Goal: Task Accomplishment & Management: Complete application form

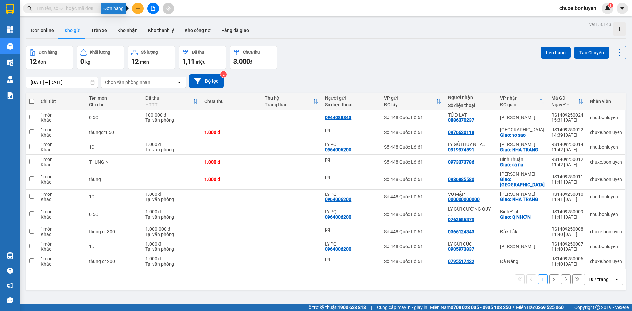
click at [137, 10] on icon "plus" at bounding box center [138, 8] width 5 height 5
click at [151, 23] on div "Tạo đơn hàng" at bounding box center [164, 24] width 29 height 7
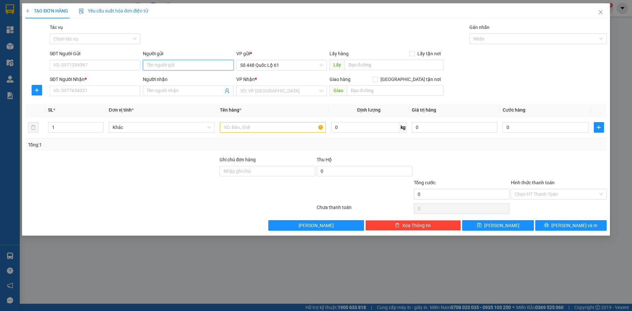
click at [180, 67] on input "Người gửi" at bounding box center [188, 65] width 91 height 11
type input "TRÂN"
click at [111, 89] on input "SĐT Người Nhận *" at bounding box center [95, 91] width 91 height 11
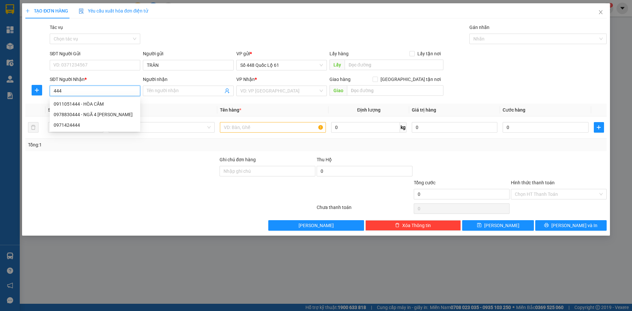
click at [112, 100] on div "0911051444 - HÒA CẦM" at bounding box center [95, 104] width 91 height 11
type input "0911051444"
type input "HÒA CẦM"
checkbox input "true"
type input "cv hoa cam"
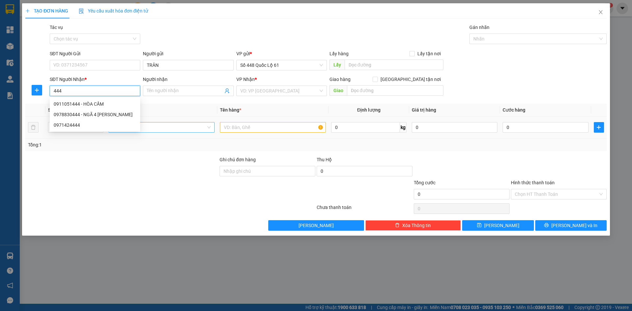
type input "3.050.000"
type input "1.000"
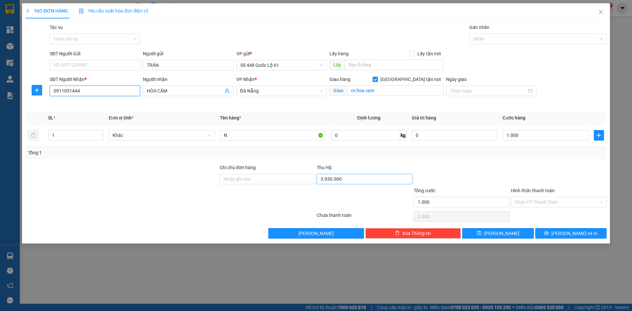
type input "0911051444"
click at [350, 180] on input "3.050.000" at bounding box center [365, 179] width 96 height 11
type input "2.850.000"
drag, startPoint x: 531, startPoint y: 200, endPoint x: 533, endPoint y: 208, distance: 7.8
click at [532, 203] on input "Hình thức thanh toán" at bounding box center [556, 202] width 83 height 10
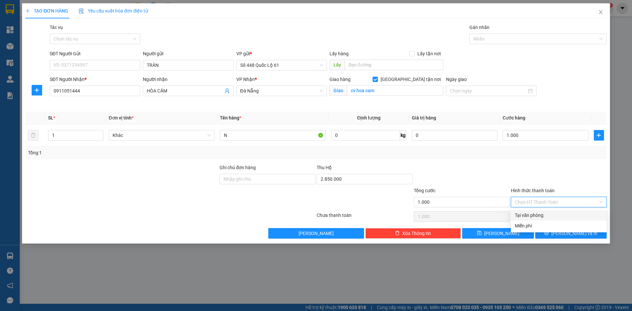
drag, startPoint x: 536, startPoint y: 207, endPoint x: 536, endPoint y: 213, distance: 6.3
click at [536, 210] on div "Transit Pickup Surcharge Ids Transit Deliver Surcharge Ids Transit Deliver Surc…" at bounding box center [316, 131] width 582 height 215
click at [535, 215] on div "Tại văn phòng" at bounding box center [559, 215] width 88 height 7
type input "0"
click at [520, 237] on button "Lưu" at bounding box center [497, 233] width 71 height 11
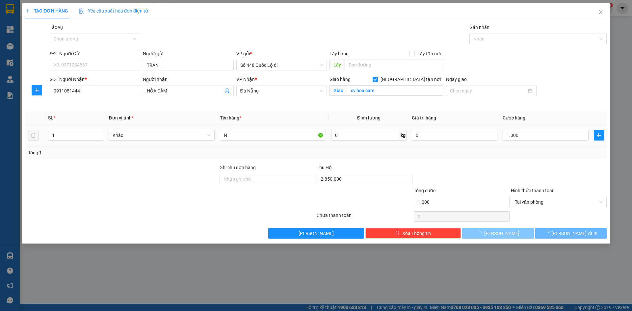
checkbox input "false"
type input "0"
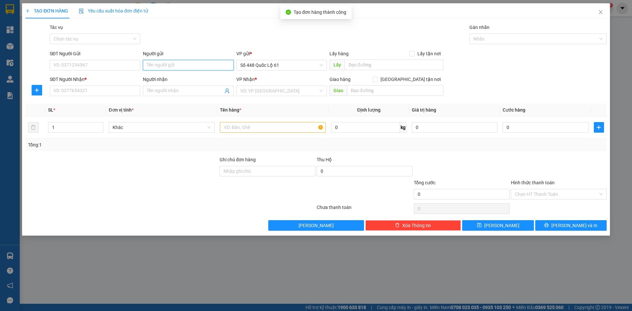
click at [159, 65] on input "Người gửi" at bounding box center [188, 65] width 91 height 11
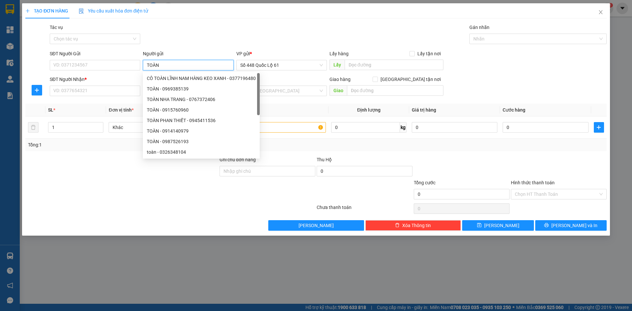
drag, startPoint x: 174, startPoint y: 64, endPoint x: 144, endPoint y: 72, distance: 30.9
click at [136, 73] on form "SĐT Người Gửi VD: 0371234567 Người gửi TOÀN VP gửi * Số 448 Quốc Lộ 61 Lấy hàng…" at bounding box center [316, 74] width 582 height 49
type input "TOÀN"
click at [113, 93] on input "SĐT Người Nhận *" at bounding box center [95, 91] width 91 height 11
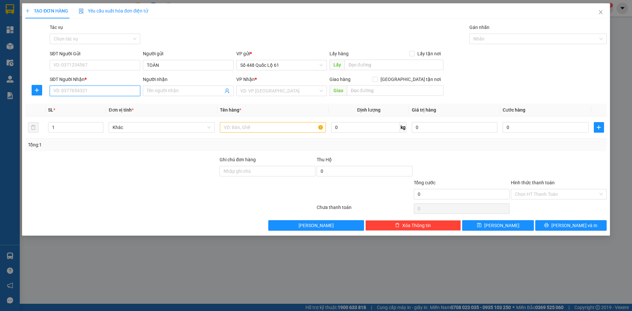
click at [113, 93] on input "SĐT Người Nhận *" at bounding box center [95, 91] width 91 height 11
type input "000000000000"
click at [196, 91] on input "Người nhận" at bounding box center [185, 90] width 76 height 7
type input "ANH QNGAIX"
click at [261, 90] on input "search" at bounding box center [279, 91] width 78 height 10
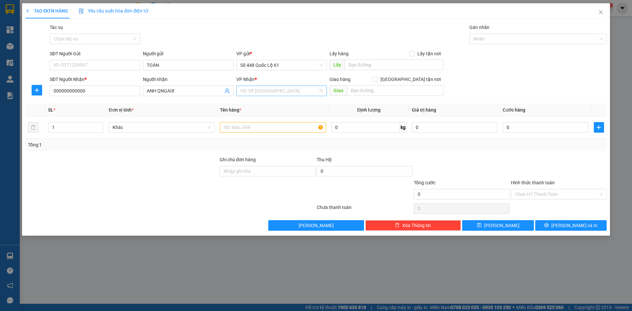
type input "Q"
click at [265, 114] on div "QuảngNgãi" at bounding box center [281, 114] width 83 height 7
click at [255, 132] on input "text" at bounding box center [273, 127] width 106 height 11
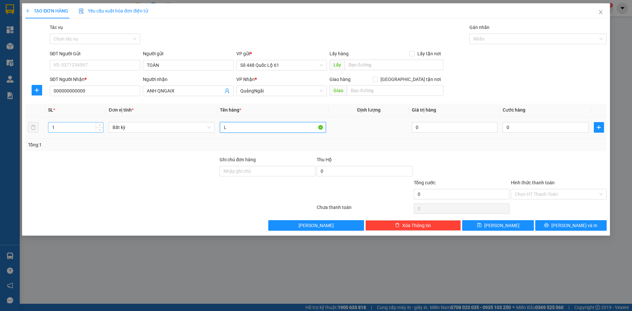
type input "L"
click at [29, 124] on tr "1 Bất kỳ L 0 0" at bounding box center [316, 128] width 582 height 22
type input "2"
type input "4"
click at [517, 121] on div "0" at bounding box center [546, 127] width 86 height 13
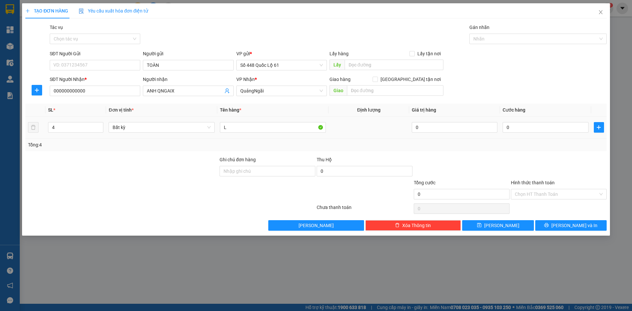
click at [519, 119] on td "0" at bounding box center [545, 128] width 91 height 22
drag, startPoint x: 519, startPoint y: 124, endPoint x: 519, endPoint y: 148, distance: 24.0
click at [519, 124] on input "0" at bounding box center [546, 127] width 86 height 11
type input "1"
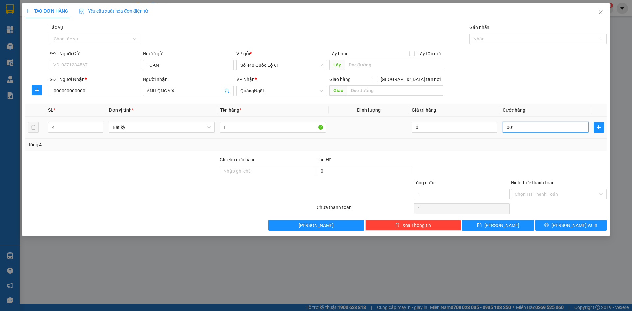
type input "001"
type input "1.000"
drag, startPoint x: 519, startPoint y: 156, endPoint x: 519, endPoint y: 165, distance: 8.9
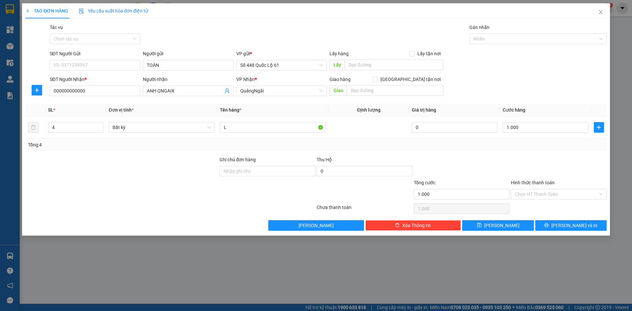
click at [519, 159] on div "Transit Pickup Surcharge Ids Transit Deliver Surcharge Ids Transit Deliver Surc…" at bounding box center [316, 127] width 582 height 207
click at [517, 191] on input "Hình thức thanh toán" at bounding box center [556, 194] width 83 height 10
click at [517, 198] on input "Hình thức thanh toán" at bounding box center [556, 194] width 83 height 10
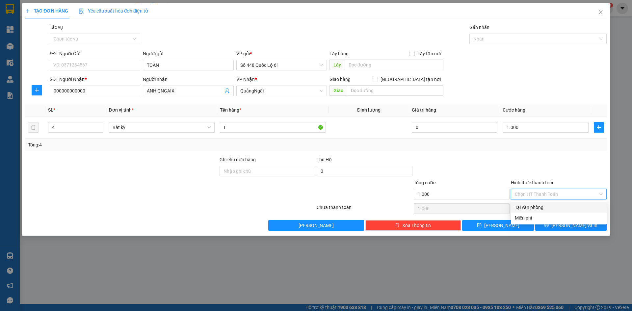
click at [524, 209] on div "Tại văn phòng" at bounding box center [559, 207] width 88 height 7
type input "0"
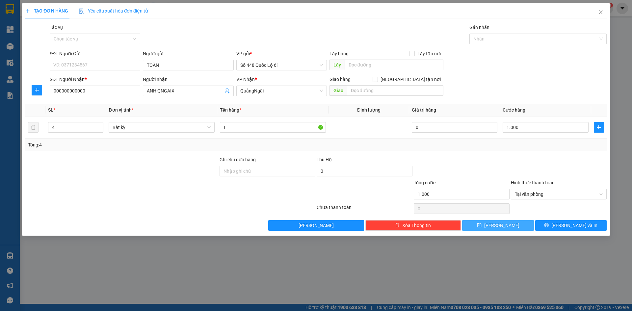
drag, startPoint x: 512, startPoint y: 234, endPoint x: 511, endPoint y: 230, distance: 4.1
click at [512, 234] on div "TẠO ĐƠN HÀNG Yêu cầu xuất hóa đơn điện tử Transit Pickup Surcharge Ids Transit …" at bounding box center [316, 119] width 588 height 233
click at [511, 230] on button "Lưu" at bounding box center [497, 225] width 71 height 11
type input "0"
type input "1"
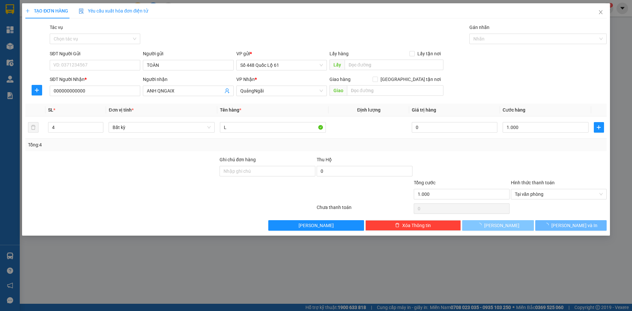
type input "0"
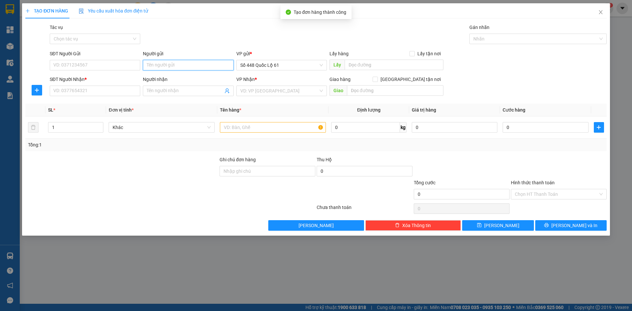
paste input "TOÀN"
type input "TOÀN"
click at [116, 89] on input "SĐT Người Nhận *" at bounding box center [95, 91] width 91 height 11
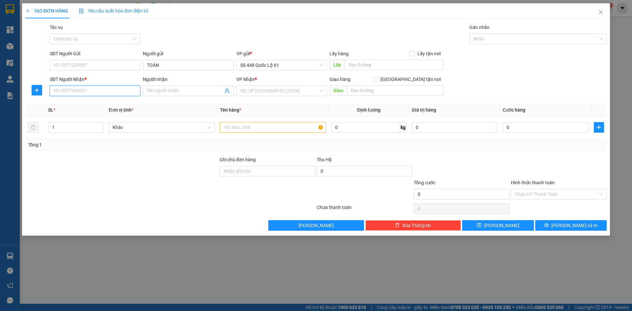
type input "0"
click at [109, 102] on div "0913458973 - VIÊN" at bounding box center [95, 103] width 83 height 7
type input "0913458973"
type input "VIÊN"
checkbox input "true"
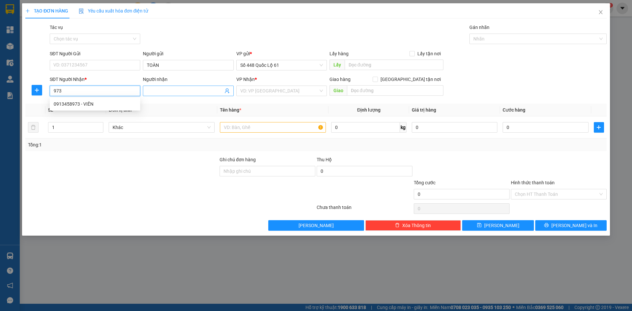
type input "[PERSON_NAME]"
type input "1.000"
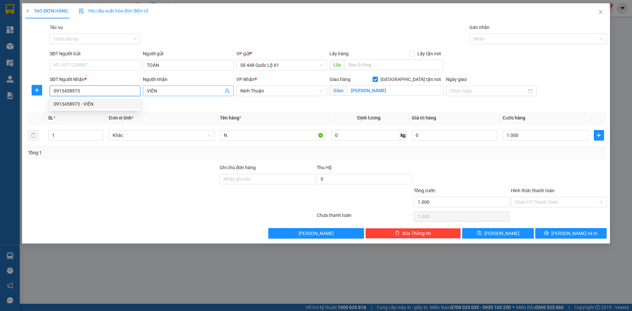
type input "0913458973"
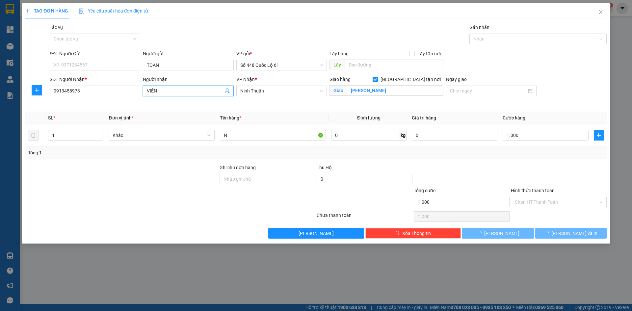
drag, startPoint x: 185, startPoint y: 95, endPoint x: 32, endPoint y: 98, distance: 152.9
click at [45, 98] on div "SĐT Người Nhận * 0913458973 Người nhận VIÊN VIÊN VP Nhận * Ninh Thuận Giao hàn…" at bounding box center [316, 91] width 583 height 31
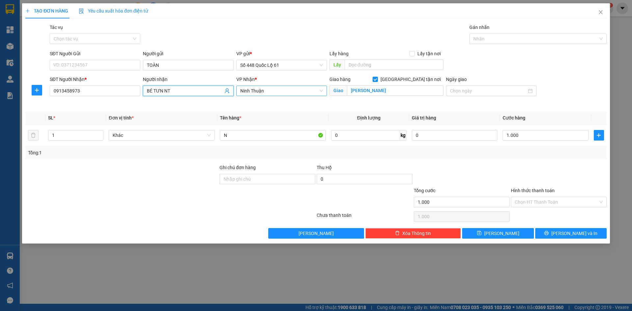
click at [272, 89] on span "Ninh Thuận" at bounding box center [281, 91] width 83 height 10
type input "BÉ TƯN NT"
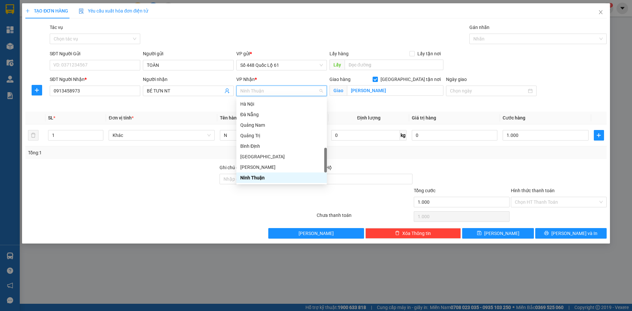
type input "K"
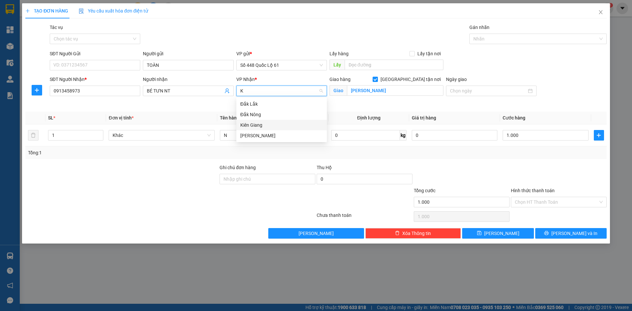
click at [285, 125] on div "Kiên Giang" at bounding box center [281, 125] width 83 height 7
click at [285, 137] on input "N" at bounding box center [273, 135] width 106 height 11
click at [277, 89] on span "Kiên Giang" at bounding box center [281, 91] width 83 height 10
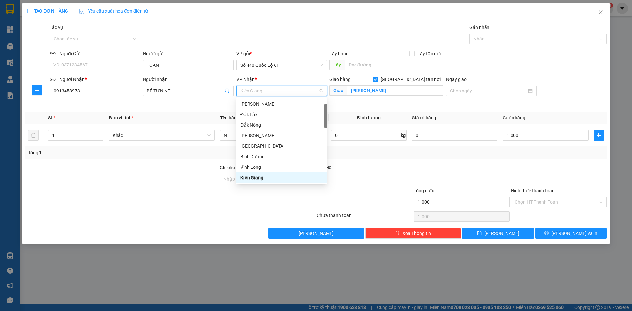
type input "K"
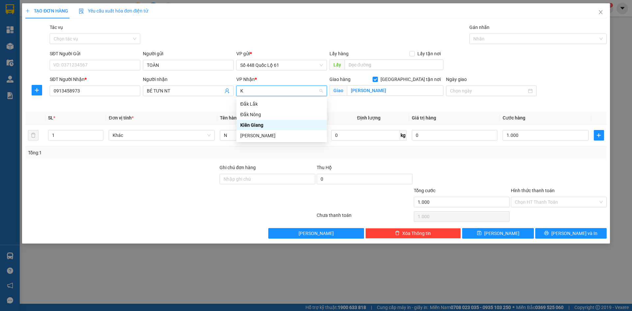
click at [277, 135] on div "[PERSON_NAME]" at bounding box center [281, 135] width 83 height 7
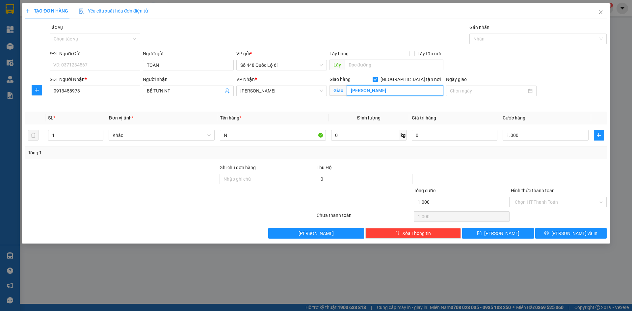
click at [374, 90] on input "[PERSON_NAME]" at bounding box center [395, 90] width 97 height 11
click at [377, 80] on input "Giao tận nơi" at bounding box center [375, 79] width 5 height 5
checkbox input "false"
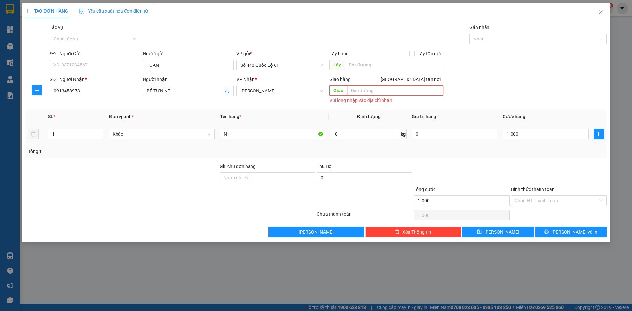
drag, startPoint x: 239, startPoint y: 140, endPoint x: 199, endPoint y: 140, distance: 39.5
click at [199, 140] on tr "1 Khác N 0 kg 0 1.000" at bounding box center [316, 134] width 582 height 22
click at [288, 154] on div "Tổng: 1" at bounding box center [316, 151] width 576 height 7
drag, startPoint x: 225, startPoint y: 136, endPoint x: 212, endPoint y: 137, distance: 12.9
click at [212, 137] on tr "1 Khác N 0 kg 0 1.000" at bounding box center [316, 134] width 582 height 22
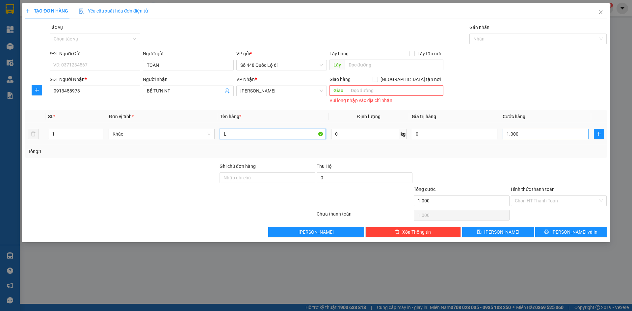
type input "L"
type input "1"
type input "000.001"
type input "1.000"
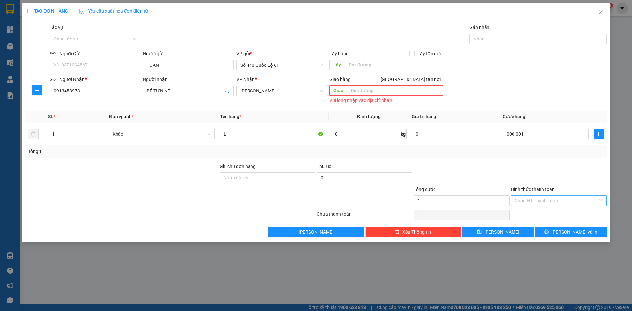
type input "1.000"
click at [535, 204] on input "Hình thức thanh toán" at bounding box center [556, 201] width 83 height 10
drag, startPoint x: 535, startPoint y: 212, endPoint x: 531, endPoint y: 228, distance: 16.9
click at [535, 213] on div "Tại văn phòng" at bounding box center [559, 213] width 88 height 7
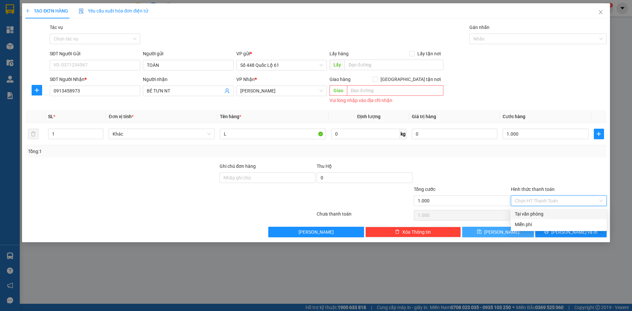
type input "0"
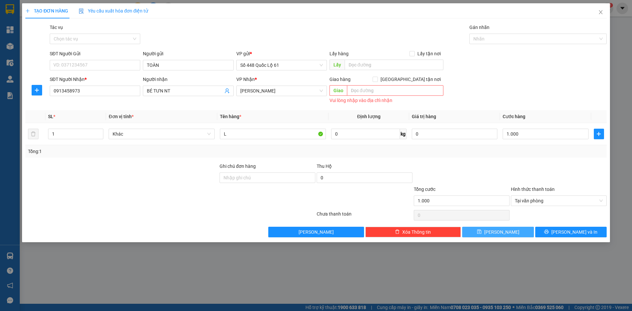
click at [527, 232] on button "Lưu" at bounding box center [497, 232] width 71 height 11
type input "0"
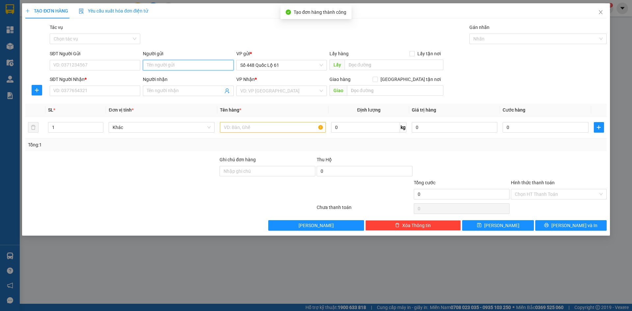
paste input "TOÀN"
type input "TOÀN"
click at [91, 87] on input "SĐT Người Nhận *" at bounding box center [95, 91] width 91 height 11
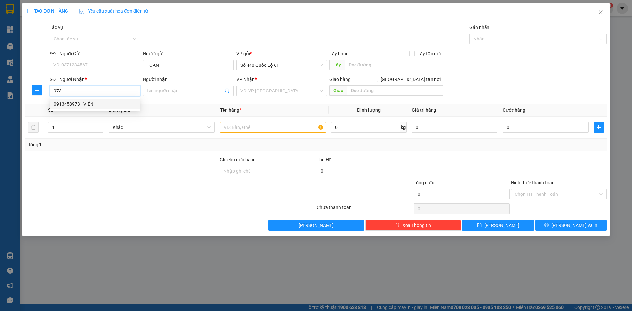
drag, startPoint x: 110, startPoint y: 105, endPoint x: 140, endPoint y: 95, distance: 31.0
click at [110, 105] on div "0913458973 - VIÊN" at bounding box center [95, 103] width 83 height 7
type input "0913458973"
type input "VIÊN"
type input "1.000"
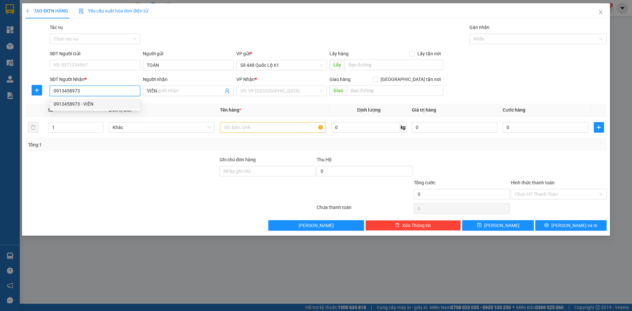
type input "1.000"
type input "0913458973"
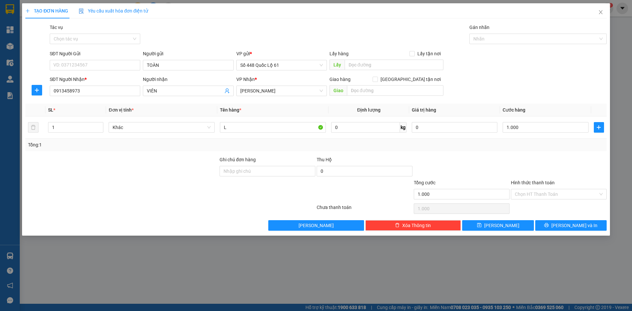
drag, startPoint x: 162, startPoint y: 92, endPoint x: 45, endPoint y: 100, distance: 117.2
click at [45, 100] on div "Transit Pickup Surcharge Ids Transit Deliver Surcharge Ids Transit Deliver Surc…" at bounding box center [316, 127] width 582 height 207
type input "ÁI NT"
drag, startPoint x: 521, startPoint y: 190, endPoint x: 521, endPoint y: 206, distance: 15.2
click at [521, 191] on input "Hình thức thanh toán" at bounding box center [556, 194] width 83 height 10
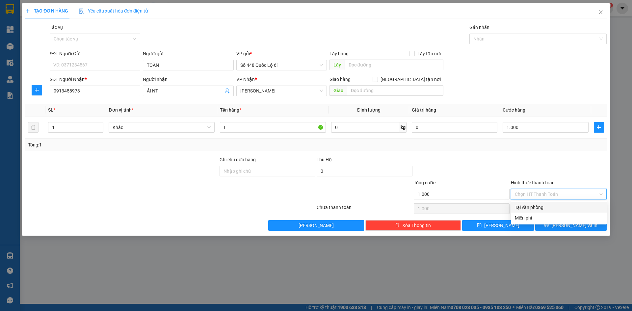
click at [522, 206] on div "Tại văn phòng" at bounding box center [559, 207] width 88 height 7
type input "0"
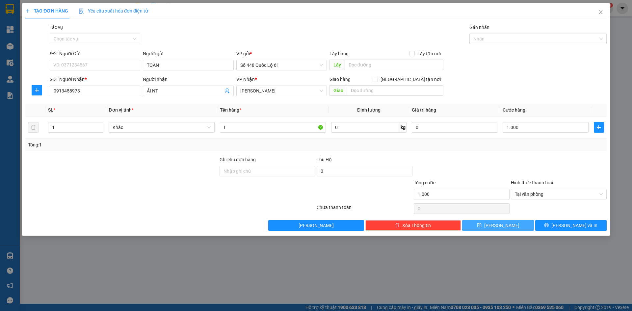
click at [512, 226] on button "Lưu" at bounding box center [497, 225] width 71 height 11
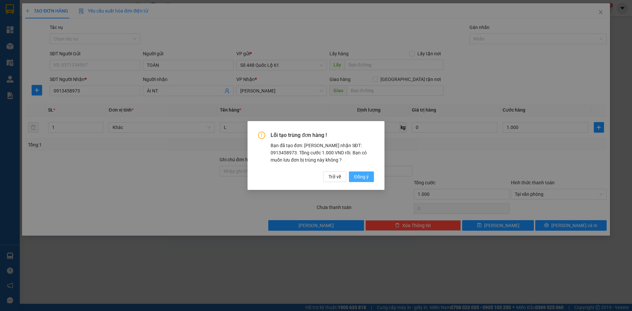
click at [362, 172] on button "Đồng ý" at bounding box center [361, 177] width 25 height 11
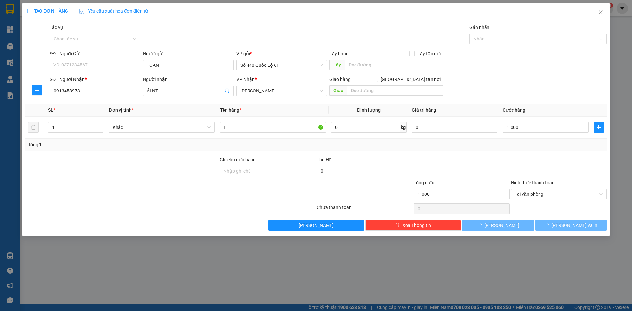
type input "0"
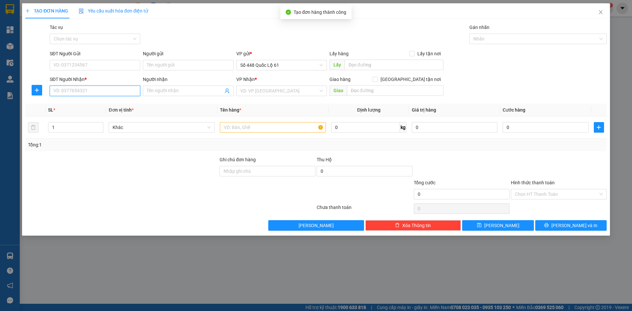
click at [101, 96] on input "SĐT Người Nhận *" at bounding box center [95, 91] width 91 height 11
click at [101, 103] on div "0985953395 - CẢNH" at bounding box center [95, 103] width 83 height 7
type input "0985953395"
type input "CẢNH"
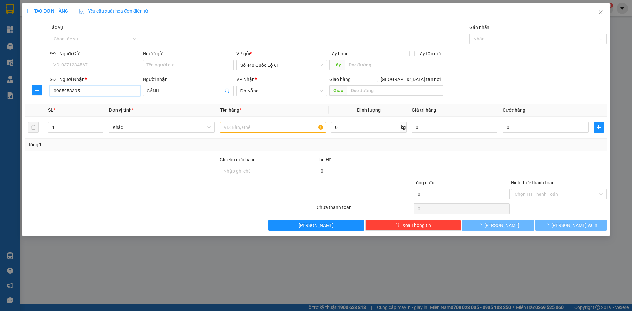
type input "0985953395"
click at [499, 232] on div "TẠO ĐƠN HÀNG Yêu cầu xuất hóa đơn điện tử Transit Pickup Surcharge Ids Transit …" at bounding box center [316, 119] width 588 height 233
click at [501, 227] on span "Lưu" at bounding box center [501, 225] width 35 height 7
type input "300.000"
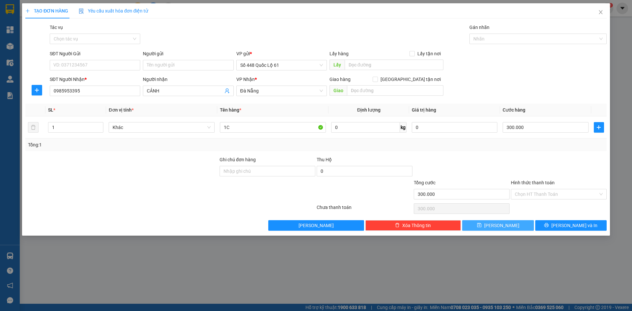
click at [501, 227] on span "Lưu" at bounding box center [501, 225] width 35 height 7
type input "0"
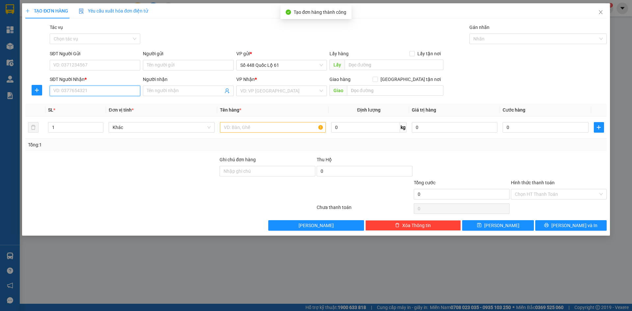
click at [77, 92] on input "SĐT Người Nhận *" at bounding box center [95, 91] width 91 height 11
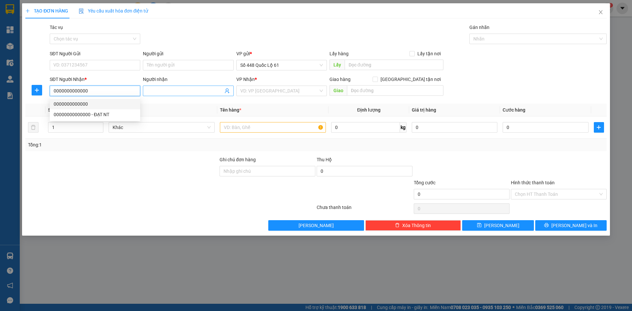
type input "0000000000000"
click at [198, 92] on input "Người nhận" at bounding box center [185, 90] width 76 height 7
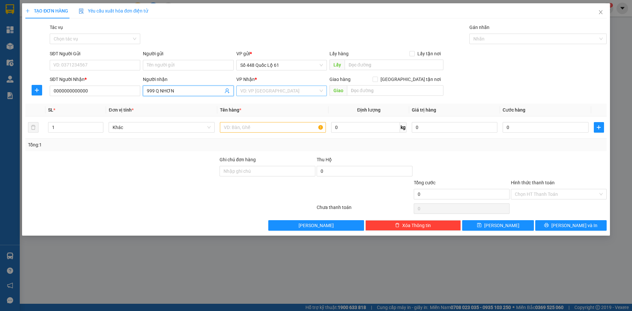
type input "999 Q NHƠN"
click at [246, 91] on input "search" at bounding box center [279, 91] width 78 height 10
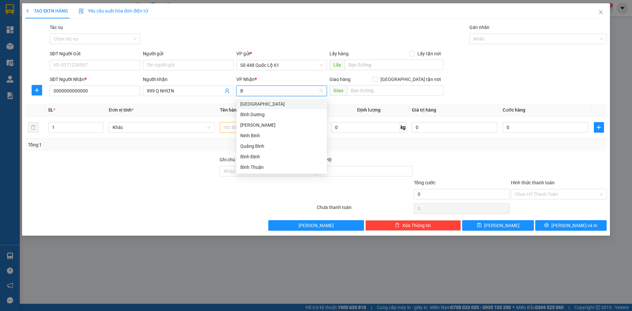
type input "BI"
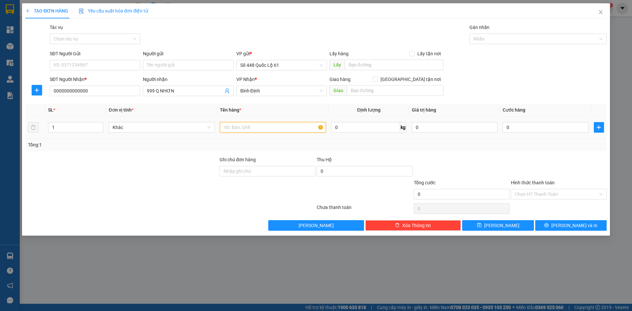
click at [245, 126] on input "text" at bounding box center [273, 127] width 106 height 11
type input "N"
type input "1"
drag, startPoint x: 522, startPoint y: 125, endPoint x: 521, endPoint y: 154, distance: 29.0
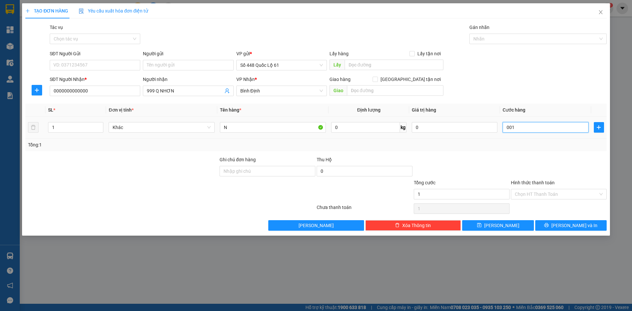
click at [521, 134] on div "001" at bounding box center [546, 127] width 86 height 13
type input "001"
type input "1.000"
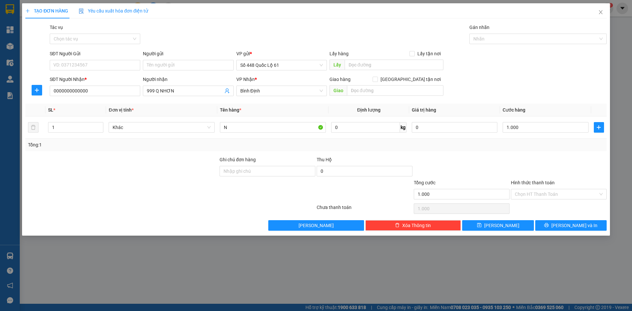
click at [521, 179] on form "Ghi chú đơn hàng Thu Hộ 0 Tổng cước 1.000 Hình thức thanh toán Chọn HT Thanh To…" at bounding box center [316, 179] width 582 height 46
click at [525, 201] on div "Hình thức thanh toán Chọn HT Thanh Toán" at bounding box center [559, 190] width 96 height 23
drag, startPoint x: 527, startPoint y: 194, endPoint x: 530, endPoint y: 210, distance: 16.3
click at [528, 197] on input "Hình thức thanh toán" at bounding box center [556, 194] width 83 height 10
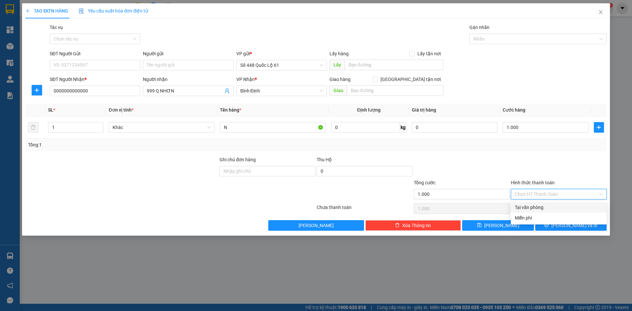
click at [530, 209] on div "Tại văn phòng" at bounding box center [559, 207] width 88 height 7
type input "0"
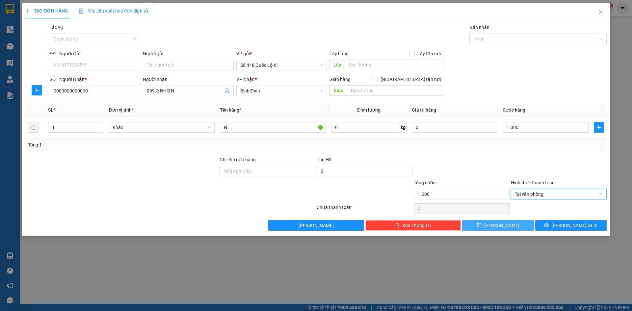
click at [514, 226] on button "Lưu" at bounding box center [497, 225] width 71 height 11
type input "0"
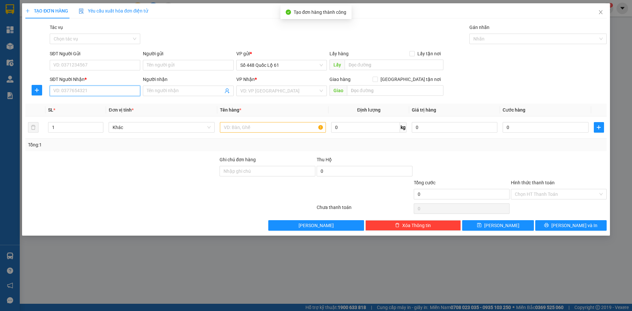
click at [102, 93] on input "SĐT Người Nhận *" at bounding box center [95, 91] width 91 height 11
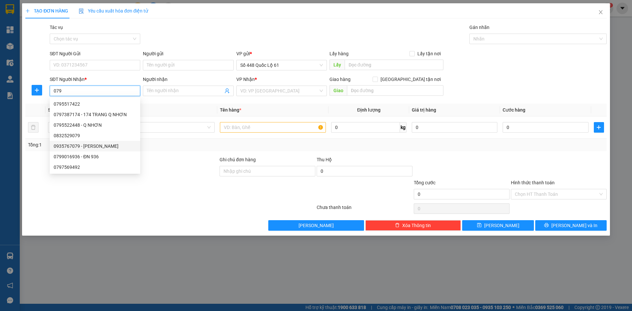
click at [109, 148] on div "0935767079 - NGOÃN TUY HÒA" at bounding box center [95, 146] width 83 height 7
type input "0935767079"
type input "NGOÃN TUY HÒA"
type input "1.000"
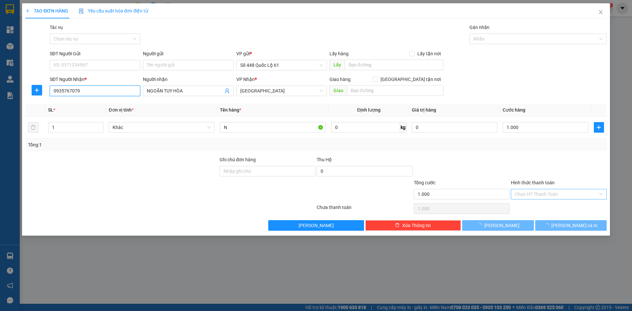
type input "0935767079"
drag, startPoint x: 542, startPoint y: 194, endPoint x: 542, endPoint y: 200, distance: 5.3
click at [542, 197] on input "Hình thức thanh toán" at bounding box center [556, 194] width 83 height 10
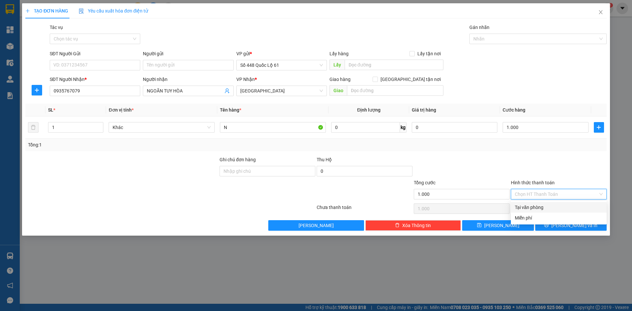
click at [545, 209] on div "Tại văn phòng" at bounding box center [559, 207] width 88 height 7
type input "0"
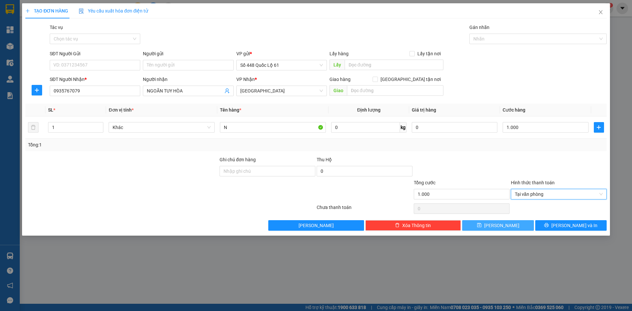
click at [506, 225] on span "Lưu" at bounding box center [501, 225] width 35 height 7
type input "0"
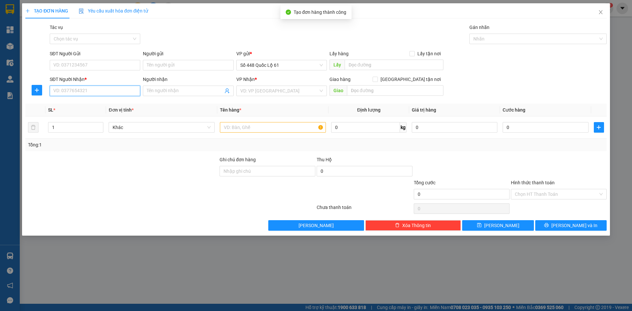
click at [134, 94] on input "SĐT Người Nhận *" at bounding box center [95, 91] width 91 height 11
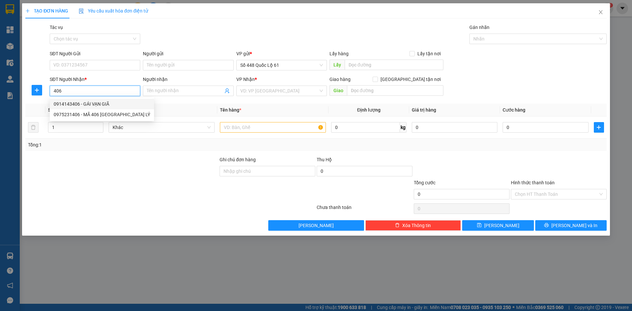
click at [83, 104] on div "0914143406 - GÁI VẠN GIÃ" at bounding box center [102, 103] width 97 height 7
type input "0914143406"
type input "GÁI VẠN GIÃ"
checkbox input "true"
type input "van gia"
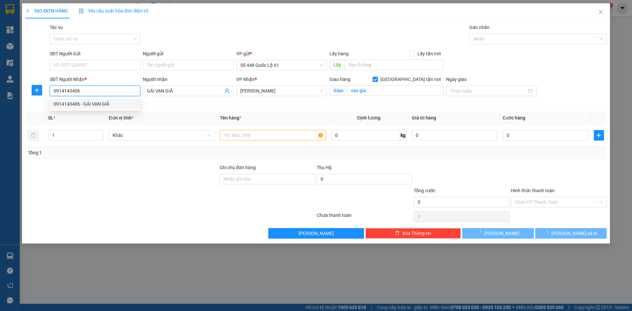
type input "1.000"
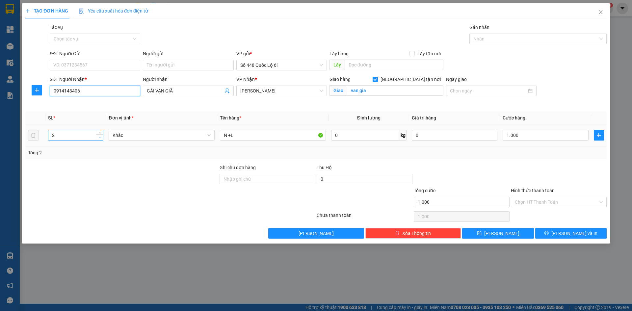
type input "0914143406"
type input "1"
click at [98, 139] on span "Decrease Value" at bounding box center [99, 137] width 7 height 6
click at [143, 141] on tr "1 Khác N +L 0 kg 0 1.000" at bounding box center [316, 136] width 582 height 22
type input "0"
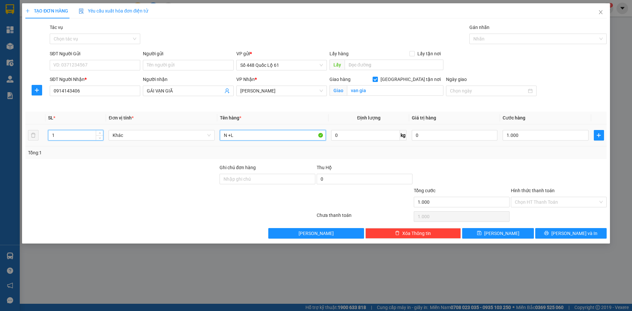
type input "0"
type input "N"
drag, startPoint x: 543, startPoint y: 128, endPoint x: 540, endPoint y: 133, distance: 6.0
click at [542, 128] on td "0" at bounding box center [545, 136] width 91 height 22
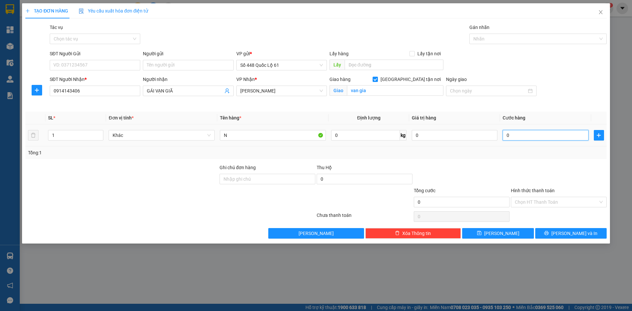
drag, startPoint x: 540, startPoint y: 133, endPoint x: 536, endPoint y: 148, distance: 15.4
click at [539, 134] on input "0" at bounding box center [546, 135] width 86 height 11
type input "1"
type input "001"
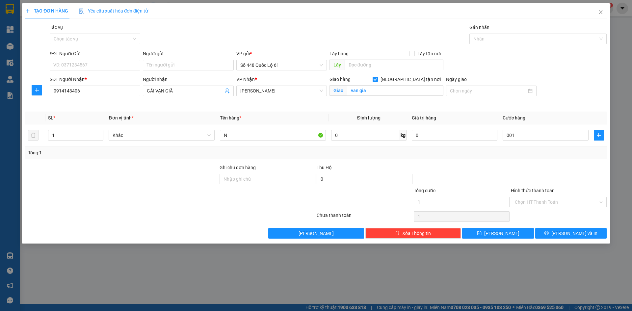
type input "1.000"
drag, startPoint x: 536, startPoint y: 150, endPoint x: 535, endPoint y: 167, distance: 17.8
click at [536, 155] on div "Tổng: 1" at bounding box center [316, 152] width 576 height 7
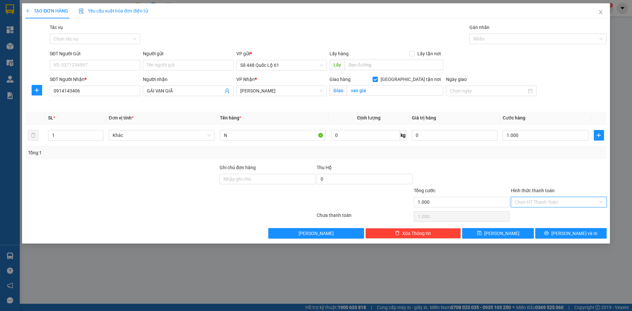
drag, startPoint x: 530, startPoint y: 202, endPoint x: 530, endPoint y: 212, distance: 10.2
click at [530, 203] on input "Hình thức thanh toán" at bounding box center [556, 202] width 83 height 10
drag, startPoint x: 530, startPoint y: 212, endPoint x: 509, endPoint y: 233, distance: 29.6
click at [530, 213] on div "Tại văn phòng" at bounding box center [559, 215] width 88 height 7
type input "0"
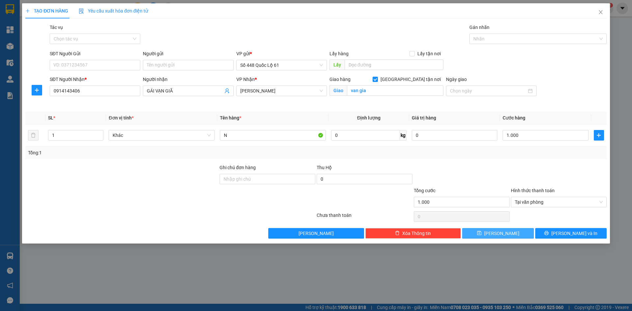
click at [506, 230] on button "Lưu" at bounding box center [497, 233] width 71 height 11
checkbox input "false"
type input "0"
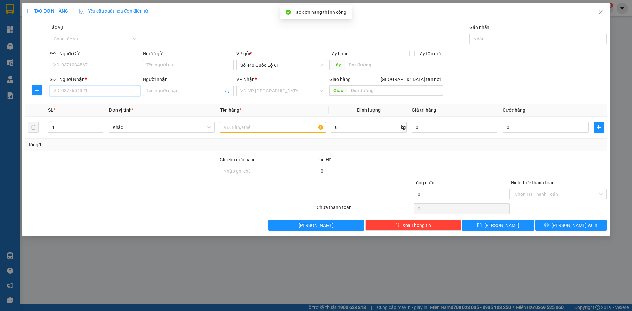
click at [129, 92] on input "SĐT Người Nhận *" at bounding box center [95, 91] width 91 height 11
click at [100, 102] on div "0979471499 - VIỆT" at bounding box center [95, 103] width 83 height 7
type input "0979471499"
type input "VIỆT"
checkbox input "true"
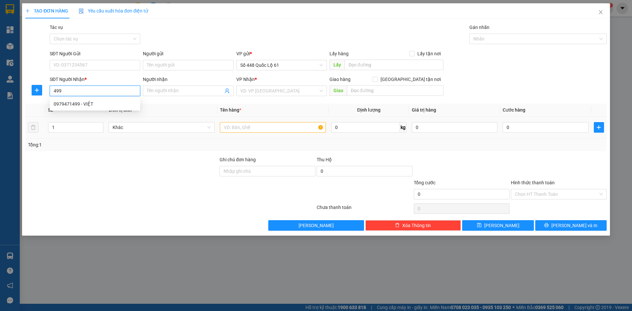
type input "[PERSON_NAME]"
type input "150.000"
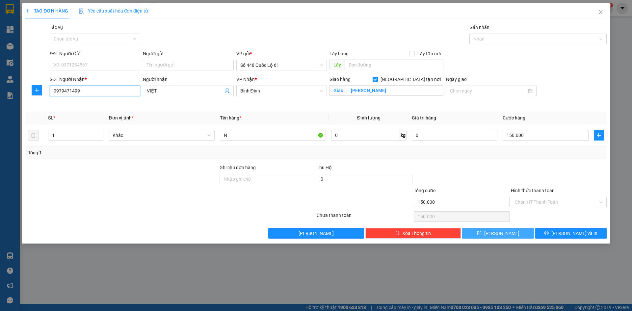
type input "0979471499"
click at [478, 232] on button "Lưu" at bounding box center [497, 233] width 71 height 11
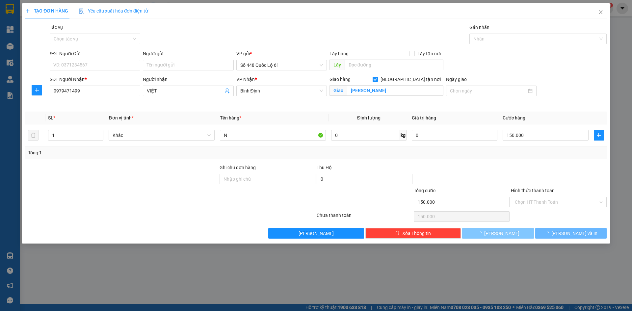
checkbox input "false"
type input "0"
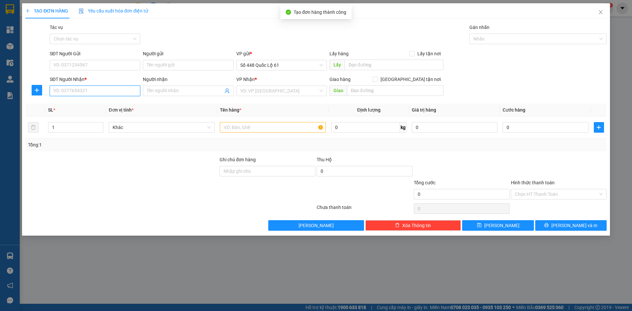
click at [108, 87] on input "SĐT Người Nhận *" at bounding box center [95, 91] width 91 height 11
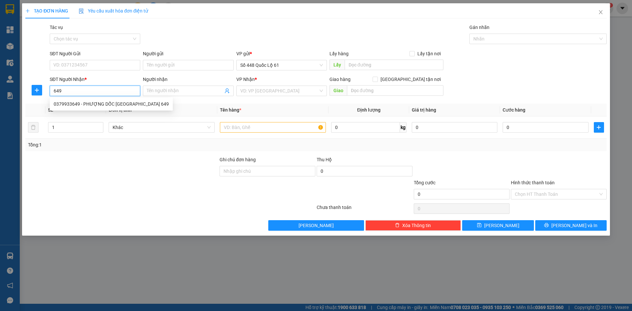
click at [106, 102] on div "0379933649 - PHƯỢNG DỐC PHÚ TÂN 649" at bounding box center [111, 103] width 115 height 7
type input "0379933649"
type input "PHƯỢNG DỐC PHÚ TÂN 649"
type input "150.000"
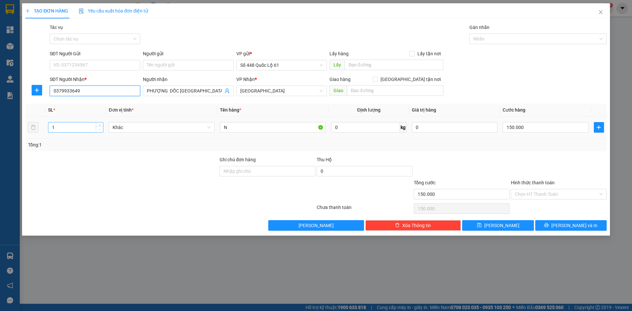
click at [101, 126] on span "Decrease Value" at bounding box center [99, 129] width 7 height 6
type input "0379933649"
type input "2"
drag, startPoint x: 99, startPoint y: 125, endPoint x: 197, endPoint y: 127, distance: 98.5
click at [99, 125] on icon "up" at bounding box center [100, 125] width 2 height 2
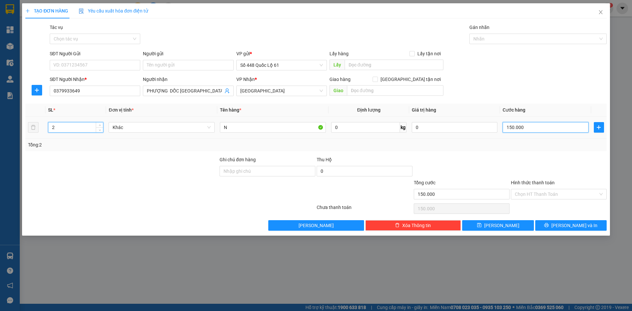
click at [513, 126] on input "150.000" at bounding box center [546, 127] width 86 height 11
type input "0"
type input "3"
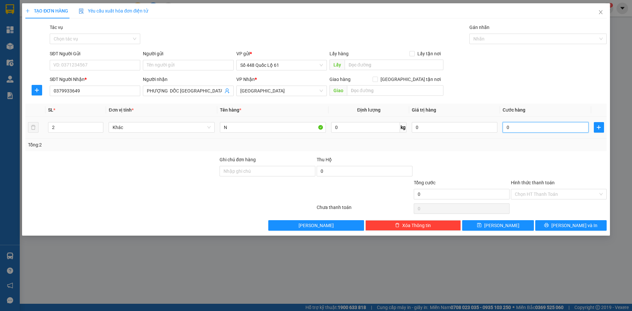
type input "3"
type input "003"
type input "30"
type input "000.300"
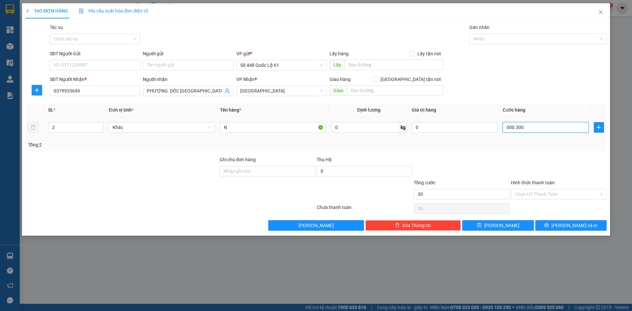
type input "300"
type input "000.300"
type input "300.000"
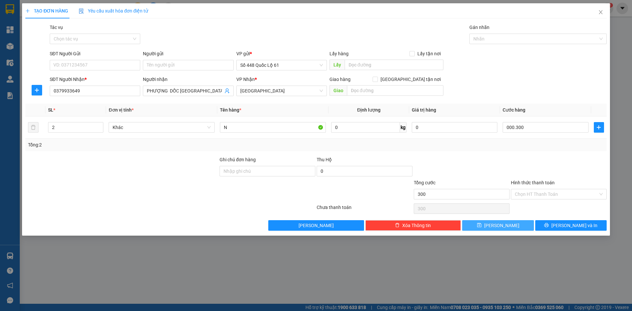
type input "300.000"
drag, startPoint x: 523, startPoint y: 222, endPoint x: 197, endPoint y: 159, distance: 332.0
click at [523, 222] on button "Lưu" at bounding box center [497, 225] width 71 height 11
type input "0"
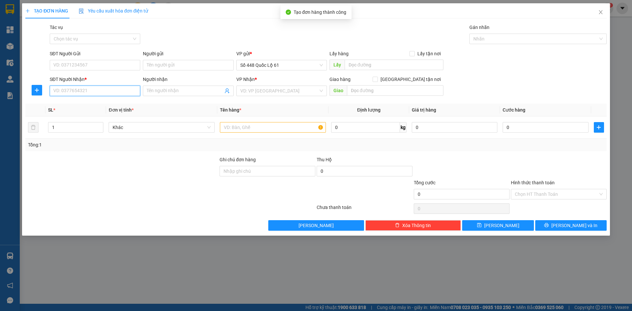
click at [97, 89] on input "SĐT Người Nhận *" at bounding box center [95, 91] width 91 height 11
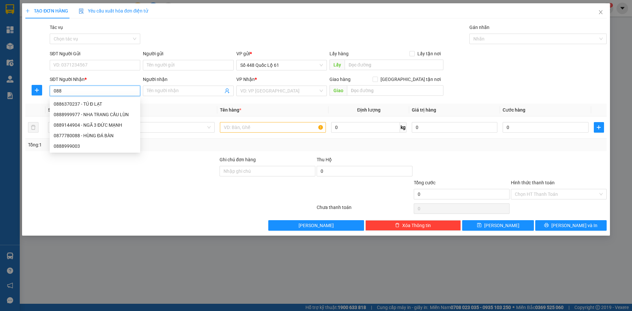
click at [101, 132] on div "0877780088 - HÙNG ĐÁ BÀN" at bounding box center [95, 135] width 83 height 7
type input "0877780088"
type input "HÙNG ĐÁ BÀN"
checkbox input "true"
type input "ĐÁ BÀN"
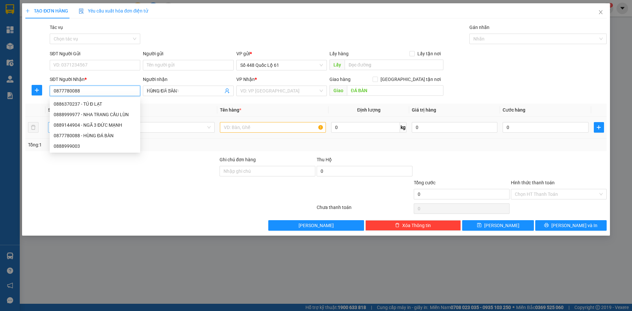
type input "300.000"
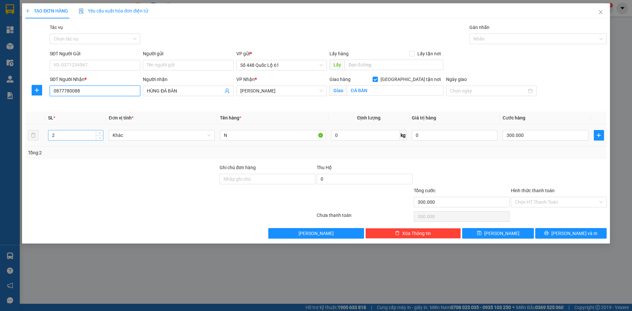
type input "0877780088"
drag, startPoint x: 64, startPoint y: 137, endPoint x: 88, endPoint y: 151, distance: 27.7
click at [59, 139] on input "2" at bounding box center [75, 135] width 55 height 10
drag, startPoint x: 64, startPoint y: 129, endPoint x: 29, endPoint y: 125, distance: 35.2
click at [30, 125] on tr "41 Khác N 0 kg 0 300.000" at bounding box center [316, 136] width 582 height 22
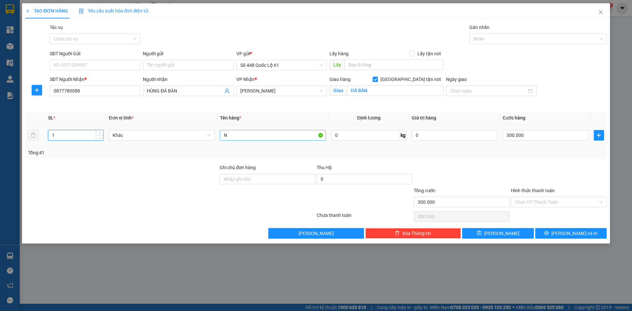
type input "1"
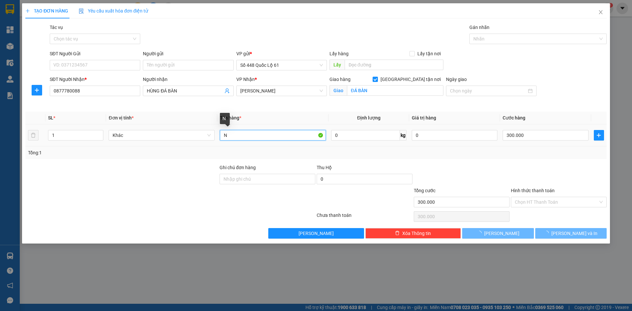
drag, startPoint x: 232, startPoint y: 132, endPoint x: 193, endPoint y: 137, distance: 39.2
click at [193, 137] on tr "1 Khác N 0 kg 0 300.000" at bounding box center [316, 136] width 582 height 22
type input "0"
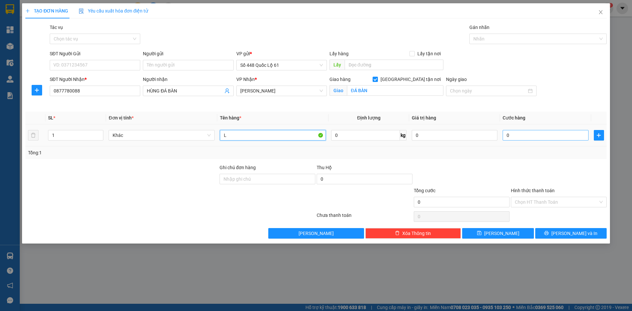
type input "L"
click at [530, 135] on input "0" at bounding box center [546, 135] width 86 height 11
type input "3"
type input "003"
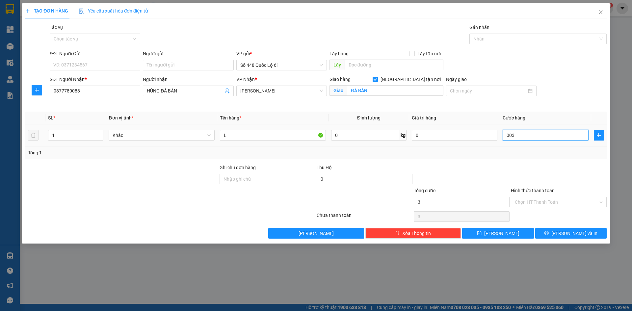
type input "30"
type input "000.300"
type input "300"
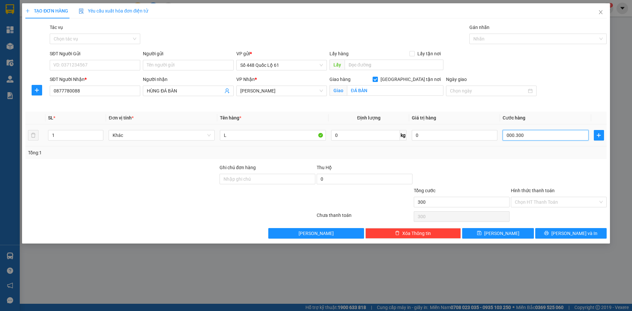
type input "30"
type input "00.030"
type input "3"
click at [501, 227] on div "Transit Pickup Surcharge Ids Transit Deliver Surcharge Ids Transit Deliver Surc…" at bounding box center [316, 131] width 582 height 215
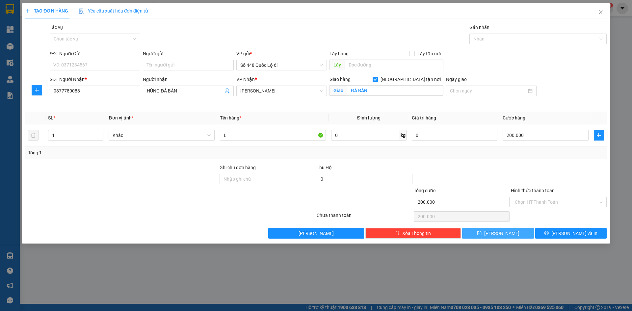
click at [522, 231] on button "Lưu" at bounding box center [497, 233] width 71 height 11
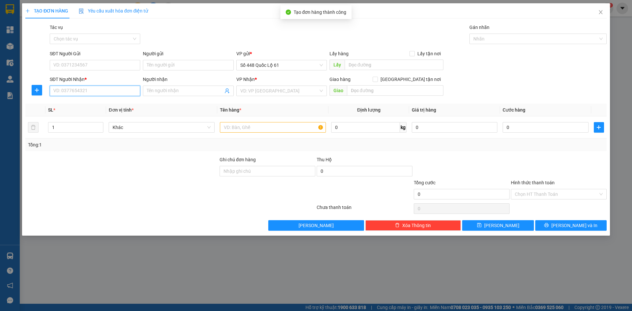
click at [83, 92] on input "SĐT Người Nhận *" at bounding box center [95, 91] width 91 height 11
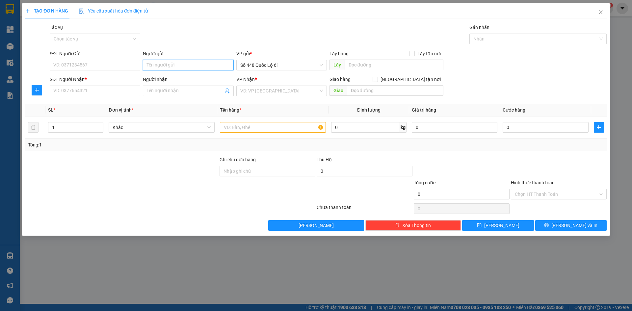
click at [191, 64] on input "Người gửi" at bounding box center [188, 65] width 91 height 11
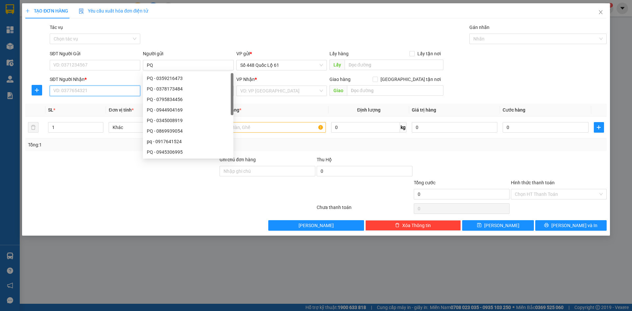
click at [127, 91] on input "SĐT Người Nhận *" at bounding box center [95, 91] width 91 height 11
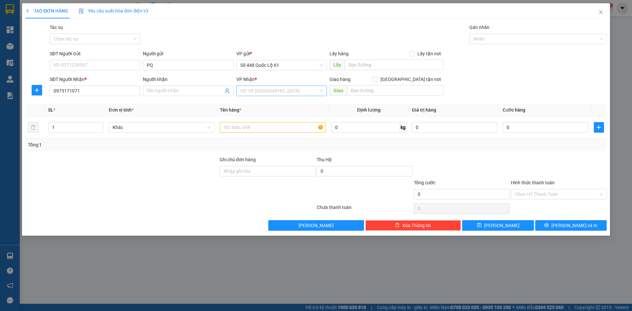
click at [305, 91] on input "search" at bounding box center [279, 91] width 78 height 10
click at [380, 83] on div "Giao hàng Giao tận nơi" at bounding box center [387, 81] width 114 height 10
click at [380, 87] on input "text" at bounding box center [395, 90] width 97 height 11
click at [377, 78] on input "Giao tận nơi" at bounding box center [375, 79] width 5 height 5
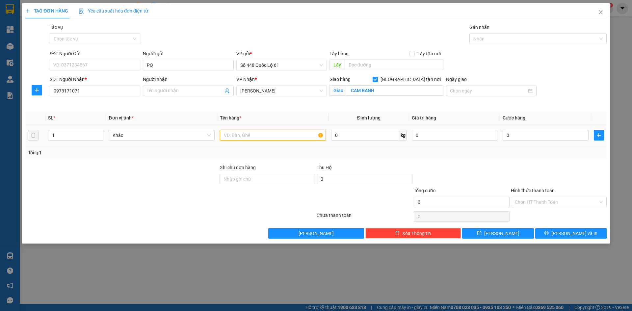
click at [287, 136] on input "text" at bounding box center [273, 135] width 106 height 11
click at [541, 133] on input "0" at bounding box center [546, 135] width 86 height 11
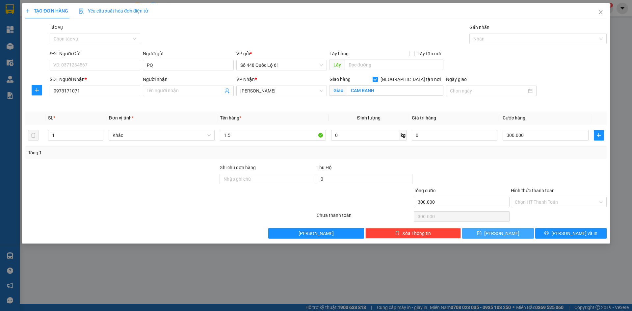
click at [494, 230] on button "Lưu" at bounding box center [497, 233] width 71 height 11
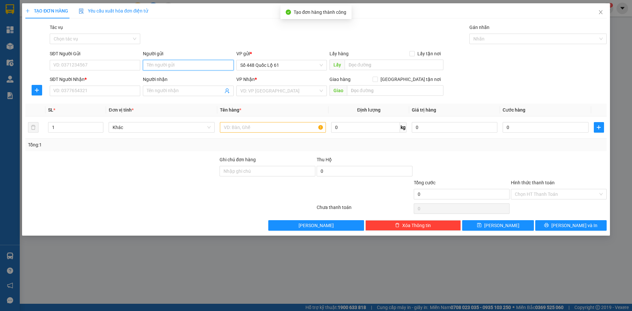
click at [169, 67] on input "Người gửi" at bounding box center [188, 65] width 91 height 11
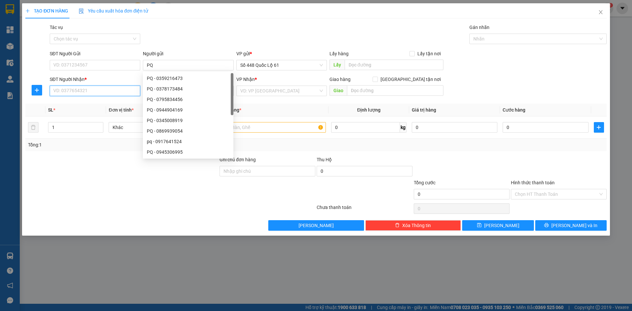
click at [121, 90] on input "SĐT Người Nhận *" at bounding box center [95, 91] width 91 height 11
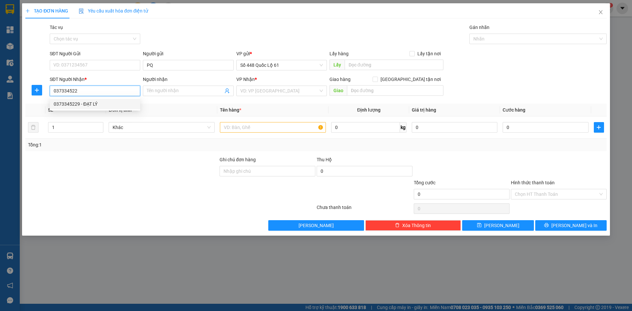
click at [117, 102] on div "0373345229 - ĐẠT LÝ" at bounding box center [95, 103] width 83 height 7
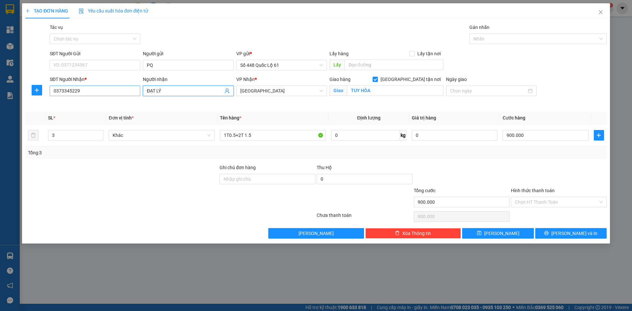
drag, startPoint x: 168, startPoint y: 89, endPoint x: 121, endPoint y: 95, distance: 46.9
click at [121, 95] on div "SĐT Người Nhận * 0373345229 Người nhận ĐẠT LÝ ĐẠT LÝ VP Nhận * Phú Yên Giao hà…" at bounding box center [328, 91] width 560 height 31
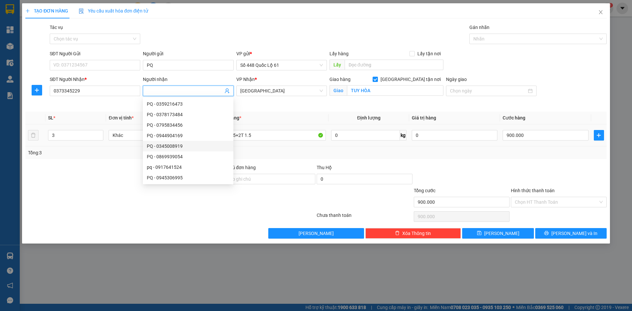
drag, startPoint x: 56, startPoint y: 138, endPoint x: 30, endPoint y: 135, distance: 26.8
click at [26, 135] on tr "3 Khác 1T0.5+2T 1.5 0 kg 0 900.000" at bounding box center [316, 136] width 582 height 22
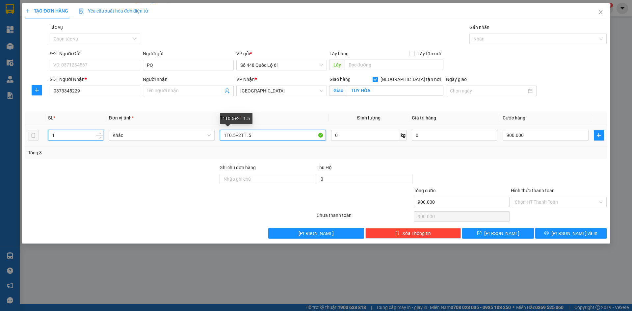
click at [168, 134] on tr "1 Khác 1T0.5+2T 1.5 0 kg 0 900.000" at bounding box center [316, 136] width 582 height 22
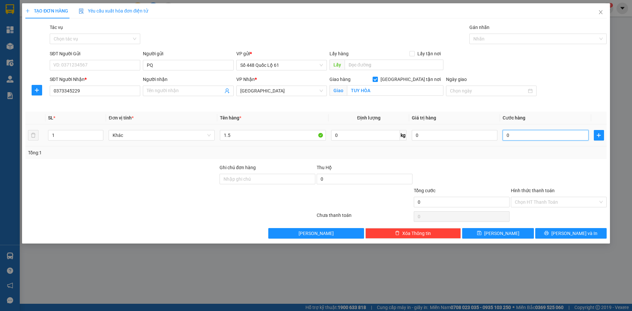
click at [520, 134] on input "0" at bounding box center [546, 135] width 86 height 11
click at [497, 235] on button "Lưu" at bounding box center [497, 233] width 71 height 11
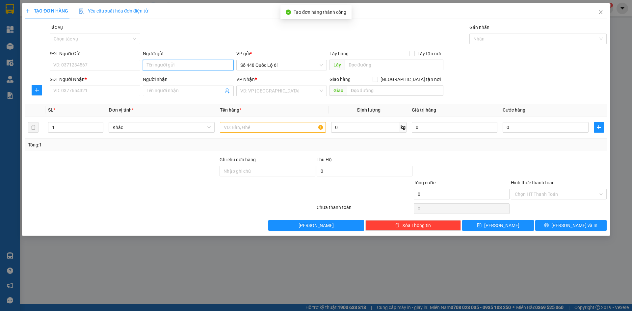
click at [160, 65] on input "Người gửi" at bounding box center [188, 65] width 91 height 11
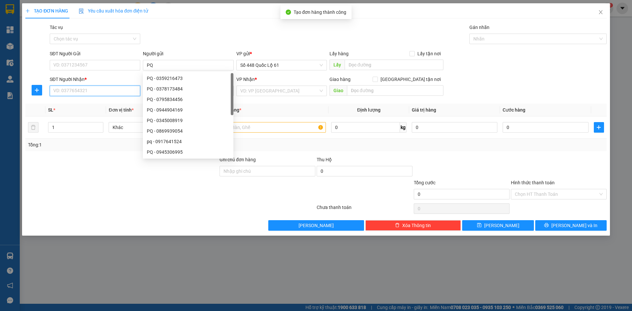
click at [128, 88] on input "SĐT Người Nhận *" at bounding box center [95, 91] width 91 height 11
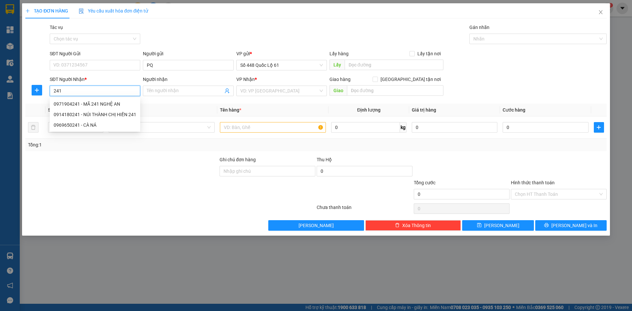
click at [86, 114] on div "0914180241 - NÚI THÀNH CHỊ HIỀN 241" at bounding box center [95, 114] width 83 height 7
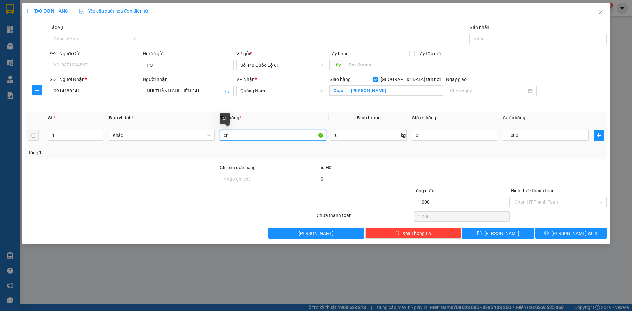
click at [238, 135] on input "cr" at bounding box center [273, 135] width 106 height 11
click at [535, 206] on input "Hình thức thanh toán" at bounding box center [556, 202] width 83 height 10
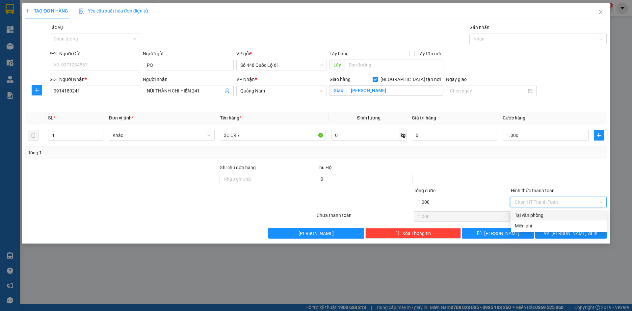
click at [537, 212] on div "Tại văn phòng" at bounding box center [559, 215] width 88 height 7
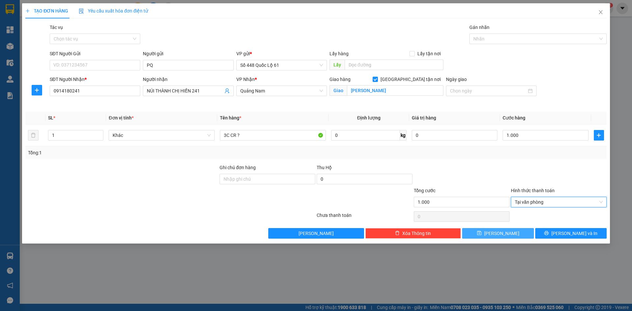
drag, startPoint x: 513, startPoint y: 235, endPoint x: 156, endPoint y: 85, distance: 387.5
click at [513, 234] on button "Lưu" at bounding box center [497, 233] width 71 height 11
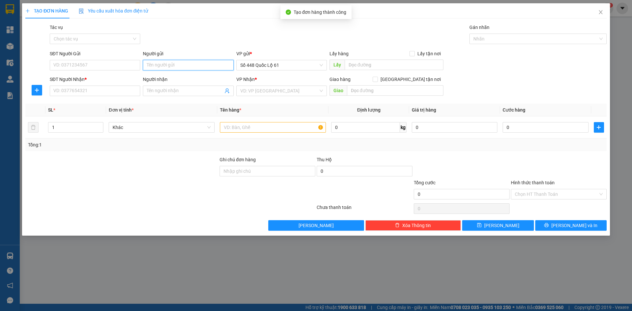
click at [165, 63] on input "Người gửi" at bounding box center [188, 65] width 91 height 11
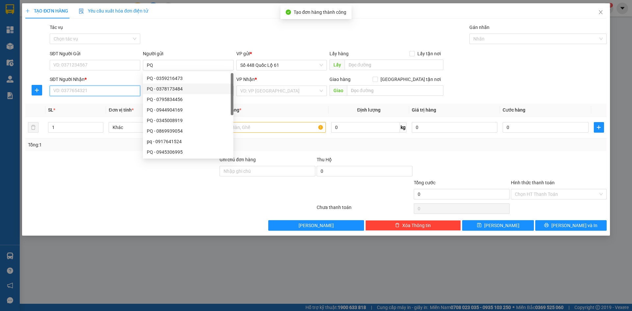
click at [115, 89] on input "SĐT Người Nhận *" at bounding box center [95, 91] width 91 height 11
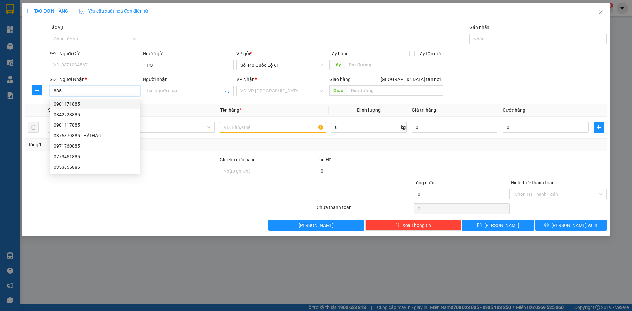
click at [109, 104] on div "0901171885" at bounding box center [95, 103] width 83 height 7
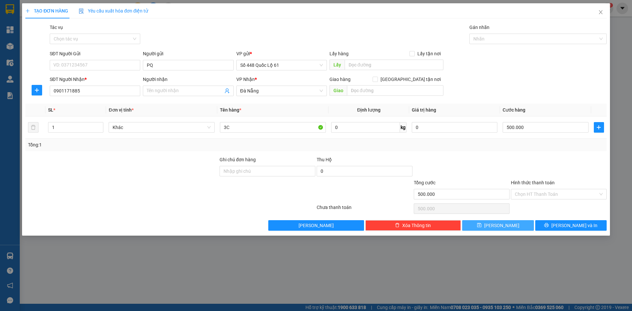
click at [514, 226] on button "Lưu" at bounding box center [497, 225] width 71 height 11
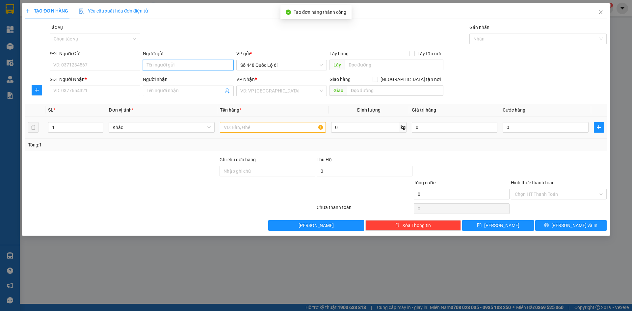
click at [162, 65] on input "Người gửi" at bounding box center [188, 65] width 91 height 11
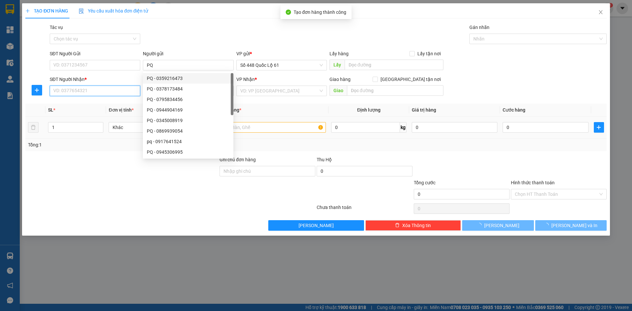
click at [118, 94] on input "SĐT Người Nhận *" at bounding box center [95, 91] width 91 height 11
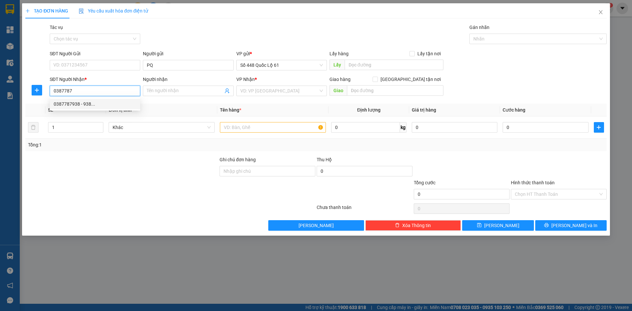
click at [112, 107] on div "0387787938 - 938..." at bounding box center [95, 103] width 83 height 7
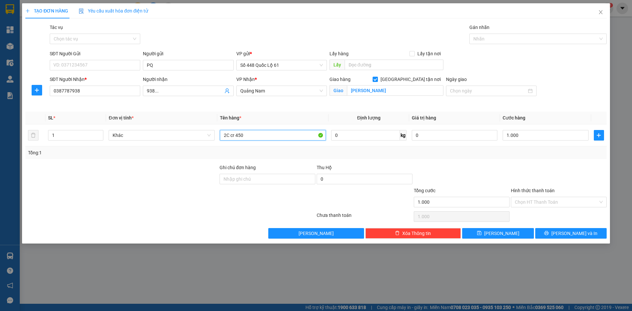
drag, startPoint x: 274, startPoint y: 138, endPoint x: 163, endPoint y: 162, distance: 114.2
click at [163, 162] on div "Transit Pickup Surcharge Ids Transit Deliver Surcharge Ids Transit Deliver Surc…" at bounding box center [316, 131] width 582 height 215
click at [529, 201] on input "Hình thức thanh toán" at bounding box center [556, 202] width 83 height 10
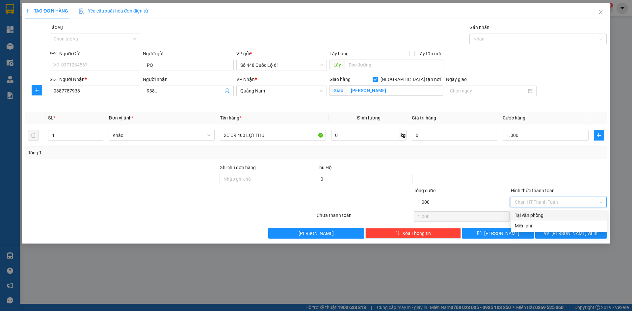
click at [533, 216] on div "Tại văn phòng" at bounding box center [559, 215] width 88 height 7
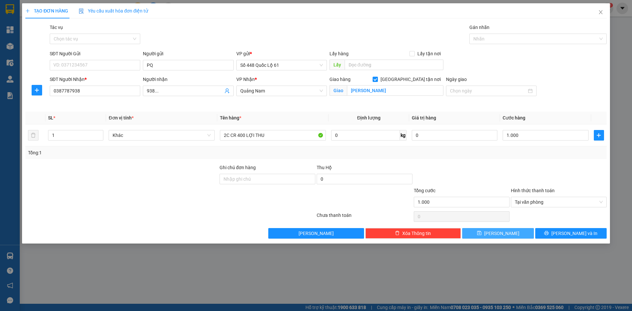
click at [514, 235] on button "Lưu" at bounding box center [497, 233] width 71 height 11
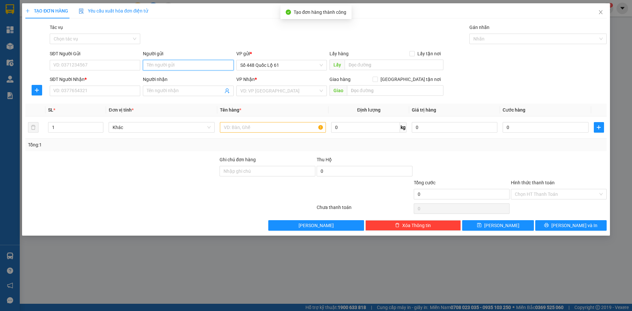
click at [174, 65] on input "Người gửi" at bounding box center [188, 65] width 91 height 11
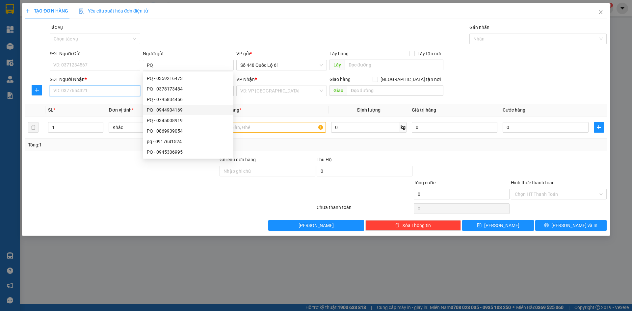
click at [97, 89] on input "SĐT Người Nhận *" at bounding box center [95, 91] width 91 height 11
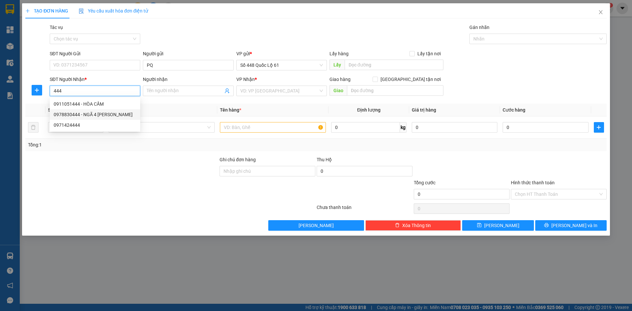
click at [96, 118] on div "0978830444 - NGÃ 4 HÀ LAM" at bounding box center [95, 114] width 83 height 7
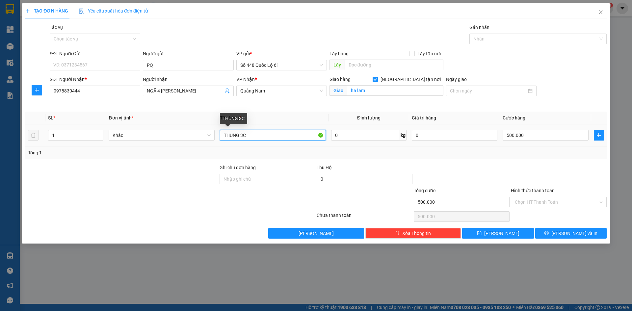
click at [245, 134] on input "THUNG 3C" at bounding box center [273, 135] width 106 height 11
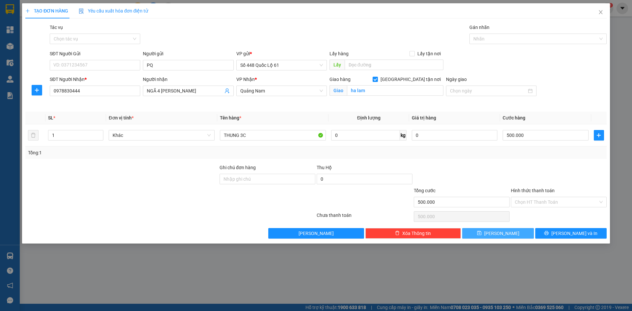
drag, startPoint x: 511, startPoint y: 232, endPoint x: 108, endPoint y: 103, distance: 422.8
click at [510, 232] on button "Lưu" at bounding box center [497, 233] width 71 height 11
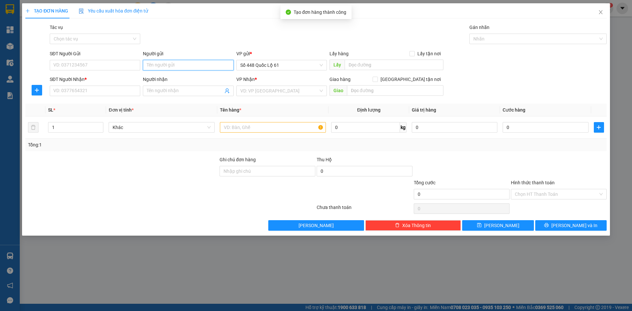
click at [158, 70] on input "Người gửi" at bounding box center [188, 65] width 91 height 11
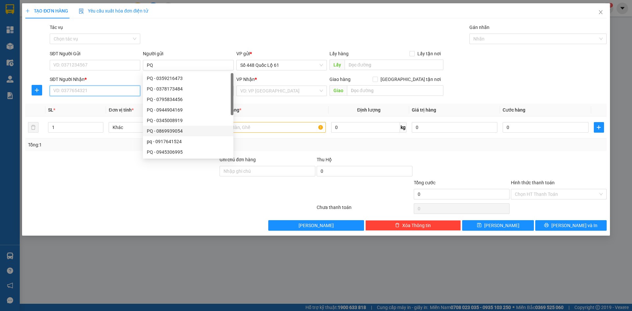
click at [106, 91] on input "SĐT Người Nhận *" at bounding box center [95, 91] width 91 height 11
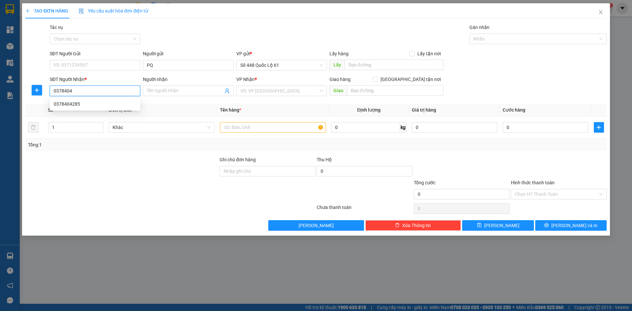
click at [104, 103] on div "0378404285" at bounding box center [95, 103] width 83 height 7
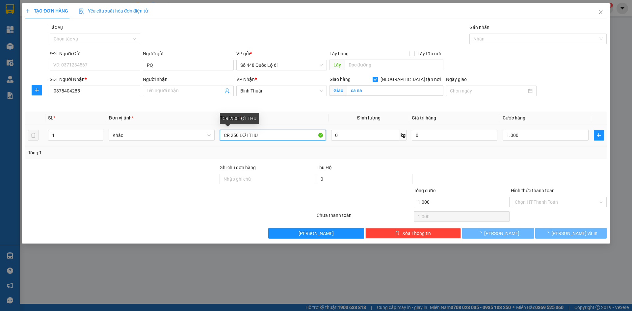
drag, startPoint x: 266, startPoint y: 138, endPoint x: 46, endPoint y: 165, distance: 221.0
click at [49, 164] on div "Transit Pickup Surcharge Ids Transit Deliver Surcharge Ids Transit Deliver Surc…" at bounding box center [316, 131] width 582 height 215
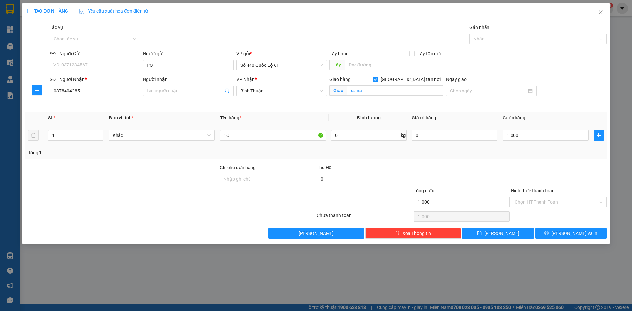
click at [529, 129] on div "1.000" at bounding box center [546, 135] width 86 height 13
click at [529, 138] on input "1.000" at bounding box center [546, 135] width 86 height 11
drag, startPoint x: 473, startPoint y: 232, endPoint x: 159, endPoint y: 146, distance: 325.4
click at [473, 232] on button "Lưu" at bounding box center [497, 233] width 71 height 11
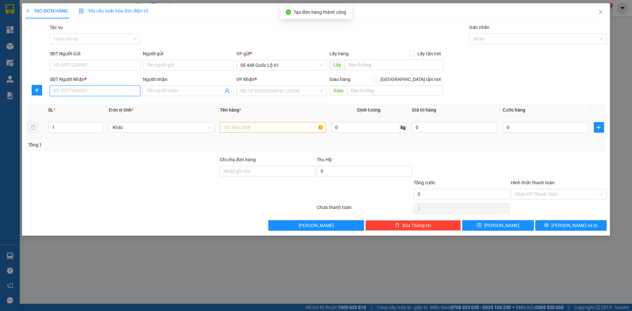
click at [75, 89] on input "SĐT Người Nhận *" at bounding box center [95, 91] width 91 height 11
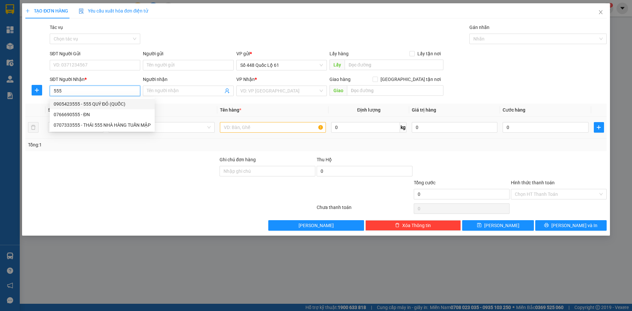
drag, startPoint x: 83, startPoint y: 106, endPoint x: 111, endPoint y: 111, distance: 28.5
click at [84, 107] on div "0905423555 - 555 QUÝ ĐỎ (QUỐC)" at bounding box center [102, 103] width 97 height 7
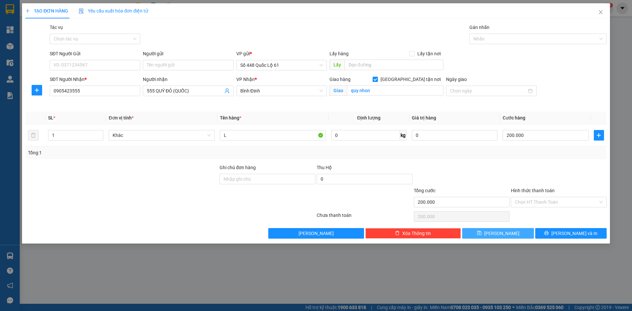
click at [482, 235] on icon "save" at bounding box center [479, 233] width 5 height 5
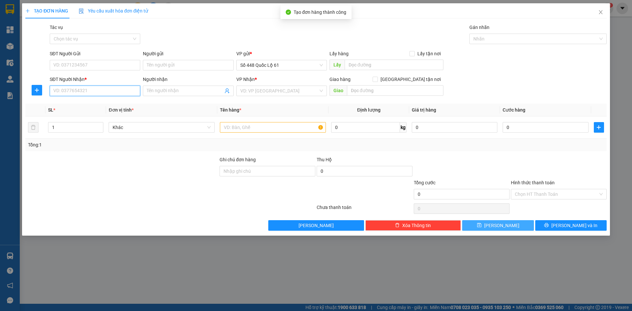
click at [97, 95] on input "SĐT Người Nhận *" at bounding box center [95, 91] width 91 height 11
click at [92, 107] on div "0833505757 - CÔ DƯ" at bounding box center [95, 104] width 91 height 11
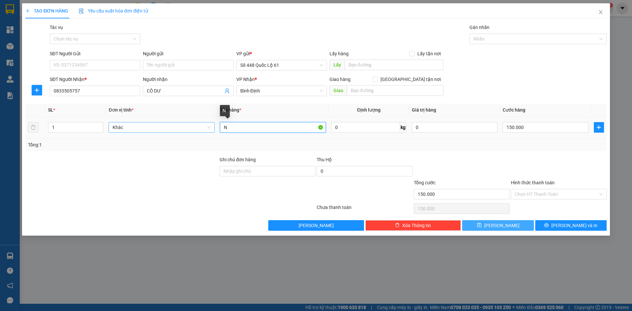
drag, startPoint x: 232, startPoint y: 126, endPoint x: 125, endPoint y: 130, distance: 106.8
click at [127, 130] on tr "1 Khác N 0 kg 0 150.000" at bounding box center [316, 128] width 582 height 22
click at [564, 131] on input "150.000" at bounding box center [546, 127] width 86 height 11
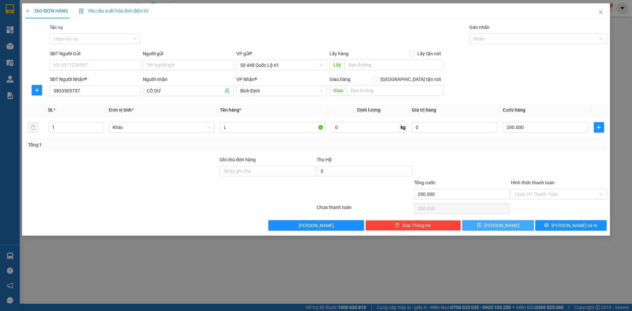
click at [507, 222] on button "Lưu" at bounding box center [497, 225] width 71 height 11
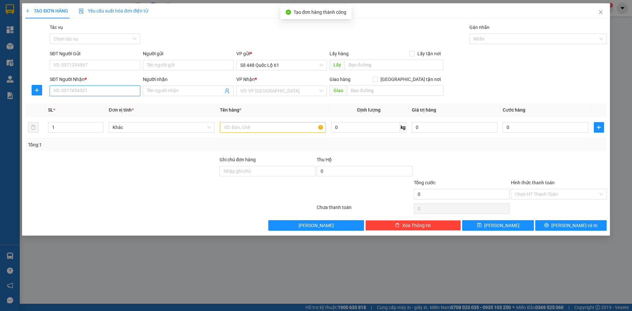
click at [65, 91] on input "SĐT Người Nhận *" at bounding box center [95, 91] width 91 height 11
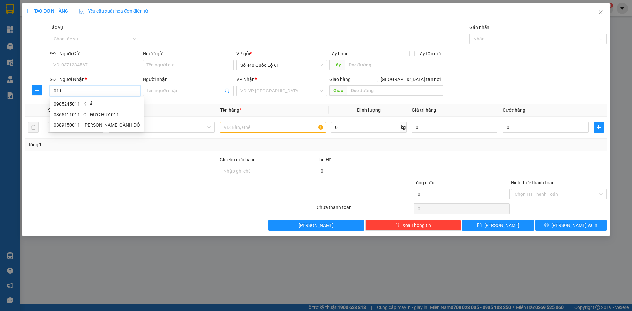
click at [78, 106] on div "0905245011 - KHẢ" at bounding box center [97, 103] width 86 height 7
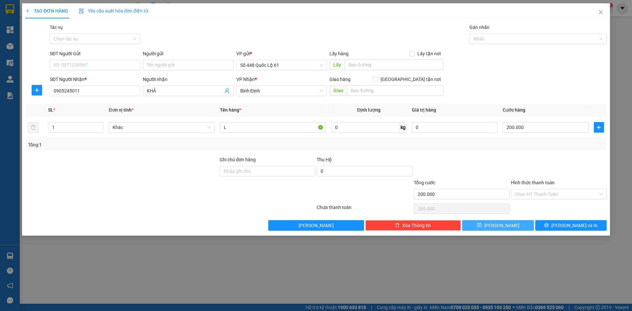
click at [523, 228] on button "Lưu" at bounding box center [497, 225] width 71 height 11
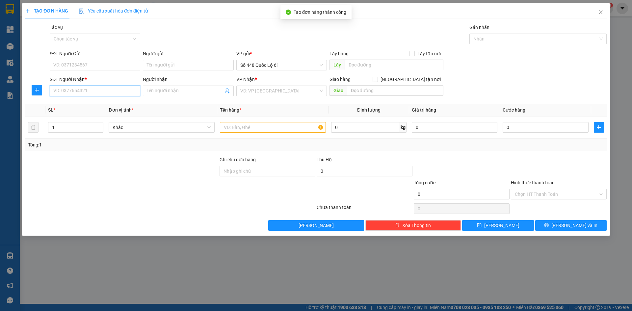
click at [107, 93] on input "SĐT Người Nhận *" at bounding box center [95, 91] width 91 height 11
click at [106, 105] on div "0984145745" at bounding box center [95, 103] width 83 height 7
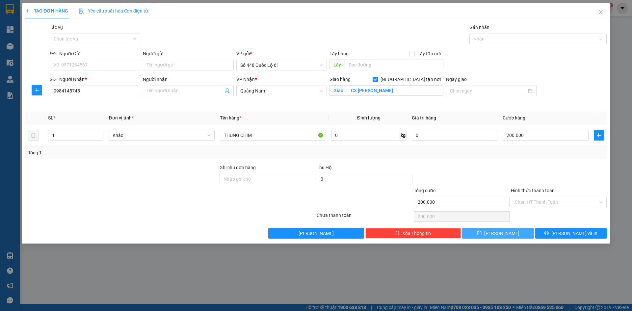
click at [516, 229] on button "Lưu" at bounding box center [497, 233] width 71 height 11
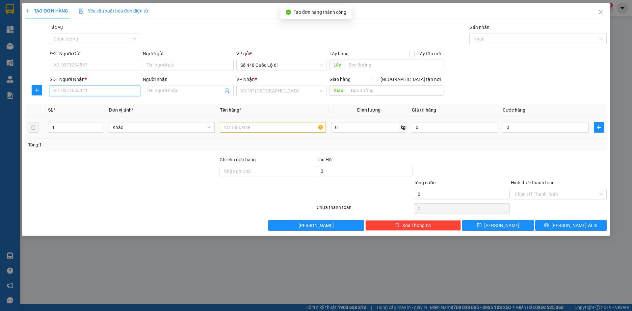
click at [91, 92] on input "SĐT Người Nhận *" at bounding box center [95, 91] width 91 height 11
drag, startPoint x: 105, startPoint y: 102, endPoint x: 104, endPoint y: 125, distance: 23.1
click at [105, 102] on div "0396456175 - CX KHỔNG LAN" at bounding box center [95, 103] width 83 height 7
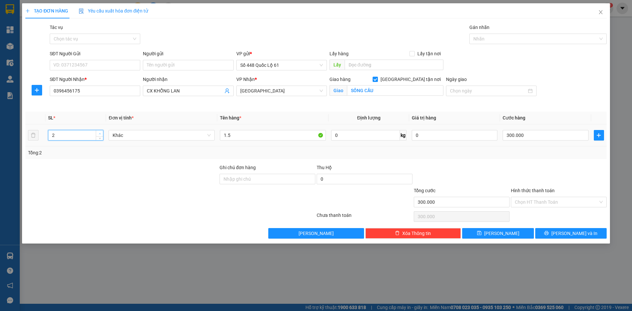
click at [97, 133] on span "Increase Value" at bounding box center [99, 133] width 7 height 6
click at [562, 136] on input "300.000" at bounding box center [546, 135] width 86 height 11
drag, startPoint x: 401, startPoint y: 139, endPoint x: 342, endPoint y: 143, distance: 59.1
click at [342, 143] on tr "2 Khác 1.5 0 kg 0 006.600" at bounding box center [316, 136] width 582 height 22
click at [506, 230] on span "Lưu" at bounding box center [501, 233] width 35 height 7
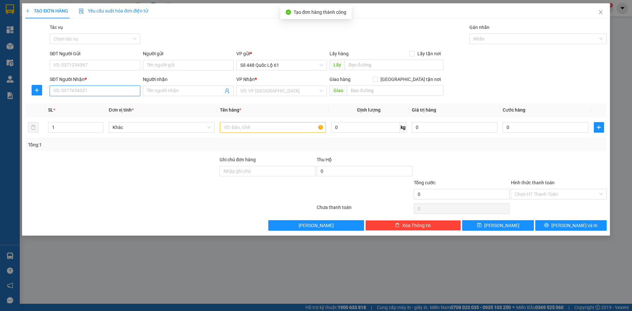
click at [105, 88] on input "SĐT Người Nhận *" at bounding box center [95, 91] width 91 height 11
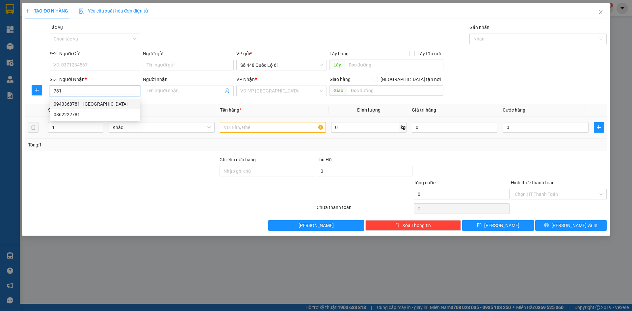
drag, startPoint x: 112, startPoint y: 101, endPoint x: 224, endPoint y: 127, distance: 115.7
click at [112, 102] on div "0943368781 - HỒNG PHÚ YÊN" at bounding box center [95, 103] width 83 height 7
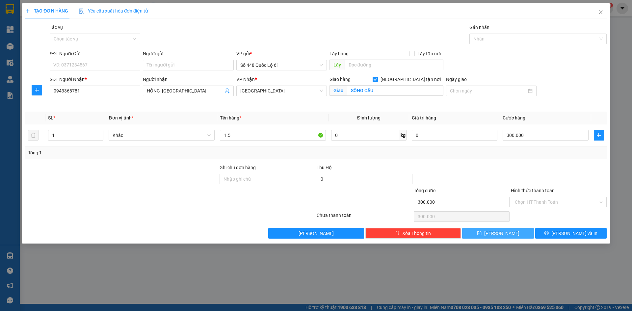
click at [499, 229] on button "Lưu" at bounding box center [497, 233] width 71 height 11
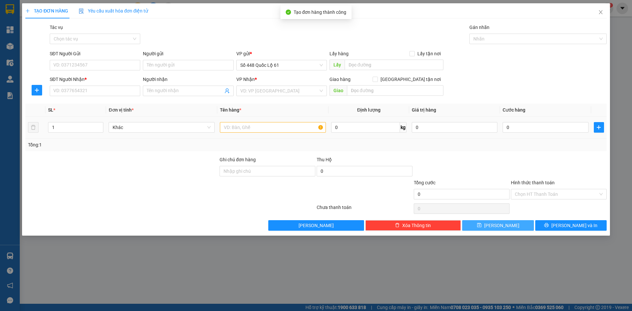
click at [462, 220] on button "Lưu" at bounding box center [497, 225] width 71 height 11
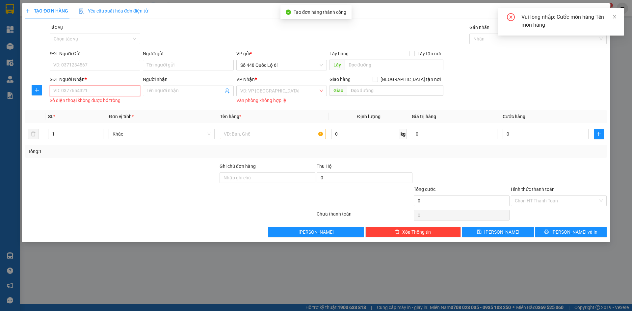
drag, startPoint x: 129, startPoint y: 92, endPoint x: 136, endPoint y: 94, distance: 6.7
click at [133, 93] on input "SĐT Người Nhận *" at bounding box center [95, 91] width 91 height 11
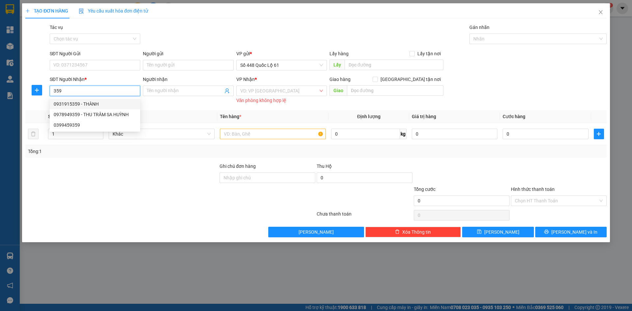
drag, startPoint x: 104, startPoint y: 102, endPoint x: 212, endPoint y: 126, distance: 110.7
click at [105, 101] on div "0931915359 - THÀNH" at bounding box center [95, 103] width 83 height 7
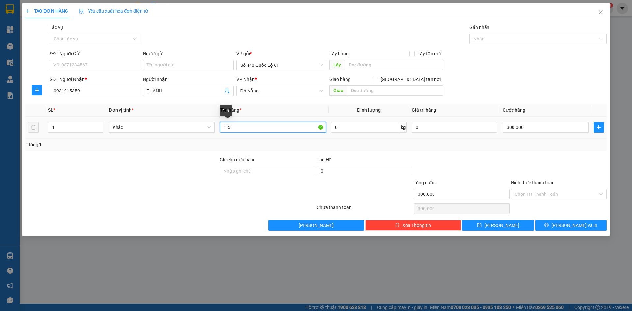
drag, startPoint x: 246, startPoint y: 129, endPoint x: 182, endPoint y: 139, distance: 63.9
click at [182, 139] on div "SL * Đơn vị tính * Tên hàng * Định lượng Giá trị hàng Cước hàng 1 Khác 1.5 0 kg…" at bounding box center [316, 127] width 582 height 47
drag, startPoint x: 97, startPoint y: 85, endPoint x: 92, endPoint y: 88, distance: 5.7
click at [92, 86] on div "SĐT Người Nhận * 0931915359" at bounding box center [95, 87] width 91 height 23
drag, startPoint x: 94, startPoint y: 94, endPoint x: 0, endPoint y: 97, distance: 93.9
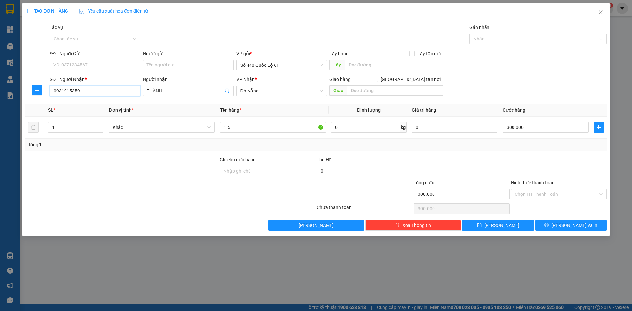
click at [0, 95] on div "TẠO ĐƠN HÀNG Yêu cầu xuất hóa đơn điện tử Transit Pickup Surcharge Ids Transit …" at bounding box center [316, 155] width 632 height 311
drag, startPoint x: 81, startPoint y: 102, endPoint x: 101, endPoint y: 111, distance: 22.1
click at [82, 102] on div "0833505757 - CÔ DƯ" at bounding box center [95, 103] width 83 height 7
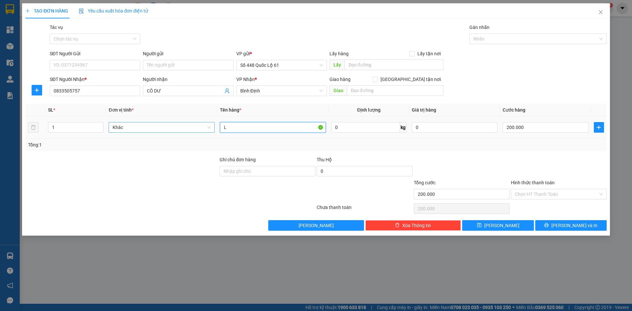
drag, startPoint x: 233, startPoint y: 128, endPoint x: 194, endPoint y: 129, distance: 38.6
click at [194, 129] on tr "1 Khác L 0 kg 0 200.000" at bounding box center [316, 128] width 582 height 22
click at [576, 131] on input "200.000" at bounding box center [546, 127] width 86 height 11
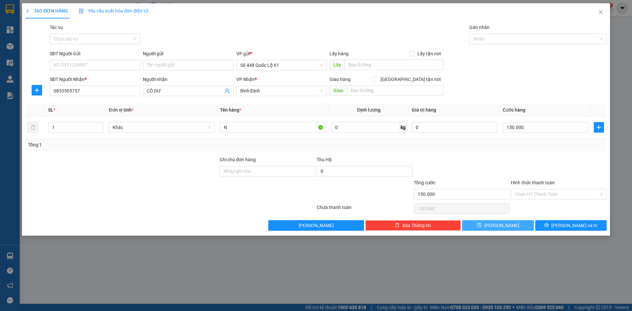
click at [501, 226] on span "Lưu" at bounding box center [501, 225] width 35 height 7
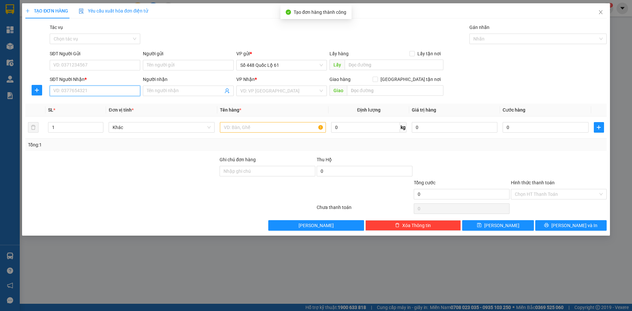
drag, startPoint x: 99, startPoint y: 90, endPoint x: 103, endPoint y: 92, distance: 4.3
click at [100, 90] on input "SĐT Người Nhận *" at bounding box center [95, 91] width 91 height 11
click at [120, 94] on input "SĐT Người Nhận *" at bounding box center [95, 91] width 91 height 11
click at [171, 91] on input "Người nhận" at bounding box center [185, 90] width 76 height 7
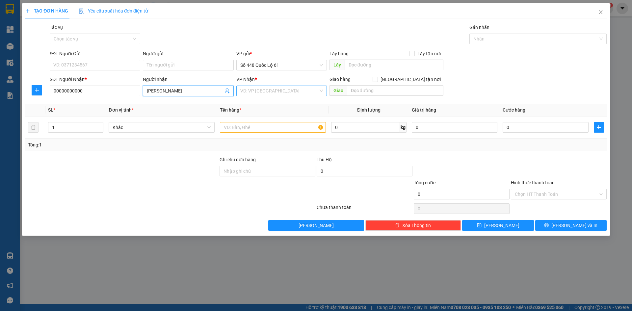
click at [269, 93] on input "search" at bounding box center [279, 91] width 78 height 10
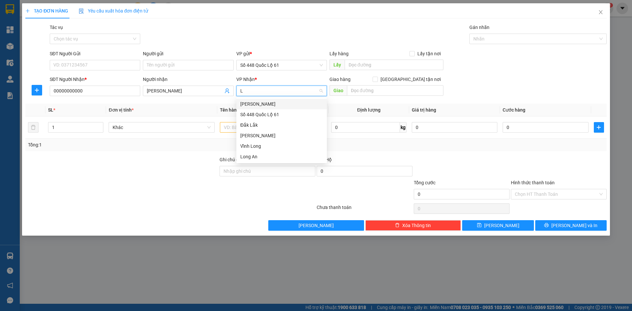
drag, startPoint x: 265, startPoint y: 106, endPoint x: 260, endPoint y: 135, distance: 29.6
click at [265, 107] on div "Lâm Đồng" at bounding box center [281, 103] width 83 height 7
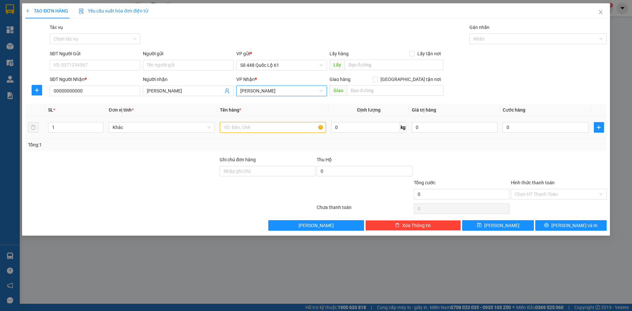
click at [258, 130] on input "text" at bounding box center [273, 127] width 106 height 11
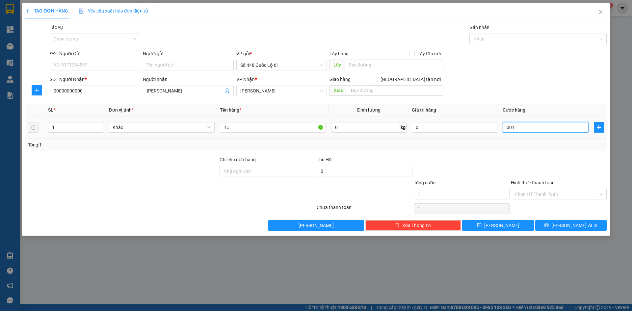
drag, startPoint x: 521, startPoint y: 128, endPoint x: 515, endPoint y: 151, distance: 23.1
click at [521, 129] on input "001" at bounding box center [546, 127] width 86 height 11
drag, startPoint x: 515, startPoint y: 151, endPoint x: 515, endPoint y: 183, distance: 32.9
click at [515, 157] on div "Transit Pickup Surcharge Ids Transit Deliver Surcharge Ids Transit Deliver Surc…" at bounding box center [316, 127] width 582 height 207
drag, startPoint x: 533, startPoint y: 194, endPoint x: 533, endPoint y: 199, distance: 5.3
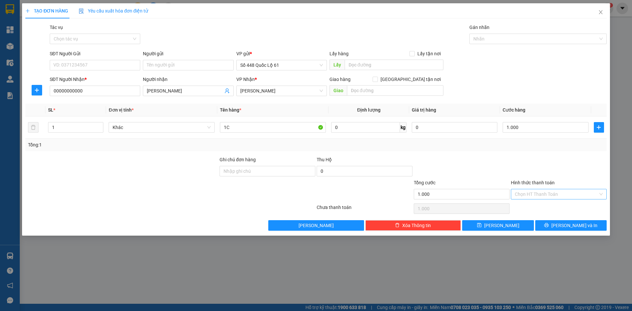
click at [533, 194] on input "Hình thức thanh toán" at bounding box center [556, 194] width 83 height 10
click at [535, 208] on div "Tại văn phòng" at bounding box center [559, 207] width 88 height 7
drag, startPoint x: 514, startPoint y: 222, endPoint x: 511, endPoint y: 223, distance: 3.4
click at [513, 223] on button "Lưu" at bounding box center [497, 225] width 71 height 11
click at [175, 91] on input "Người nhận" at bounding box center [185, 90] width 76 height 7
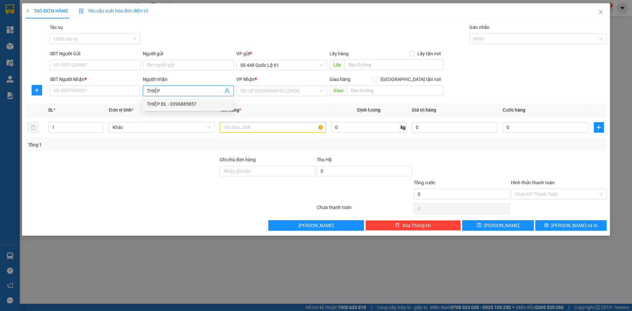
drag, startPoint x: 191, startPoint y: 101, endPoint x: 210, endPoint y: 98, distance: 19.7
click at [192, 101] on div "THIỆP ĐL - 0396885857" at bounding box center [188, 103] width 83 height 7
click at [319, 89] on div "VD: VP Sài Gòn" at bounding box center [281, 91] width 91 height 11
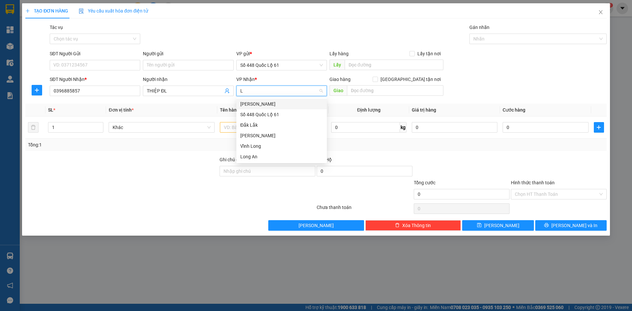
click at [288, 107] on div "Lâm Đồng" at bounding box center [281, 103] width 83 height 7
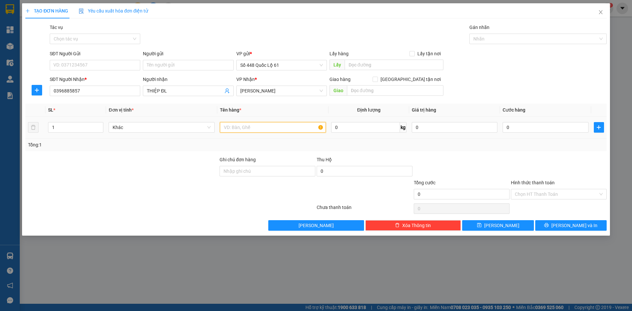
click at [243, 128] on input "text" at bounding box center [273, 127] width 106 height 11
click at [554, 127] on input "0" at bounding box center [546, 127] width 86 height 11
click at [511, 228] on button "Lưu" at bounding box center [497, 225] width 71 height 11
click at [84, 86] on input "SĐT Người Nhận *" at bounding box center [95, 91] width 91 height 11
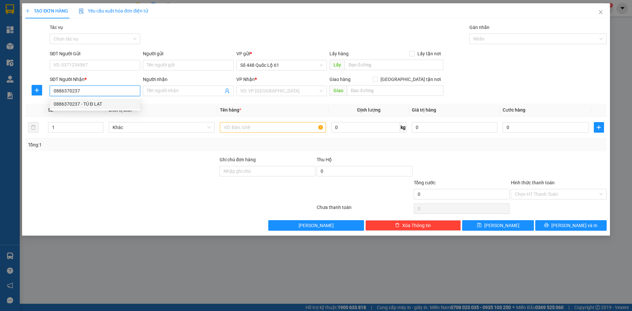
drag, startPoint x: 83, startPoint y: 89, endPoint x: 0, endPoint y: 105, distance: 84.6
click at [0, 105] on div "TẠO ĐƠN HÀNG Yêu cầu xuất hóa đơn điện tử Transit Pickup Surcharge Ids Transit …" at bounding box center [316, 155] width 632 height 311
click at [161, 93] on input "Người nhận" at bounding box center [185, 90] width 76 height 7
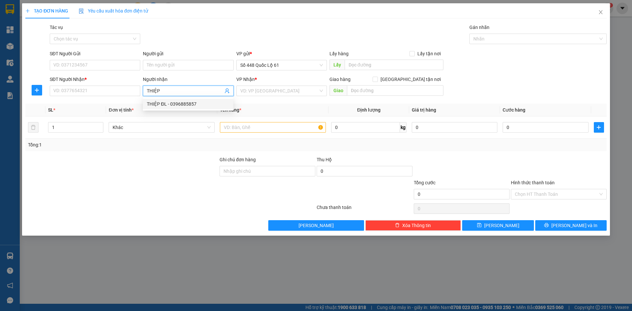
click at [169, 102] on div "THIỆP ĐL - 0396885857" at bounding box center [188, 103] width 83 height 7
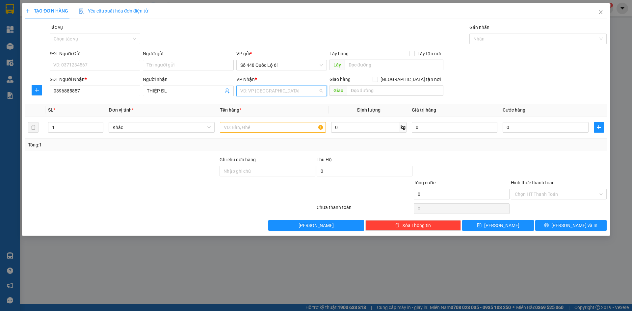
click at [264, 89] on input "search" at bounding box center [279, 91] width 78 height 10
click at [262, 105] on div "Lâm Đồng" at bounding box center [281, 103] width 83 height 7
click at [235, 133] on div at bounding box center [273, 127] width 106 height 13
click at [237, 130] on input "text" at bounding box center [273, 127] width 106 height 11
click at [514, 130] on input "0" at bounding box center [546, 127] width 86 height 11
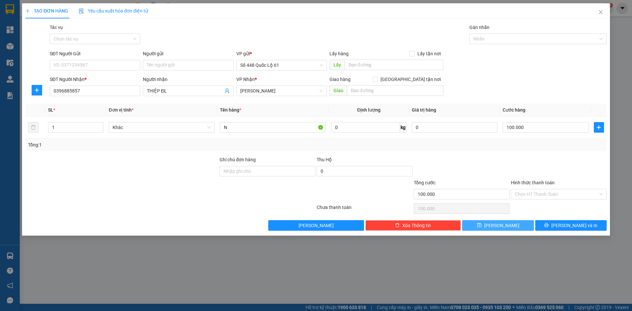
click at [496, 226] on button "Lưu" at bounding box center [497, 225] width 71 height 11
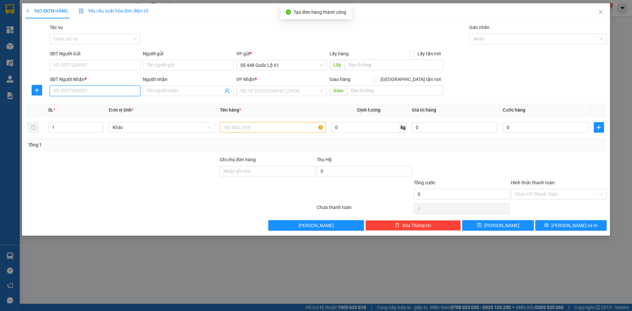
click at [84, 95] on input "SĐT Người Nhận *" at bounding box center [95, 91] width 91 height 11
click at [76, 101] on div "0907819466 - THÚY ĐL 466" at bounding box center [95, 103] width 83 height 7
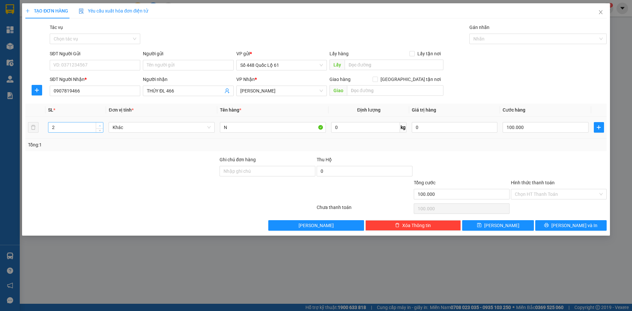
click at [98, 125] on span "up" at bounding box center [100, 126] width 4 height 4
click at [529, 128] on input "100.000" at bounding box center [546, 127] width 86 height 11
click at [482, 224] on icon "save" at bounding box center [479, 225] width 5 height 5
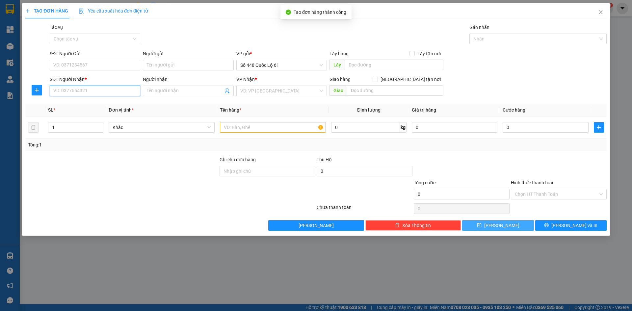
click at [105, 93] on input "SĐT Người Nhận *" at bounding box center [95, 91] width 91 height 11
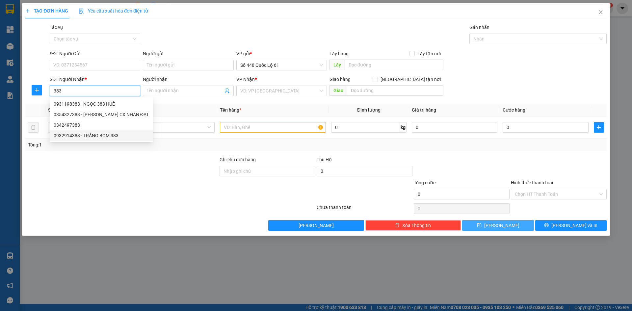
click at [107, 131] on div "0932914383 - TRẢNG BOM 383" at bounding box center [101, 135] width 103 height 11
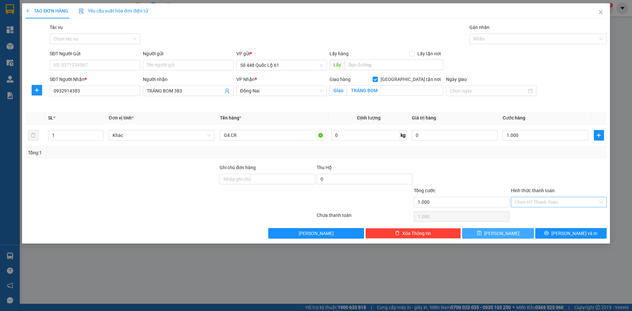
drag, startPoint x: 529, startPoint y: 205, endPoint x: 529, endPoint y: 218, distance: 13.5
click at [529, 205] on input "Hình thức thanh toán" at bounding box center [556, 202] width 83 height 10
click at [529, 216] on div "Tại văn phòng" at bounding box center [559, 215] width 88 height 7
click at [507, 232] on button "Lưu" at bounding box center [497, 233] width 71 height 11
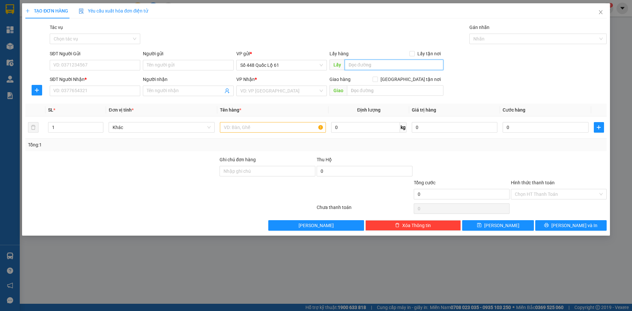
click at [372, 65] on input "text" at bounding box center [394, 65] width 99 height 11
click at [108, 91] on input "SĐT Người Nhận *" at bounding box center [95, 91] width 91 height 11
click at [190, 94] on input "Người nhận" at bounding box center [185, 90] width 76 height 7
click at [262, 92] on input "search" at bounding box center [279, 91] width 78 height 10
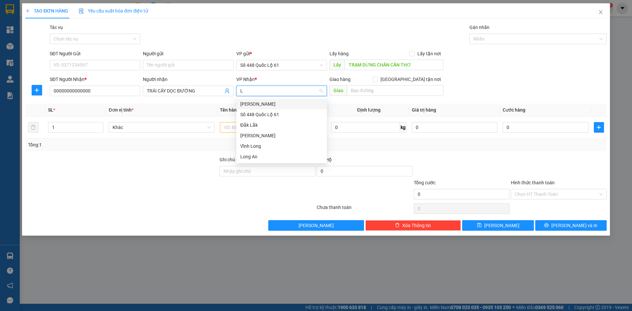
click at [252, 109] on div "Lâm Đồng" at bounding box center [281, 104] width 91 height 11
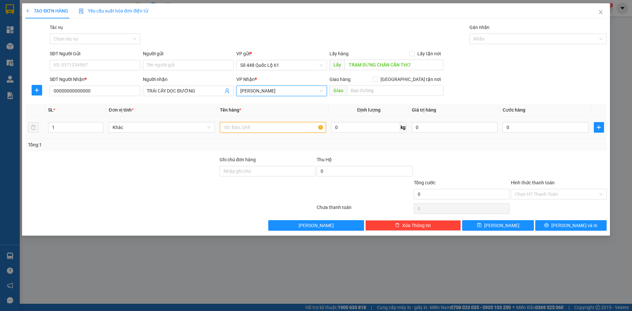
click at [245, 125] on input "text" at bounding box center [273, 127] width 106 height 11
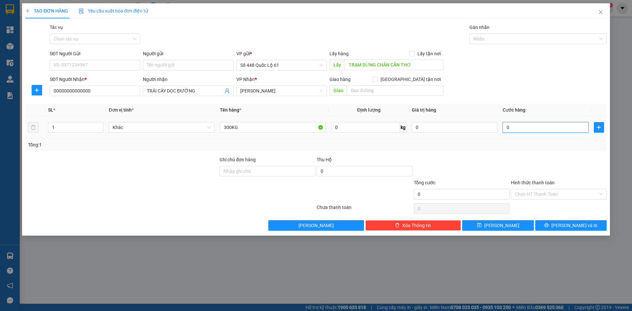
click at [536, 129] on input "0" at bounding box center [546, 127] width 86 height 11
click at [508, 225] on button "Lưu" at bounding box center [497, 225] width 71 height 11
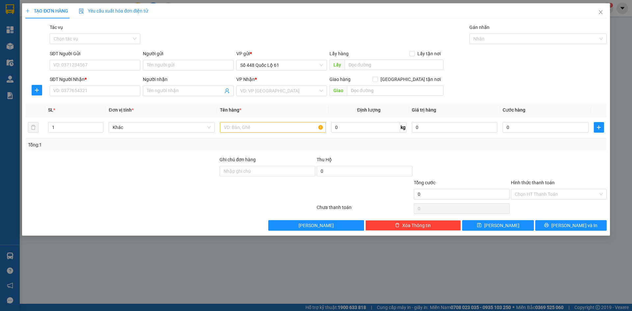
click at [171, 35] on div "Gói vận chuyển * Tiêu chuẩn Tác vụ Chọn tác vụ Gán nhãn Nhãn" at bounding box center [328, 35] width 560 height 23
click at [93, 89] on input "SĐT Người Nhận *" at bounding box center [95, 91] width 91 height 11
click at [107, 105] on div "0966765612 - LÂM ĐỒNG 612" at bounding box center [95, 103] width 83 height 7
drag, startPoint x: 171, startPoint y: 93, endPoint x: 155, endPoint y: 93, distance: 15.5
click at [155, 93] on input "LÂM ĐỒNG 612" at bounding box center [185, 90] width 76 height 7
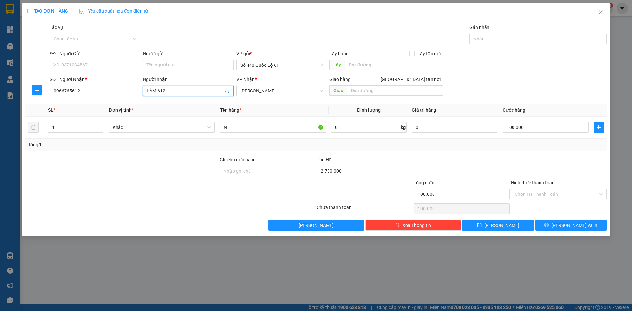
click at [148, 92] on input "LÂM 612" at bounding box center [185, 90] width 76 height 7
click at [367, 173] on input "2.730.000" at bounding box center [365, 171] width 96 height 11
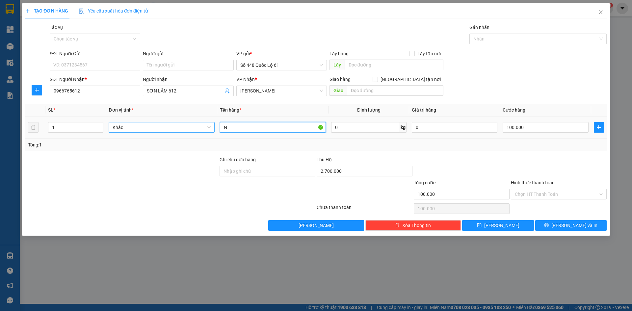
drag, startPoint x: 232, startPoint y: 129, endPoint x: 204, endPoint y: 129, distance: 27.3
click at [204, 129] on tr "1 Khác N 0 kg 0 100.000" at bounding box center [316, 128] width 582 height 22
click at [543, 126] on input "100.000" at bounding box center [546, 127] width 86 height 11
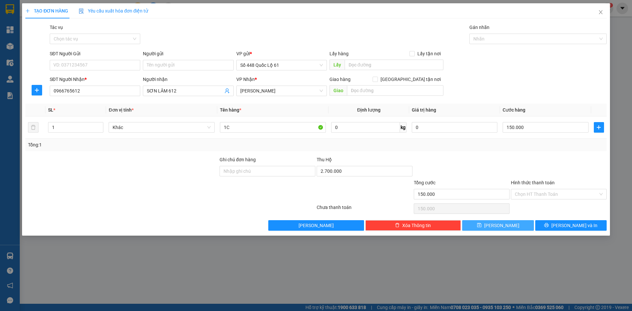
click at [505, 230] on button "Lưu" at bounding box center [497, 225] width 71 height 11
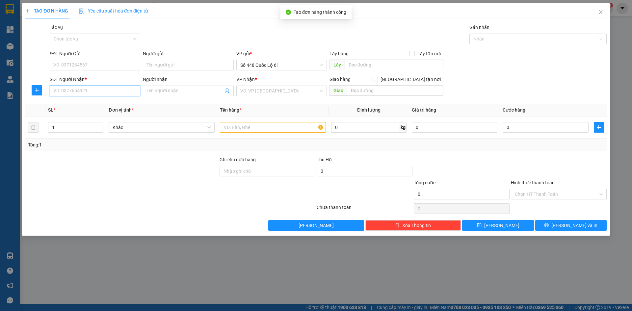
click at [105, 90] on input "SĐT Người Nhận *" at bounding box center [95, 91] width 91 height 11
click at [116, 103] on div "0326321303 - BX ĐL 303" at bounding box center [95, 103] width 83 height 7
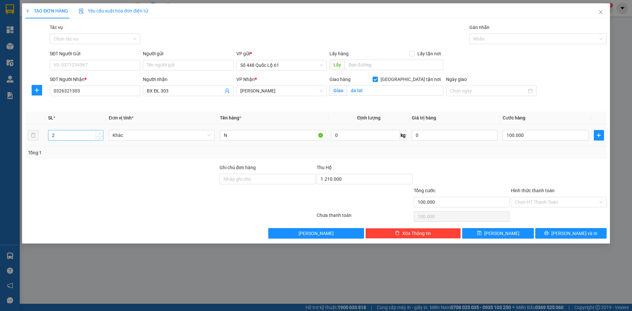
click at [99, 133] on icon "up" at bounding box center [100, 134] width 2 height 2
click at [362, 181] on input "1.210.000" at bounding box center [365, 179] width 96 height 11
click at [546, 140] on input "0" at bounding box center [546, 135] width 86 height 11
click at [513, 231] on button "Lưu" at bounding box center [497, 233] width 71 height 11
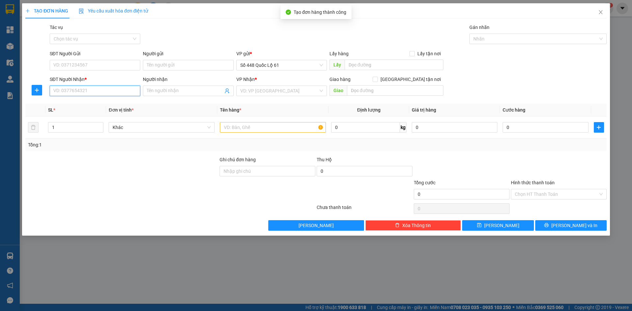
click at [81, 93] on input "SĐT Người Nhận *" at bounding box center [95, 91] width 91 height 11
click at [78, 103] on div "0397728240 - CF SƠN LÂM 240" at bounding box center [95, 103] width 83 height 7
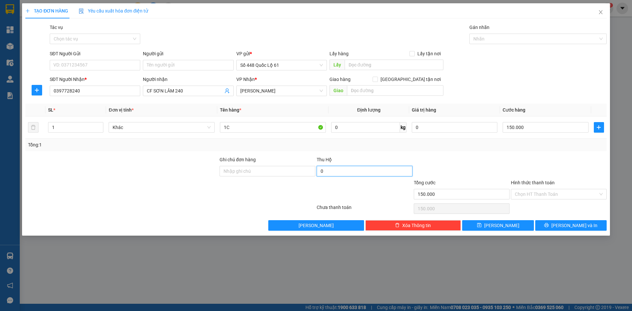
click at [376, 172] on input "0" at bounding box center [365, 171] width 96 height 11
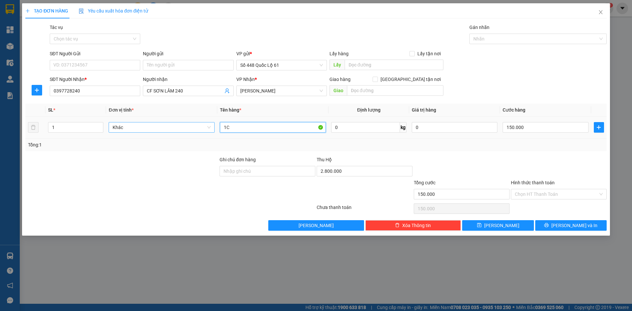
drag, startPoint x: 245, startPoint y: 128, endPoint x: 205, endPoint y: 128, distance: 40.2
click at [205, 128] on tr "1 Khác 1C 0 kg 0 150.000" at bounding box center [316, 128] width 582 height 22
click at [566, 131] on input "150.000" at bounding box center [546, 127] width 86 height 11
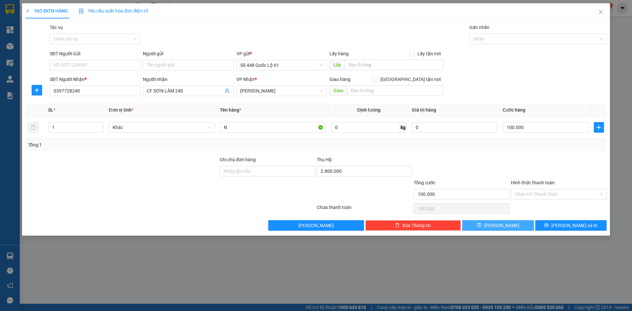
drag, startPoint x: 514, startPoint y: 222, endPoint x: 136, endPoint y: 103, distance: 396.0
click at [512, 223] on button "Lưu" at bounding box center [497, 225] width 71 height 11
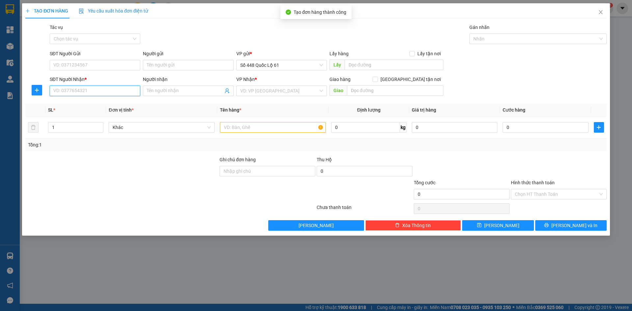
click at [115, 90] on input "SĐT Người Nhận *" at bounding box center [95, 91] width 91 height 11
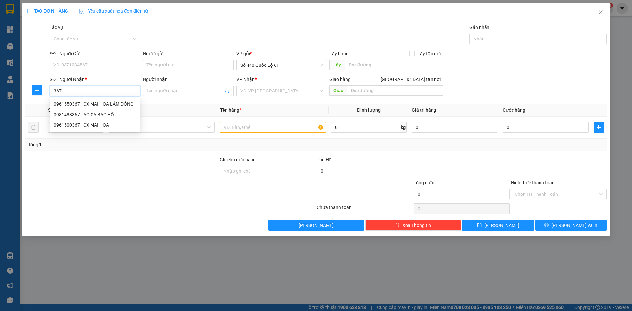
click at [107, 103] on div "0961550367 - CX MAI HOA LÂM ĐỒNG" at bounding box center [95, 103] width 83 height 7
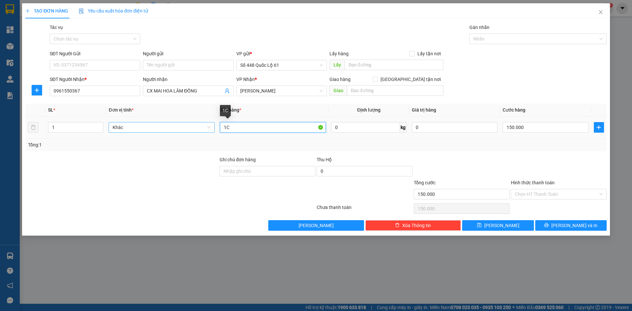
drag, startPoint x: 265, startPoint y: 131, endPoint x: 109, endPoint y: 131, distance: 155.5
click at [109, 131] on tr "1 Khác 1C 0 kg 0 150.000" at bounding box center [316, 128] width 582 height 22
click at [519, 130] on input "150.000" at bounding box center [546, 127] width 86 height 11
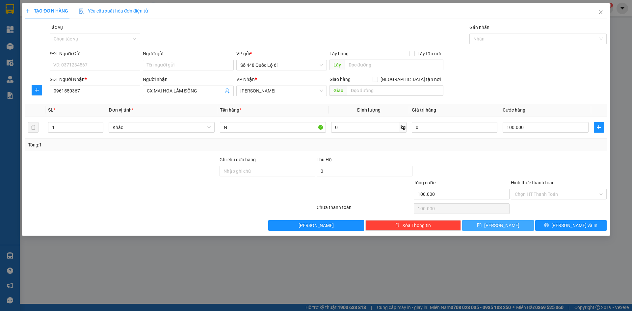
drag, startPoint x: 486, startPoint y: 224, endPoint x: 279, endPoint y: 172, distance: 213.2
click at [485, 224] on button "Lưu" at bounding box center [497, 225] width 71 height 11
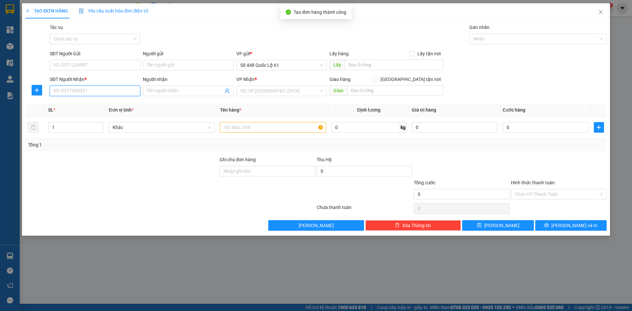
click at [109, 87] on input "SĐT Người Nhận *" at bounding box center [95, 91] width 91 height 11
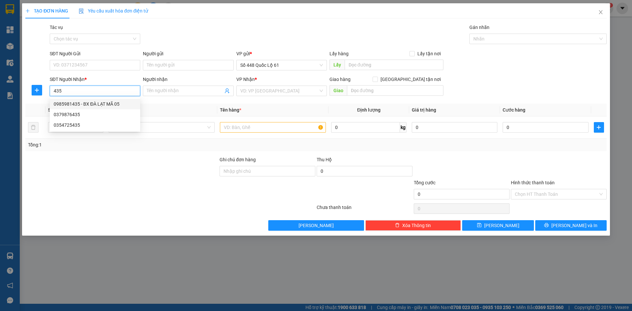
click at [106, 105] on div "0985981435 - BX ĐÀ LẠT MÃ 05" at bounding box center [95, 103] width 83 height 7
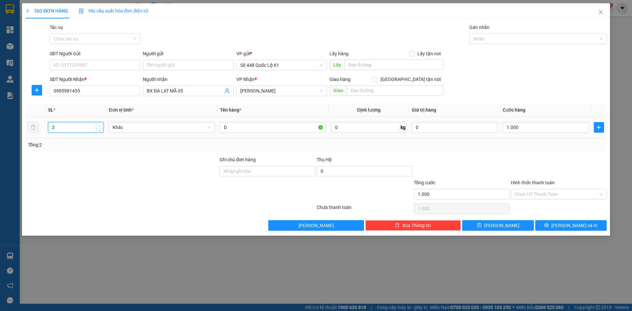
drag, startPoint x: 99, startPoint y: 124, endPoint x: 103, endPoint y: 125, distance: 3.7
click at [103, 125] on span "Increase Value" at bounding box center [99, 126] width 7 height 6
drag, startPoint x: 518, startPoint y: 126, endPoint x: 505, endPoint y: 162, distance: 38.4
click at [519, 126] on input "1.000" at bounding box center [546, 127] width 86 height 11
drag, startPoint x: 505, startPoint y: 162, endPoint x: 494, endPoint y: 163, distance: 11.3
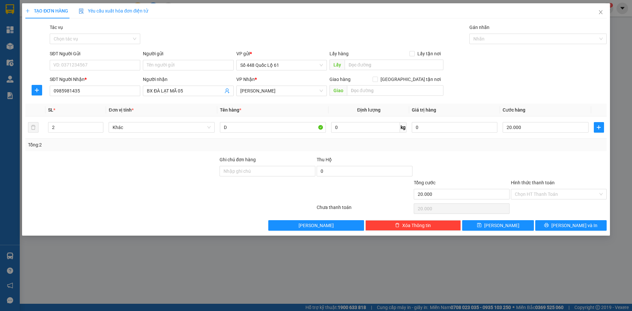
click at [502, 164] on div at bounding box center [461, 167] width 97 height 23
click at [557, 131] on input "20.000" at bounding box center [546, 127] width 86 height 11
click at [556, 197] on input "Hình thức thanh toán" at bounding box center [556, 194] width 83 height 10
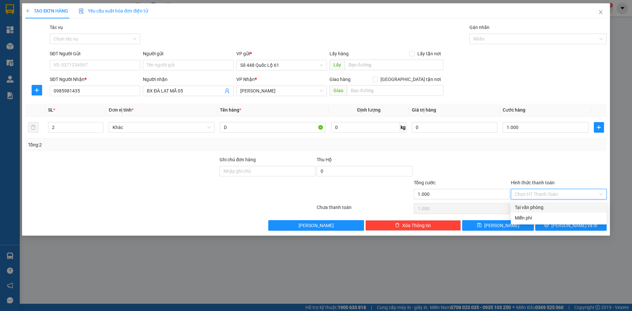
click at [554, 200] on div "Hình thức thanh toán Chọn HT Thanh Toán" at bounding box center [559, 190] width 96 height 23
drag, startPoint x: 539, startPoint y: 197, endPoint x: 546, endPoint y: 212, distance: 16.1
click at [540, 200] on div "Hình thức thanh toán Chọn HT Thanh Toán" at bounding box center [559, 190] width 96 height 23
drag, startPoint x: 546, startPoint y: 206, endPoint x: 542, endPoint y: 211, distance: 6.7
click at [546, 207] on div "Tại văn phòng" at bounding box center [559, 207] width 88 height 7
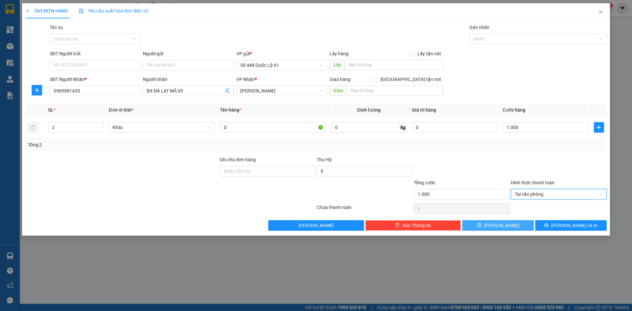
click at [512, 222] on button "Lưu" at bounding box center [497, 225] width 71 height 11
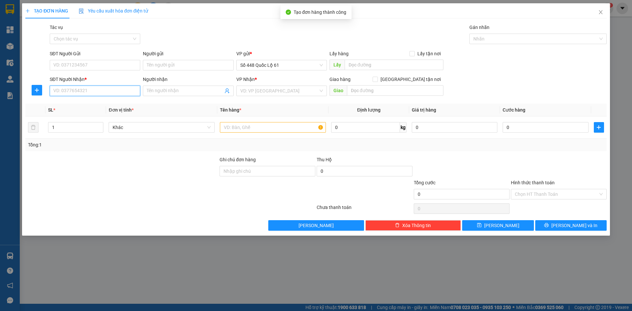
click at [84, 89] on input "SĐT Người Nhận *" at bounding box center [95, 91] width 91 height 11
click at [91, 107] on div "0769691941 - TÚ AN SƯƠNG" at bounding box center [95, 103] width 83 height 7
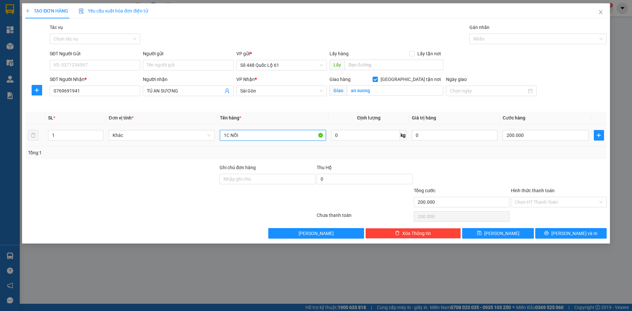
click at [250, 135] on input "1C NỐI" at bounding box center [273, 135] width 106 height 11
click at [546, 140] on input "200.000" at bounding box center [546, 135] width 86 height 11
click at [505, 232] on span "Lưu" at bounding box center [501, 233] width 35 height 7
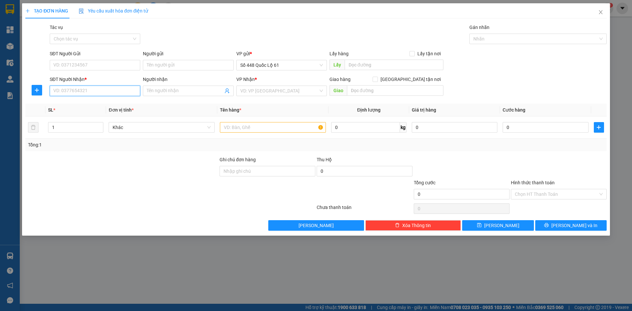
click at [76, 88] on input "SĐT Người Nhận *" at bounding box center [95, 91] width 91 height 11
drag, startPoint x: 89, startPoint y: 115, endPoint x: 356, endPoint y: 160, distance: 270.6
click at [90, 115] on div "0398882834 - TRINH SƠN LÂM" at bounding box center [95, 114] width 83 height 7
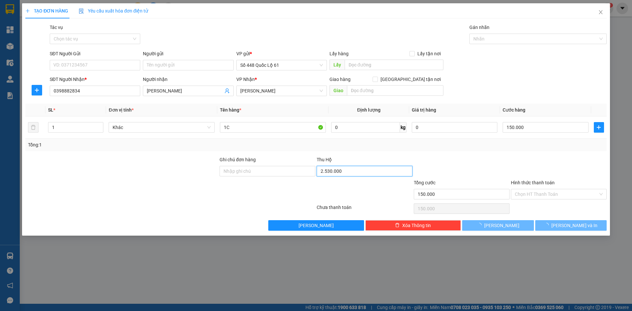
click at [353, 168] on input "2.530.000" at bounding box center [365, 171] width 96 height 11
click at [507, 226] on button "Lưu" at bounding box center [497, 225] width 71 height 11
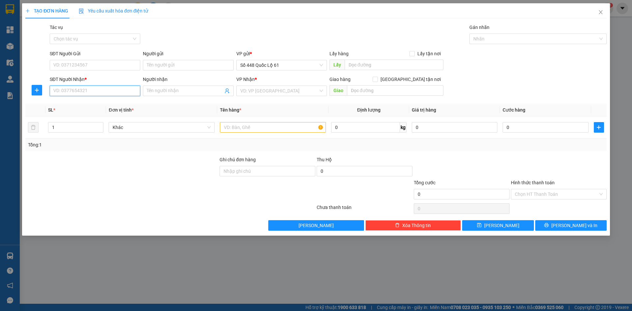
click at [121, 90] on input "SĐT Người Nhận *" at bounding box center [95, 91] width 91 height 11
click at [75, 90] on input "SĐT Người Nhận *" at bounding box center [95, 91] width 91 height 11
click at [263, 93] on input "search" at bounding box center [279, 91] width 78 height 10
click at [243, 124] on input "text" at bounding box center [273, 127] width 106 height 11
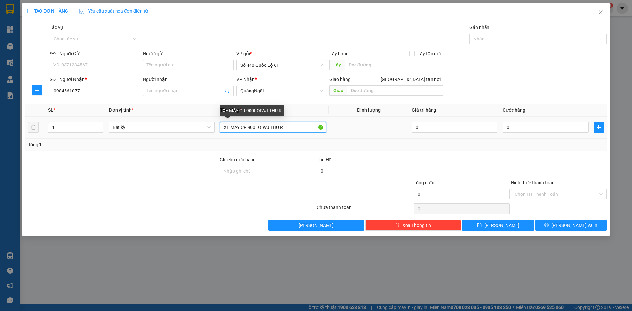
drag, startPoint x: 267, startPoint y: 128, endPoint x: 255, endPoint y: 129, distance: 12.2
click at [255, 129] on input "XE MÁY CR 900LOIWJ THU R" at bounding box center [273, 127] width 106 height 11
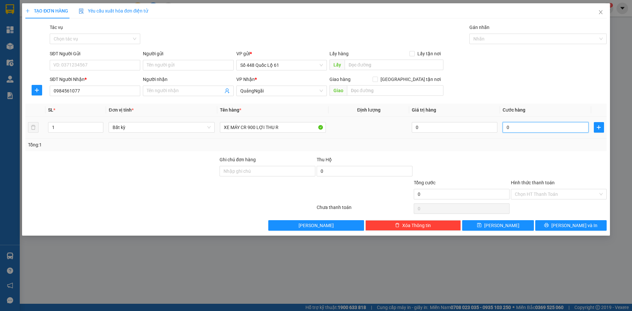
click at [541, 128] on input "0" at bounding box center [546, 127] width 86 height 11
click at [529, 163] on div at bounding box center [559, 167] width 97 height 23
drag, startPoint x: 523, startPoint y: 197, endPoint x: 529, endPoint y: 208, distance: 12.2
click at [523, 200] on div "Hình thức thanh toán Chọn HT Thanh Toán" at bounding box center [559, 190] width 96 height 23
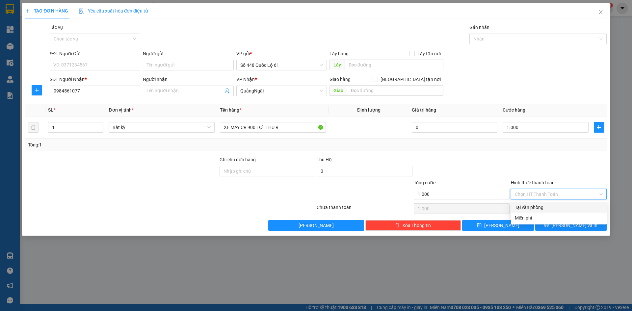
click at [529, 208] on div "Tại văn phòng" at bounding box center [559, 207] width 88 height 7
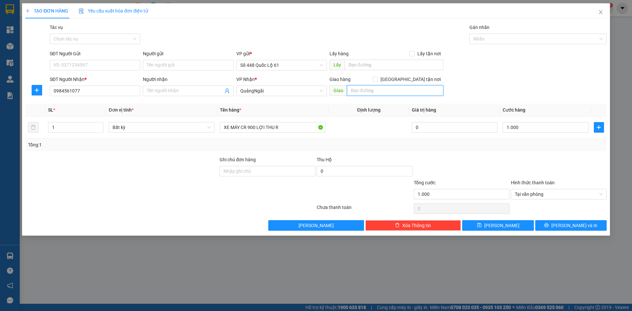
click at [370, 94] on input "text" at bounding box center [395, 90] width 97 height 11
click at [414, 81] on span "Giao tận nơi" at bounding box center [411, 79] width 66 height 7
click at [377, 81] on input "Giao tận nơi" at bounding box center [375, 79] width 5 height 5
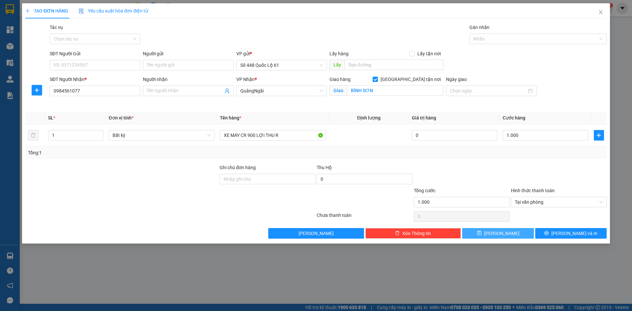
click at [507, 234] on button "Lưu" at bounding box center [497, 233] width 71 height 11
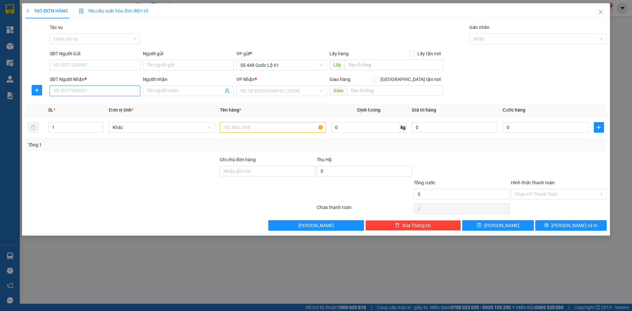
click at [132, 89] on input "SĐT Người Nhận *" at bounding box center [95, 91] width 91 height 11
click at [268, 89] on input "search" at bounding box center [279, 91] width 78 height 10
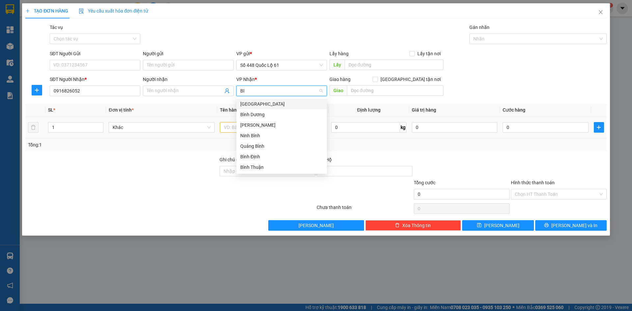
click at [268, 166] on div "Bình Thuận" at bounding box center [281, 167] width 83 height 7
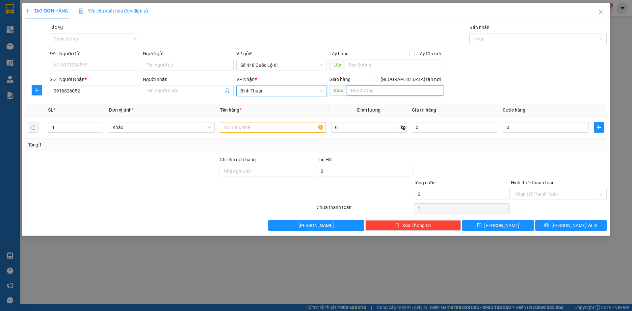
click at [384, 95] on input "text" at bounding box center [395, 90] width 97 height 11
click at [377, 81] on input "Giao tận nơi" at bounding box center [375, 79] width 5 height 5
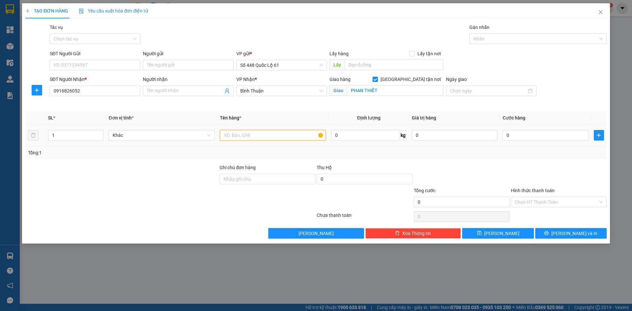
click at [263, 139] on input "text" at bounding box center [273, 135] width 106 height 11
click at [520, 134] on input "0" at bounding box center [546, 135] width 86 height 11
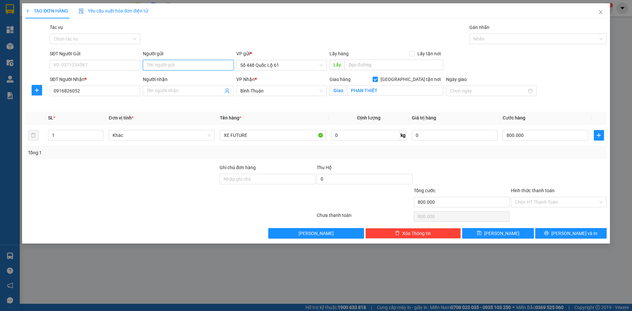
click at [198, 62] on input "Người gửi" at bounding box center [188, 65] width 91 height 11
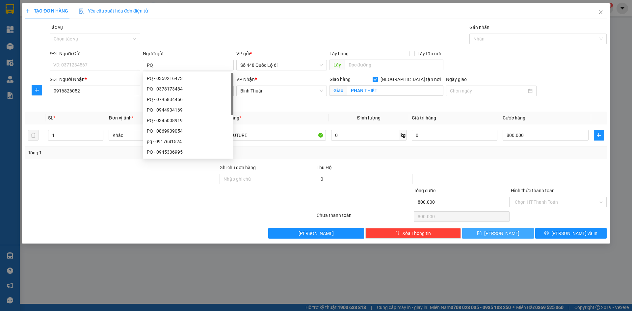
click at [483, 235] on button "[PERSON_NAME]" at bounding box center [497, 233] width 71 height 11
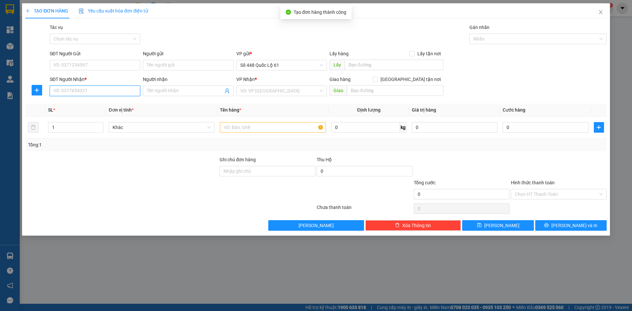
click at [104, 93] on input "SĐT Người Nhận *" at bounding box center [95, 91] width 91 height 11
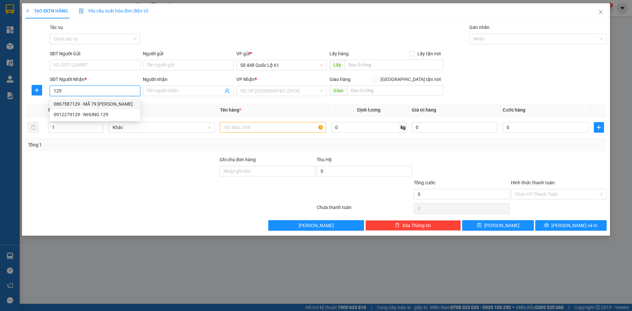
click at [100, 102] on div "0867587129 - MÃ 79 TAM QUAN" at bounding box center [95, 103] width 83 height 7
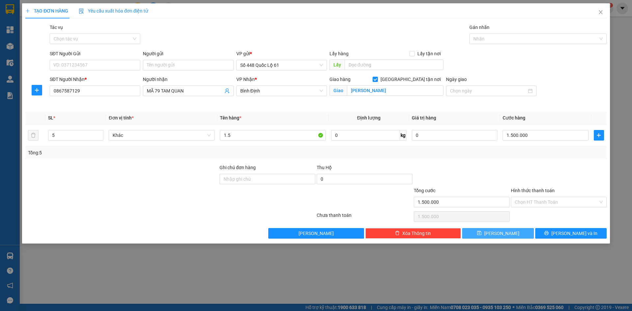
click at [521, 232] on button "[PERSON_NAME]" at bounding box center [497, 233] width 71 height 11
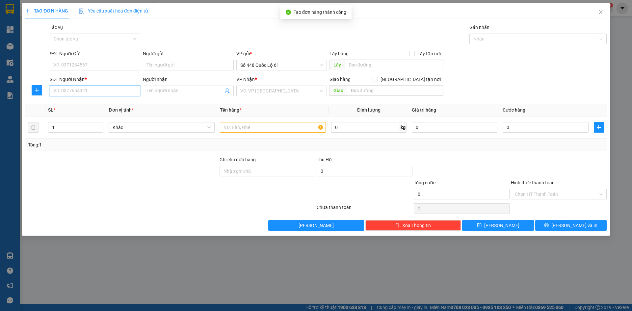
click at [104, 93] on input "SĐT Người Nhận *" at bounding box center [95, 91] width 91 height 11
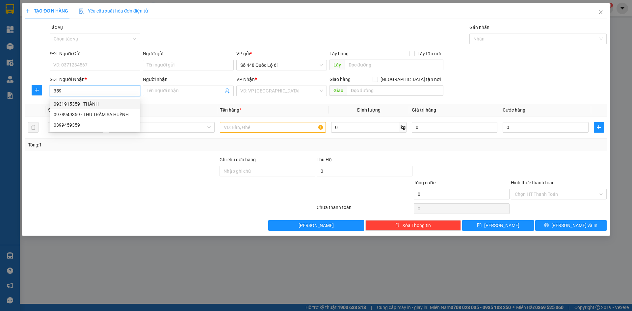
click at [113, 102] on div "0931915359 - THÀNH" at bounding box center [95, 103] width 83 height 7
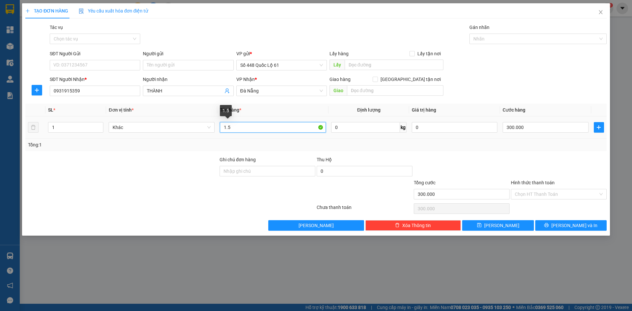
click at [252, 127] on input "1.5" at bounding box center [273, 127] width 106 height 11
click at [230, 131] on input "1.5 +NỢ XE 0824 1T 250" at bounding box center [273, 127] width 106 height 11
click at [532, 126] on input "300.000" at bounding box center [546, 127] width 86 height 11
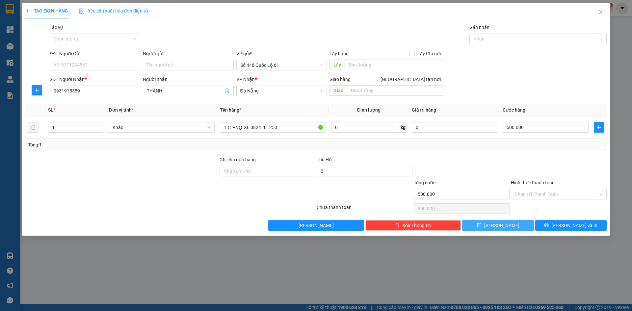
click at [521, 227] on button "[PERSON_NAME]" at bounding box center [497, 225] width 71 height 11
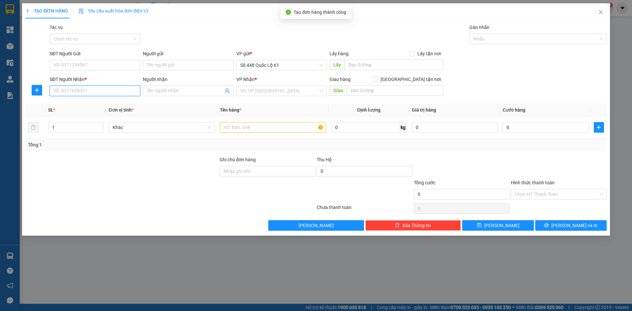
drag, startPoint x: 87, startPoint y: 88, endPoint x: 105, endPoint y: 94, distance: 19.1
click at [92, 89] on input "SĐT Người Nhận *" at bounding box center [95, 91] width 91 height 11
click at [102, 101] on div "0383389091 - CX 110" at bounding box center [95, 103] width 83 height 7
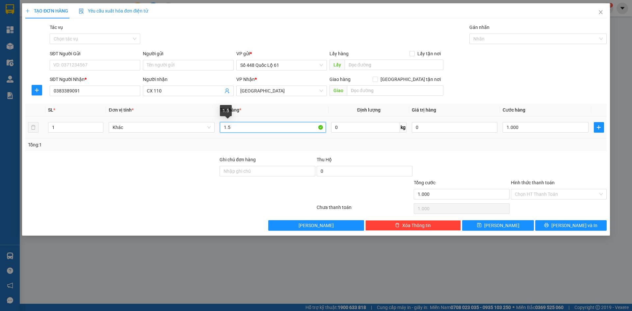
drag, startPoint x: 232, startPoint y: 129, endPoint x: 212, endPoint y: 135, distance: 20.5
click at [196, 134] on tr "1 Khác 1.5 0 kg 0 1.000" at bounding box center [316, 128] width 582 height 22
click at [526, 124] on input "1.000" at bounding box center [546, 127] width 86 height 11
click at [265, 131] on input "1C" at bounding box center [273, 127] width 106 height 11
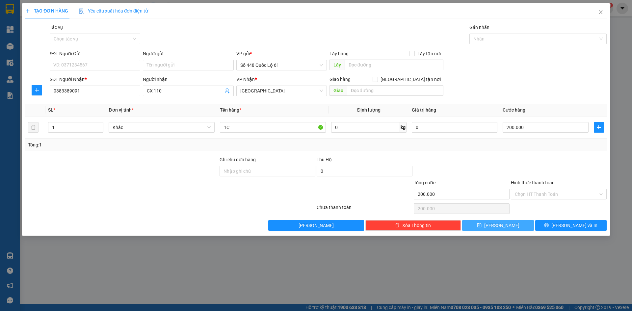
click at [502, 231] on button "Lưu" at bounding box center [497, 225] width 71 height 11
click at [509, 221] on button "Lưu" at bounding box center [497, 225] width 71 height 11
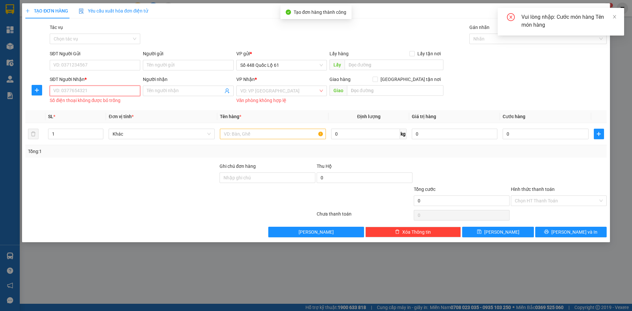
click at [91, 93] on input "SĐT Người Nhận *" at bounding box center [95, 91] width 91 height 11
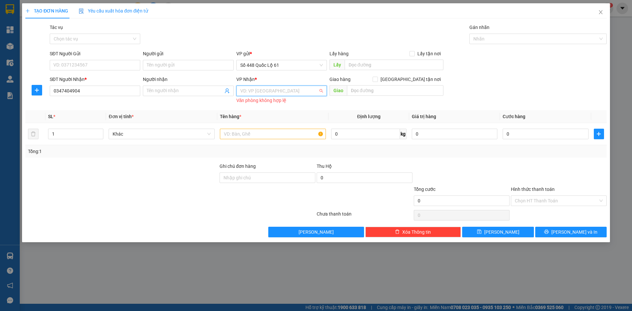
click at [277, 96] on input "search" at bounding box center [279, 91] width 78 height 10
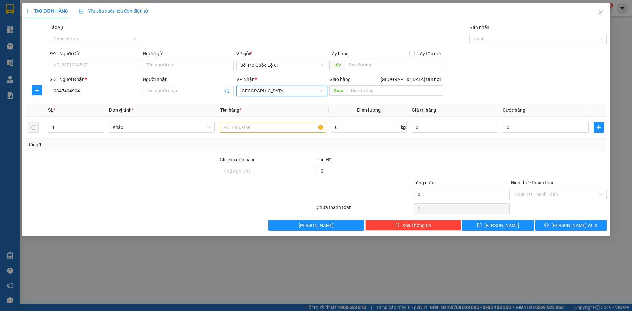
click at [423, 97] on div "Giao hàng Giao tận nơi Giao" at bounding box center [387, 87] width 114 height 23
click at [418, 88] on input "text" at bounding box center [395, 90] width 97 height 11
click at [377, 80] on input "[GEOGRAPHIC_DATA] tận nơi" at bounding box center [375, 79] width 5 height 5
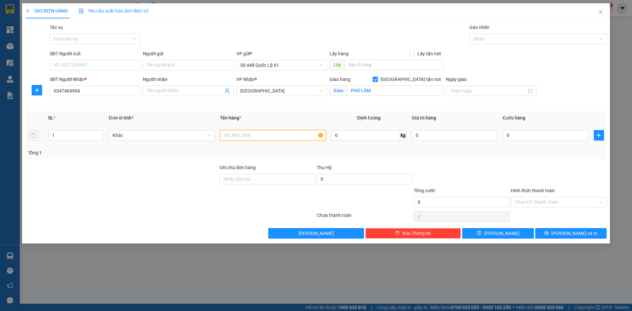
click at [293, 134] on input "text" at bounding box center [273, 135] width 106 height 11
drag, startPoint x: 58, startPoint y: 139, endPoint x: 9, endPoint y: 126, distance: 51.0
click at [10, 127] on div "TẠO ĐƠN HÀNG Yêu cầu xuất hóa đơn điện tử Transit Pickup Surcharge Ids Transit …" at bounding box center [316, 155] width 632 height 311
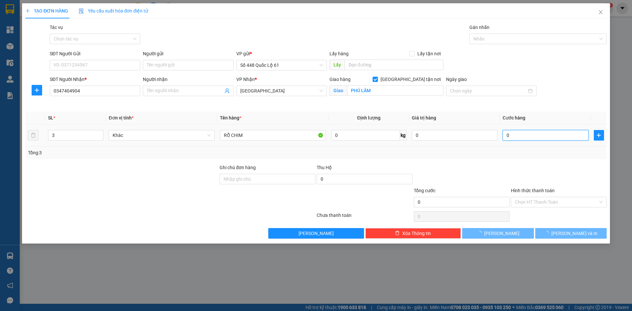
click at [539, 137] on input "0" at bounding box center [546, 135] width 86 height 11
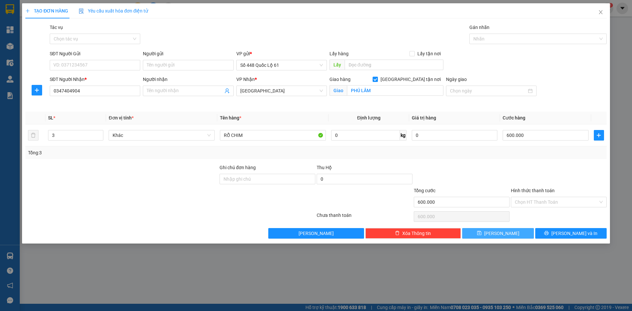
click at [502, 233] on span "Lưu" at bounding box center [501, 233] width 35 height 7
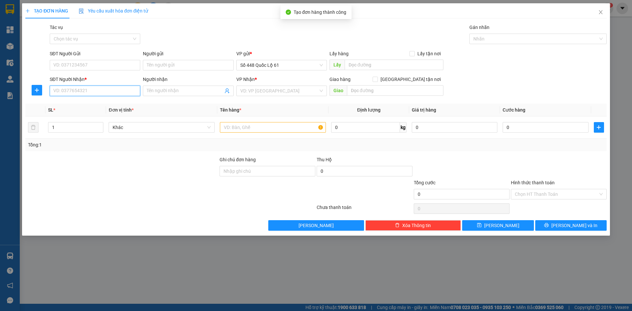
click at [83, 88] on input "SĐT Người Nhận *" at bounding box center [95, 91] width 91 height 11
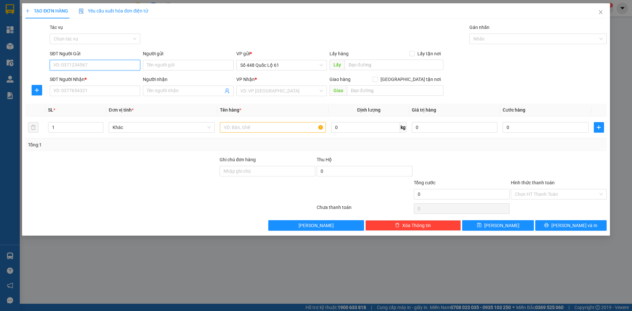
click at [100, 62] on input "SĐT Người Gửi" at bounding box center [95, 65] width 91 height 11
click at [94, 78] on div "0899472128 - THẢO PQ ." at bounding box center [95, 78] width 83 height 7
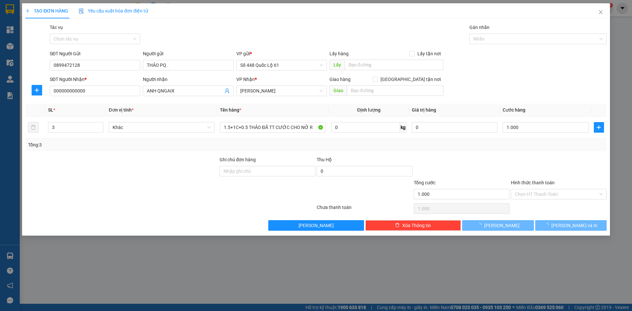
click at [115, 113] on div "Transit Pickup Surcharge Ids Transit Deliver Surcharge Ids Transit Deliver Surc…" at bounding box center [316, 127] width 582 height 207
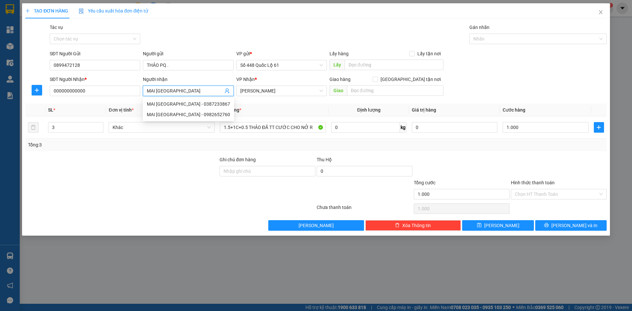
click at [183, 95] on span "MAI PHÚ YÊN" at bounding box center [188, 91] width 91 height 11
drag, startPoint x: 184, startPoint y: 93, endPoint x: 158, endPoint y: 82, distance: 28.9
click at [168, 94] on input "MAI PHÚ YÊN" at bounding box center [185, 90] width 76 height 7
click at [264, 92] on span "[PERSON_NAME]" at bounding box center [281, 91] width 83 height 10
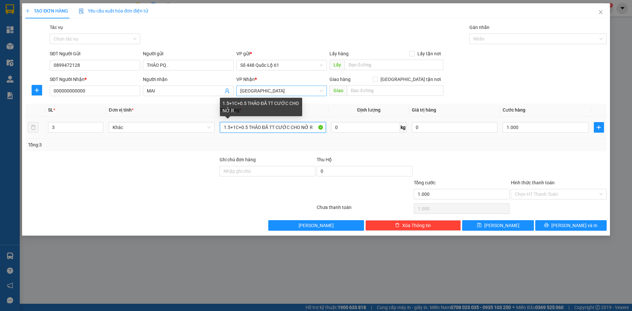
drag, startPoint x: 314, startPoint y: 129, endPoint x: 0, endPoint y: 205, distance: 323.0
click at [0, 199] on div "TẠO ĐƠN HÀNG Yêu cầu xuất hóa đơn điện tử Transit Pickup Surcharge Ids Transit …" at bounding box center [316, 155] width 632 height 311
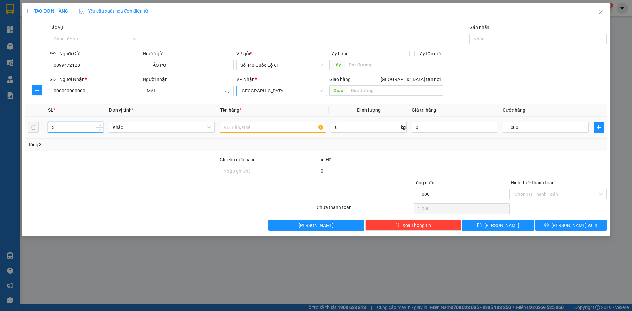
drag, startPoint x: 43, startPoint y: 134, endPoint x: 28, endPoint y: 161, distance: 30.8
click at [0, 151] on div "TẠO ĐƠN HÀNG Yêu cầu xuất hóa đơn điện tử Transit Pickup Surcharge Ids Transit …" at bounding box center [316, 155] width 632 height 311
click at [276, 127] on input "text" at bounding box center [273, 127] width 106 height 11
click at [543, 129] on input "0" at bounding box center [546, 127] width 86 height 11
click at [269, 126] on input "N" at bounding box center [273, 127] width 106 height 11
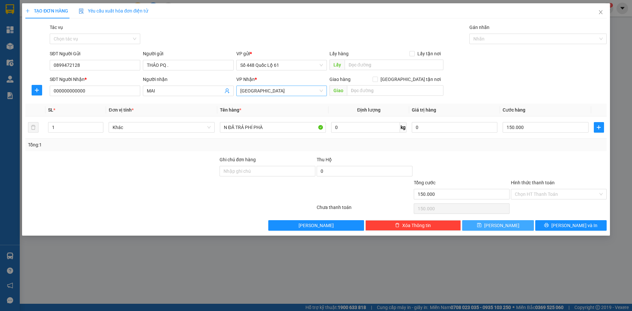
click at [500, 226] on span "Lưu" at bounding box center [501, 225] width 35 height 7
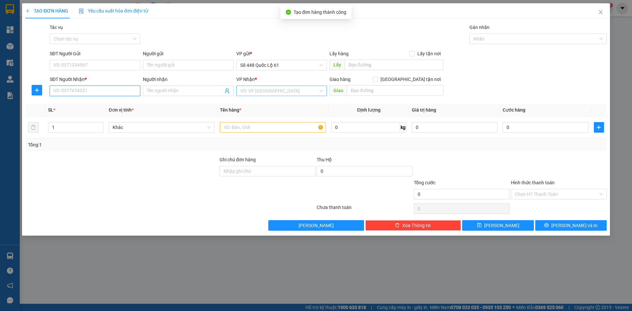
click at [105, 94] on input "SĐT Người Nhận *" at bounding box center [95, 91] width 91 height 11
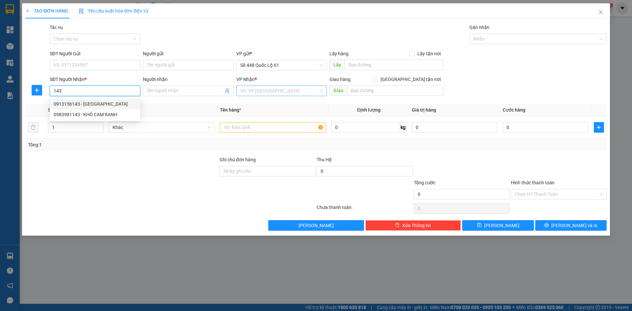
click at [112, 103] on div "0913156143 - HÙNG PHÚ YÊN" at bounding box center [95, 103] width 83 height 7
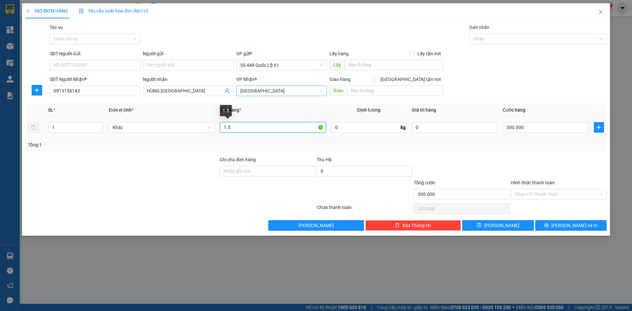
drag, startPoint x: 244, startPoint y: 129, endPoint x: 236, endPoint y: 128, distance: 7.6
click at [236, 128] on input "1.5" at bounding box center [273, 127] width 106 height 11
drag, startPoint x: 227, startPoint y: 129, endPoint x: 263, endPoint y: 134, distance: 35.9
click at [227, 129] on input "1L1 N" at bounding box center [273, 127] width 106 height 11
click at [231, 129] on input "1 L1 N" at bounding box center [273, 127] width 106 height 11
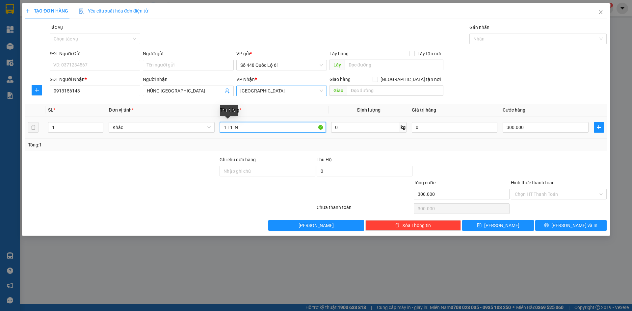
drag, startPoint x: 235, startPoint y: 129, endPoint x: 238, endPoint y: 137, distance: 8.4
click at [234, 133] on div "1 L1 N" at bounding box center [273, 127] width 106 height 13
click at [99, 124] on span "up" at bounding box center [100, 126] width 4 height 4
click at [533, 124] on input "300.000" at bounding box center [546, 127] width 86 height 11
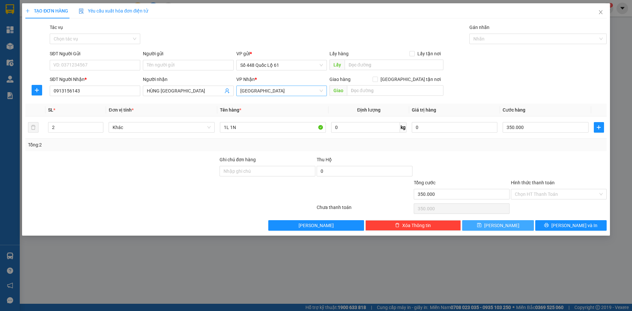
click at [510, 225] on button "Lưu" at bounding box center [497, 225] width 71 height 11
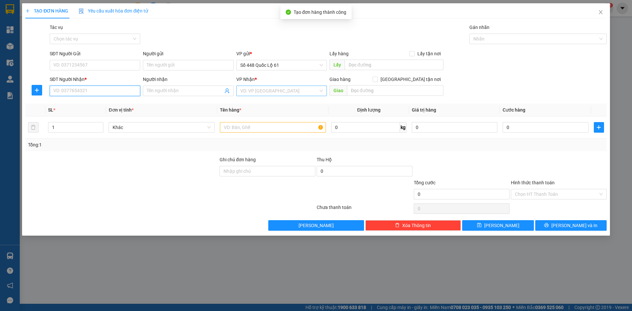
click at [101, 92] on input "SĐT Người Nhận *" at bounding box center [95, 91] width 91 height 11
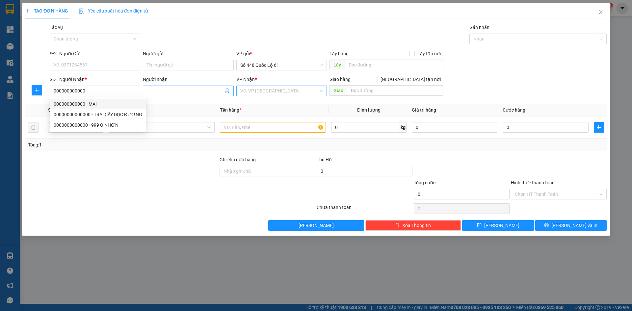
click at [167, 92] on input "Người nhận" at bounding box center [185, 90] width 76 height 7
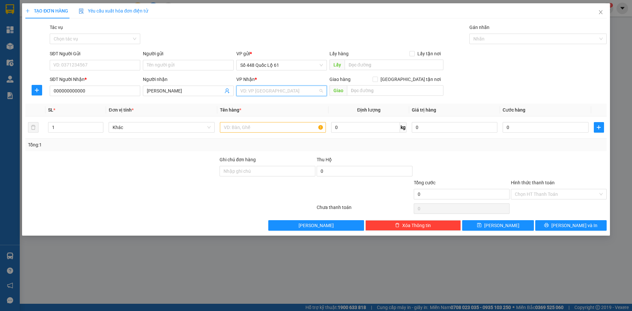
click at [268, 92] on input "search" at bounding box center [279, 91] width 78 height 10
click at [259, 138] on div "[PERSON_NAME]" at bounding box center [281, 135] width 83 height 7
click at [245, 125] on input "text" at bounding box center [273, 127] width 106 height 11
click at [208, 93] on input "ÁI PHƯƠNG" at bounding box center [185, 90] width 76 height 7
click at [269, 125] on input "text" at bounding box center [273, 127] width 106 height 11
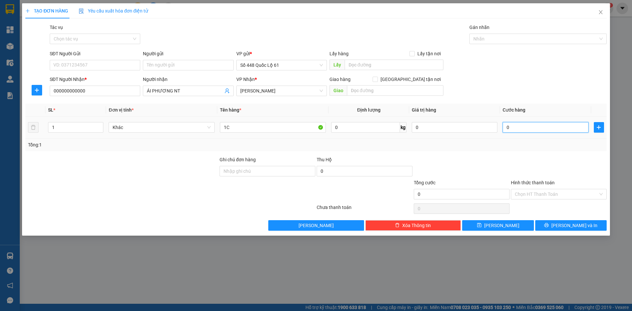
click at [539, 127] on input "0" at bounding box center [546, 127] width 86 height 11
drag, startPoint x: 484, startPoint y: 225, endPoint x: 457, endPoint y: 212, distance: 30.2
click at [482, 222] on button "Lưu" at bounding box center [497, 225] width 71 height 11
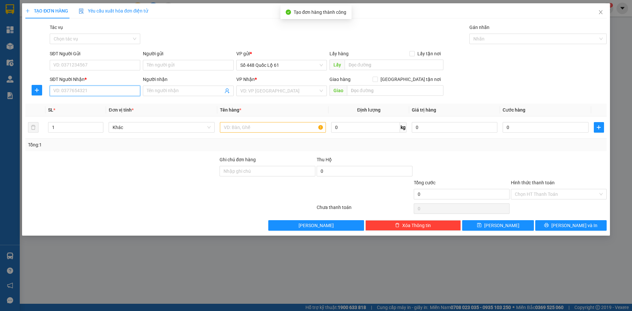
click at [100, 94] on input "SĐT Người Nhận *" at bounding box center [95, 91] width 91 height 11
click at [91, 108] on div "0964757595 - ĐỒ MÁY SA HUỲNH" at bounding box center [95, 104] width 91 height 11
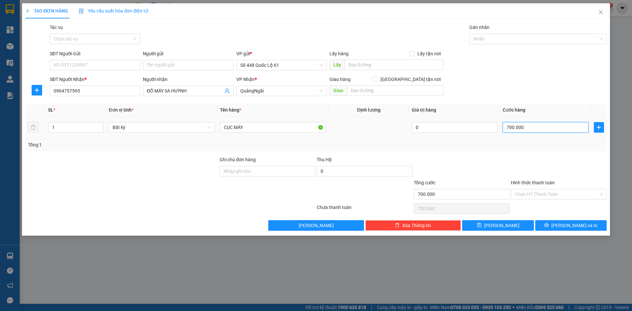
click at [524, 131] on input "700.000" at bounding box center [546, 127] width 86 height 11
drag, startPoint x: 563, startPoint y: 130, endPoint x: 407, endPoint y: 137, distance: 156.3
click at [411, 136] on tr "1 Bất kỳ CỤC MÁY 0 000.000.200.000.200" at bounding box center [316, 128] width 582 height 22
click at [483, 222] on button "Lưu" at bounding box center [497, 225] width 71 height 11
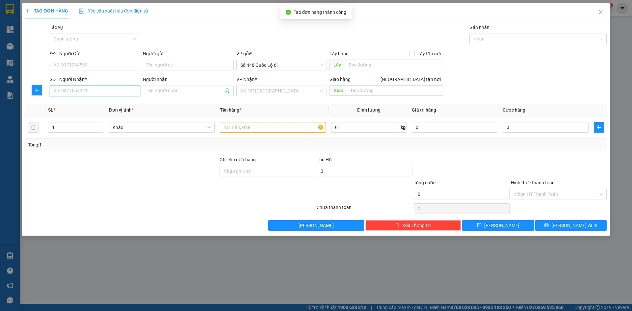
click at [106, 89] on input "SĐT Người Nhận *" at bounding box center [95, 91] width 91 height 11
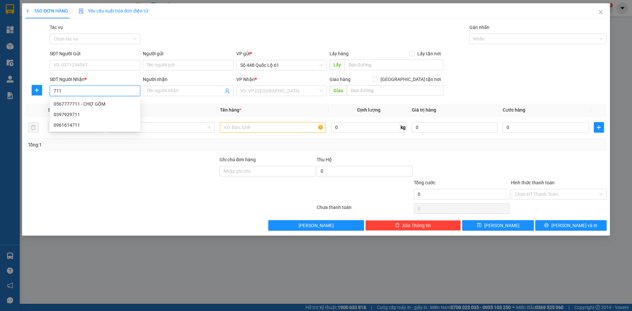
click at [101, 104] on div "0567777711 - CHỢ GỒM" at bounding box center [95, 103] width 83 height 7
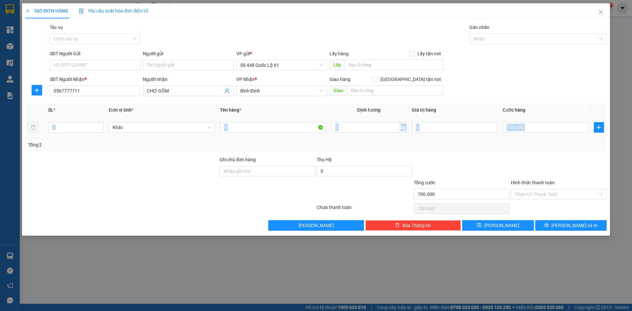
drag, startPoint x: 46, startPoint y: 122, endPoint x: 28, endPoint y: 146, distance: 30.0
click at [28, 145] on div "SL * Đơn vị tính * Tên hàng * Định lượng Giá trị hàng Cước hàng 2 Khác X 0 kg 0…" at bounding box center [316, 127] width 582 height 47
drag, startPoint x: 139, startPoint y: 142, endPoint x: 34, endPoint y: 120, distance: 107.1
click at [135, 143] on div "Tổng: 2" at bounding box center [136, 144] width 216 height 7
drag, startPoint x: 61, startPoint y: 126, endPoint x: 27, endPoint y: 126, distance: 34.3
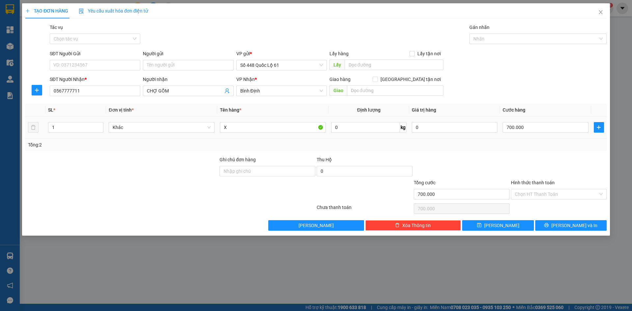
click at [27, 126] on tr "1 Khác X 0 kg 0 700.000" at bounding box center [316, 128] width 582 height 22
click at [556, 127] on input "700.000" at bounding box center [546, 127] width 86 height 11
click at [514, 227] on button "Lưu" at bounding box center [497, 225] width 71 height 11
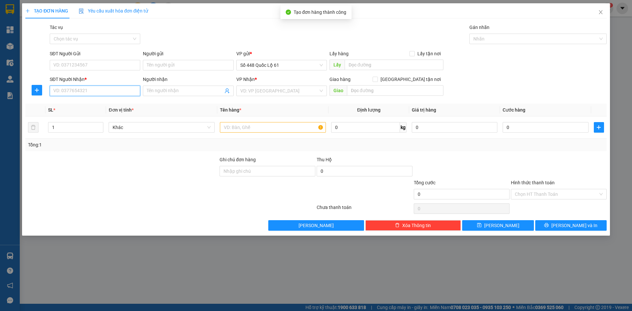
click at [72, 93] on input "SĐT Người Nhận *" at bounding box center [95, 91] width 91 height 11
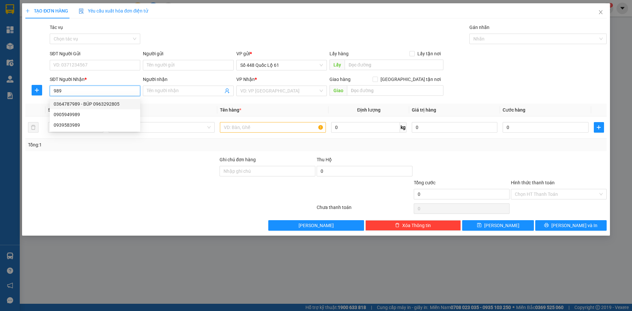
click at [89, 103] on div "0364787989 - BÚP 0963292805" at bounding box center [95, 103] width 83 height 7
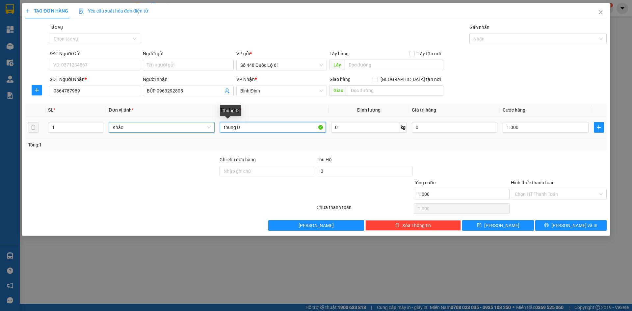
drag, startPoint x: 249, startPoint y: 130, endPoint x: 196, endPoint y: 129, distance: 53.4
click at [196, 129] on tr "1 Khác thung D 0 kg 0 1.000" at bounding box center [316, 128] width 582 height 22
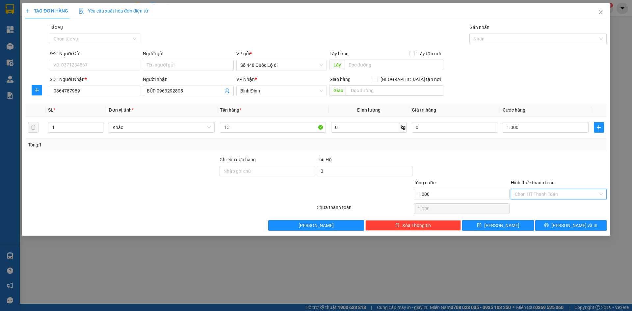
drag, startPoint x: 528, startPoint y: 192, endPoint x: 528, endPoint y: 201, distance: 9.6
click at [528, 193] on input "Hình thức thanh toán" at bounding box center [556, 194] width 83 height 10
drag, startPoint x: 529, startPoint y: 202, endPoint x: 528, endPoint y: 206, distance: 3.7
click at [529, 203] on div "Tại văn phòng" at bounding box center [559, 207] width 96 height 11
drag, startPoint x: 512, startPoint y: 226, endPoint x: 438, endPoint y: 195, distance: 80.9
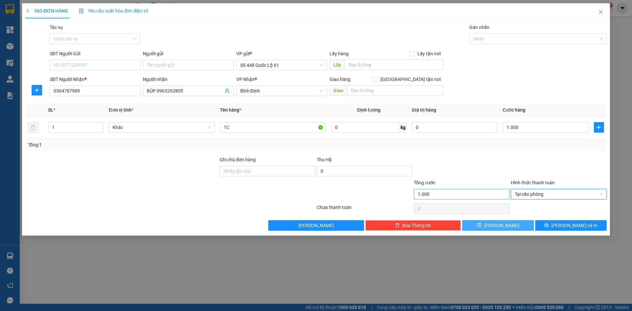
click at [512, 227] on button "Lưu" at bounding box center [497, 225] width 71 height 11
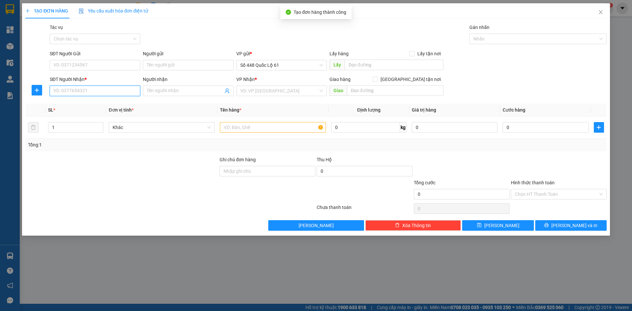
click at [121, 94] on input "SĐT Người Nhận *" at bounding box center [95, 91] width 91 height 11
click at [107, 87] on input "SĐT Người Nhận *" at bounding box center [95, 91] width 91 height 11
click at [105, 110] on div "0366124343 0366124343" at bounding box center [95, 103] width 91 height 13
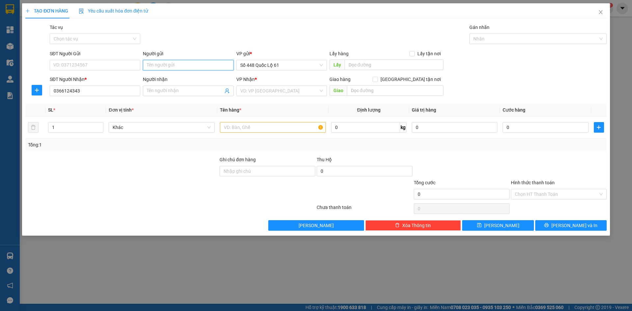
click at [202, 66] on input "Người gửi" at bounding box center [188, 65] width 91 height 11
drag, startPoint x: 104, startPoint y: 89, endPoint x: 105, endPoint y: 94, distance: 5.3
click at [105, 90] on input "0366124343" at bounding box center [95, 91] width 91 height 11
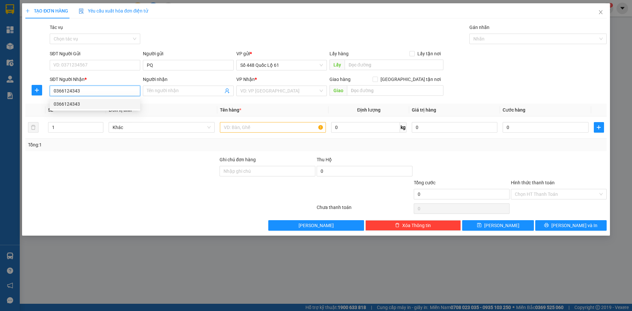
click at [105, 104] on div "0366124343" at bounding box center [95, 103] width 83 height 7
drag, startPoint x: 97, startPoint y: 93, endPoint x: 127, endPoint y: 136, distance: 52.6
click at [109, 128] on div "Transit Pickup Surcharge Ids Transit Deliver Surcharge Ids Transit Deliver Surc…" at bounding box center [316, 127] width 582 height 207
click at [103, 105] on div "0398923099 - NGÃ 3 ĐÔ RI" at bounding box center [95, 103] width 83 height 7
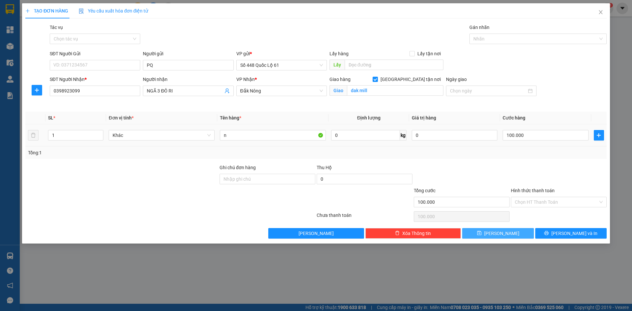
drag, startPoint x: 488, startPoint y: 231, endPoint x: 148, endPoint y: 126, distance: 355.7
click at [487, 230] on button "Lưu" at bounding box center [497, 233] width 71 height 11
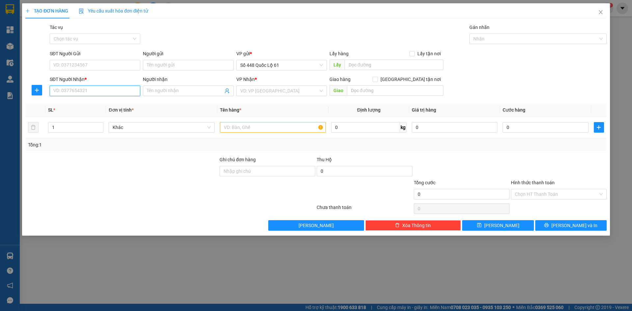
click at [97, 93] on input "SĐT Người Nhận *" at bounding box center [95, 91] width 91 height 11
drag, startPoint x: 95, startPoint y: 124, endPoint x: 198, endPoint y: 136, distance: 103.5
click at [95, 124] on div "0983349779 - 779 KON TUM" at bounding box center [95, 125] width 83 height 7
click at [524, 195] on input "Hình thức thanh toán" at bounding box center [556, 194] width 83 height 10
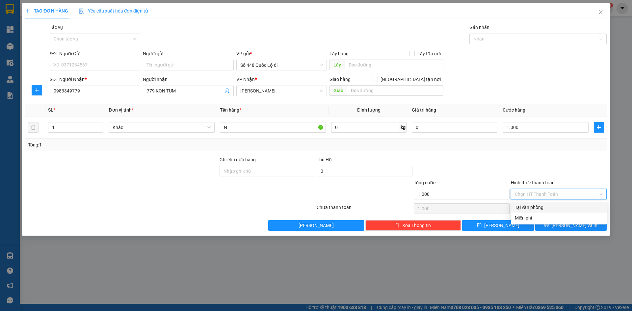
click at [535, 206] on div "Tại văn phòng" at bounding box center [559, 207] width 88 height 7
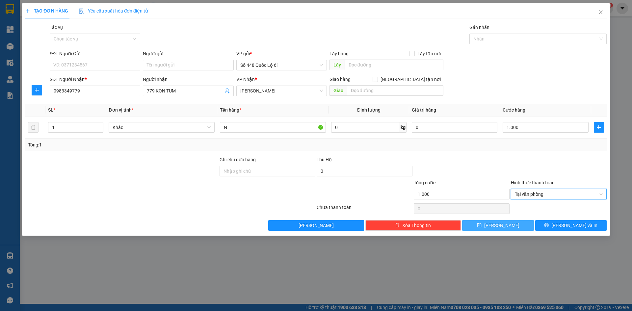
click at [513, 223] on button "Lưu" at bounding box center [497, 225] width 71 height 11
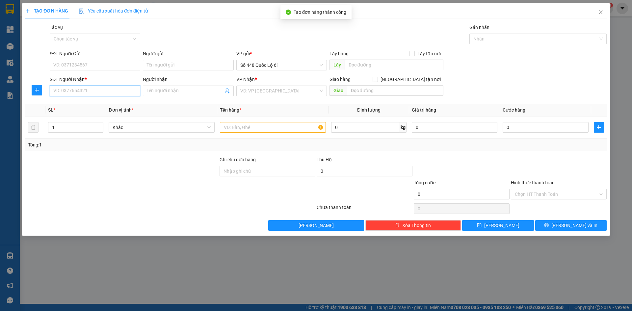
click at [118, 93] on input "SĐT Người Nhận *" at bounding box center [95, 91] width 91 height 11
click at [281, 92] on input "search" at bounding box center [279, 91] width 78 height 10
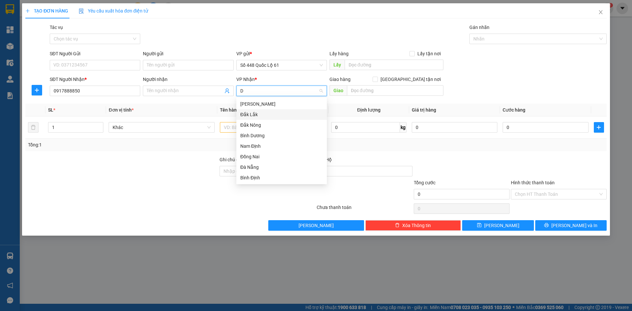
click at [267, 114] on div "Đắk Lắk" at bounding box center [281, 114] width 83 height 7
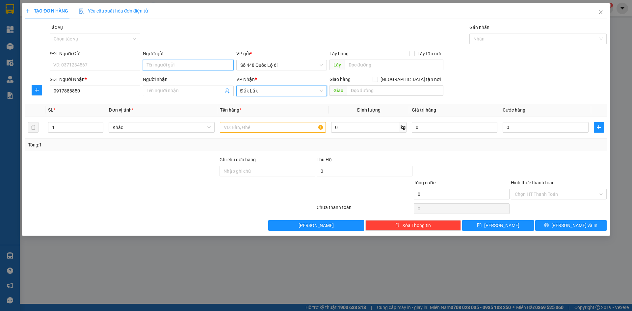
click at [184, 65] on input "Người gửi" at bounding box center [188, 65] width 91 height 11
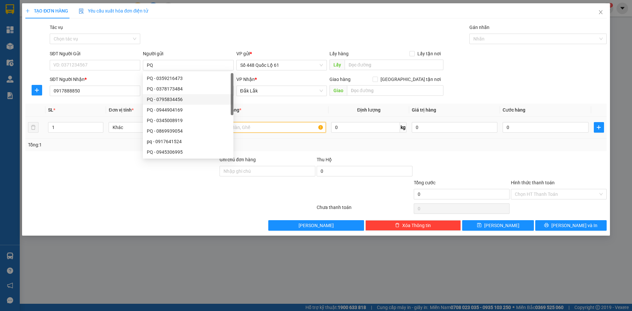
click at [271, 129] on input "text" at bounding box center [273, 127] width 106 height 11
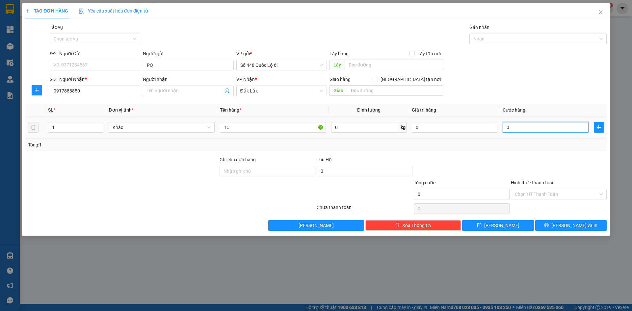
click at [543, 131] on input "0" at bounding box center [546, 127] width 86 height 11
click at [510, 225] on button "Lưu" at bounding box center [497, 225] width 71 height 11
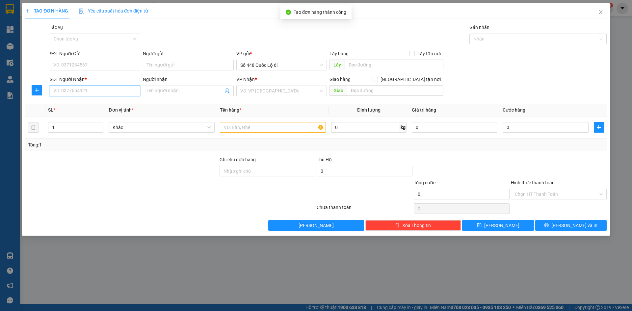
click at [53, 89] on input "SĐT Người Nhận *" at bounding box center [95, 91] width 91 height 11
click at [81, 104] on div "0989121667" at bounding box center [95, 103] width 83 height 7
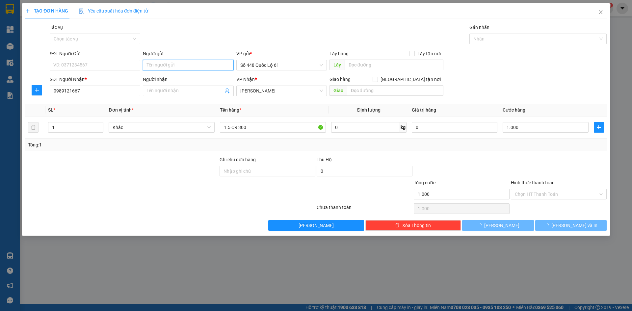
click at [156, 64] on input "Người gửi" at bounding box center [188, 65] width 91 height 11
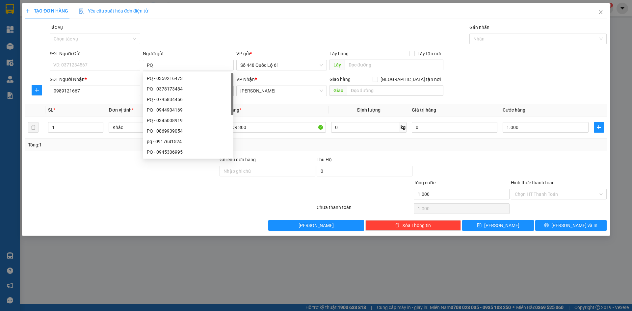
click at [308, 148] on div "Tổng: 1" at bounding box center [316, 144] width 576 height 7
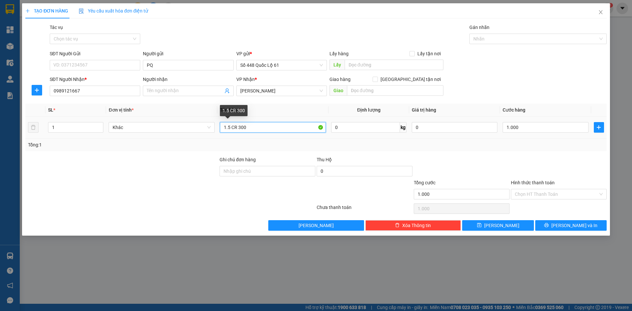
click at [278, 127] on input "1.5 CR 300" at bounding box center [273, 127] width 106 height 11
drag, startPoint x: 546, startPoint y: 196, endPoint x: 547, endPoint y: 214, distance: 18.1
click at [546, 196] on input "Hình thức thanh toán" at bounding box center [556, 194] width 83 height 10
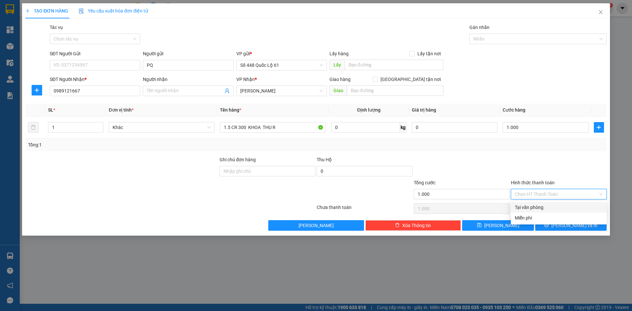
click at [547, 206] on div "Tại văn phòng" at bounding box center [559, 207] width 88 height 7
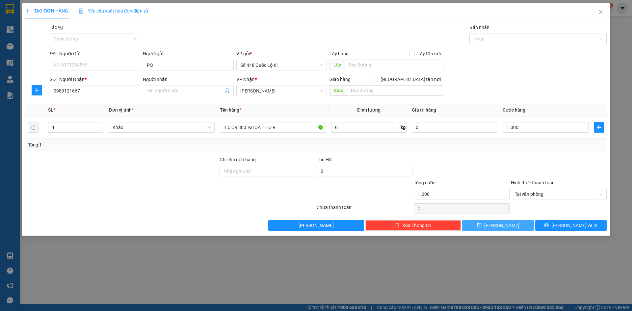
click at [510, 224] on button "Lưu" at bounding box center [497, 225] width 71 height 11
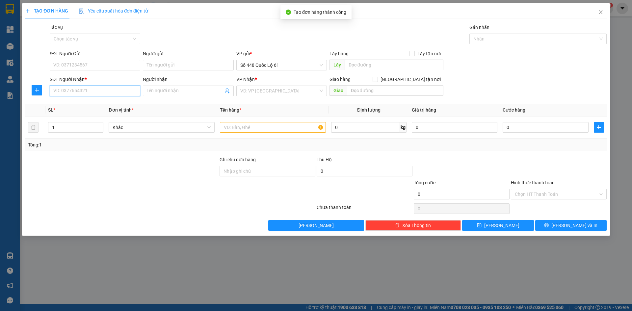
click at [94, 90] on input "SĐT Người Nhận *" at bounding box center [95, 91] width 91 height 11
drag, startPoint x: 99, startPoint y: 104, endPoint x: 176, endPoint y: 64, distance: 87.1
click at [99, 104] on div "0946817969" at bounding box center [95, 103] width 83 height 7
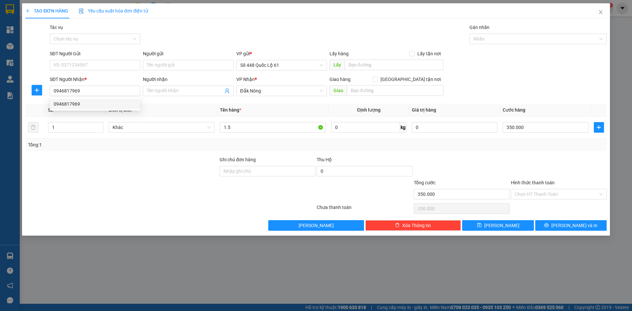
click at [180, 59] on div "Người gửi" at bounding box center [188, 55] width 91 height 10
click at [180, 60] on input "Người gửi" at bounding box center [188, 65] width 91 height 11
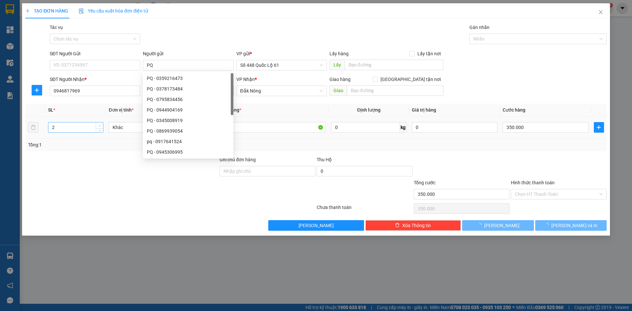
click at [98, 124] on span "up" at bounding box center [100, 126] width 4 height 4
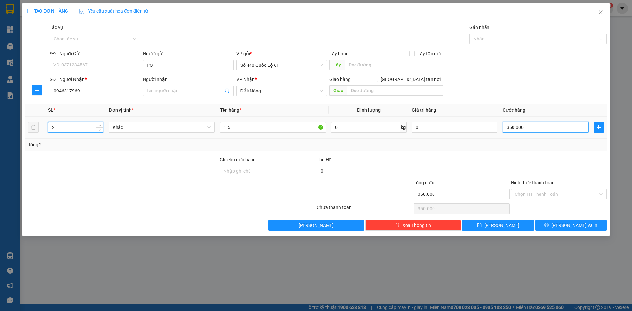
click at [541, 130] on input "350.000" at bounding box center [546, 127] width 86 height 11
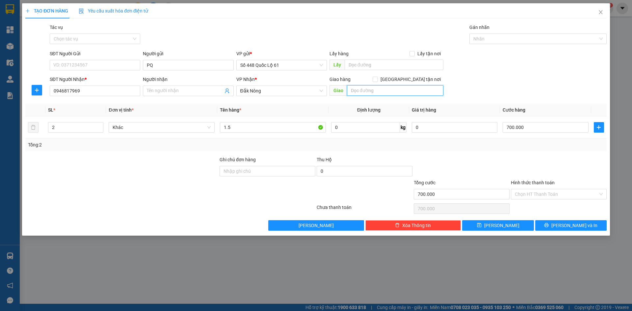
click at [394, 94] on input "text" at bounding box center [395, 90] width 97 height 11
click at [377, 79] on input "Giao tận nơi" at bounding box center [375, 79] width 5 height 5
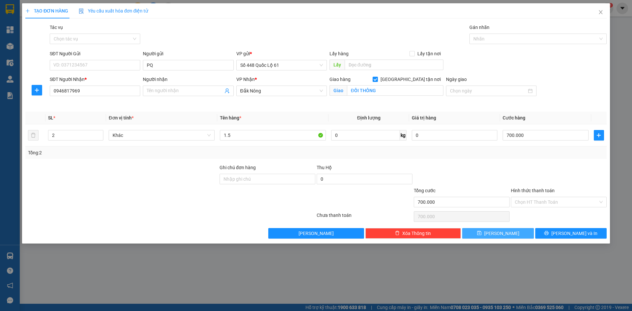
click at [502, 228] on button "Lưu" at bounding box center [497, 233] width 71 height 11
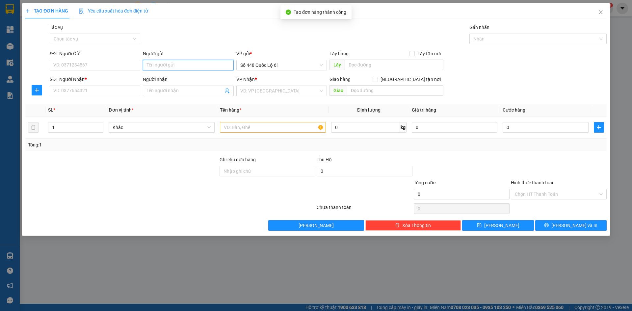
click at [166, 68] on input "Người gửi" at bounding box center [188, 65] width 91 height 11
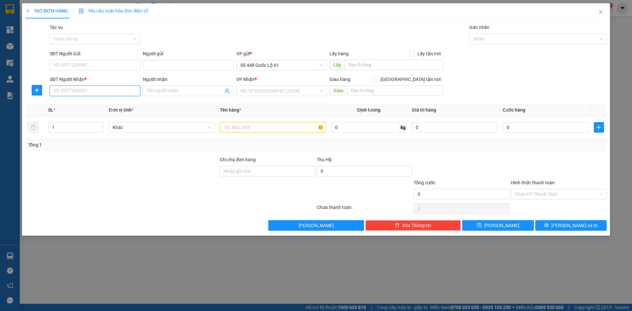
click at [112, 91] on input "SĐT Người Nhận *" at bounding box center [95, 91] width 91 height 11
click at [82, 93] on input "SĐT Người Nhận *" at bounding box center [95, 91] width 91 height 11
click at [88, 106] on div "0708064221" at bounding box center [95, 103] width 83 height 7
click at [469, 222] on button "Lưu" at bounding box center [497, 225] width 71 height 11
drag, startPoint x: 117, startPoint y: 93, endPoint x: 140, endPoint y: 103, distance: 24.8
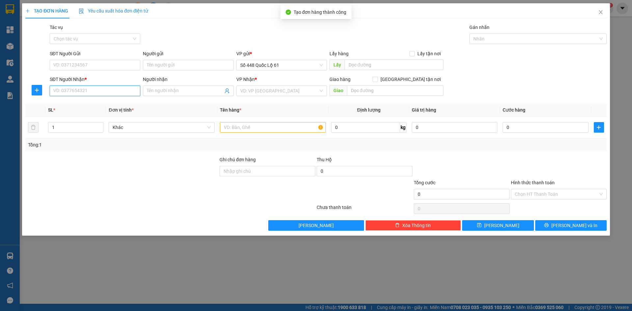
click at [118, 93] on input "SĐT Người Nhận *" at bounding box center [95, 91] width 91 height 11
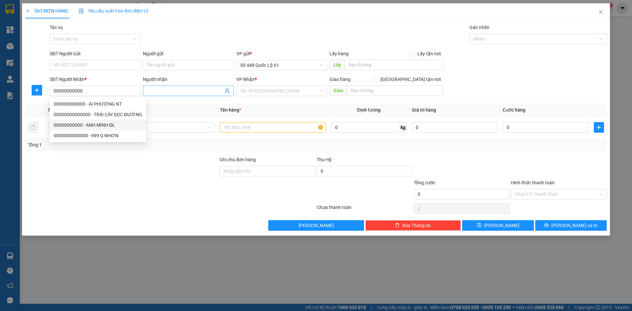
click at [174, 91] on input "Người nhận" at bounding box center [185, 90] width 76 height 7
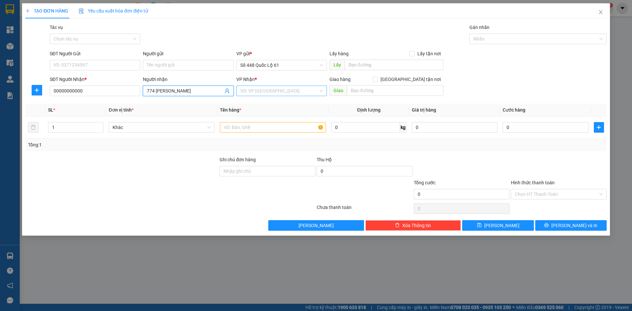
click at [265, 86] on input "search" at bounding box center [279, 91] width 78 height 10
click at [229, 129] on input "text" at bounding box center [273, 127] width 106 height 11
drag, startPoint x: 76, startPoint y: 129, endPoint x: 51, endPoint y: 134, distance: 24.9
click at [51, 134] on td "1" at bounding box center [75, 128] width 61 height 22
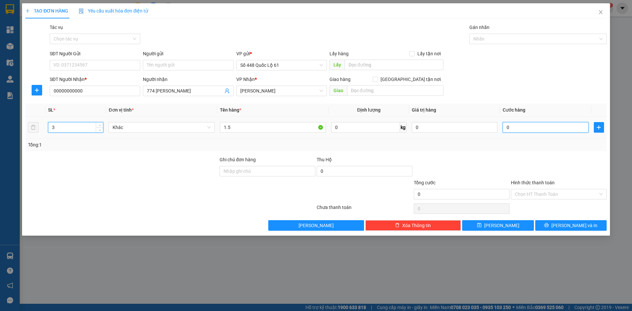
click at [540, 127] on input "0" at bounding box center [546, 127] width 86 height 11
click at [537, 194] on input "Hình thức thanh toán" at bounding box center [556, 194] width 83 height 10
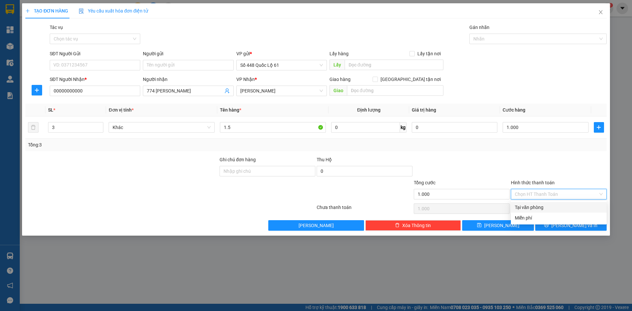
click at [540, 207] on div "Tại văn phòng" at bounding box center [559, 207] width 88 height 7
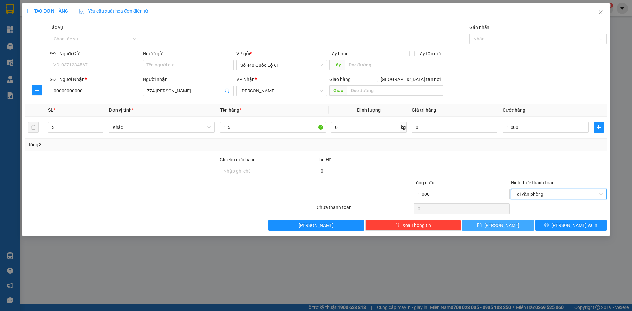
click at [518, 223] on button "Lưu" at bounding box center [497, 225] width 71 height 11
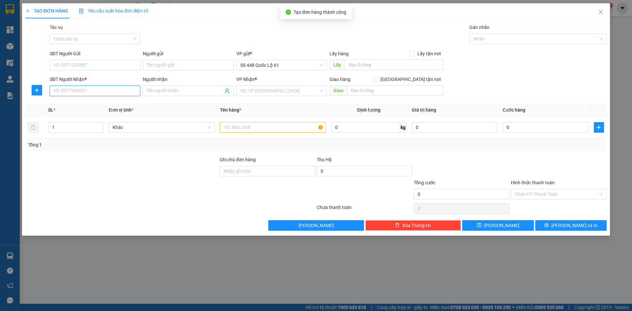
click at [122, 91] on input "SĐT Người Nhận *" at bounding box center [95, 91] width 91 height 11
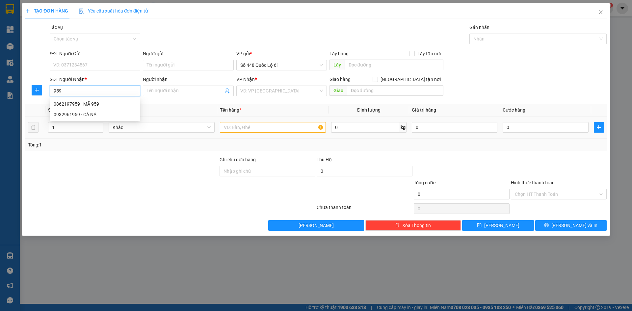
drag, startPoint x: 114, startPoint y: 101, endPoint x: 99, endPoint y: 121, distance: 24.9
click at [114, 101] on div "0862197959 - MÃ 959" at bounding box center [95, 103] width 83 height 7
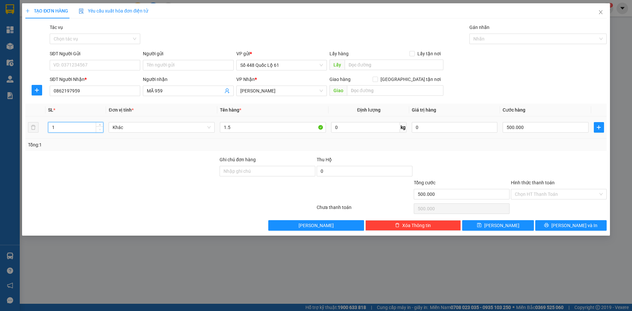
click at [101, 129] on span "down" at bounding box center [100, 130] width 4 height 4
click at [560, 129] on input "500.000" at bounding box center [546, 127] width 86 height 11
click at [494, 221] on button "Lưu" at bounding box center [497, 225] width 71 height 11
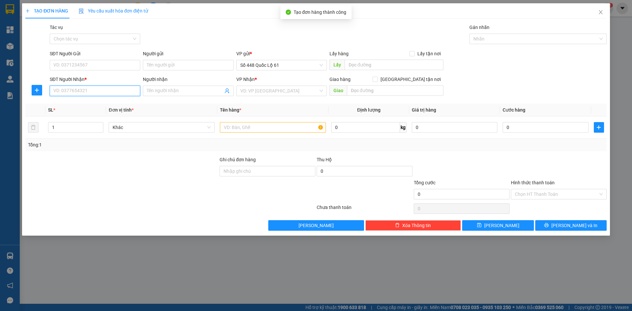
click at [87, 91] on input "SĐT Người Nhận *" at bounding box center [95, 91] width 91 height 11
drag, startPoint x: 83, startPoint y: 104, endPoint x: 84, endPoint y: 97, distance: 7.1
click at [83, 104] on div "0388782126 - MÃ 126" at bounding box center [95, 103] width 83 height 7
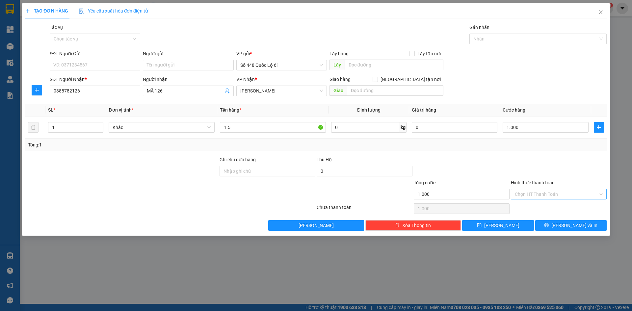
click at [537, 195] on input "Hình thức thanh toán" at bounding box center [556, 194] width 83 height 10
click at [537, 204] on div "Tại văn phòng" at bounding box center [559, 207] width 88 height 7
click at [510, 222] on button "Lưu" at bounding box center [497, 225] width 71 height 11
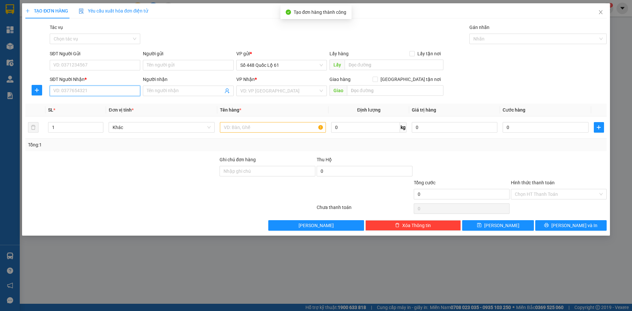
drag, startPoint x: 76, startPoint y: 91, endPoint x: 104, endPoint y: 99, distance: 29.0
click at [77, 91] on input "SĐT Người Nhận *" at bounding box center [95, 91] width 91 height 11
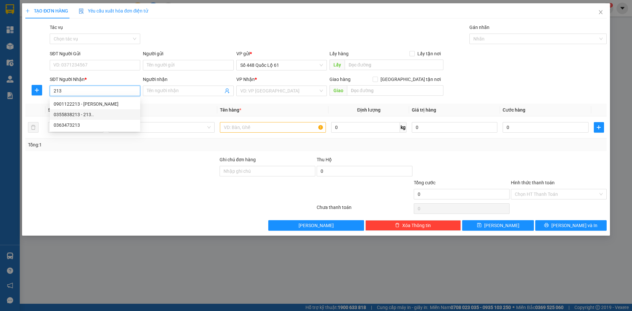
click at [100, 112] on div "0355838213 - 213.." at bounding box center [95, 114] width 83 height 7
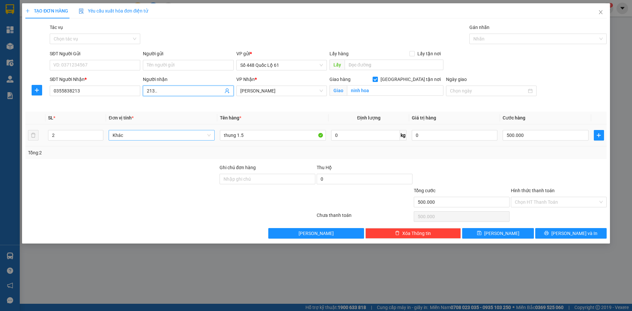
drag, startPoint x: 178, startPoint y: 90, endPoint x: 199, endPoint y: 137, distance: 51.0
click at [190, 134] on div "Transit Pickup Surcharge Ids Transit Deliver Surcharge Ids Transit Deliver Surc…" at bounding box center [316, 131] width 582 height 215
drag, startPoint x: 99, startPoint y: 139, endPoint x: 225, endPoint y: 133, distance: 126.6
click at [101, 139] on span "down" at bounding box center [100, 138] width 4 height 4
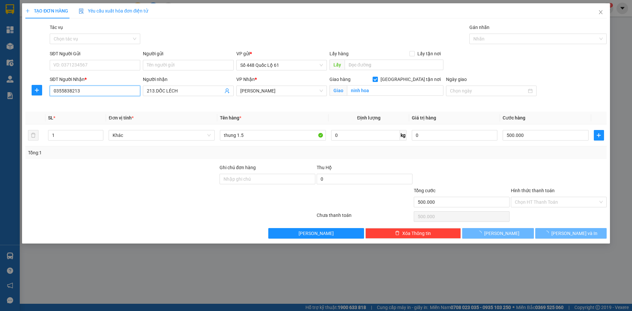
drag, startPoint x: 82, startPoint y: 92, endPoint x: 0, endPoint y: 101, distance: 82.2
click at [0, 101] on div "TẠO ĐƠN HÀNG Yêu cầu xuất hóa đơn điện tử Transit Pickup Surcharge Ids Transit …" at bounding box center [316, 155] width 632 height 311
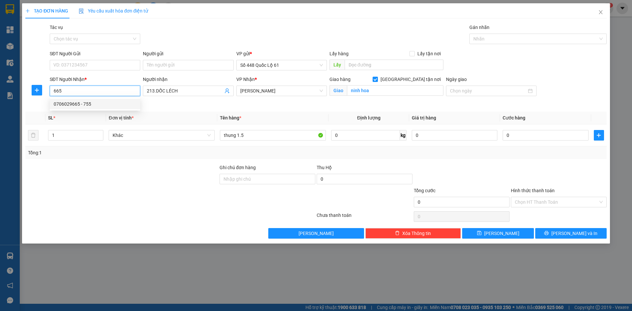
click at [118, 106] on div "0706029665 - 755" at bounding box center [95, 103] width 83 height 7
drag, startPoint x: 162, startPoint y: 91, endPoint x: 62, endPoint y: 99, distance: 100.1
click at [62, 99] on div "SĐT Người Nhận * 0706029665 0706029665 Người nhận 755 VP Nhận * Khánh Hoà Gia…" at bounding box center [328, 91] width 560 height 31
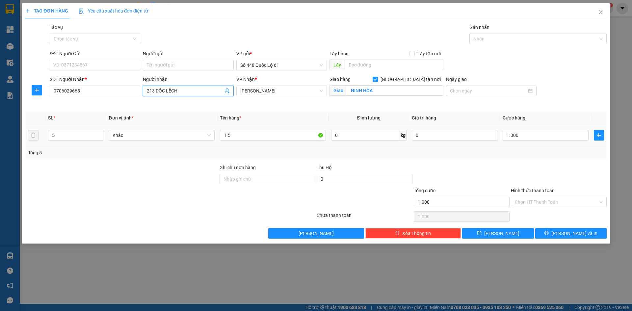
drag, startPoint x: 57, startPoint y: 135, endPoint x: 24, endPoint y: 144, distance: 34.4
click at [24, 143] on div "TẠO ĐƠN HÀNG Yêu cầu xuất hóa đơn điện tử Transit Pickup Surcharge Ids Transit …" at bounding box center [316, 123] width 588 height 240
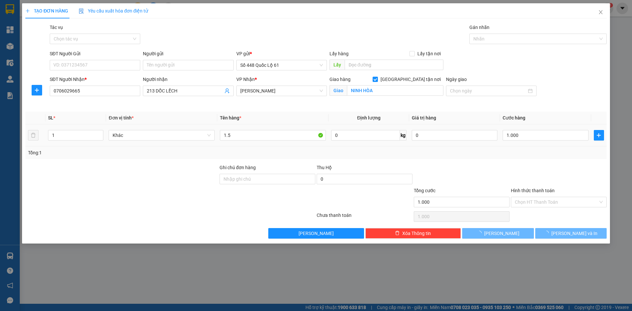
click at [517, 141] on div "1.000" at bounding box center [546, 135] width 86 height 13
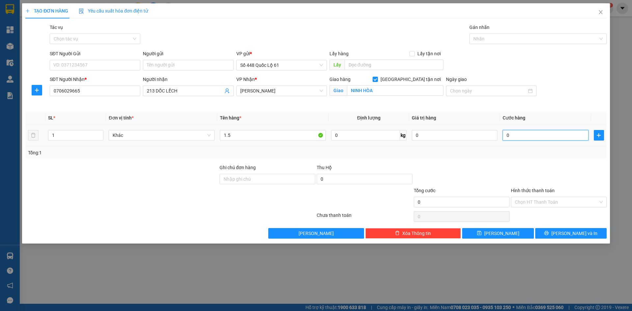
click at [517, 131] on input "0" at bounding box center [546, 135] width 86 height 11
drag, startPoint x: 495, startPoint y: 231, endPoint x: 139, endPoint y: 146, distance: 366.4
click at [482, 232] on icon "save" at bounding box center [479, 233] width 5 height 5
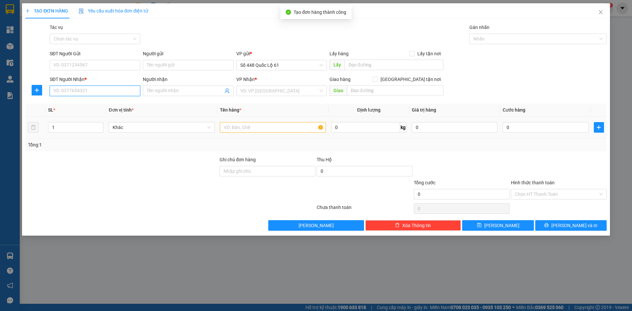
click at [118, 90] on input "SĐT Người Nhận *" at bounding box center [95, 91] width 91 height 11
click at [73, 101] on div "0352828683 - BÀ DI 683" at bounding box center [95, 103] width 83 height 7
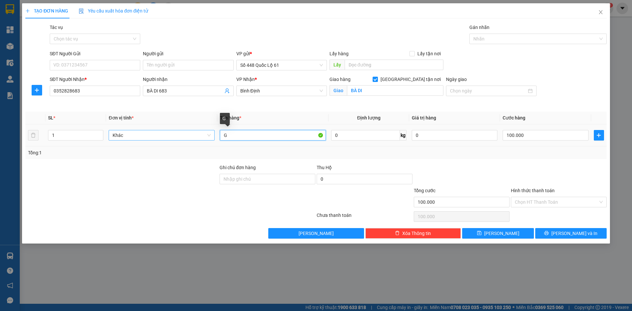
drag, startPoint x: 227, startPoint y: 134, endPoint x: 193, endPoint y: 140, distance: 35.0
click at [192, 140] on tr "1 Khác G 0 kg 0 100.000" at bounding box center [316, 136] width 582 height 22
click at [528, 138] on input "100.000" at bounding box center [546, 135] width 86 height 11
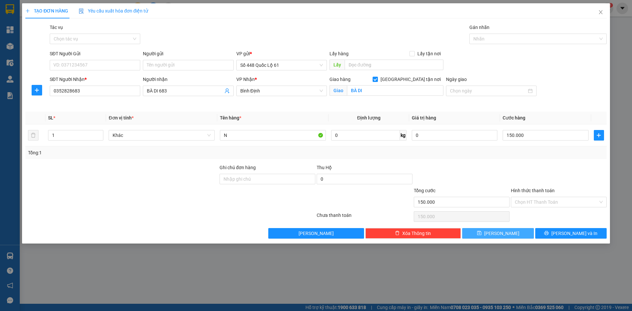
click at [504, 232] on span "Lưu" at bounding box center [501, 233] width 35 height 7
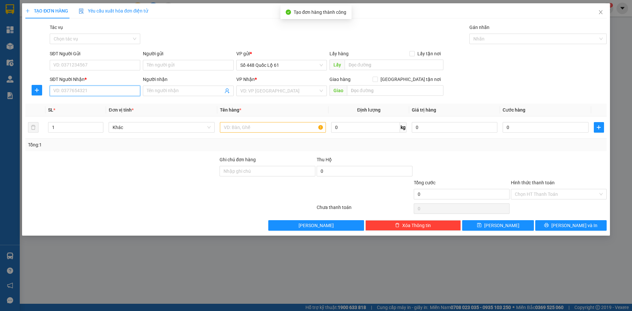
click at [99, 92] on input "SĐT Người Nhận *" at bounding box center [95, 91] width 91 height 11
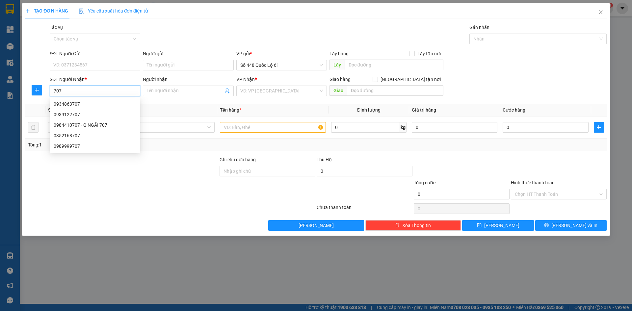
click at [81, 121] on div "0984410707 - Q NGÃI 707" at bounding box center [95, 125] width 91 height 11
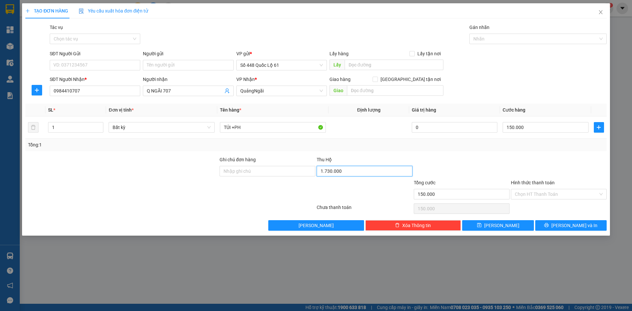
click at [351, 171] on input "1.730.000" at bounding box center [365, 171] width 96 height 11
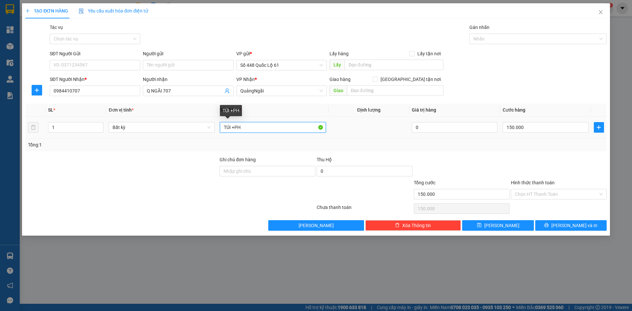
drag, startPoint x: 252, startPoint y: 130, endPoint x: 155, endPoint y: 149, distance: 98.1
click at [158, 149] on div "SL * Đơn vị tính * Tên hàng * Định lượng Giá trị hàng Cước hàng 1 Bất kỳ TÚI +P…" at bounding box center [316, 127] width 582 height 47
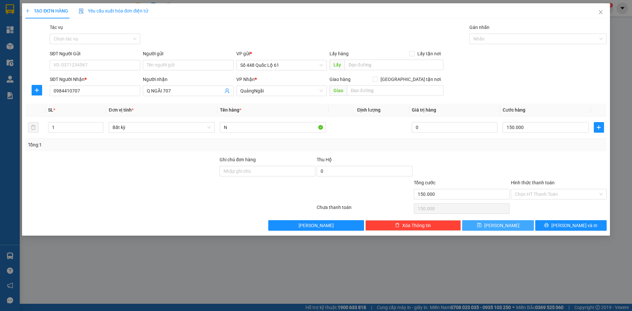
click at [518, 228] on button "Lưu" at bounding box center [497, 225] width 71 height 11
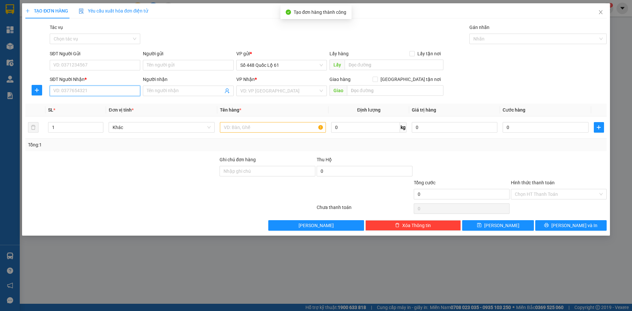
click at [88, 88] on input "SĐT Người Nhận *" at bounding box center [95, 91] width 91 height 11
click at [176, 90] on input "Người nhận" at bounding box center [185, 90] width 76 height 7
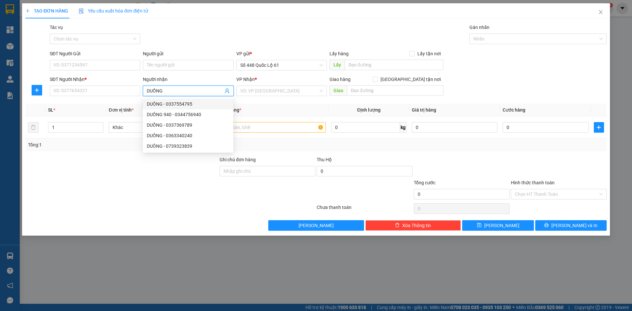
drag, startPoint x: 179, startPoint y: 104, endPoint x: 205, endPoint y: 95, distance: 27.3
click at [180, 105] on div "DUỒNG - 0337554795" at bounding box center [188, 103] width 83 height 7
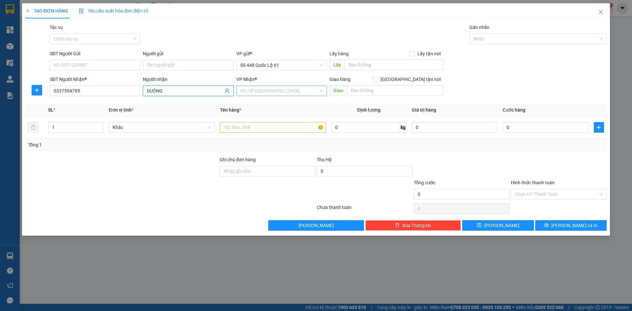
click at [266, 91] on input "search" at bounding box center [279, 91] width 78 height 10
click at [239, 130] on input "text" at bounding box center [273, 127] width 106 height 11
drag, startPoint x: 73, startPoint y: 129, endPoint x: 0, endPoint y: 123, distance: 73.0
click at [0, 124] on div "TẠO ĐƠN HÀNG Yêu cầu xuất hóa đơn điện tử Transit Pickup Surcharge Ids Transit …" at bounding box center [316, 155] width 632 height 311
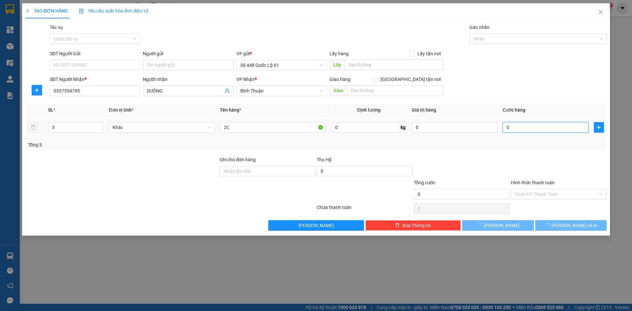
click at [542, 129] on input "0" at bounding box center [546, 127] width 86 height 11
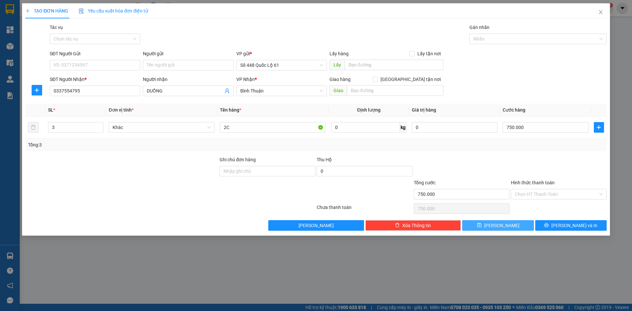
click at [522, 227] on button "Lưu" at bounding box center [497, 225] width 71 height 11
click at [120, 93] on input "SĐT Người Nhận *" at bounding box center [95, 91] width 91 height 11
click at [113, 94] on input "SĐT Người Nhận *" at bounding box center [95, 91] width 91 height 11
click at [79, 94] on input "03271300082" at bounding box center [95, 91] width 91 height 11
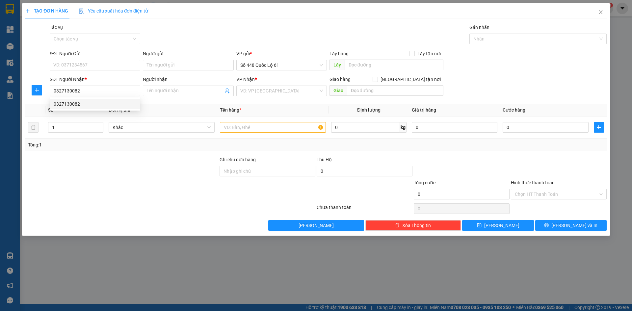
click at [86, 110] on div "0327130082 0327130082" at bounding box center [95, 103] width 91 height 13
click at [74, 92] on input "0327130082" at bounding box center [95, 91] width 91 height 11
click at [83, 104] on div "0327130082" at bounding box center [95, 103] width 83 height 7
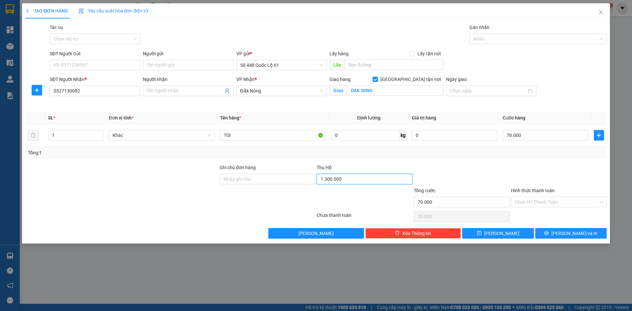
click at [350, 177] on input "1.300.000" at bounding box center [365, 179] width 96 height 11
drag, startPoint x: 238, startPoint y: 132, endPoint x: 153, endPoint y: 150, distance: 87.2
click at [147, 147] on div "SL * Đơn vị tính * Tên hàng * Định lượng Giá trị hàng Cước hàng 1 Khác TÚI 0 kg…" at bounding box center [316, 135] width 582 height 47
click at [522, 131] on input "70.000" at bounding box center [546, 135] width 86 height 11
click at [518, 235] on button "Lưu" at bounding box center [497, 233] width 71 height 11
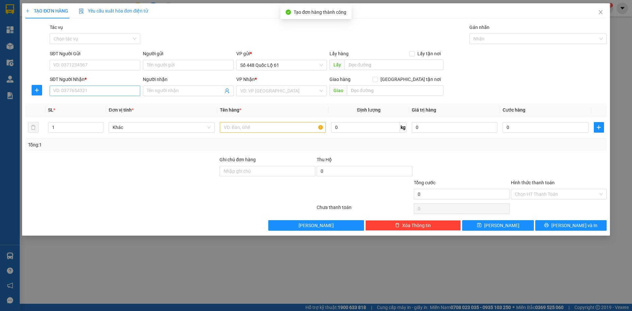
click at [122, 95] on div "SĐT Người Nhận * VD: 0377654321" at bounding box center [95, 87] width 91 height 23
click at [121, 91] on input "SĐT Người Nhận *" at bounding box center [95, 91] width 91 height 11
click at [109, 98] on div "0948333364 0948333364 - 8 RI" at bounding box center [95, 103] width 91 height 13
click at [110, 101] on div "Transit Pickup Surcharge Ids Transit Deliver Surcharge Ids Transit Deliver Surc…" at bounding box center [316, 127] width 582 height 207
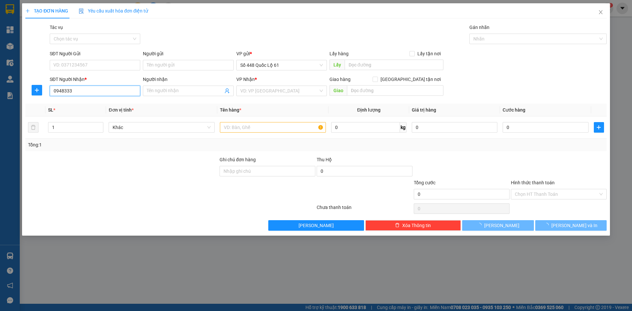
click at [109, 94] on input "0948333" at bounding box center [95, 91] width 91 height 11
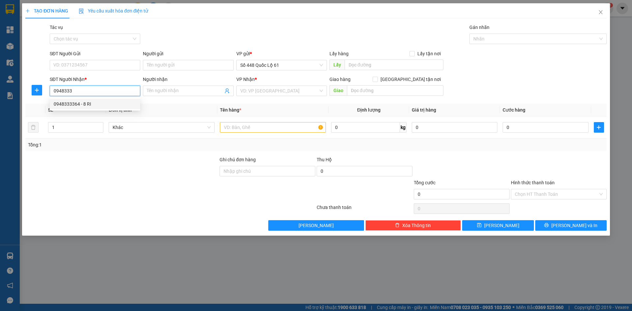
click at [109, 108] on div "0948333364 - 8 RI" at bounding box center [95, 104] width 91 height 11
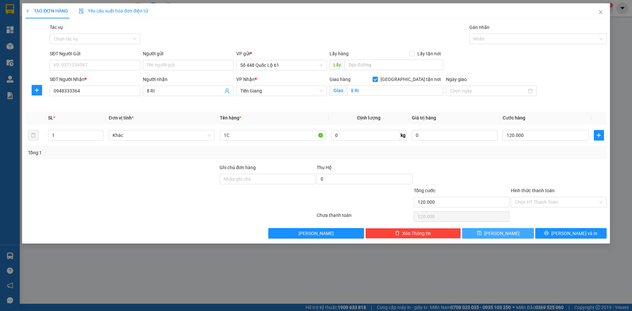
click at [512, 230] on button "Lưu" at bounding box center [497, 233] width 71 height 11
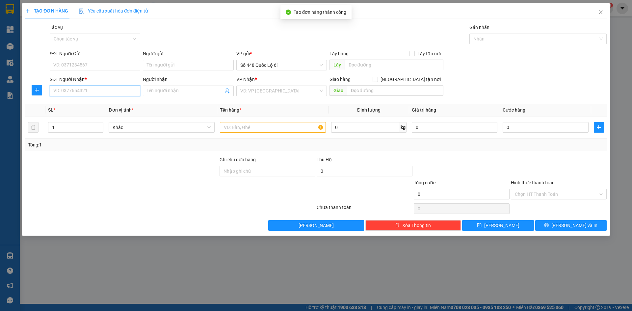
drag, startPoint x: 114, startPoint y: 92, endPoint x: 119, endPoint y: 93, distance: 4.8
click at [114, 92] on input "SĐT Người Nhận *" at bounding box center [95, 91] width 91 height 11
click at [120, 107] on div "0914379911 - BMT MÃ 105" at bounding box center [95, 103] width 83 height 7
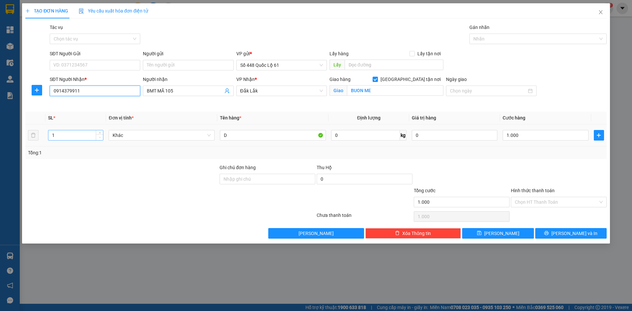
click at [99, 134] on span "Decrease Value" at bounding box center [99, 137] width 7 height 6
click at [99, 131] on span "Increase Value" at bounding box center [99, 133] width 7 height 6
drag, startPoint x: 569, startPoint y: 137, endPoint x: 561, endPoint y: 168, distance: 31.7
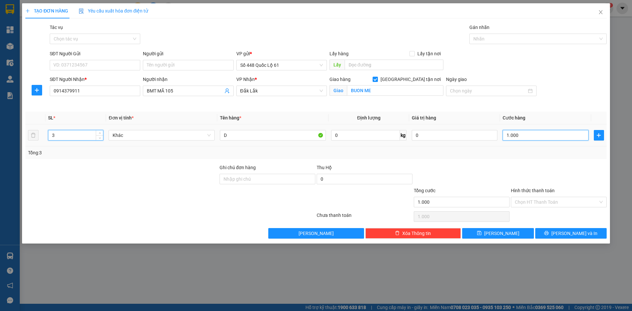
click at [568, 138] on input "1.000" at bounding box center [546, 135] width 86 height 11
drag, startPoint x: 561, startPoint y: 168, endPoint x: 560, endPoint y: 172, distance: 4.1
click at [560, 171] on div at bounding box center [559, 175] width 97 height 23
drag, startPoint x: 531, startPoint y: 162, endPoint x: 531, endPoint y: 206, distance: 43.5
click at [531, 165] on div "Transit Pickup Surcharge Ids Transit Deliver Surcharge Ids Transit Deliver Surc…" at bounding box center [316, 131] width 582 height 215
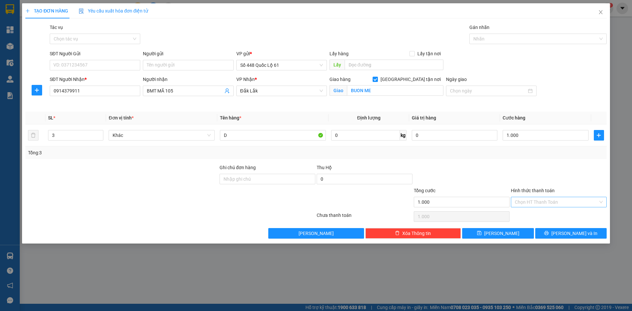
click at [531, 207] on input "Hình thức thanh toán" at bounding box center [556, 202] width 83 height 10
click at [534, 216] on div "Tại văn phòng" at bounding box center [559, 215] width 88 height 7
drag, startPoint x: 517, startPoint y: 229, endPoint x: 513, endPoint y: 229, distance: 4.6
click at [517, 229] on button "Lưu" at bounding box center [497, 233] width 71 height 11
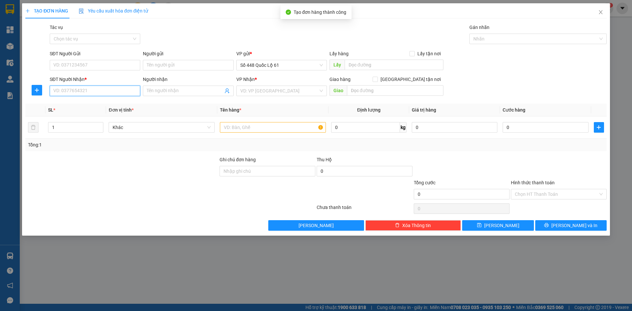
click at [94, 94] on input "SĐT Người Nhận *" at bounding box center [95, 91] width 91 height 11
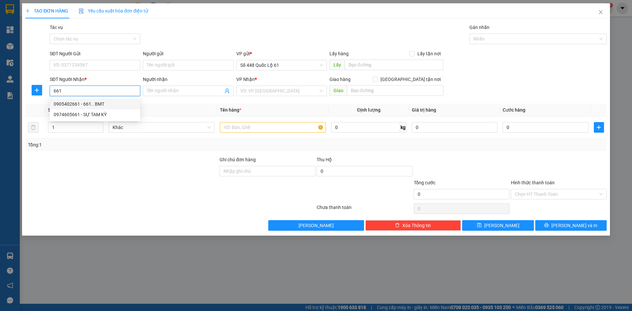
click at [93, 100] on div "0905402661 - 661.. BMT" at bounding box center [95, 104] width 91 height 11
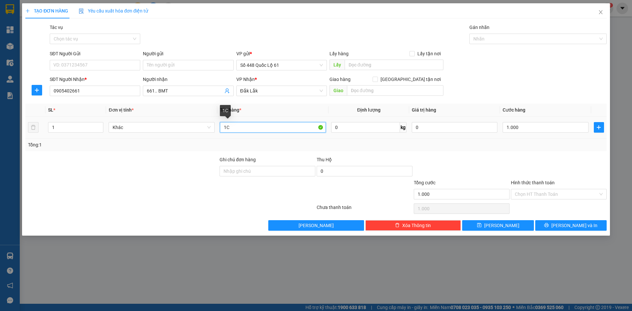
drag, startPoint x: 251, startPoint y: 126, endPoint x: 151, endPoint y: 133, distance: 100.7
click at [151, 133] on tr "1 Khác 1C 0 kg 0 1.000" at bounding box center [316, 128] width 582 height 22
drag, startPoint x: 536, startPoint y: 195, endPoint x: 538, endPoint y: 209, distance: 14.0
click at [536, 198] on input "Hình thức thanh toán" at bounding box center [556, 194] width 83 height 10
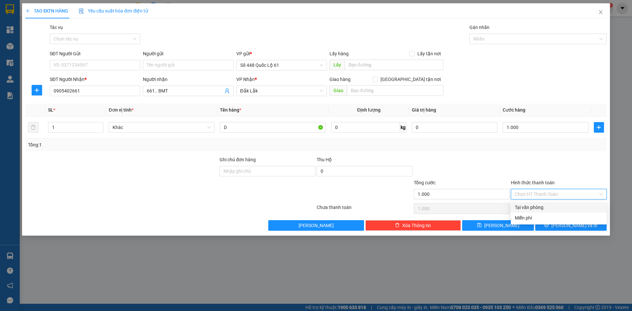
click at [538, 205] on div "Tại văn phòng" at bounding box center [559, 207] width 88 height 7
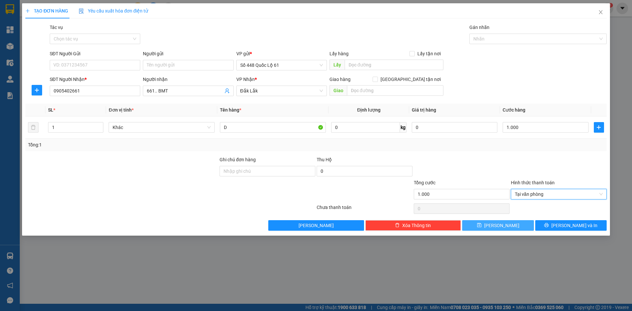
drag, startPoint x: 507, startPoint y: 229, endPoint x: 502, endPoint y: 224, distance: 7.3
click at [506, 228] on button "Lưu" at bounding box center [497, 225] width 71 height 11
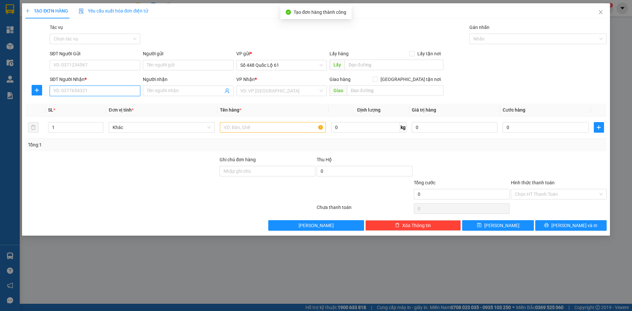
click at [87, 88] on input "SĐT Người Nhận *" at bounding box center [95, 91] width 91 height 11
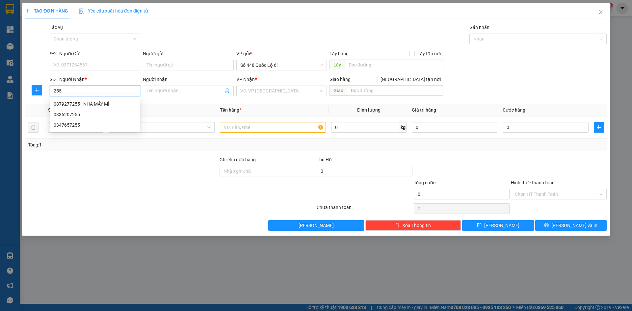
click at [88, 104] on div "0879277255 - NHÀ MÁY MÌ" at bounding box center [95, 103] width 83 height 7
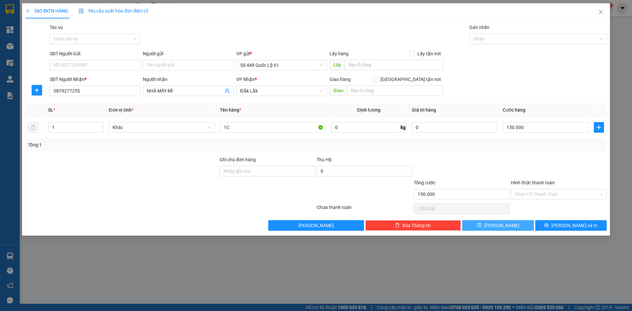
drag, startPoint x: 513, startPoint y: 227, endPoint x: 510, endPoint y: 227, distance: 3.3
click at [513, 227] on button "Lưu" at bounding box center [497, 225] width 71 height 11
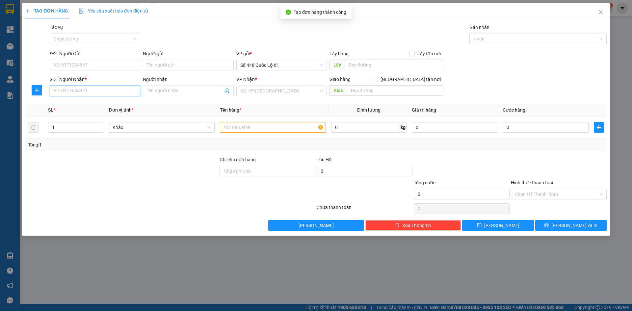
click at [96, 93] on input "SĐT Người Nhận *" at bounding box center [95, 91] width 91 height 11
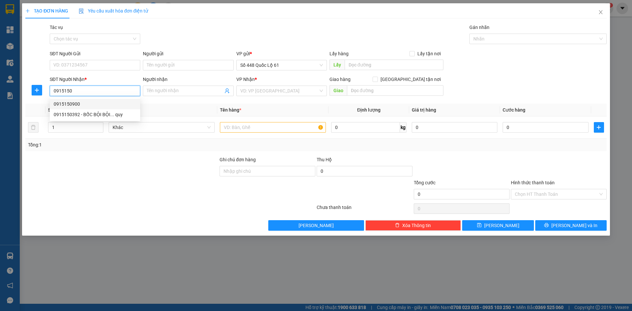
click at [92, 102] on div "0915150900" at bounding box center [95, 103] width 83 height 7
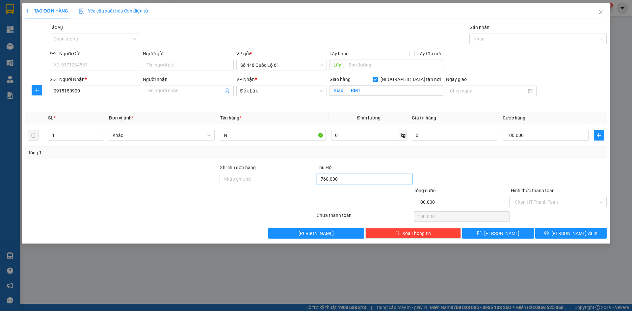
click at [357, 180] on input "760.000" at bounding box center [365, 179] width 96 height 11
click at [503, 234] on span "Lưu" at bounding box center [501, 233] width 35 height 7
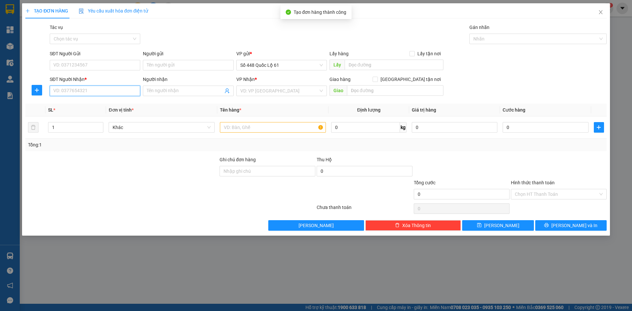
click at [107, 92] on input "SĐT Người Nhận *" at bounding box center [95, 91] width 91 height 11
click at [106, 94] on input "SĐT Người Nhận *" at bounding box center [95, 91] width 91 height 11
click at [267, 91] on input "search" at bounding box center [279, 91] width 78 height 10
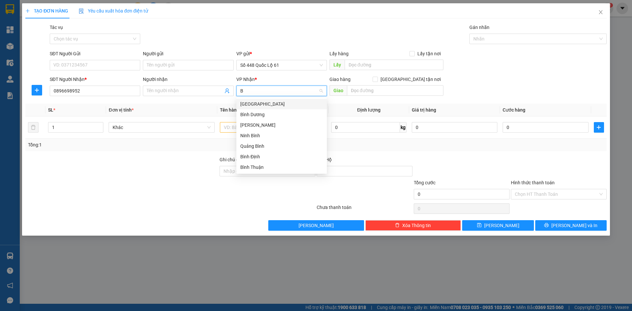
click at [255, 106] on div "Bình Phước" at bounding box center [281, 103] width 83 height 7
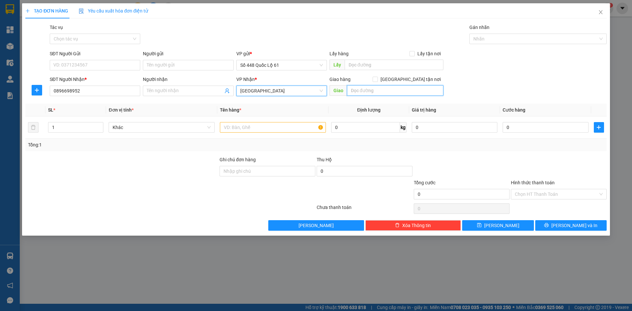
click at [355, 92] on input "text" at bounding box center [395, 90] width 97 height 11
click at [377, 78] on input "Giao tận nơi" at bounding box center [375, 79] width 5 height 5
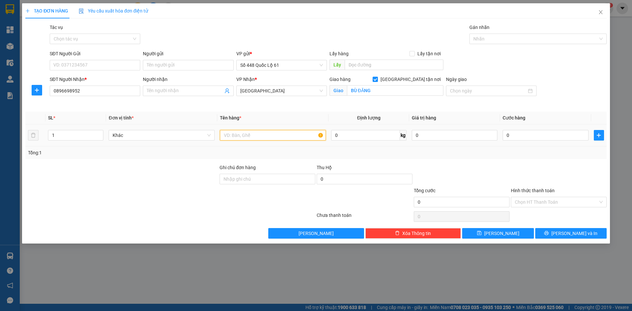
click at [262, 137] on input "text" at bounding box center [273, 135] width 106 height 11
click at [512, 139] on input "0" at bounding box center [546, 135] width 86 height 11
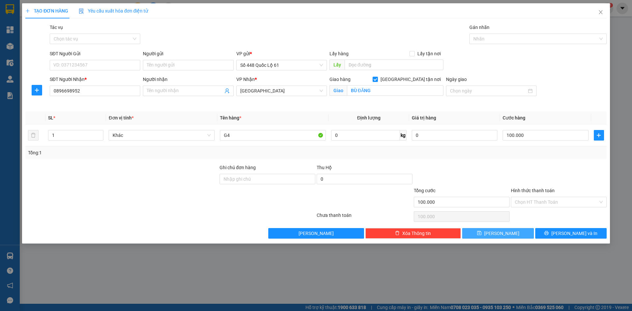
click at [482, 235] on icon "save" at bounding box center [479, 233] width 4 height 4
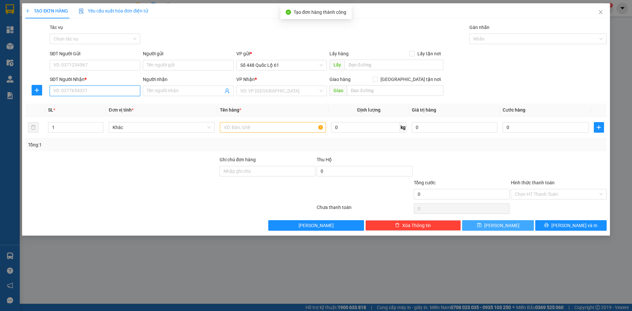
click at [76, 88] on input "SĐT Người Nhận *" at bounding box center [95, 91] width 91 height 11
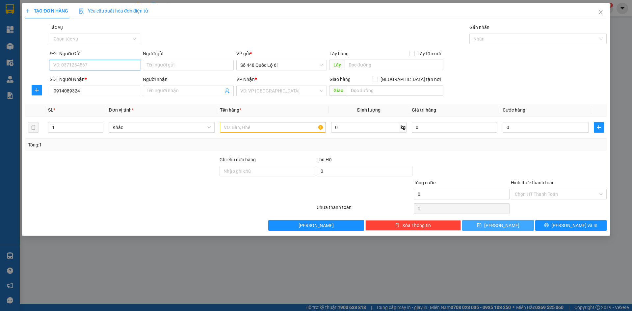
click at [93, 68] on input "SĐT Người Gửi" at bounding box center [95, 65] width 91 height 11
click at [267, 91] on input "search" at bounding box center [279, 91] width 78 height 10
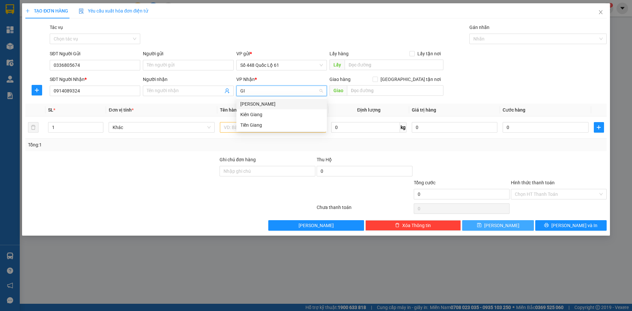
click at [262, 108] on div "Gia Lai" at bounding box center [281, 104] width 91 height 11
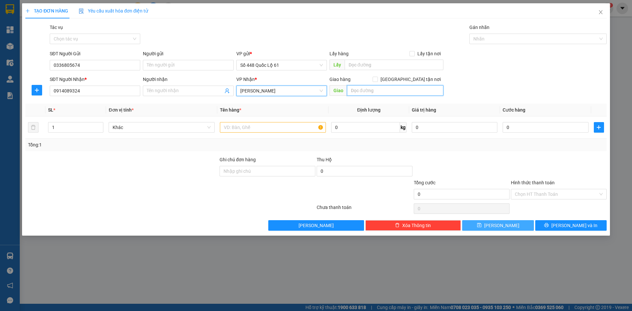
click at [359, 89] on input "text" at bounding box center [395, 90] width 97 height 11
drag, startPoint x: 414, startPoint y: 80, endPoint x: 408, endPoint y: 81, distance: 6.4
click at [414, 79] on span "Giao tận nơi" at bounding box center [411, 79] width 66 height 7
click at [377, 79] on input "Giao tận nơi" at bounding box center [375, 79] width 5 height 5
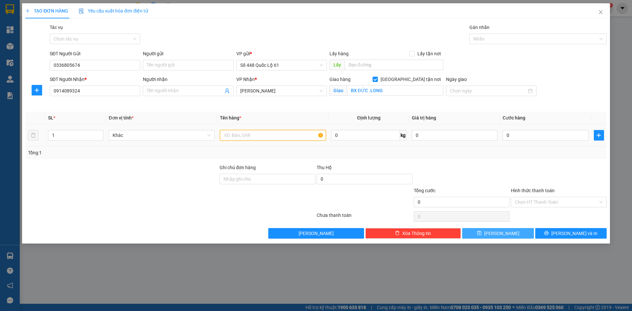
click at [288, 134] on input "text" at bounding box center [273, 135] width 106 height 11
click at [513, 137] on input "0" at bounding box center [546, 135] width 86 height 11
drag, startPoint x: 541, startPoint y: 203, endPoint x: 541, endPoint y: 214, distance: 11.5
click at [541, 206] on input "Hình thức thanh toán" at bounding box center [556, 202] width 83 height 10
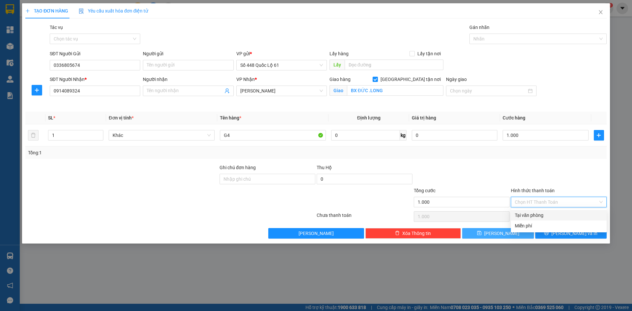
drag, startPoint x: 541, startPoint y: 214, endPoint x: 520, endPoint y: 231, distance: 26.5
click at [541, 214] on div "Tại văn phòng" at bounding box center [559, 215] width 88 height 7
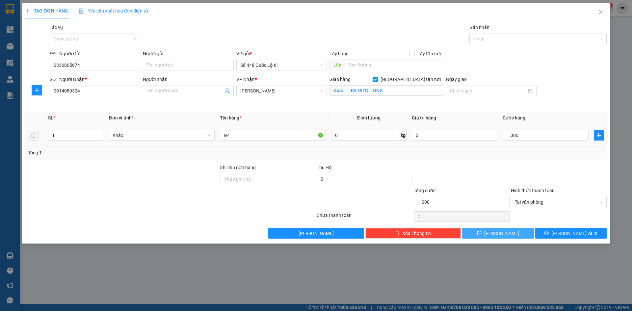
drag, startPoint x: 518, startPoint y: 231, endPoint x: 157, endPoint y: 126, distance: 376.3
click at [517, 231] on button "Lưu" at bounding box center [497, 233] width 71 height 11
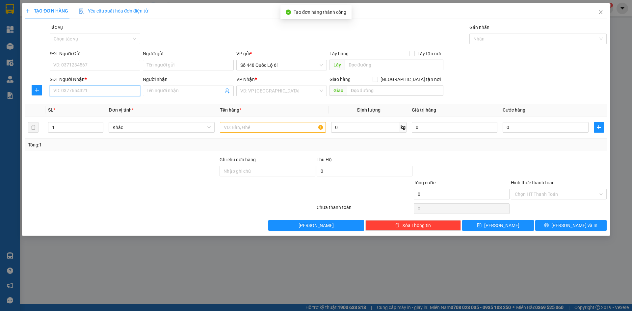
click at [92, 90] on input "SĐT Người Nhận *" at bounding box center [95, 91] width 91 height 11
click at [104, 105] on div "0337600936" at bounding box center [95, 103] width 83 height 7
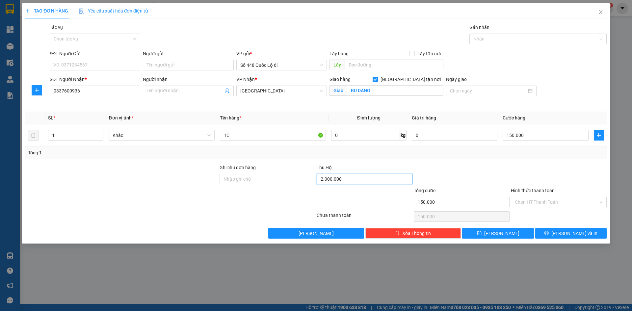
click at [359, 180] on input "2.000.000" at bounding box center [365, 179] width 96 height 11
drag, startPoint x: 492, startPoint y: 234, endPoint x: 501, endPoint y: 227, distance: 11.3
click at [482, 233] on icon "save" at bounding box center [479, 233] width 5 height 5
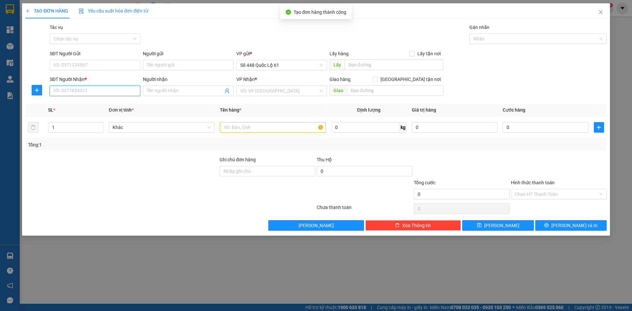
click at [115, 94] on input "SĐT Người Nhận *" at bounding box center [95, 91] width 91 height 11
click at [110, 102] on div "0964883184" at bounding box center [95, 103] width 83 height 7
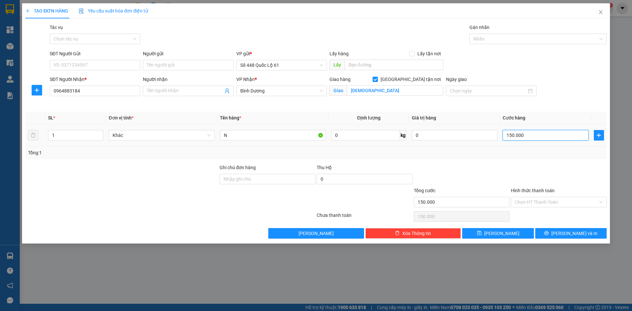
click at [524, 139] on input "150.000" at bounding box center [546, 135] width 86 height 11
drag, startPoint x: 540, startPoint y: 134, endPoint x: 431, endPoint y: 126, distance: 109.3
click at [419, 126] on tr "1 Khác N 0 kg 0 000.000.100" at bounding box center [316, 136] width 582 height 22
drag, startPoint x: 501, startPoint y: 165, endPoint x: 519, endPoint y: 203, distance: 41.8
click at [503, 171] on div at bounding box center [461, 175] width 97 height 23
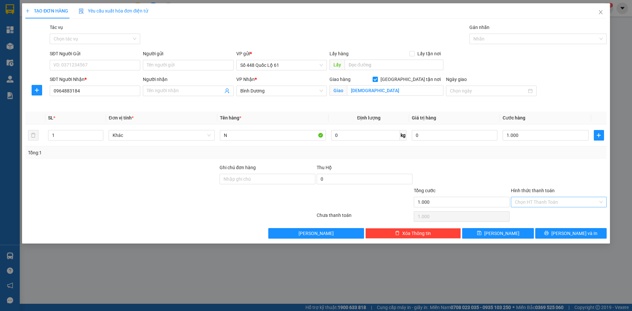
drag, startPoint x: 532, startPoint y: 202, endPoint x: 533, endPoint y: 210, distance: 8.3
click at [532, 202] on input "Hình thức thanh toán" at bounding box center [556, 202] width 83 height 10
click at [533, 210] on div "Transit Pickup Surcharge Ids Transit Deliver Surcharge Ids Transit Deliver Surc…" at bounding box center [316, 131] width 582 height 215
drag, startPoint x: 534, startPoint y: 194, endPoint x: 534, endPoint y: 198, distance: 4.0
click at [534, 198] on div "Hình thức thanh toán Chọn HT Thanh Toán" at bounding box center [559, 198] width 96 height 23
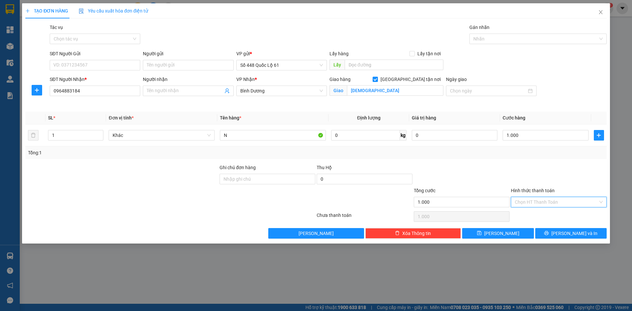
click at [534, 200] on input "Hình thức thanh toán" at bounding box center [556, 202] width 83 height 10
click at [534, 215] on div "Tại văn phòng" at bounding box center [559, 215] width 88 height 7
click at [503, 234] on span "Lưu" at bounding box center [501, 233] width 35 height 7
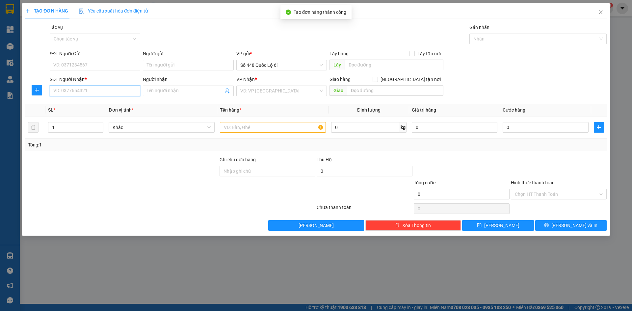
click at [125, 93] on input "SĐT Người Nhận *" at bounding box center [95, 91] width 91 height 11
click at [85, 105] on div "0966949996" at bounding box center [95, 103] width 83 height 7
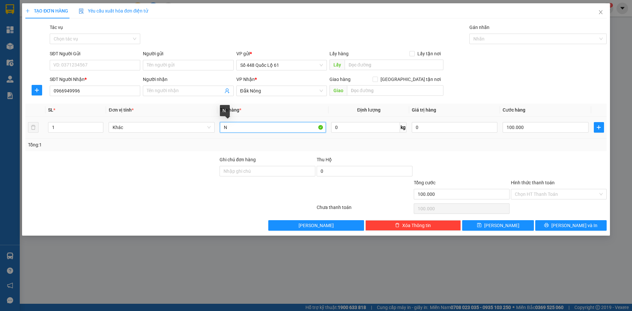
drag, startPoint x: 236, startPoint y: 128, endPoint x: 184, endPoint y: 138, distance: 52.6
click at [184, 138] on tr "1 Khác N 0 kg 0 100.000" at bounding box center [316, 128] width 582 height 22
click at [512, 223] on button "Lưu" at bounding box center [497, 225] width 71 height 11
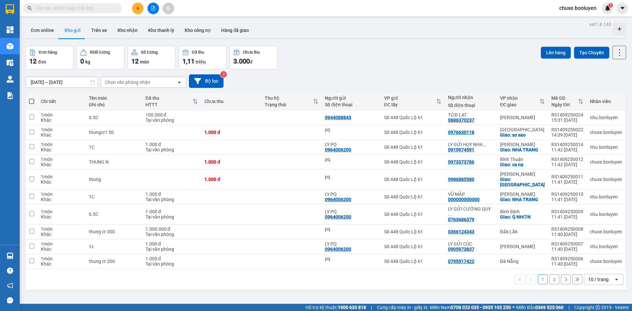
click at [70, 3] on div "Kết quả tìm kiếm ( 0 ) Bộ lọc No Data" at bounding box center [64, 9] width 128 height 12
click at [76, 10] on input "text" at bounding box center [75, 8] width 78 height 7
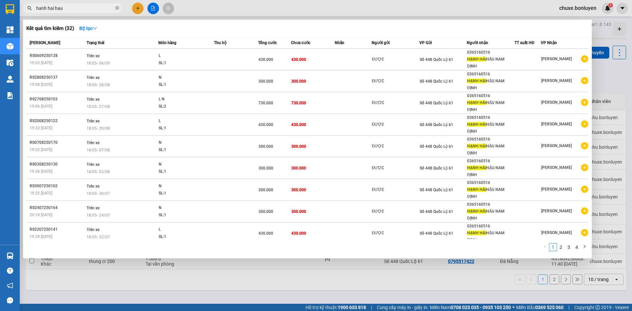
type input "hanh hai"
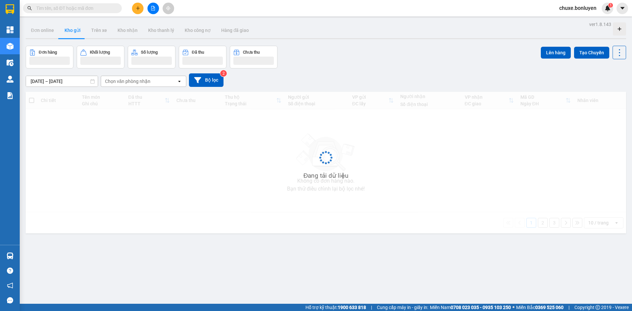
click at [118, 8] on span at bounding box center [117, 8] width 4 height 7
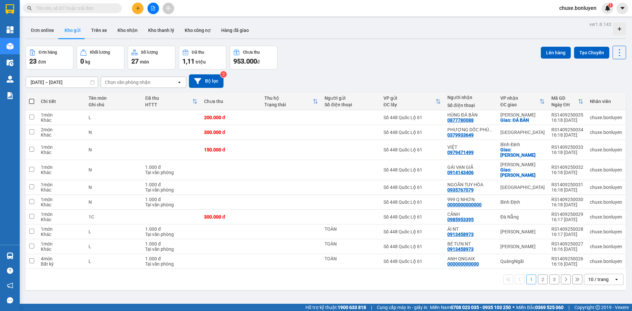
click at [589, 276] on div "10 / trang" at bounding box center [599, 279] width 20 height 7
click at [595, 255] on span "100 / trang" at bounding box center [597, 254] width 24 height 7
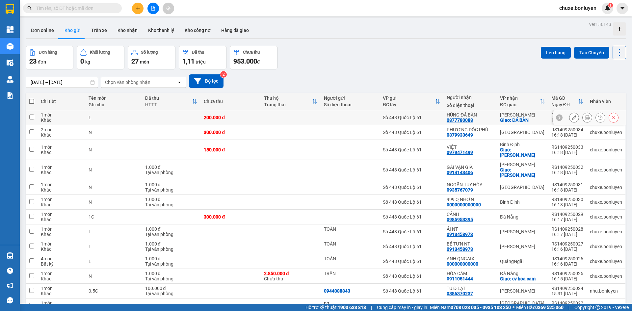
drag, startPoint x: 407, startPoint y: 119, endPoint x: 409, endPoint y: 134, distance: 15.3
click at [407, 120] on div "Số 448 Quốc Lộ 61" at bounding box center [411, 117] width 57 height 5
checkbox input "true"
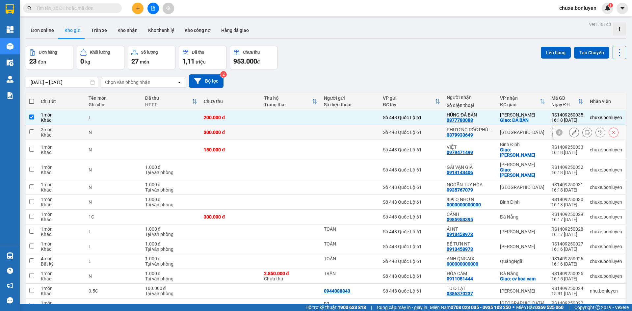
click at [409, 134] on div "Số 448 Quốc Lộ 61" at bounding box center [411, 132] width 57 height 5
checkbox input "true"
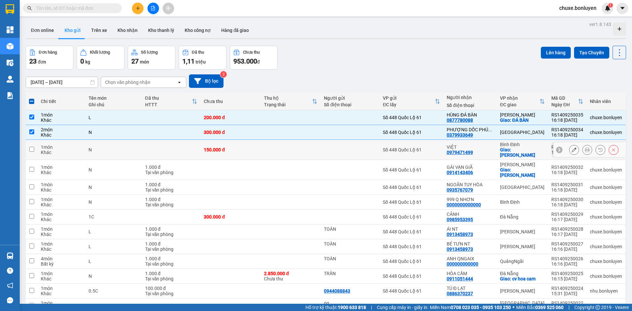
click at [412, 147] on div "Số 448 Quốc Lộ 61" at bounding box center [411, 149] width 57 height 5
checkbox input "true"
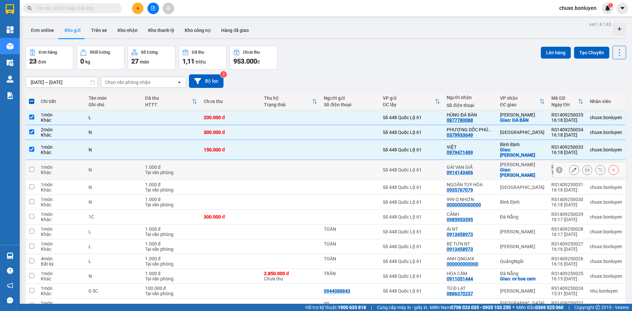
click at [413, 160] on td "Số 448 Quốc Lộ 61" at bounding box center [412, 170] width 64 height 20
checkbox input "true"
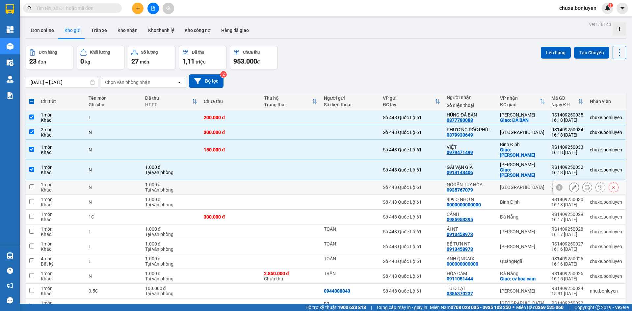
click at [418, 185] on div "Số 448 Quốc Lộ 61" at bounding box center [411, 187] width 57 height 5
checkbox input "true"
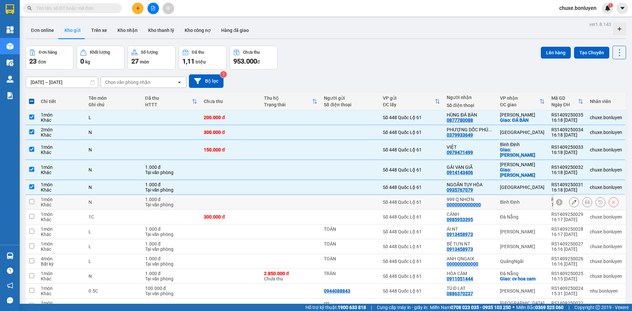
drag, startPoint x: 420, startPoint y: 190, endPoint x: 421, endPoint y: 207, distance: 16.8
click at [420, 200] on div "Số 448 Quốc Lộ 61" at bounding box center [411, 202] width 57 height 5
checkbox input "true"
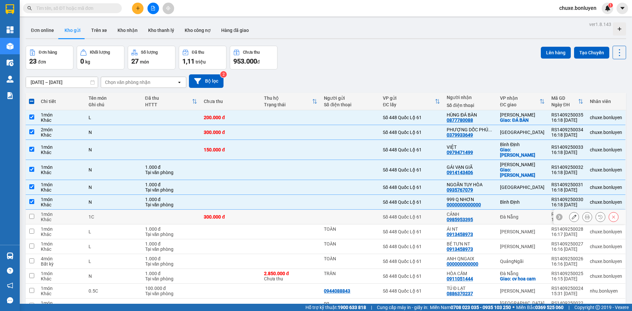
drag, startPoint x: 421, startPoint y: 208, endPoint x: 422, endPoint y: 212, distance: 4.1
click at [421, 214] on div "Số 448 Quốc Lộ 61" at bounding box center [411, 216] width 57 height 5
checkbox input "true"
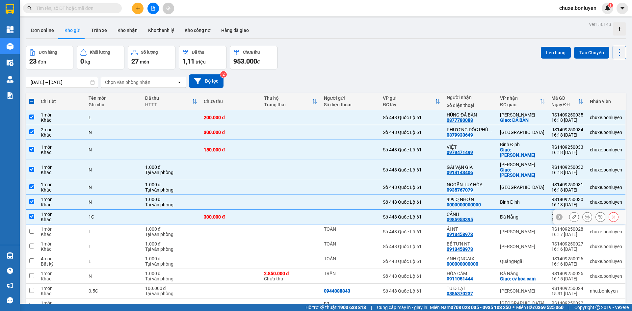
click at [425, 229] on div "Số 448 Quốc Lộ 61" at bounding box center [411, 231] width 57 height 5
checkbox input "true"
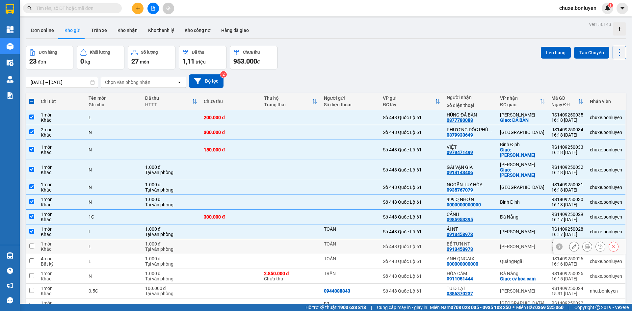
drag, startPoint x: 429, startPoint y: 234, endPoint x: 429, endPoint y: 248, distance: 14.2
click at [429, 244] on div "Số 448 Quốc Lộ 61" at bounding box center [411, 246] width 57 height 5
checkbox input "true"
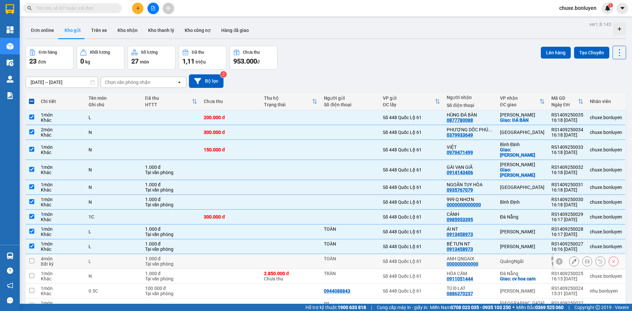
click at [429, 259] on div "Số 448 Quốc Lộ 61" at bounding box center [411, 261] width 57 height 5
checkbox input "true"
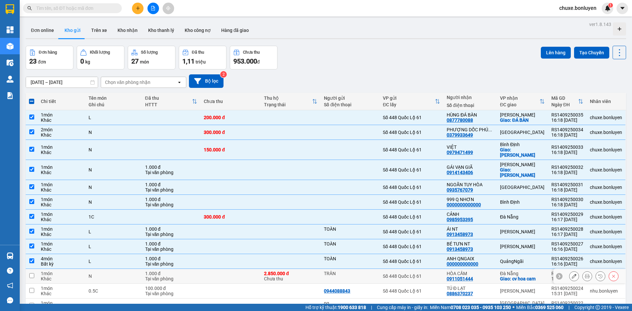
click at [429, 269] on td "Số 448 Quốc Lộ 61" at bounding box center [412, 276] width 64 height 15
checkbox input "true"
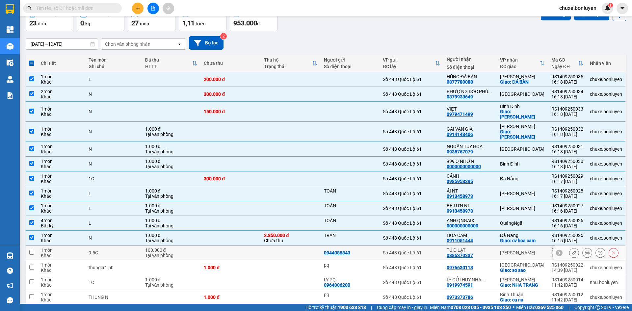
scroll to position [99, 0]
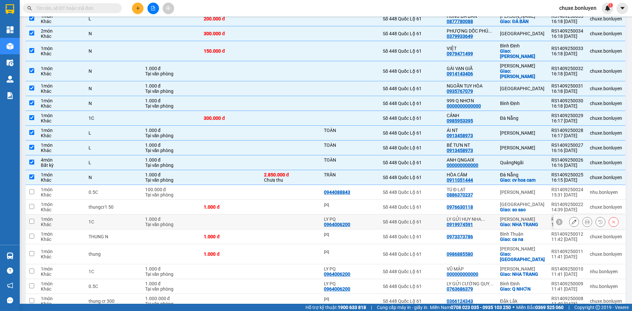
click at [428, 219] on div "Số 448 Quốc Lộ 61" at bounding box center [411, 221] width 57 height 5
checkbox input "true"
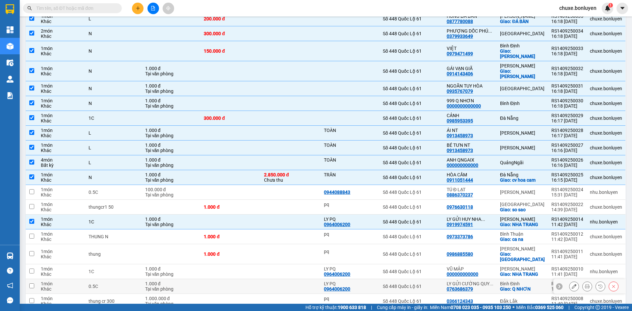
click at [437, 284] on div "Số 448 Quốc Lộ 61" at bounding box center [411, 286] width 57 height 5
checkbox input "true"
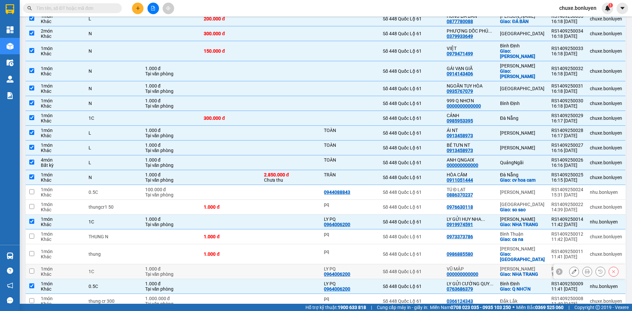
click at [434, 269] on div "Số 448 Quốc Lộ 61" at bounding box center [411, 271] width 57 height 5
checkbox input "true"
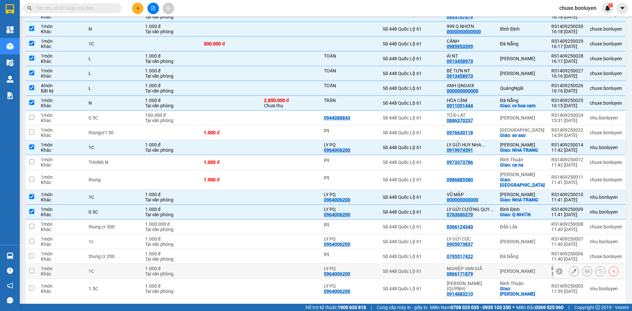
scroll to position [174, 0]
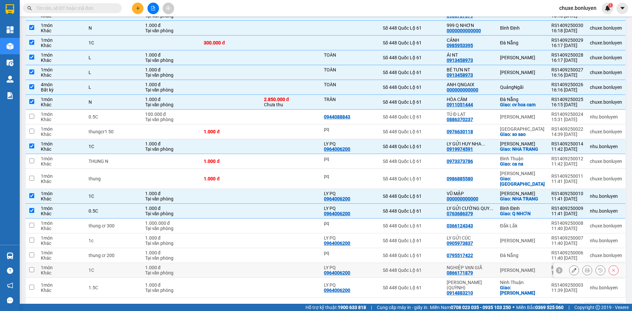
click at [427, 268] on div "Số 448 Quốc Lộ 61" at bounding box center [411, 270] width 57 height 5
checkbox input "true"
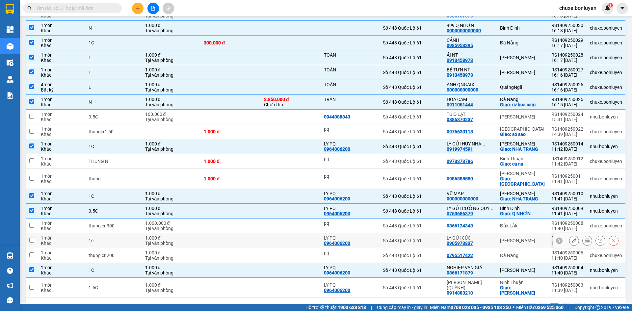
click at [428, 234] on td "Số 448 Quốc Lộ 61" at bounding box center [412, 241] width 64 height 15
checkbox input "true"
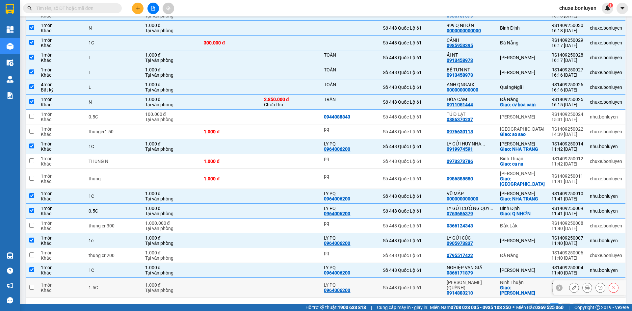
click at [431, 285] on div "Số 448 Quốc Lộ 61" at bounding box center [411, 287] width 57 height 5
checkbox input "true"
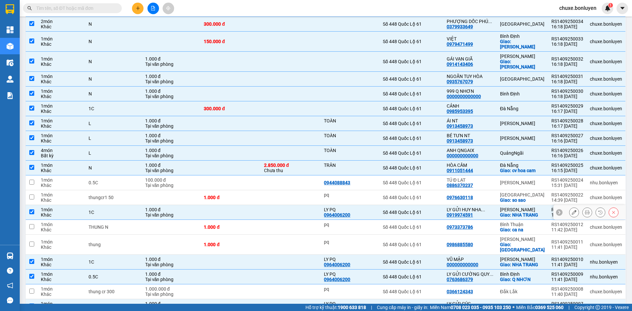
scroll to position [0, 0]
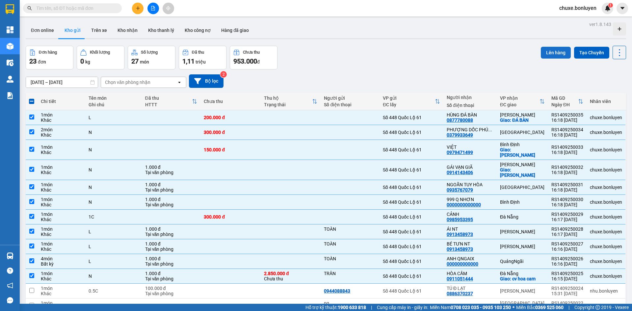
click at [552, 53] on button "Lên hàng" at bounding box center [556, 53] width 30 height 12
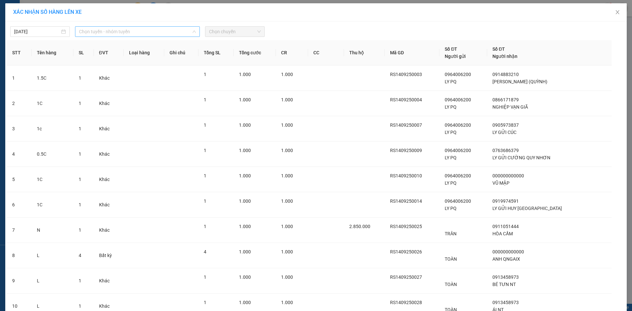
click at [86, 36] on span "Chọn tuyến - nhóm tuyến" at bounding box center [137, 32] width 117 height 10
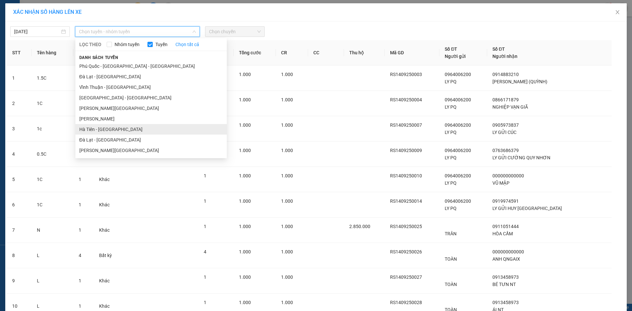
drag, startPoint x: 109, startPoint y: 133, endPoint x: 115, endPoint y: 129, distance: 7.3
click at [110, 133] on li "Hà Tiên - Đà Nẵng" at bounding box center [151, 129] width 152 height 11
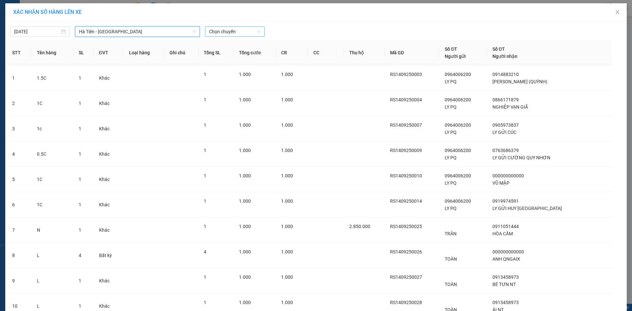
click at [235, 29] on span "Chọn chuyến" at bounding box center [235, 32] width 52 height 10
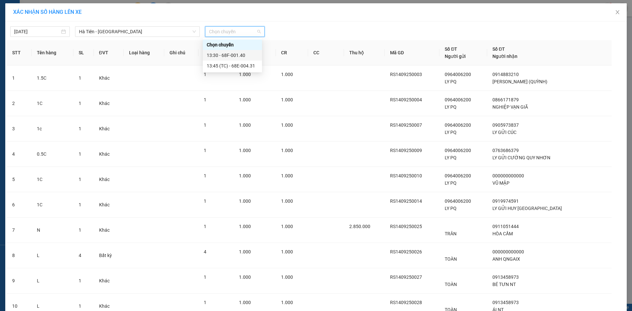
click at [233, 52] on div "13:30 - 68F-001.40" at bounding box center [232, 55] width 51 height 7
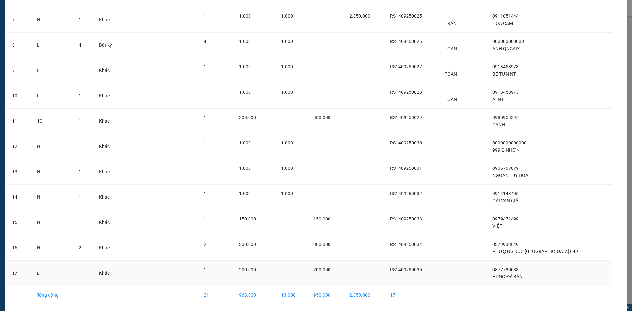
scroll to position [237, 0]
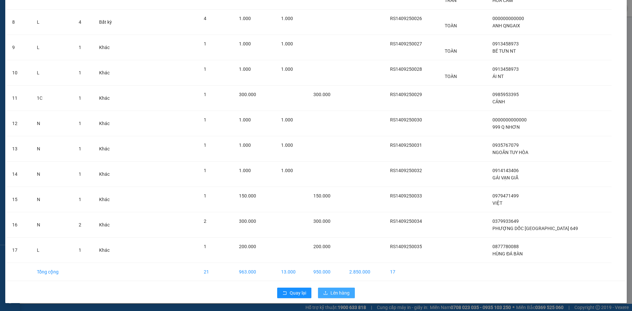
click at [333, 293] on span "Lên hàng" at bounding box center [340, 293] width 19 height 7
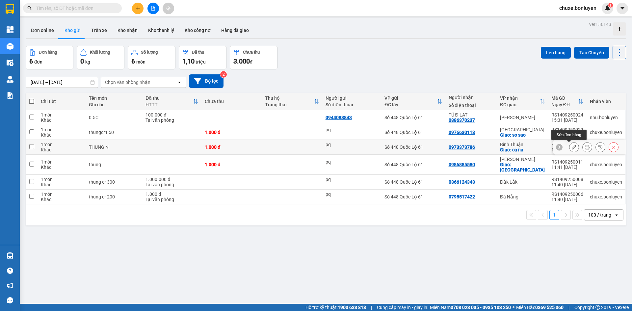
click at [570, 149] on button at bounding box center [574, 148] width 9 height 12
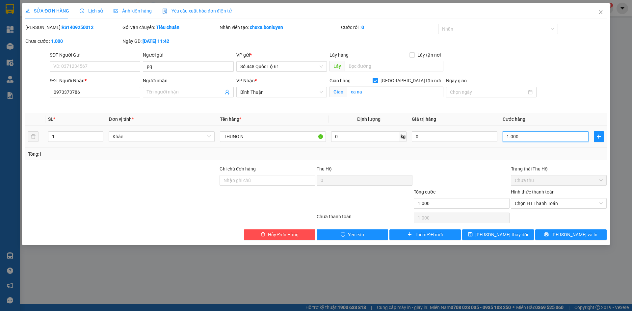
click at [552, 138] on input "1.000" at bounding box center [546, 136] width 86 height 11
type input "00.001"
type input "1"
type input "0.000.015"
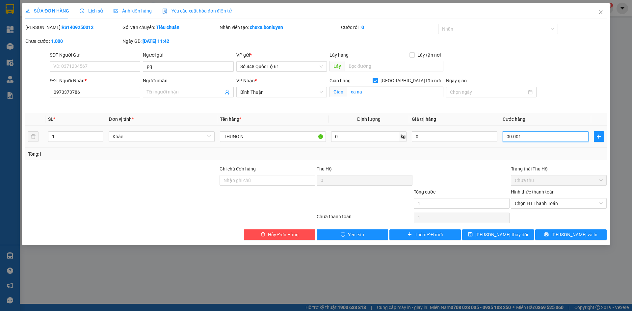
type input "15"
type input "000.000.150"
type input "150"
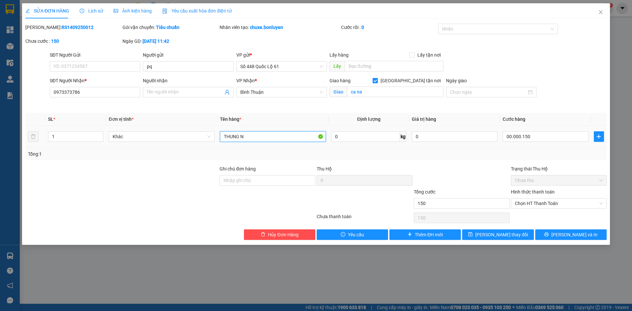
type input "150.000"
drag, startPoint x: 257, startPoint y: 132, endPoint x: 277, endPoint y: 143, distance: 22.6
click at [258, 132] on input "THUNG N" at bounding box center [273, 136] width 106 height 11
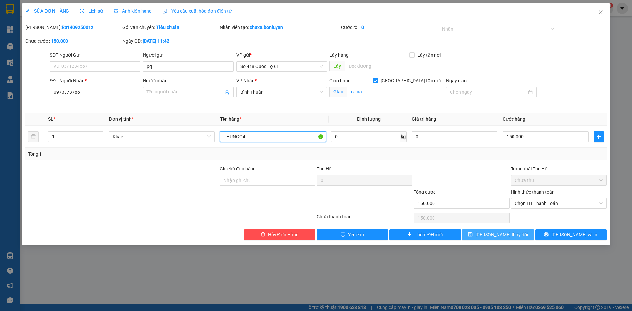
type input "THUNGG4"
click at [513, 236] on span "Lưu thay đổi" at bounding box center [502, 234] width 53 height 7
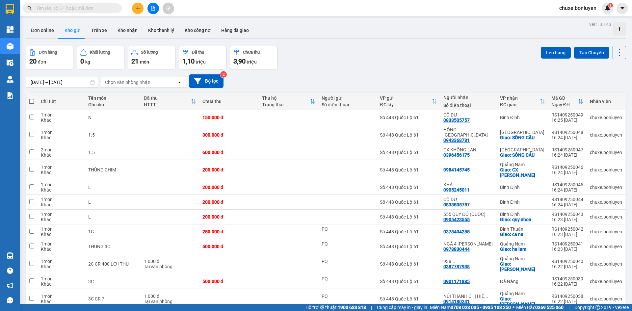
click at [30, 101] on span at bounding box center [31, 101] width 5 height 5
click at [32, 98] on input "checkbox" at bounding box center [32, 98] width 0 height 0
checkbox input "true"
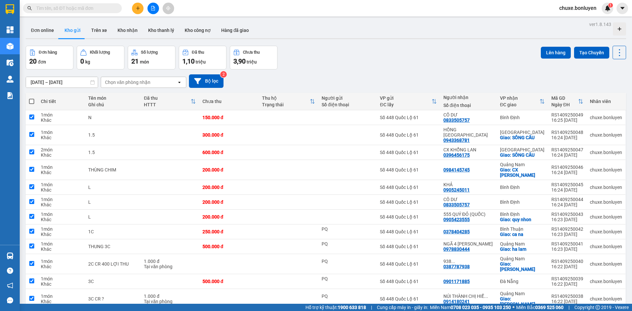
checkbox input "true"
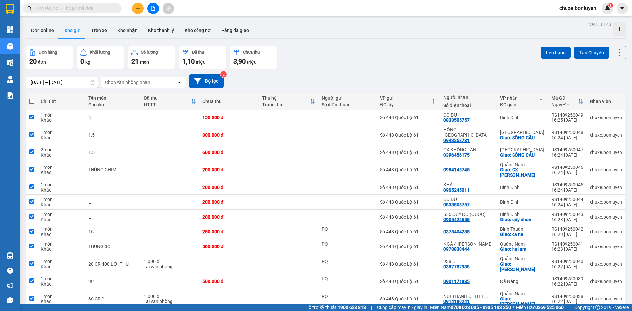
checkbox input "true"
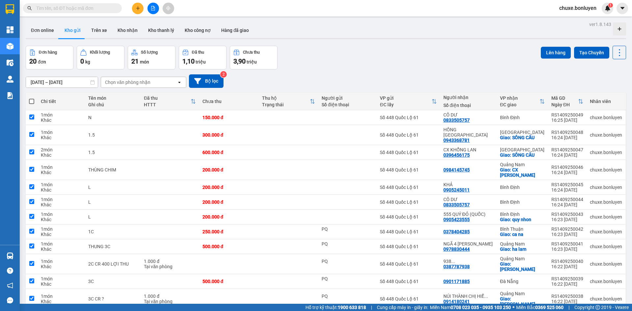
checkbox input "true"
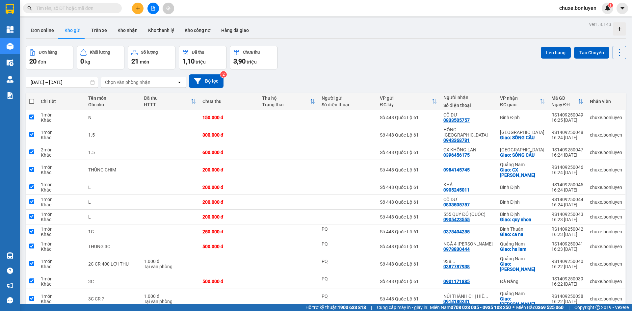
checkbox input "true"
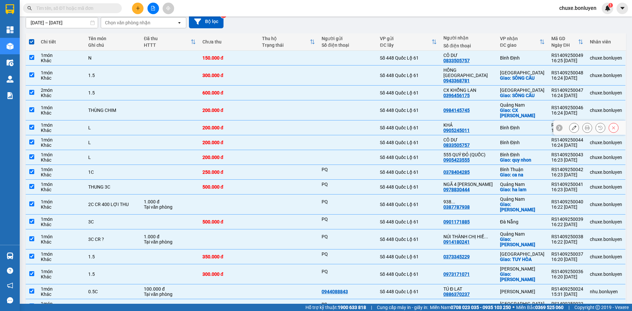
scroll to position [130, 0]
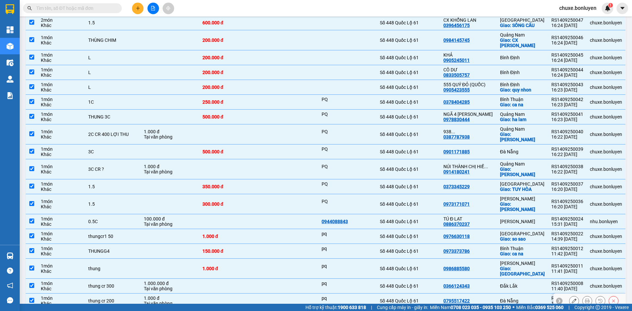
click at [501, 298] on div "Đà Nẵng" at bounding box center [522, 300] width 45 height 5
checkbox input "false"
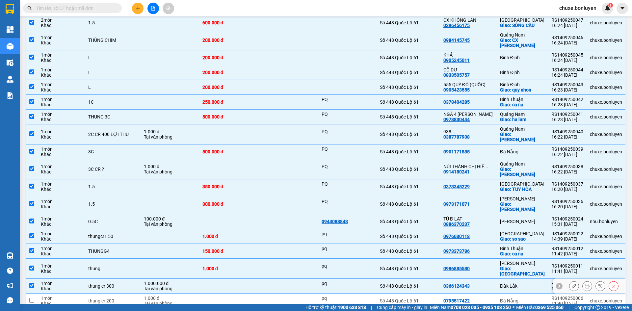
click at [497, 279] on td "Đắk Lắk" at bounding box center [522, 286] width 51 height 15
checkbox input "false"
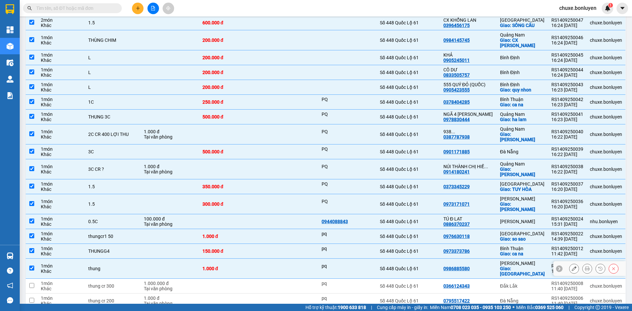
click at [531, 266] on div "Giao: [GEOGRAPHIC_DATA]" at bounding box center [522, 271] width 45 height 11
checkbox input "false"
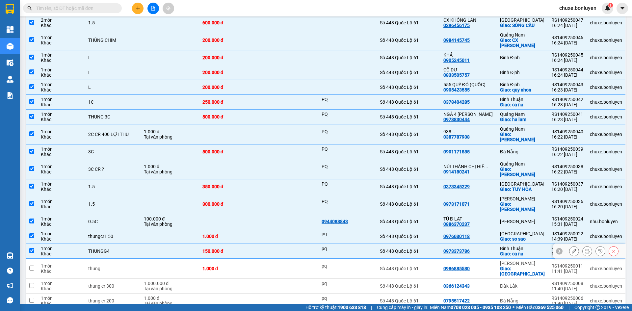
click at [529, 251] on div "Giao: ca na" at bounding box center [522, 253] width 45 height 5
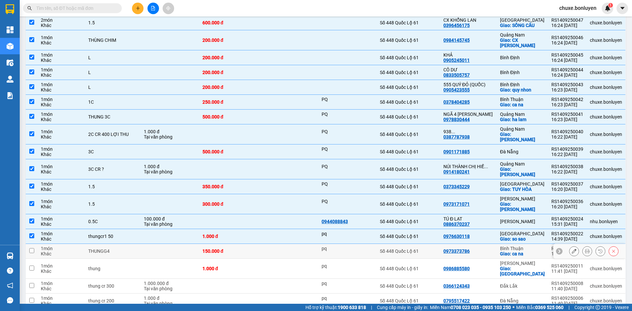
click at [529, 251] on div "Giao: ca na" at bounding box center [522, 253] width 45 height 5
checkbox input "true"
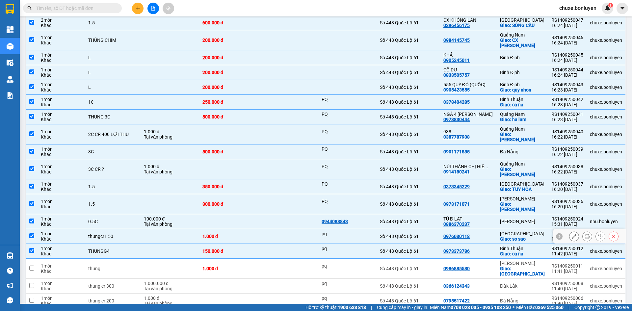
click at [526, 231] on div "[GEOGRAPHIC_DATA]" at bounding box center [522, 233] width 45 height 5
checkbox input "false"
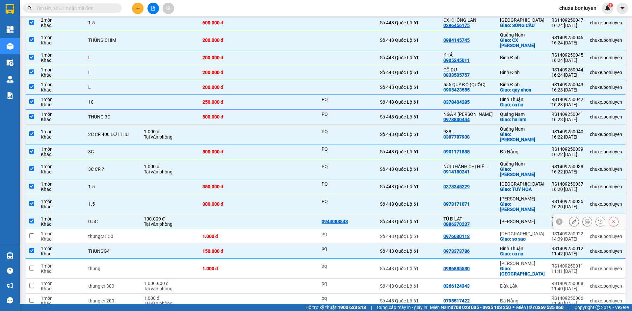
click at [524, 219] on div "[PERSON_NAME]" at bounding box center [522, 221] width 45 height 5
checkbox input "false"
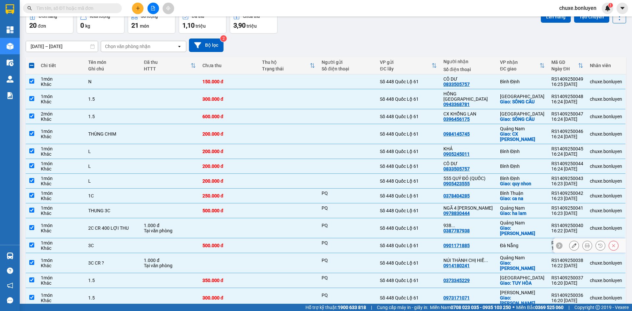
scroll to position [0, 0]
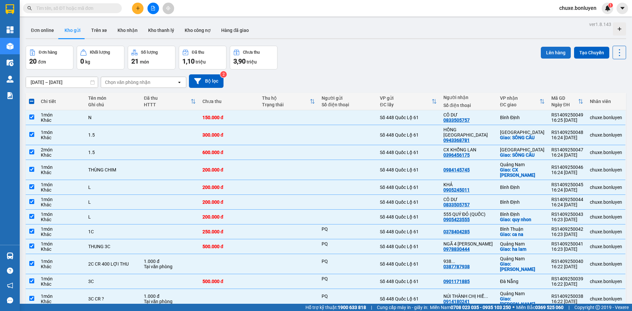
click at [554, 56] on button "Lên hàng" at bounding box center [556, 53] width 30 height 12
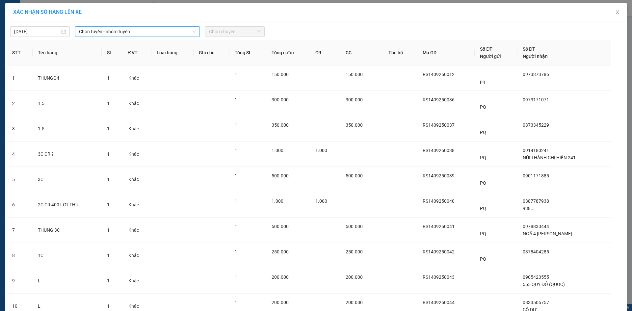
click at [140, 34] on span "Chọn tuyến - nhóm tuyến" at bounding box center [137, 32] width 117 height 10
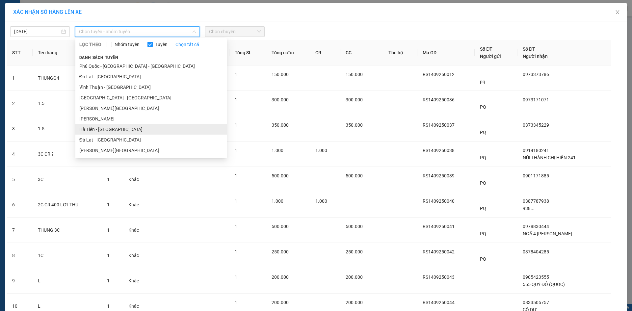
click at [137, 128] on li "Hà Tiên - Đà Nẵng" at bounding box center [151, 129] width 152 height 11
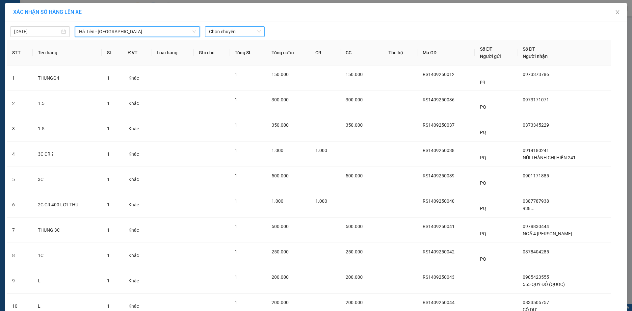
click at [212, 32] on span "Chọn chuyến" at bounding box center [235, 32] width 52 height 10
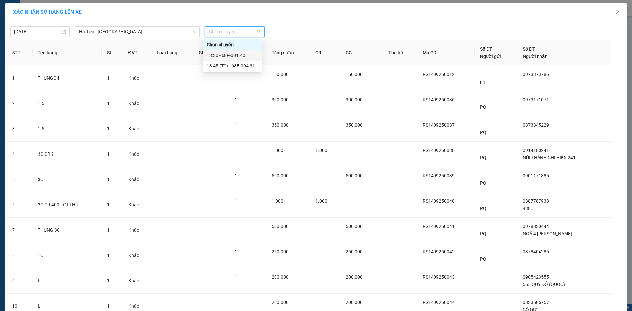
click at [226, 54] on div "13:30 - 68F-001.40" at bounding box center [232, 55] width 51 height 7
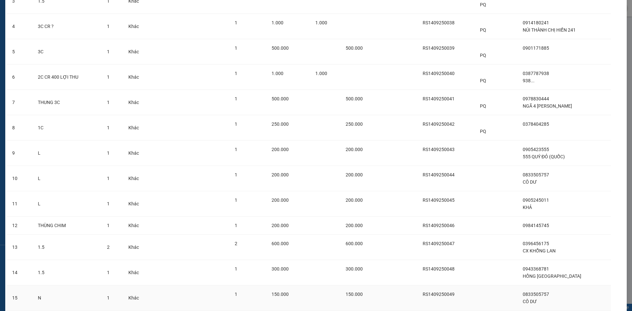
scroll to position [180, 0]
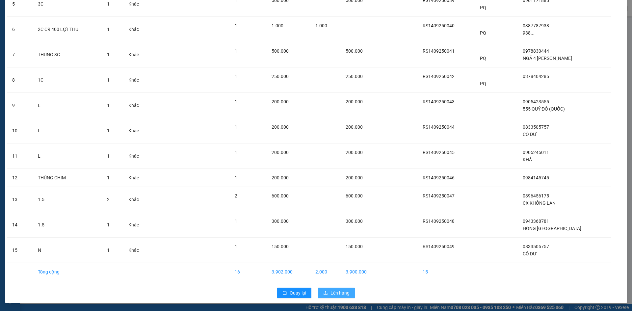
click at [339, 294] on span "Lên hàng" at bounding box center [340, 293] width 19 height 7
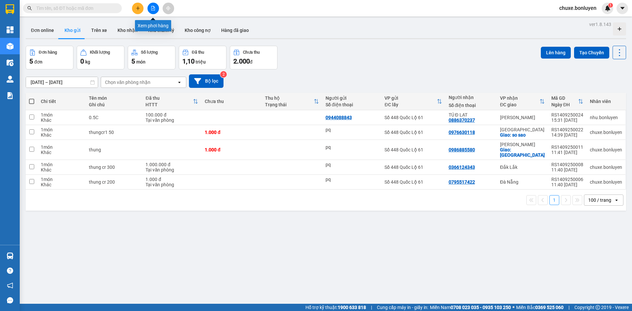
click at [154, 6] on button at bounding box center [154, 9] width 12 height 12
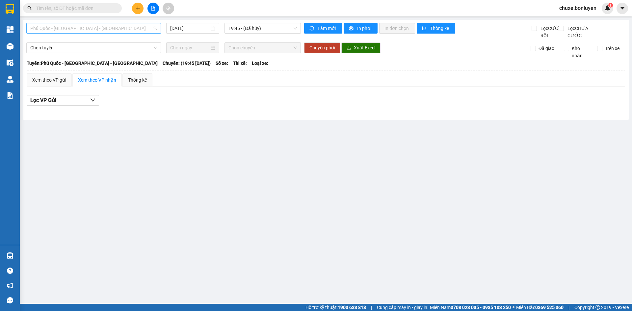
click at [84, 30] on span "Phú Quốc - Sài Gòn - Bình Phước" at bounding box center [93, 28] width 127 height 10
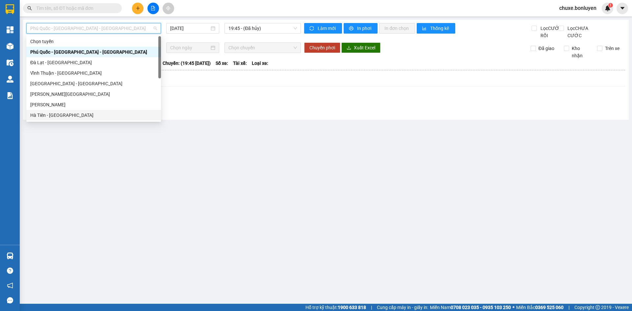
drag, startPoint x: 70, startPoint y: 117, endPoint x: 74, endPoint y: 114, distance: 4.5
click at [70, 117] on div "Hà Tiên - Đà Nẵng" at bounding box center [93, 115] width 127 height 7
type input "14/09/2025"
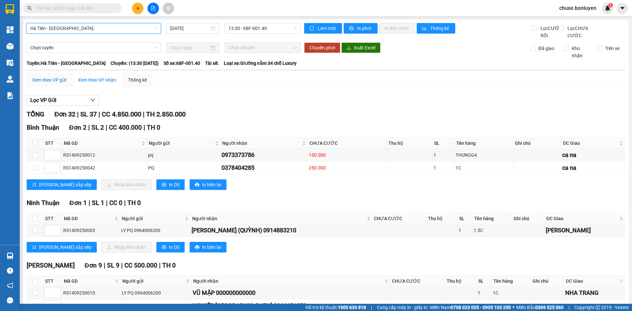
click at [60, 84] on div "Xem theo VP gửi" at bounding box center [49, 79] width 34 height 7
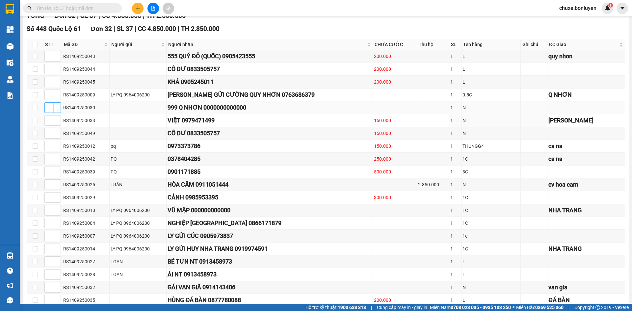
scroll to position [33, 0]
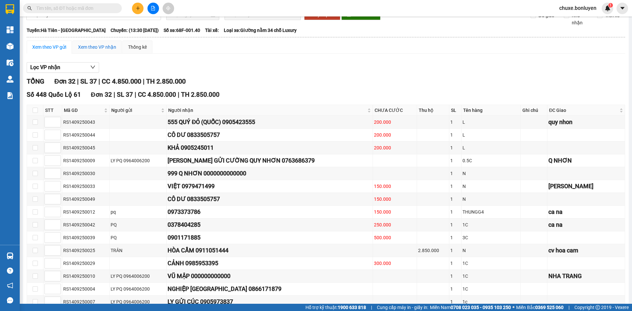
click at [93, 51] on div "Xem theo VP nhận" at bounding box center [97, 46] width 38 height 7
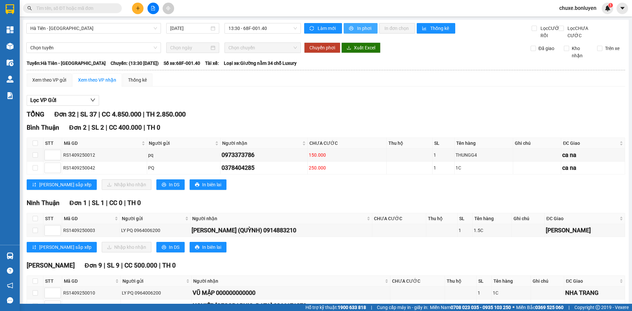
click at [357, 29] on span "In phơi" at bounding box center [364, 28] width 15 height 7
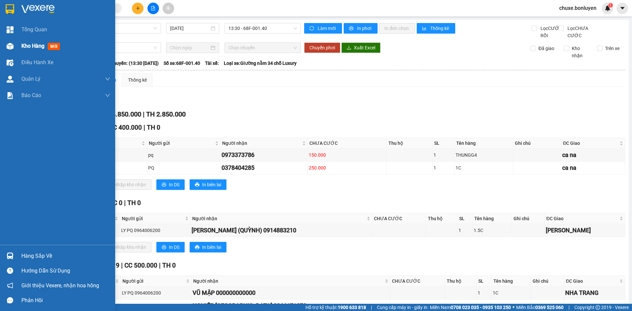
click at [16, 41] on div "Kho hàng mới" at bounding box center [57, 46] width 115 height 16
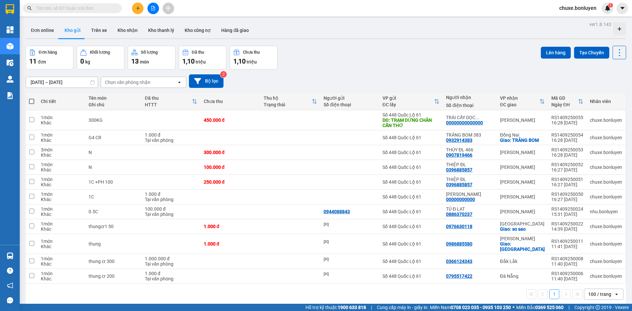
click at [32, 102] on span at bounding box center [31, 101] width 5 height 5
click at [32, 98] on input "checkbox" at bounding box center [32, 98] width 0 height 0
checkbox input "true"
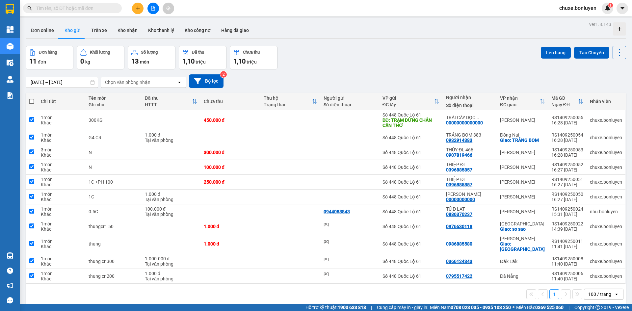
checkbox input "true"
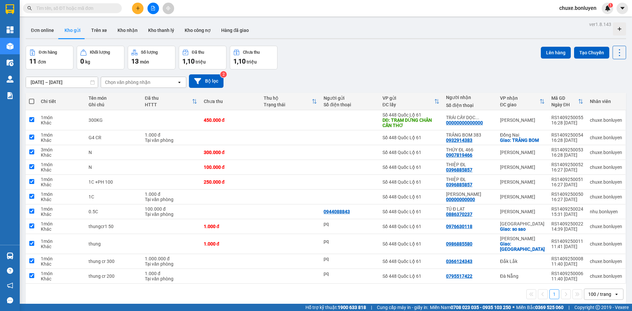
checkbox input "true"
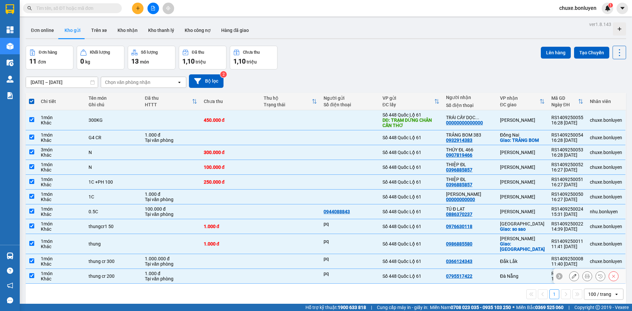
click at [504, 274] on div "Đà Nẵng" at bounding box center [522, 276] width 45 height 5
checkbox input "false"
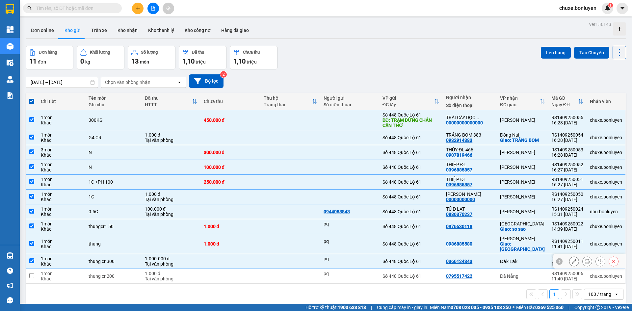
click at [493, 260] on td "0366124343" at bounding box center [470, 261] width 54 height 15
checkbox input "false"
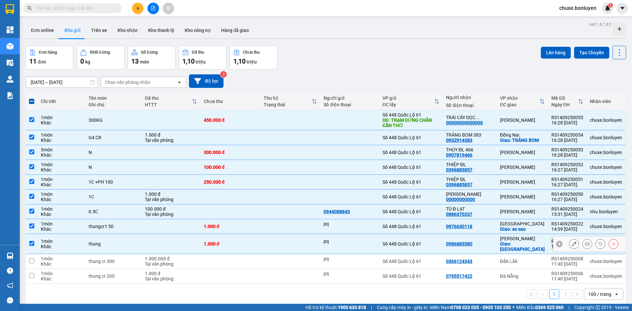
click at [491, 241] on div "0986885580" at bounding box center [469, 243] width 47 height 5
checkbox input "false"
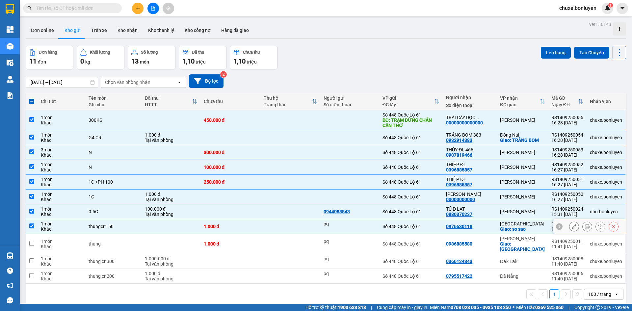
click at [491, 228] on div "0976630118" at bounding box center [469, 226] width 47 height 5
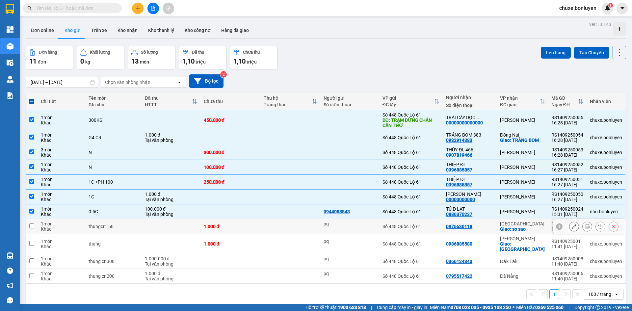
checkbox input "false"
click at [551, 51] on button "Lên hàng" at bounding box center [556, 53] width 30 height 12
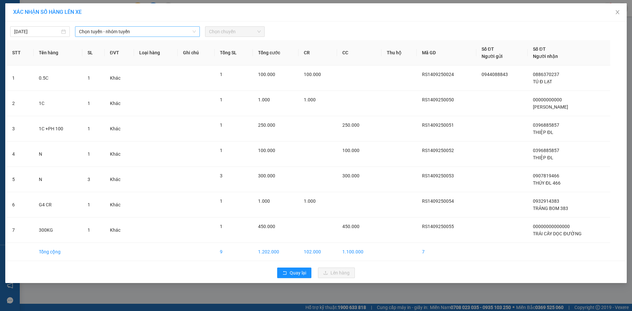
click at [83, 31] on span "Chọn tuyến - nhóm tuyến" at bounding box center [137, 32] width 117 height 10
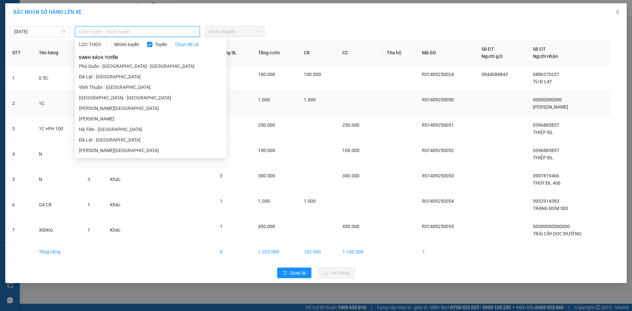
click at [125, 149] on li "[PERSON_NAME][GEOGRAPHIC_DATA]" at bounding box center [151, 150] width 152 height 11
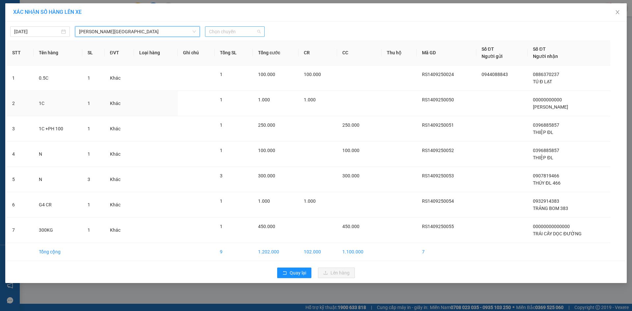
click at [224, 33] on span "Chọn chuyến" at bounding box center [235, 32] width 52 height 10
click at [232, 53] on div "14:00 - 68H-049.81" at bounding box center [234, 55] width 51 height 7
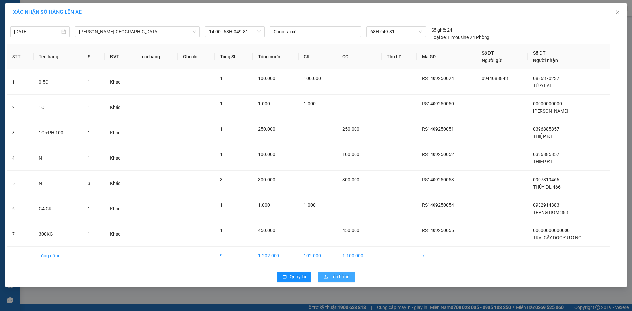
click at [339, 275] on span "Lên hàng" at bounding box center [340, 276] width 19 height 7
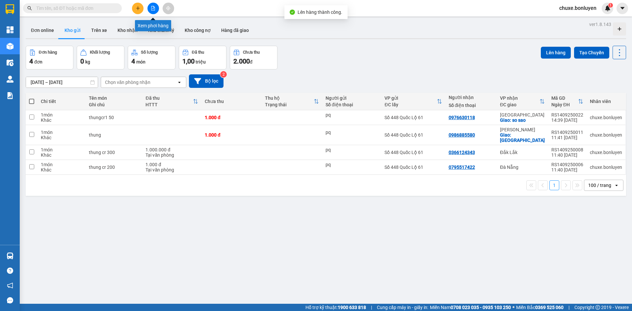
click at [155, 10] on icon "file-add" at bounding box center [154, 8] width 4 height 5
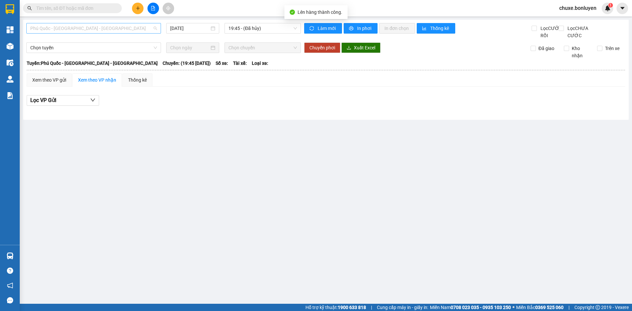
click at [83, 28] on span "Phú Quốc - [GEOGRAPHIC_DATA] - [GEOGRAPHIC_DATA]" at bounding box center [93, 28] width 127 height 10
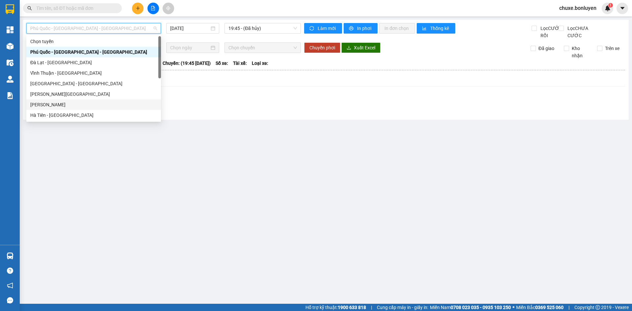
scroll to position [21, 0]
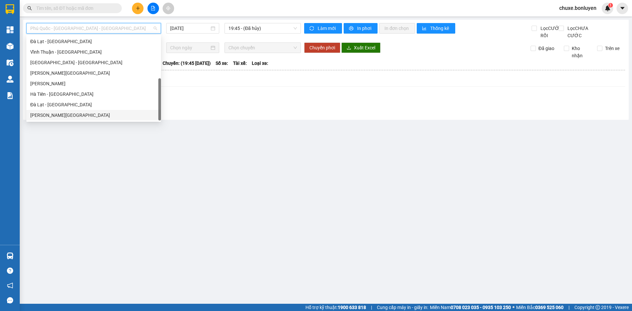
click at [79, 114] on div "[PERSON_NAME][GEOGRAPHIC_DATA]" at bounding box center [93, 115] width 127 height 7
type input "[DATE]"
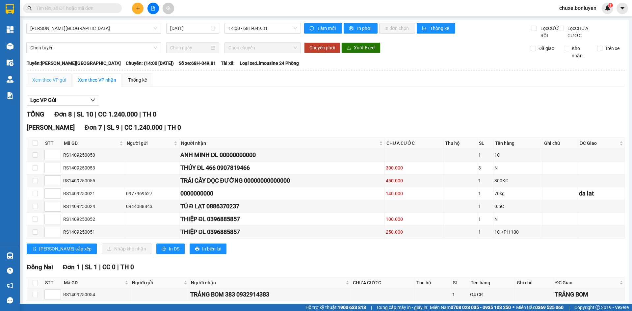
click at [56, 83] on div "Xem theo VP gửi" at bounding box center [49, 79] width 45 height 13
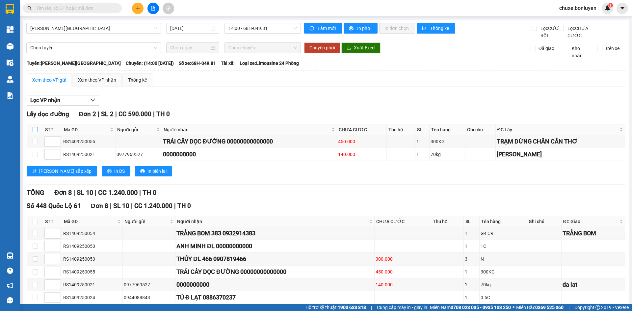
click at [33, 132] on input "checkbox" at bounding box center [35, 129] width 5 height 5
checkbox input "true"
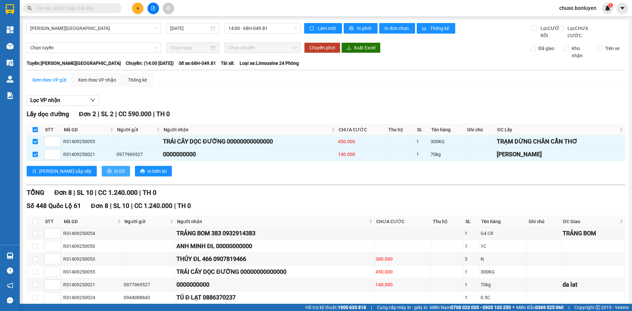
drag, startPoint x: 84, startPoint y: 176, endPoint x: 77, endPoint y: 176, distance: 6.9
click at [102, 177] on button "In DS" at bounding box center [116, 171] width 28 height 11
click at [106, 84] on div "Xem theo VP nhận" at bounding box center [97, 79] width 38 height 7
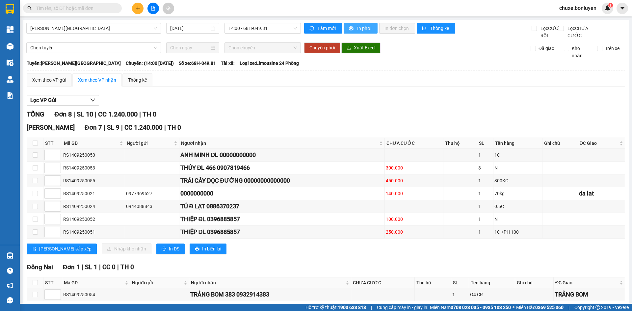
drag, startPoint x: 363, startPoint y: 27, endPoint x: 354, endPoint y: 117, distance: 90.4
click at [363, 28] on span "In phơi" at bounding box center [364, 28] width 15 height 7
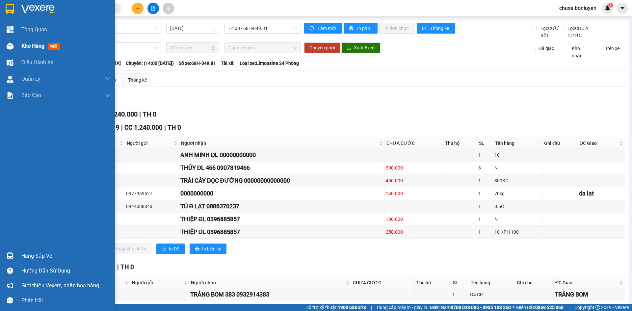
click at [23, 50] on div "Kho hàng mới" at bounding box center [41, 46] width 41 height 8
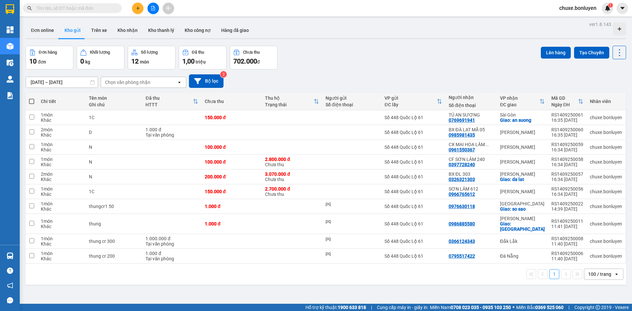
click at [29, 100] on span at bounding box center [31, 101] width 5 height 5
click at [32, 98] on input "checkbox" at bounding box center [32, 98] width 0 height 0
checkbox input "true"
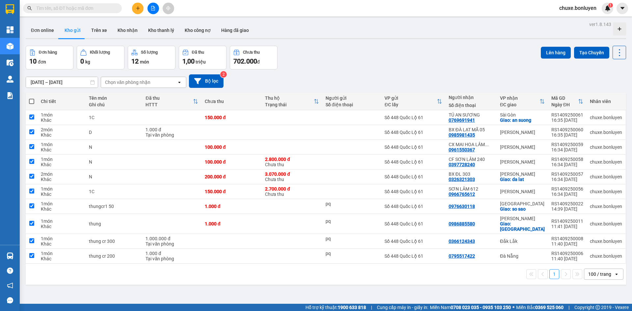
checkbox input "true"
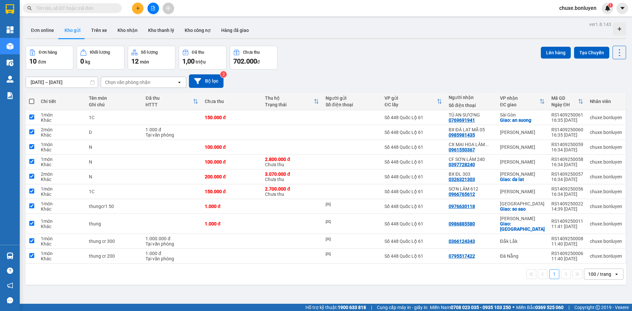
checkbox input "true"
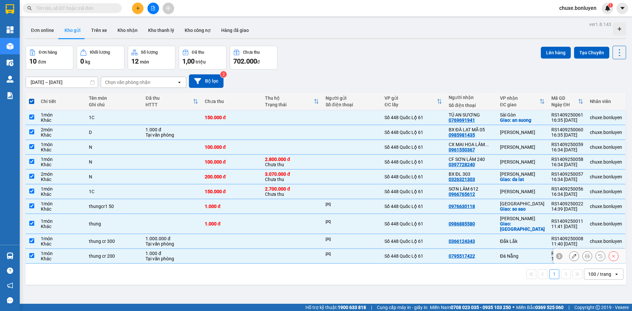
drag, startPoint x: 511, startPoint y: 254, endPoint x: 508, endPoint y: 250, distance: 5.0
click at [509, 254] on td "Đà Nẵng" at bounding box center [522, 256] width 51 height 15
checkbox input "false"
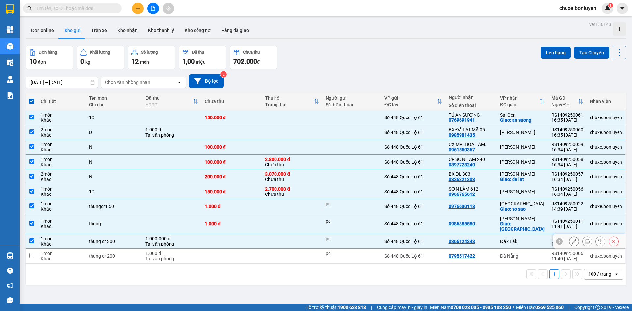
click at [509, 239] on div "Đắk Lắk" at bounding box center [522, 241] width 45 height 5
checkbox input "false"
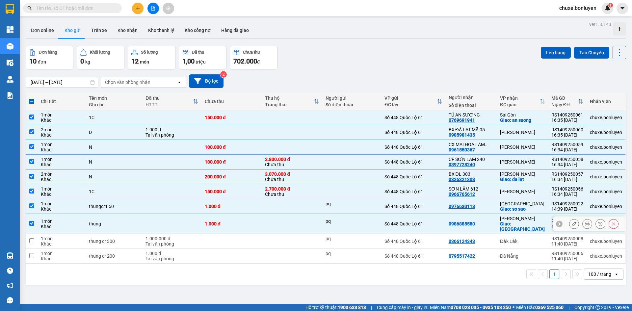
click at [508, 221] on div "Giao: [GEOGRAPHIC_DATA]" at bounding box center [522, 226] width 45 height 11
checkbox input "false"
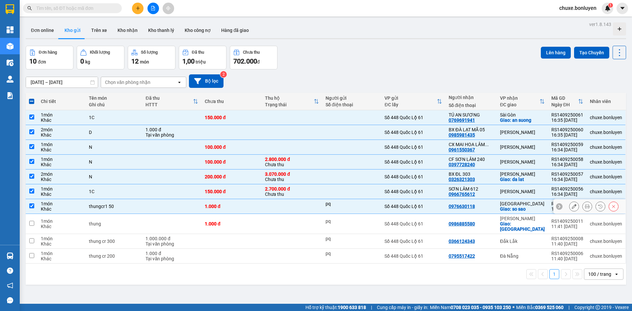
click at [504, 208] on div "Giao: so sao" at bounding box center [522, 209] width 45 height 5
checkbox input "false"
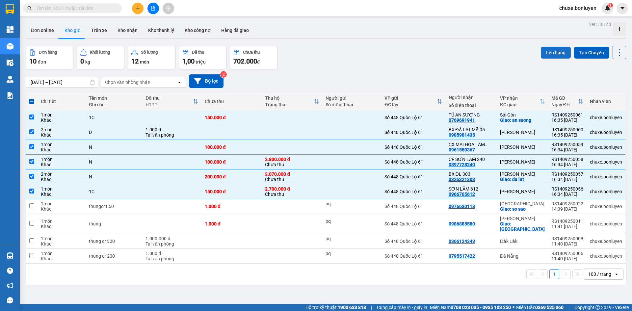
click at [557, 51] on button "Lên hàng" at bounding box center [556, 53] width 30 height 12
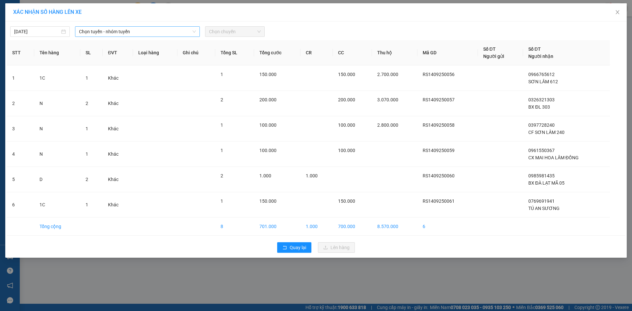
click at [139, 35] on span "Chọn tuyến - nhóm tuyến" at bounding box center [137, 32] width 117 height 10
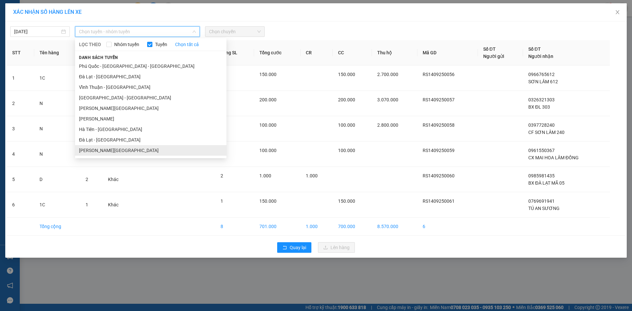
click at [131, 151] on li "[PERSON_NAME][GEOGRAPHIC_DATA]" at bounding box center [151, 150] width 152 height 11
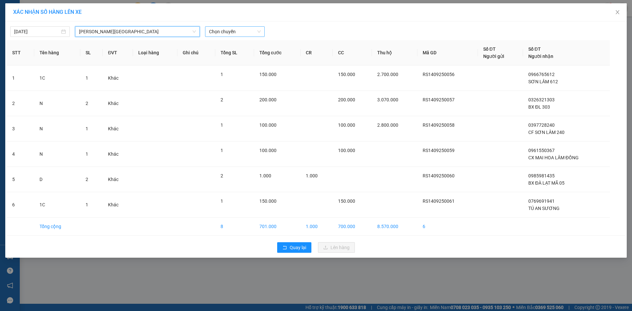
click at [217, 27] on span "Chọn chuyến" at bounding box center [235, 32] width 52 height 10
click at [233, 55] on div "14:00 - 68H-049.81" at bounding box center [234, 55] width 51 height 7
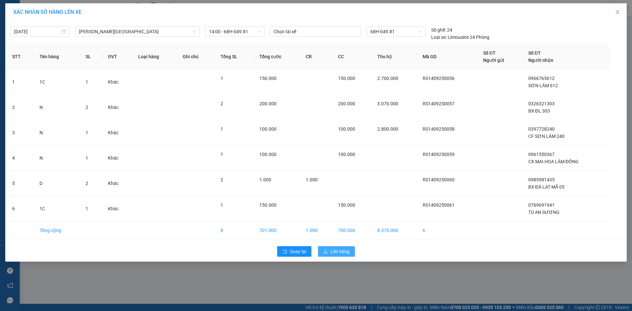
click at [343, 254] on span "Lên hàng" at bounding box center [340, 251] width 19 height 7
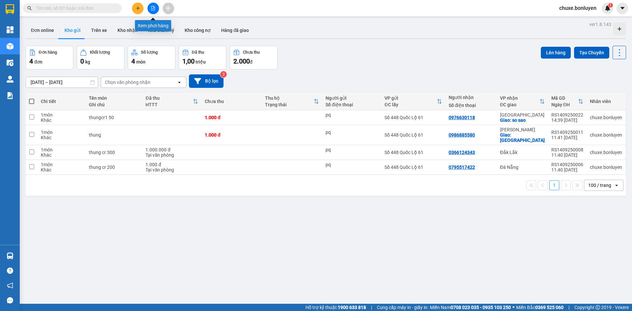
click at [150, 12] on button at bounding box center [154, 9] width 12 height 12
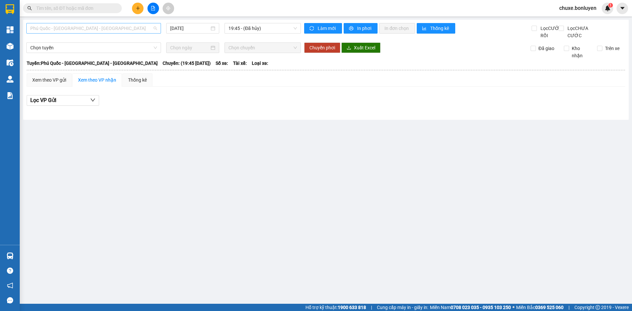
click at [123, 27] on span "Phú Quốc - [GEOGRAPHIC_DATA] - [GEOGRAPHIC_DATA]" at bounding box center [93, 28] width 127 height 10
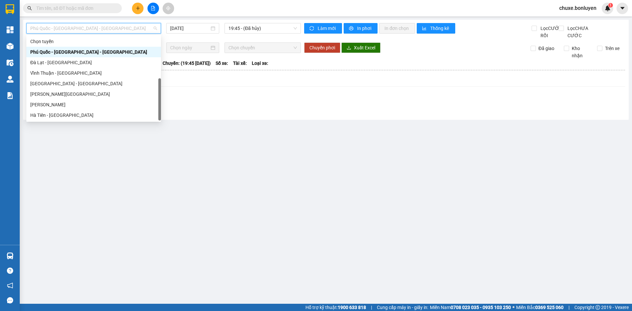
scroll to position [21, 0]
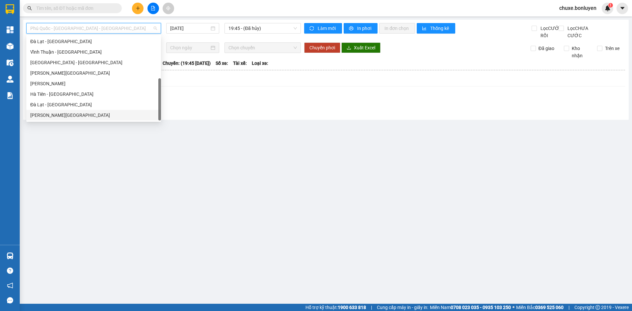
click at [86, 119] on div "[PERSON_NAME][GEOGRAPHIC_DATA]" at bounding box center [93, 115] width 135 height 11
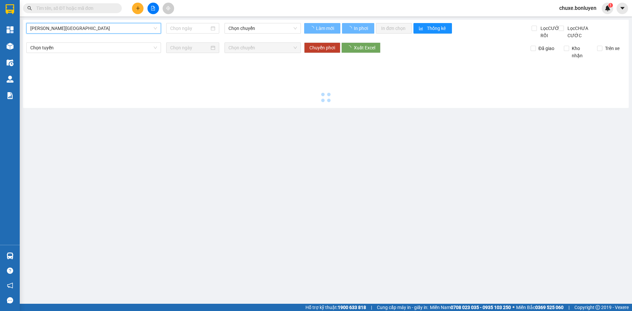
type input "[DATE]"
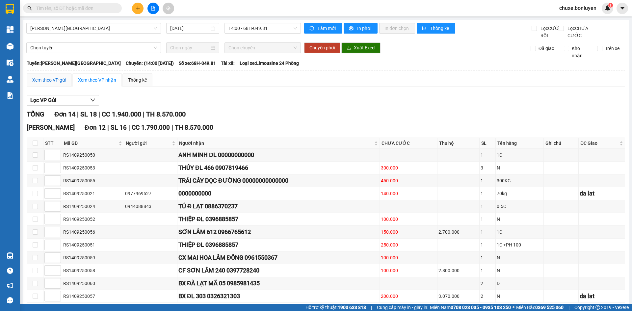
click at [53, 84] on div "Xem theo VP gửi" at bounding box center [49, 79] width 34 height 7
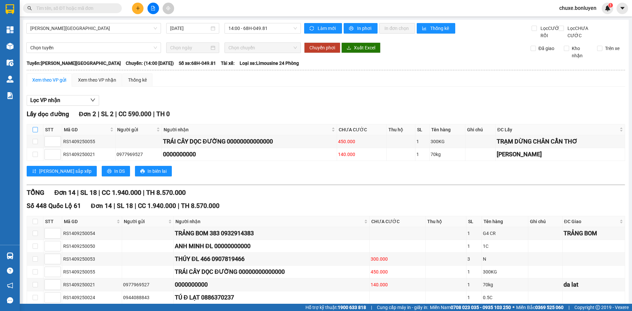
click at [35, 132] on input "checkbox" at bounding box center [35, 129] width 5 height 5
checkbox input "true"
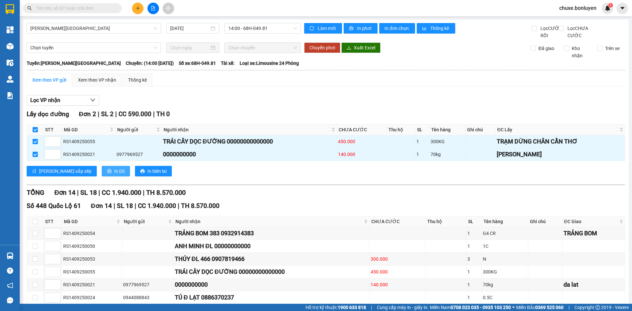
click at [114, 175] on span "In DS" at bounding box center [119, 171] width 11 height 7
drag, startPoint x: 108, startPoint y: 91, endPoint x: 123, endPoint y: 89, distance: 14.9
click at [108, 84] on div "Xem theo VP nhận" at bounding box center [97, 79] width 38 height 7
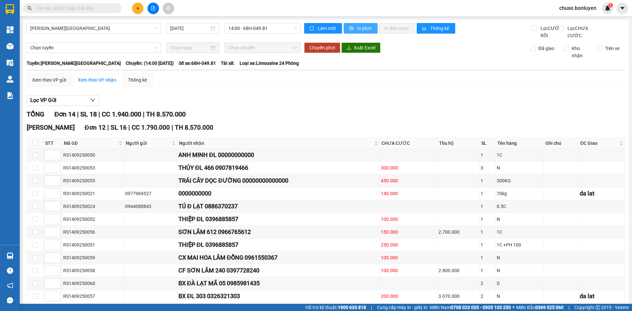
click at [359, 29] on span "In phơi" at bounding box center [364, 28] width 15 height 7
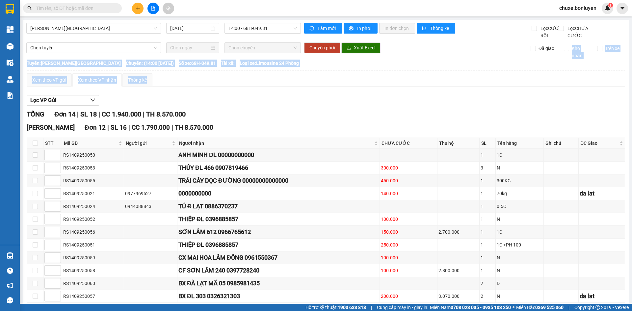
click at [555, 94] on div "Hà Tiên - Đà Lạt 14/09/2025 14:00 - 68H-049.81 Làm mới In phơi In đơn chọn Thốn…" at bounding box center [326, 239] width 606 height 439
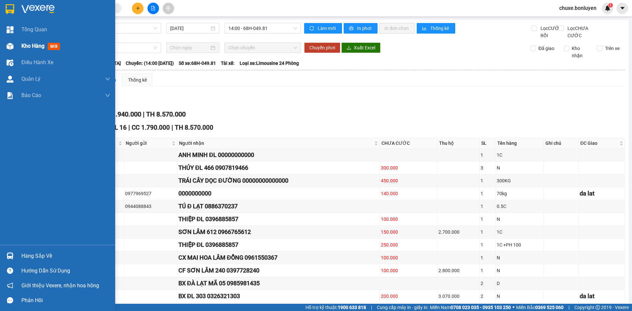
click at [20, 43] on div "Kho hàng mới" at bounding box center [57, 46] width 115 height 16
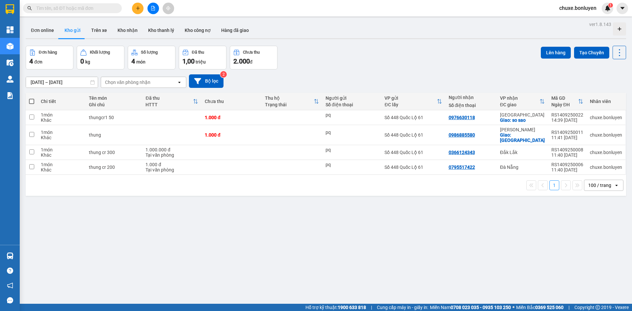
click at [77, 8] on input "text" at bounding box center [75, 8] width 78 height 7
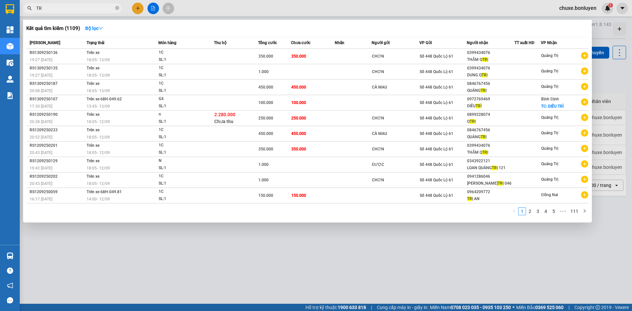
type input "T"
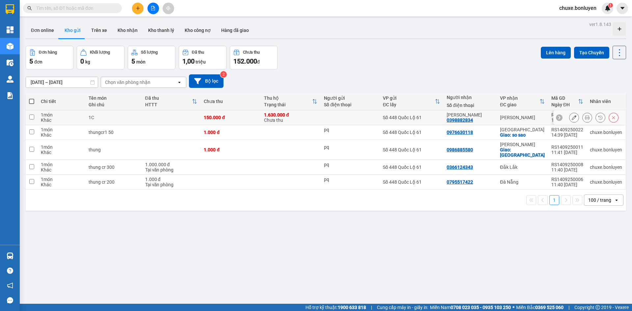
click at [482, 119] on div "[PERSON_NAME] LÂM 0398882834" at bounding box center [470, 117] width 47 height 11
checkbox input "true"
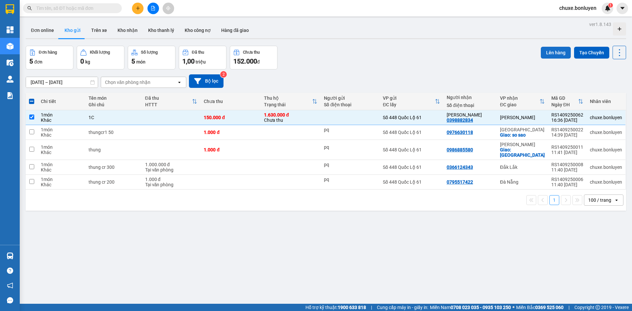
click at [549, 48] on button "Lên hàng" at bounding box center [556, 53] width 30 height 12
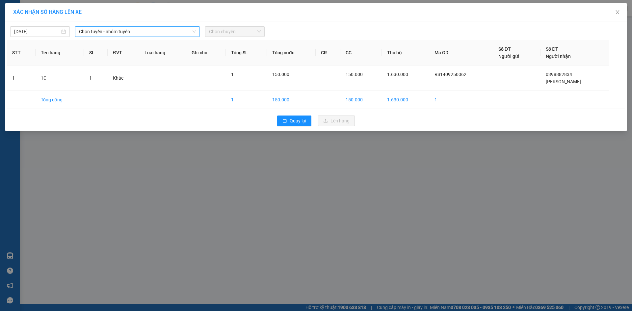
click at [116, 32] on span "Chọn tuyến - nhóm tuyến" at bounding box center [137, 32] width 117 height 10
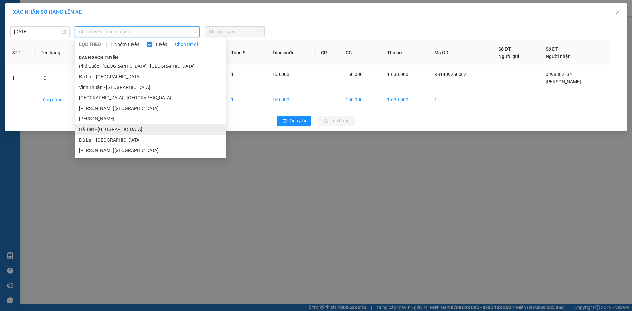
click at [114, 130] on li "Hà Tiên - [GEOGRAPHIC_DATA]" at bounding box center [151, 129] width 152 height 11
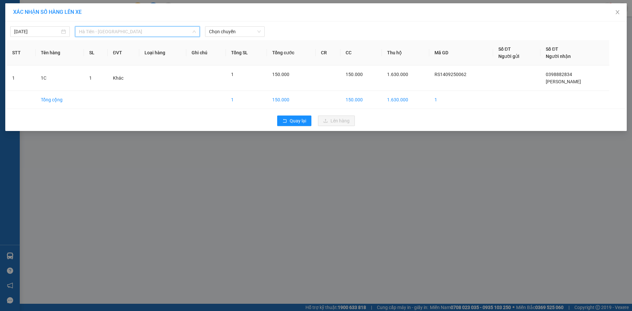
drag, startPoint x: 79, startPoint y: 30, endPoint x: 97, endPoint y: 73, distance: 47.1
click at [79, 30] on span "Hà Tiên - [GEOGRAPHIC_DATA]" at bounding box center [137, 32] width 117 height 10
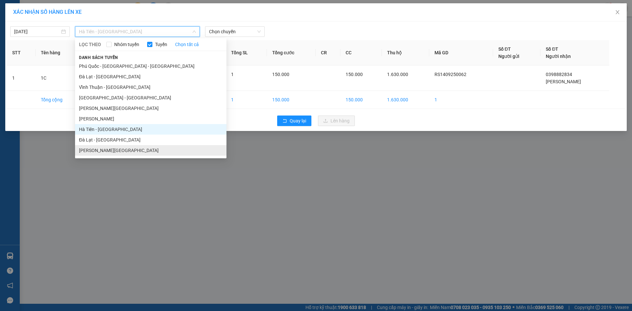
click at [95, 152] on li "[PERSON_NAME][GEOGRAPHIC_DATA]" at bounding box center [151, 150] width 152 height 11
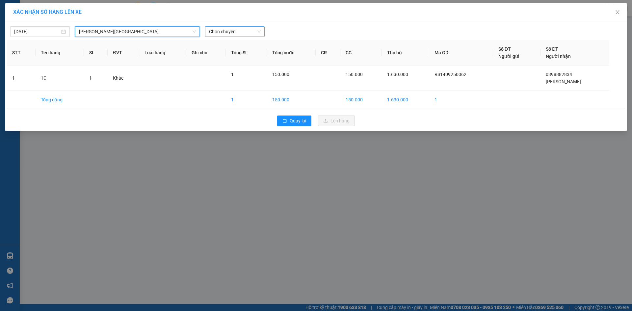
drag, startPoint x: 233, startPoint y: 26, endPoint x: 233, endPoint y: 33, distance: 6.3
click at [233, 27] on div "Chọn chuyến" at bounding box center [235, 31] width 60 height 11
drag, startPoint x: 235, startPoint y: 54, endPoint x: 254, endPoint y: 64, distance: 21.2
click at [238, 55] on div "14:00 - 68H-049.81" at bounding box center [234, 55] width 51 height 7
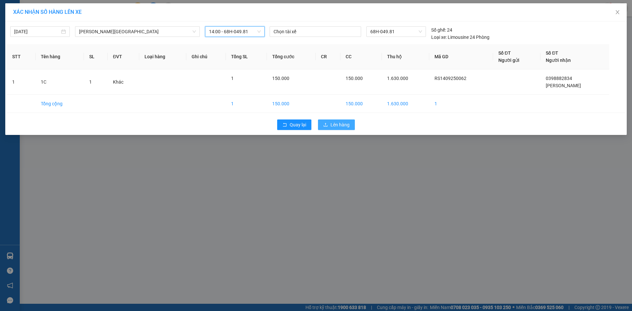
click at [331, 127] on span "Lên hàng" at bounding box center [340, 124] width 19 height 7
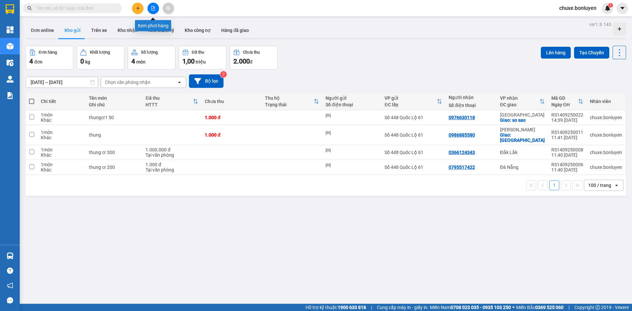
click at [155, 11] on button at bounding box center [154, 9] width 12 height 12
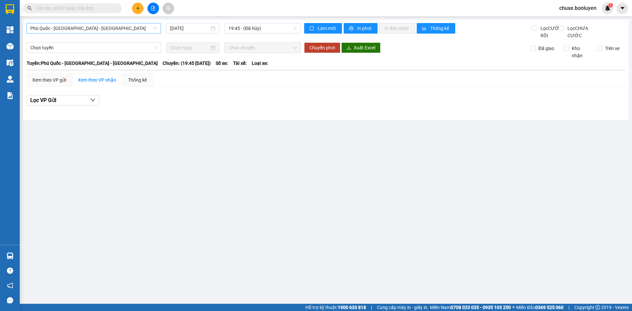
click at [69, 28] on span "Phú Quốc - [GEOGRAPHIC_DATA] - [GEOGRAPHIC_DATA]" at bounding box center [93, 28] width 127 height 10
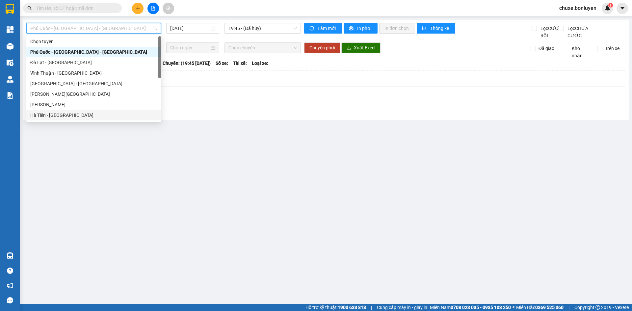
click at [68, 118] on div "Hà Tiên - [GEOGRAPHIC_DATA]" at bounding box center [93, 115] width 127 height 7
type input "[DATE]"
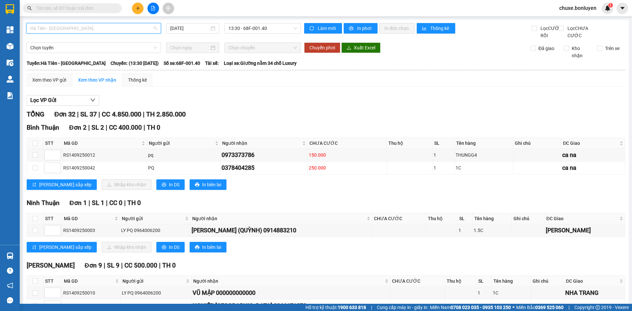
drag, startPoint x: 84, startPoint y: 28, endPoint x: 82, endPoint y: 111, distance: 82.7
click at [84, 29] on span "Hà Tiên - [GEOGRAPHIC_DATA]" at bounding box center [93, 28] width 127 height 10
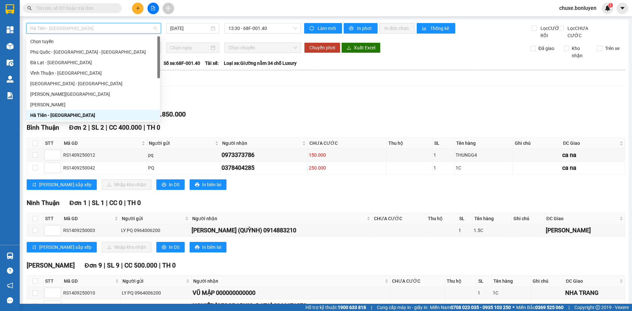
scroll to position [21, 0]
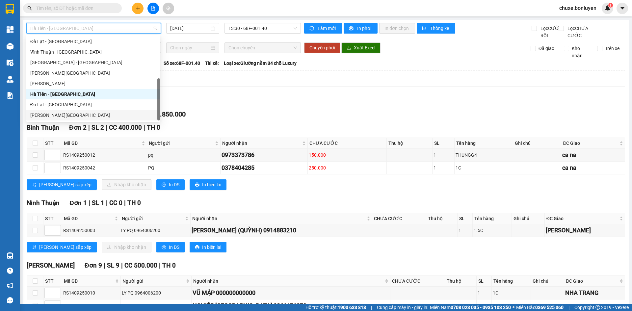
click at [79, 113] on div "[PERSON_NAME][GEOGRAPHIC_DATA]" at bounding box center [93, 115] width 126 height 7
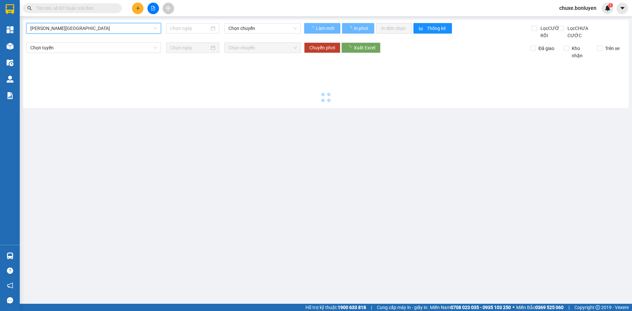
type input "[DATE]"
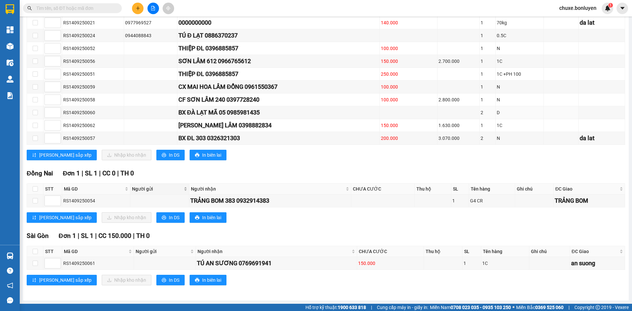
scroll to position [178, 0]
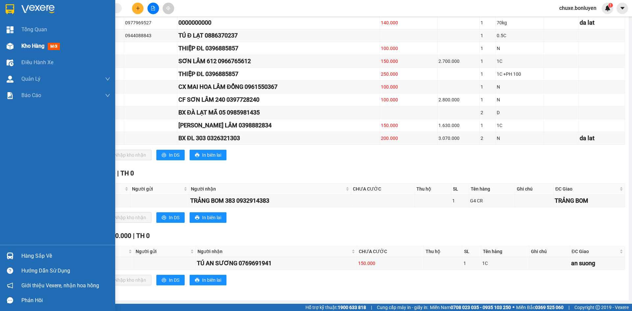
click at [50, 44] on span "mới" at bounding box center [54, 46] width 12 height 7
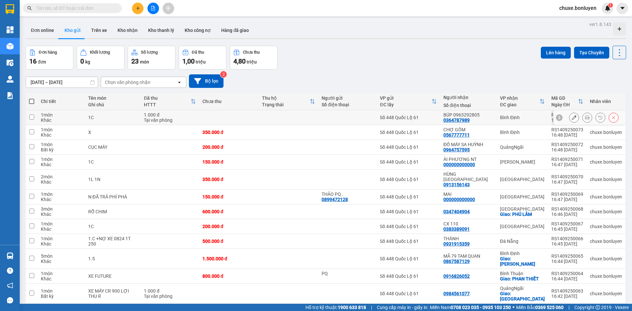
drag, startPoint x: 446, startPoint y: 114, endPoint x: 445, endPoint y: 119, distance: 5.4
click at [446, 115] on td "BÚP 0963292805 0364787989" at bounding box center [468, 117] width 57 height 15
checkbox input "true"
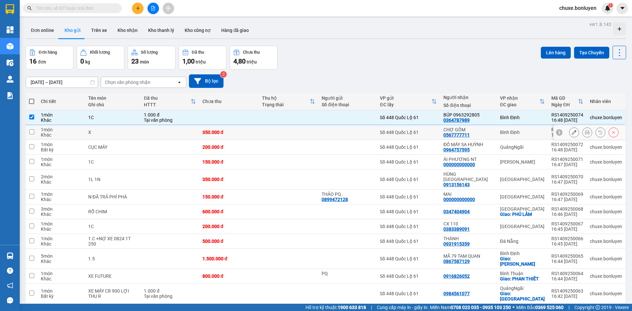
drag, startPoint x: 437, startPoint y: 132, endPoint x: 434, endPoint y: 149, distance: 16.3
click at [437, 133] on div "Số 448 Quốc Lộ 61" at bounding box center [408, 132] width 57 height 5
checkbox input "true"
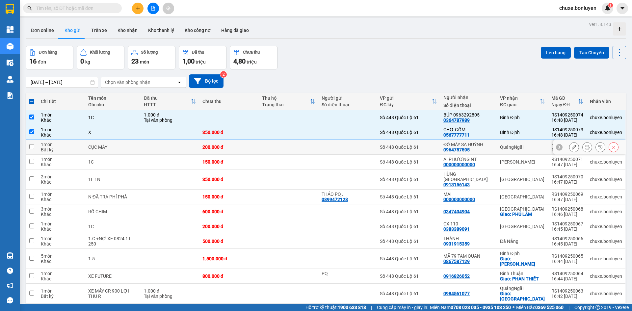
drag, startPoint x: 434, startPoint y: 149, endPoint x: 434, endPoint y: 160, distance: 11.2
click at [434, 150] on div "Số 448 Quốc Lộ 61" at bounding box center [408, 147] width 57 height 5
checkbox input "true"
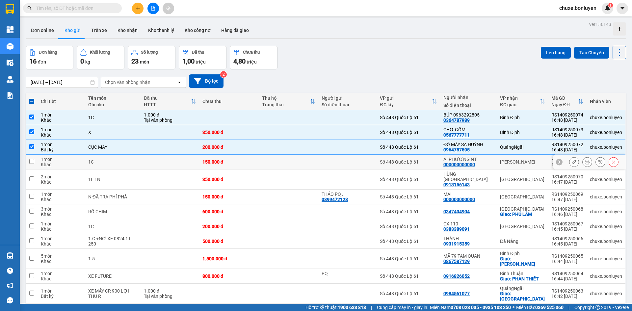
drag, startPoint x: 434, startPoint y: 160, endPoint x: 435, endPoint y: 169, distance: 9.6
click at [434, 162] on div "Số 448 Quốc Lộ 61" at bounding box center [408, 161] width 57 height 5
checkbox input "true"
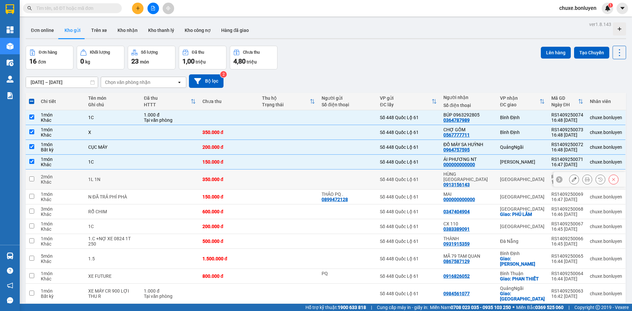
click at [435, 172] on td "Số 448 Quốc Lộ 61" at bounding box center [409, 180] width 64 height 20
checkbox input "true"
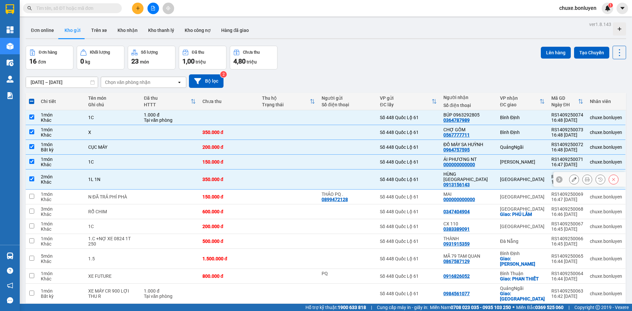
click at [435, 185] on tbody "1 món Khác 1C 1.000 đ Tại văn phòng Số 448 Quốc Lộ 61 BÚP 0963292805 0364787989…" at bounding box center [326, 239] width 601 height 258
drag, startPoint x: 435, startPoint y: 201, endPoint x: 435, endPoint y: 207, distance: 5.6
click at [435, 205] on td "Số 448 Quốc Lộ 61" at bounding box center [409, 212] width 64 height 15
checkbox input "true"
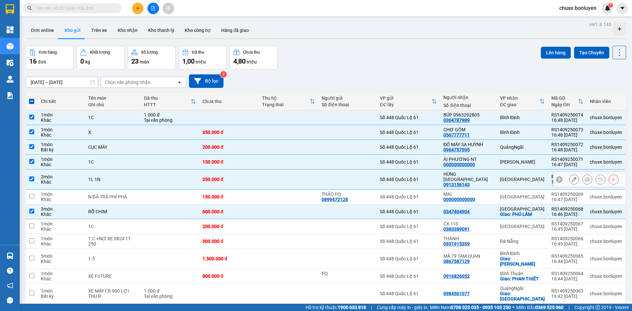
click at [434, 180] on td "Số 448 Quốc Lộ 61" at bounding box center [409, 180] width 64 height 20
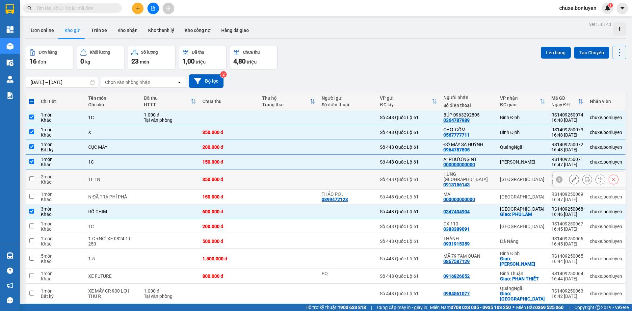
click at [430, 180] on td "Số 448 Quốc Lộ 61" at bounding box center [409, 180] width 64 height 20
checkbox input "true"
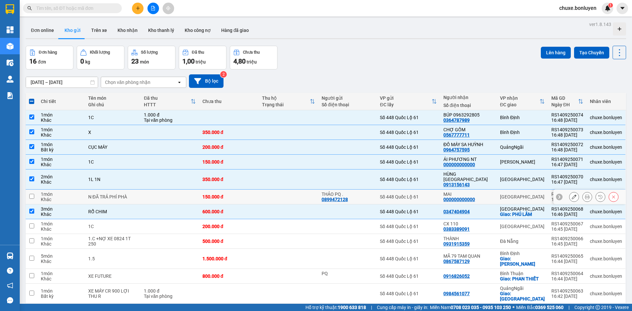
click at [433, 195] on td "Số 448 Quốc Lộ 61" at bounding box center [409, 197] width 64 height 15
checkbox input "true"
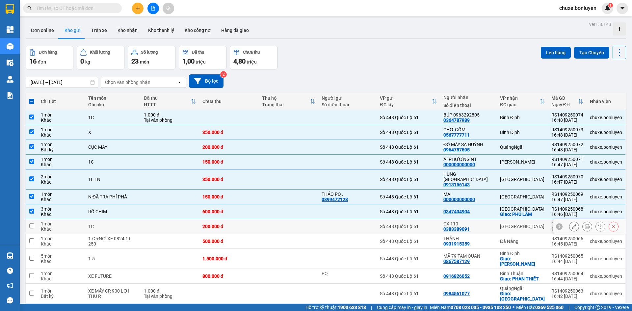
drag, startPoint x: 432, startPoint y: 224, endPoint x: 432, endPoint y: 235, distance: 10.9
click at [432, 224] on td "Số 448 Quốc Lộ 61" at bounding box center [409, 226] width 64 height 15
checkbox input "true"
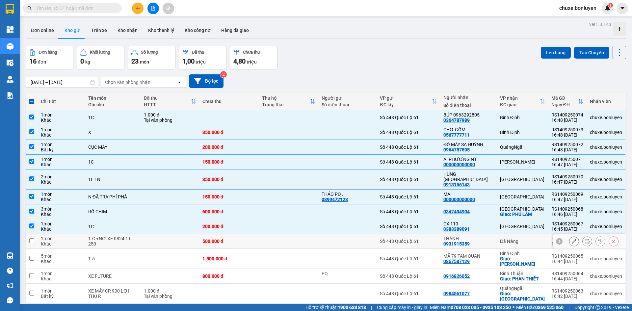
click at [432, 239] on div "Số 448 Quốc Lộ 61" at bounding box center [408, 241] width 57 height 5
checkbox input "true"
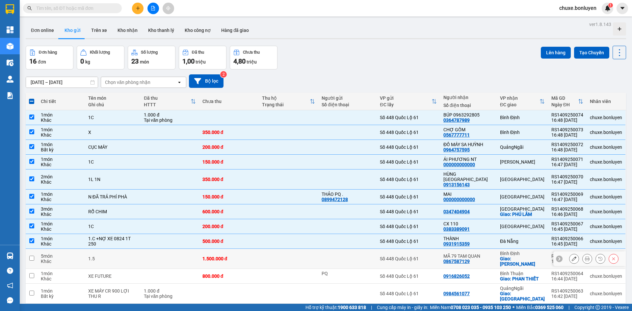
drag, startPoint x: 432, startPoint y: 250, endPoint x: 431, endPoint y: 264, distance: 13.9
click at [432, 256] on div "Số 448 Quốc Lộ 61" at bounding box center [408, 258] width 57 height 5
checkbox input "true"
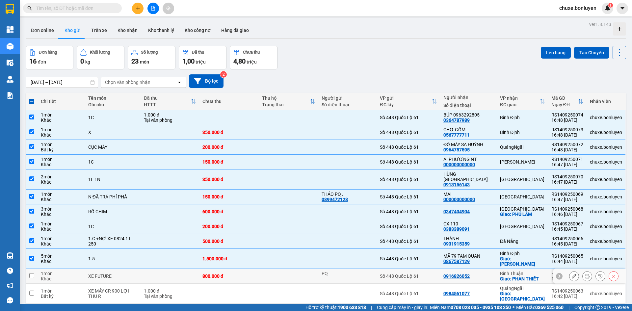
drag, startPoint x: 431, startPoint y: 264, endPoint x: 430, endPoint y: 268, distance: 4.0
click at [431, 274] on div "Số 448 Quốc Lộ 61" at bounding box center [408, 276] width 57 height 5
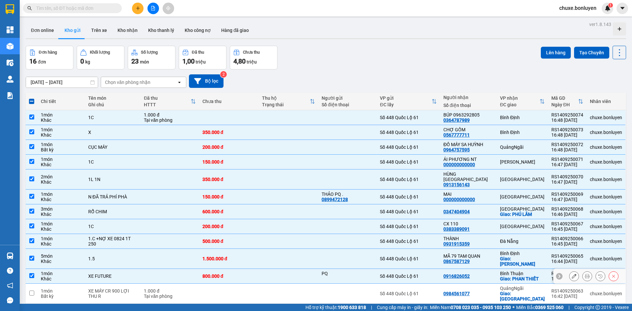
click at [430, 272] on td "Số 448 Quốc Lộ 61" at bounding box center [409, 276] width 64 height 15
checkbox input "false"
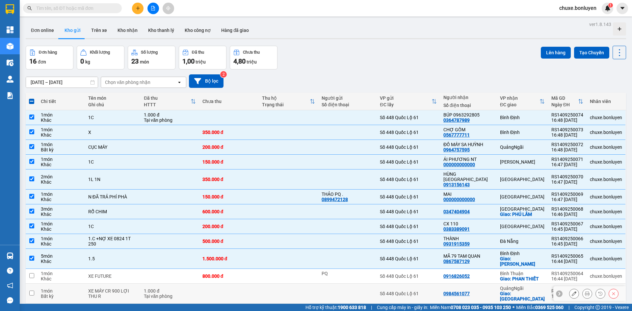
click at [426, 285] on td "Số 448 Quốc Lộ 61" at bounding box center [409, 294] width 64 height 20
checkbox input "true"
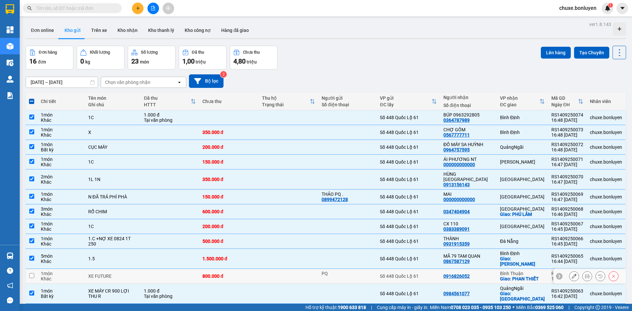
click at [427, 270] on td "Số 448 Quốc Lộ 61" at bounding box center [409, 276] width 64 height 15
checkbox input "true"
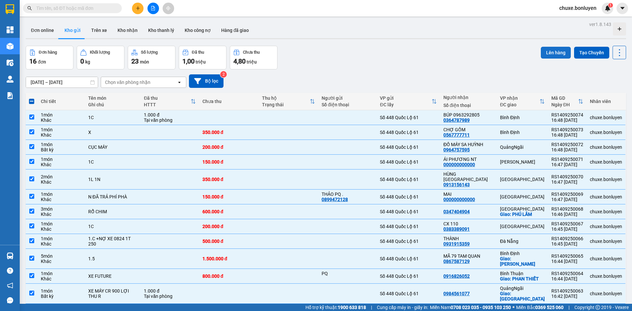
click at [544, 47] on button "Lên hàng" at bounding box center [556, 53] width 30 height 12
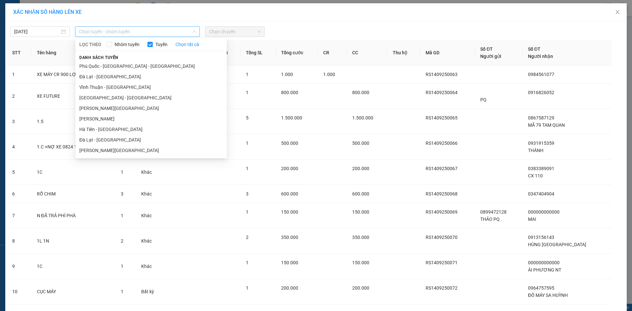
click at [179, 35] on span "Chọn tuyến - nhóm tuyến" at bounding box center [137, 32] width 117 height 10
click at [107, 130] on li "Hà Tiên - Đà Nẵng" at bounding box center [151, 129] width 152 height 11
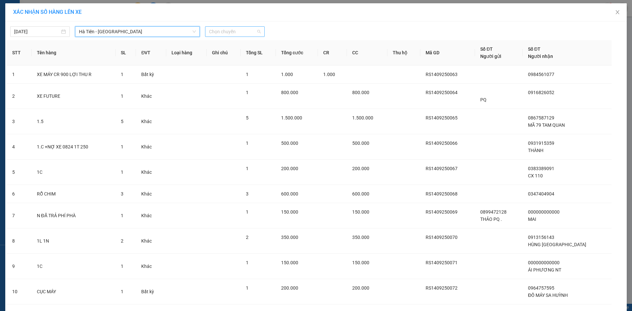
click at [221, 31] on span "Chọn chuyến" at bounding box center [235, 32] width 52 height 10
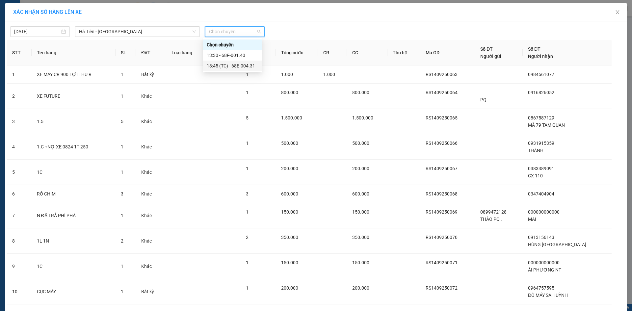
click at [226, 66] on div "13:45 (TC) - 68E-004.31" at bounding box center [232, 65] width 51 height 7
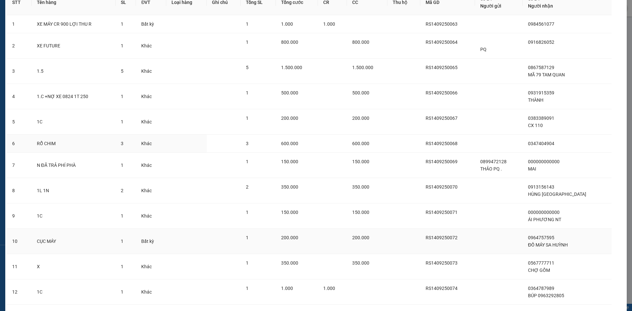
scroll to position [96, 0]
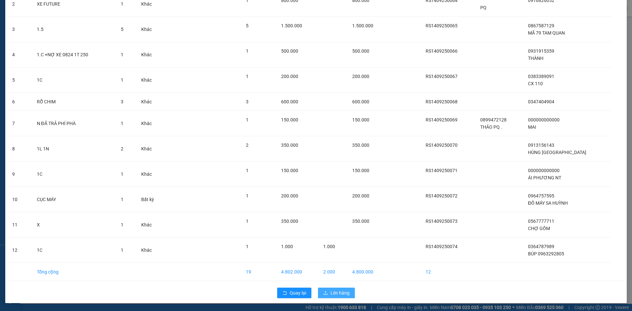
click at [333, 290] on span "Lên hàng" at bounding box center [340, 293] width 19 height 7
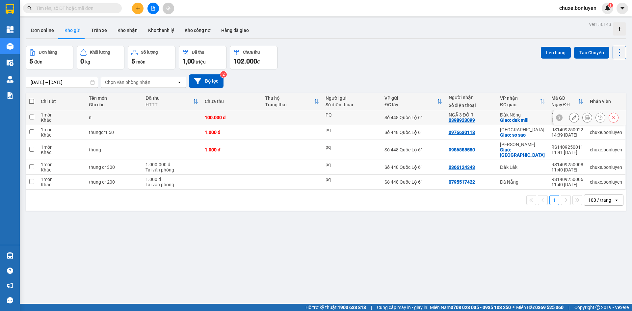
click at [572, 117] on button at bounding box center [574, 118] width 9 height 12
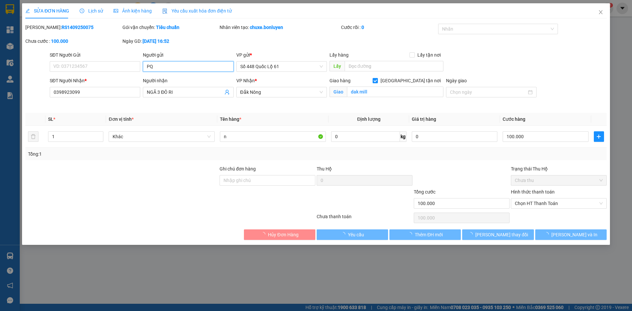
drag, startPoint x: 206, startPoint y: 69, endPoint x: 175, endPoint y: 74, distance: 31.8
click at [181, 74] on form "SĐT Người Gửi VD: 0371234567 Người gửi PQ PQ VP gửi * Số 448 Quốc Lộ 61 Lấy hàn…" at bounding box center [316, 79] width 582 height 57
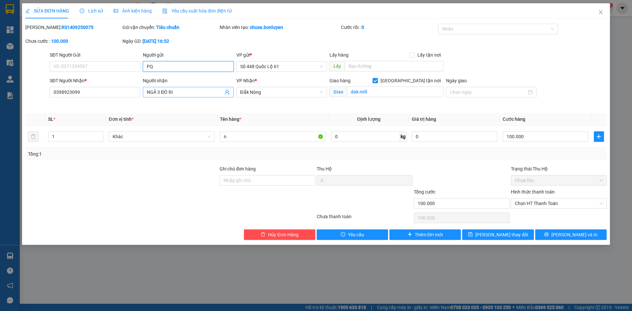
type input "P"
click at [479, 235] on button "[PERSON_NAME] thay đổi" at bounding box center [497, 235] width 71 height 11
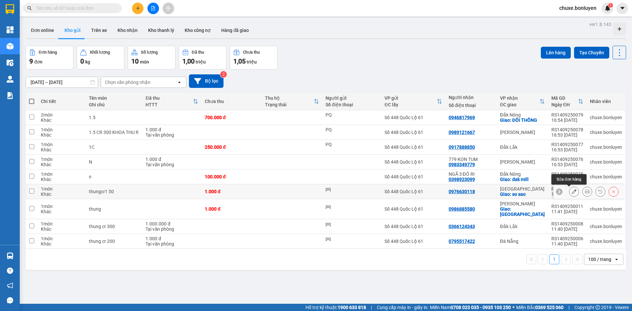
click at [572, 191] on icon at bounding box center [574, 191] width 5 height 5
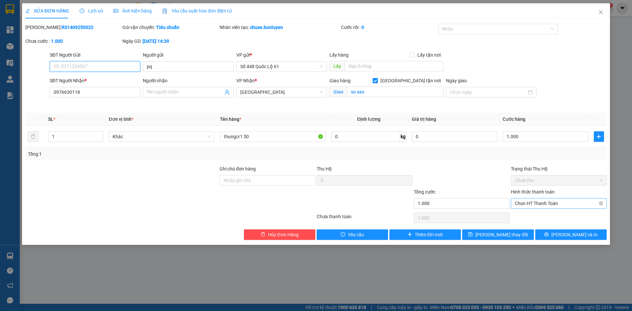
click at [537, 208] on span "Chọn HT Thanh Toán" at bounding box center [559, 204] width 88 height 10
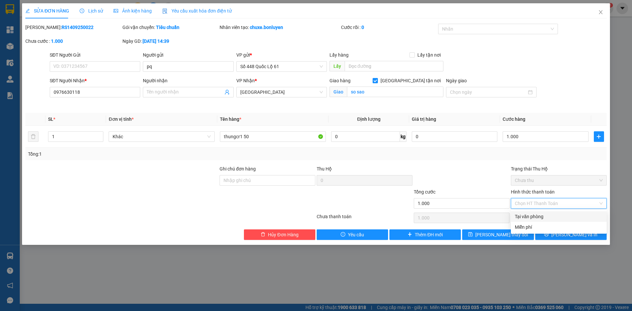
click at [537, 214] on div "Tại văn phòng" at bounding box center [559, 216] width 88 height 7
type input "0"
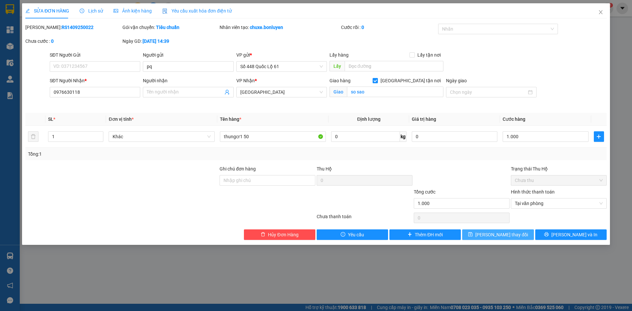
click at [500, 237] on span "Lưu thay đổi" at bounding box center [502, 234] width 53 height 7
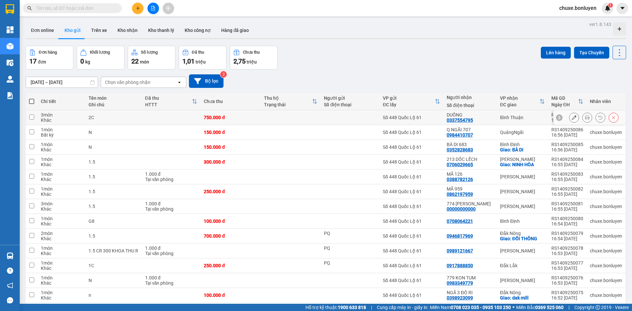
drag, startPoint x: 315, startPoint y: 121, endPoint x: 315, endPoint y: 145, distance: 24.0
click at [315, 121] on td at bounding box center [291, 117] width 60 height 15
checkbox input "true"
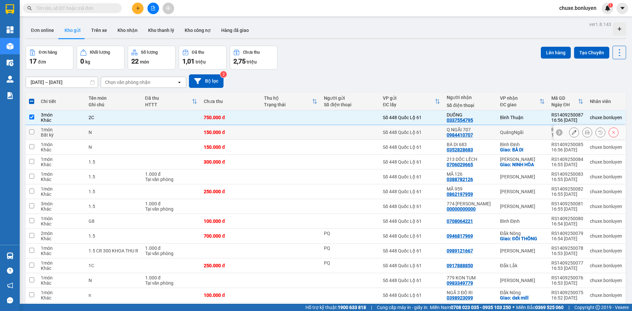
drag, startPoint x: 316, startPoint y: 133, endPoint x: 318, endPoint y: 156, distance: 23.2
click at [316, 138] on td at bounding box center [291, 132] width 60 height 15
checkbox input "true"
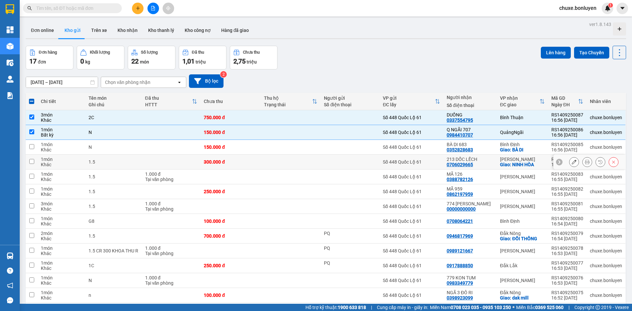
click at [319, 156] on td at bounding box center [291, 162] width 60 height 15
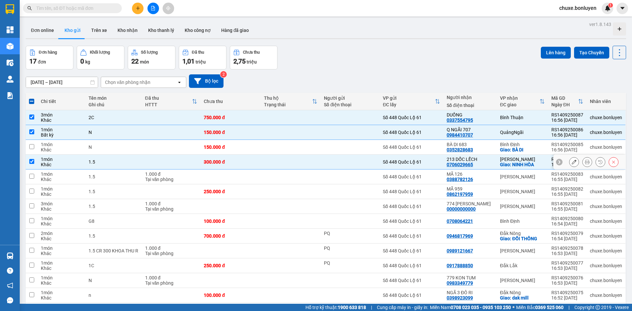
drag, startPoint x: 321, startPoint y: 168, endPoint x: 321, endPoint y: 174, distance: 5.6
click at [321, 169] on td at bounding box center [291, 162] width 60 height 15
checkbox input "false"
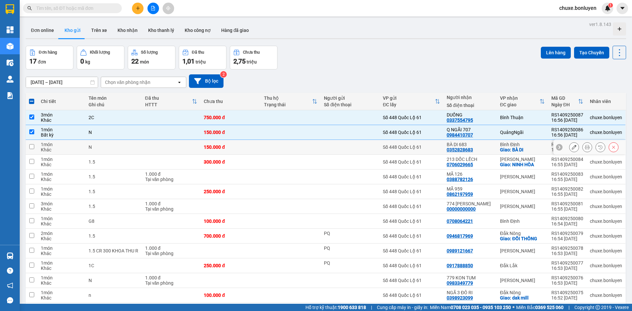
click at [320, 146] on td at bounding box center [291, 147] width 60 height 15
checkbox input "true"
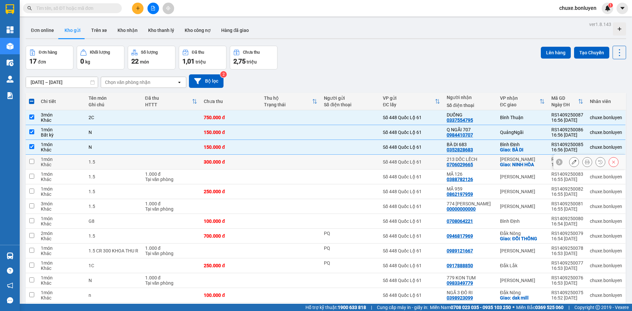
drag, startPoint x: 322, startPoint y: 163, endPoint x: 324, endPoint y: 178, distance: 15.3
click at [322, 165] on td at bounding box center [350, 162] width 59 height 15
checkbox input "true"
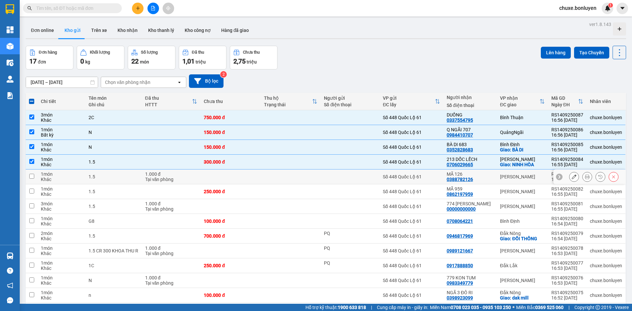
drag, startPoint x: 324, startPoint y: 179, endPoint x: 324, endPoint y: 188, distance: 9.6
click at [324, 180] on td at bounding box center [350, 177] width 59 height 15
checkbox input "true"
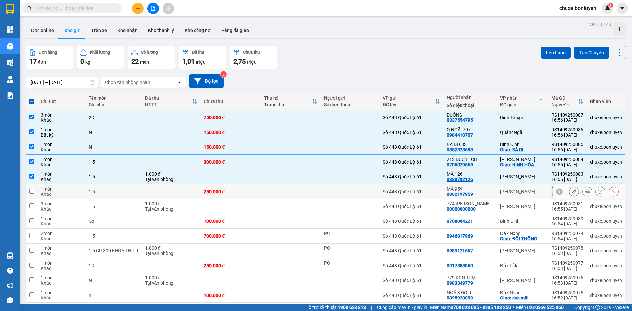
click at [324, 189] on td at bounding box center [350, 191] width 59 height 15
checkbox input "true"
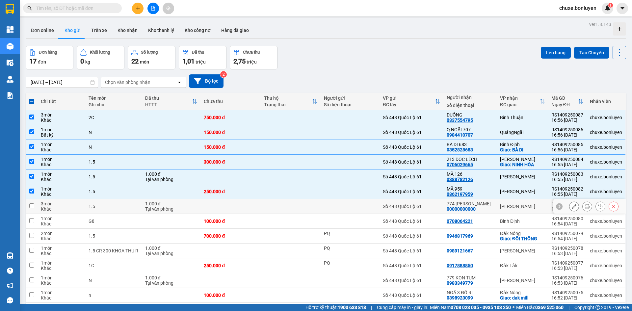
drag, startPoint x: 327, startPoint y: 206, endPoint x: 329, endPoint y: 217, distance: 12.0
click at [328, 207] on div at bounding box center [350, 206] width 52 height 5
checkbox input "true"
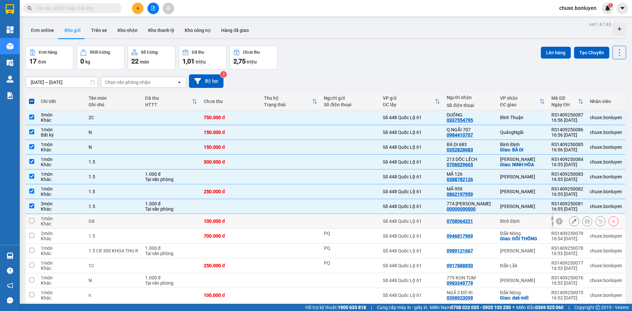
drag, startPoint x: 329, startPoint y: 219, endPoint x: 332, endPoint y: 232, distance: 13.4
click at [329, 220] on div at bounding box center [350, 218] width 52 height 5
checkbox input "true"
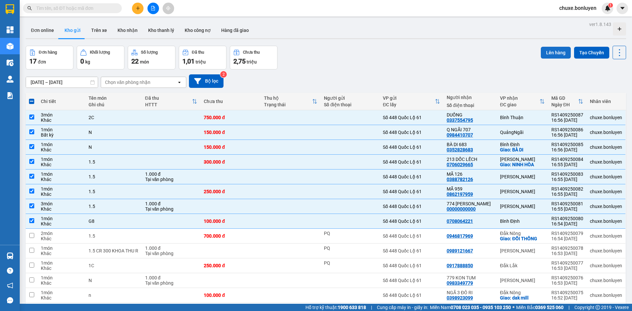
click at [563, 49] on button "Lên hàng" at bounding box center [556, 53] width 30 height 12
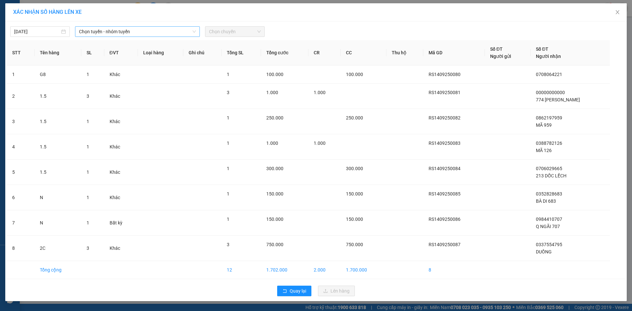
click at [137, 33] on span "Chọn tuyến - nhóm tuyến" at bounding box center [137, 32] width 117 height 10
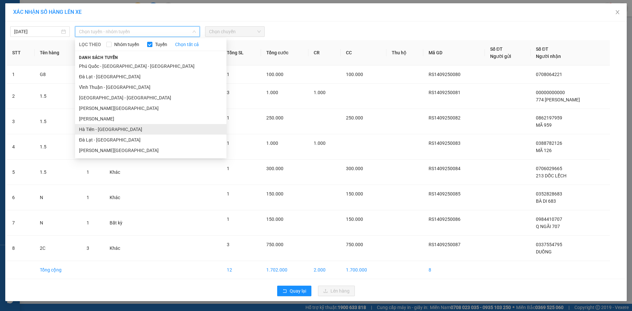
drag, startPoint x: 123, startPoint y: 134, endPoint x: 228, endPoint y: 30, distance: 147.0
click at [123, 133] on li "Hà Tiên - [GEOGRAPHIC_DATA]" at bounding box center [151, 129] width 152 height 11
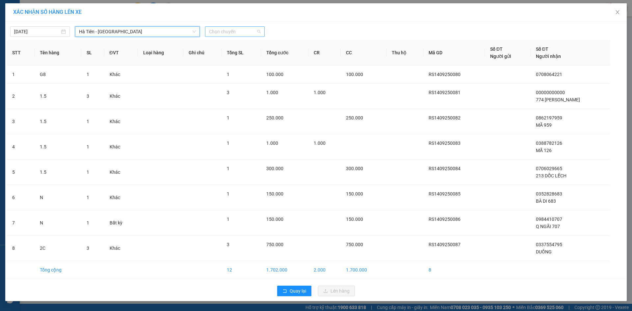
click at [228, 30] on span "Chọn chuyến" at bounding box center [235, 32] width 52 height 10
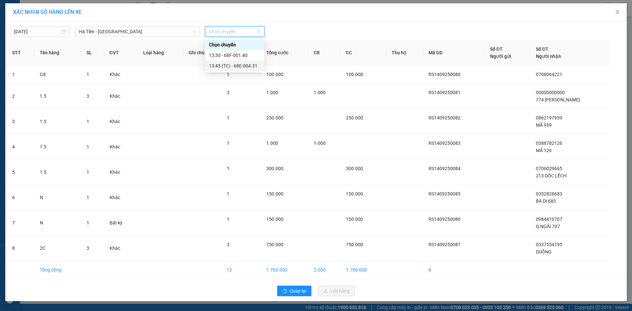
click at [239, 64] on div "13:45 (TC) - 68E-004.31" at bounding box center [234, 65] width 51 height 7
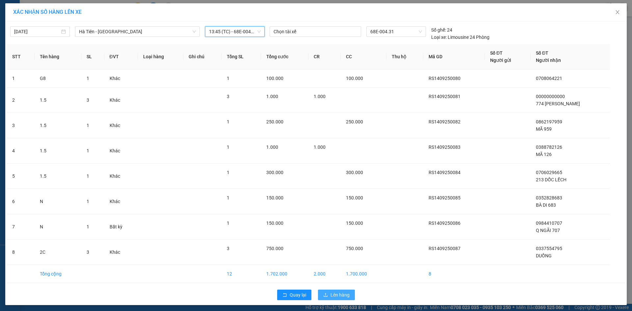
click at [347, 293] on button "Lên hàng" at bounding box center [336, 295] width 37 height 11
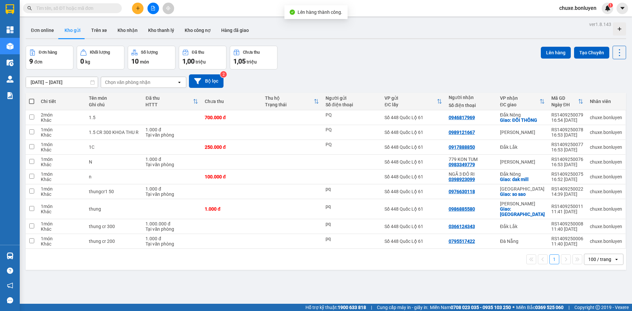
click at [152, 8] on icon "file-add" at bounding box center [153, 8] width 5 height 5
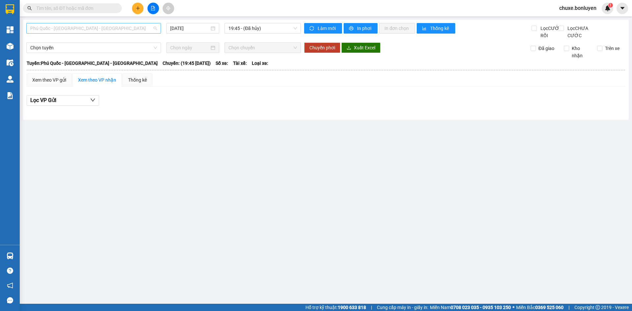
drag, startPoint x: 69, startPoint y: 28, endPoint x: 71, endPoint y: 41, distance: 13.0
click at [69, 28] on span "Phú Quốc - [GEOGRAPHIC_DATA] - [GEOGRAPHIC_DATA]" at bounding box center [93, 28] width 127 height 10
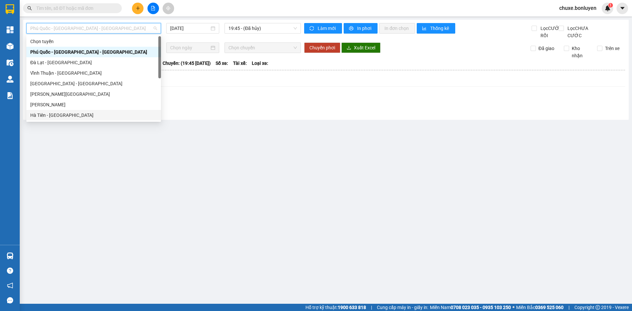
click at [69, 109] on div "[PERSON_NAME]" at bounding box center [93, 104] width 135 height 11
type input "[DATE]"
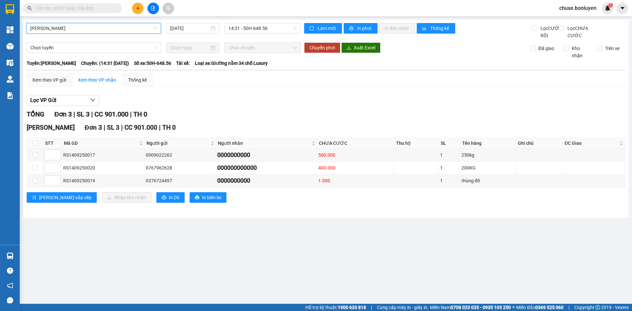
drag, startPoint x: 91, startPoint y: 22, endPoint x: 92, endPoint y: 28, distance: 6.0
click at [92, 23] on div "Hà Tiên - Gia Lai Hà Tiên - Gia Lai 14/09/2025 14:31 - 50H-648.56 Làm mới In ph…" at bounding box center [326, 119] width 606 height 198
click at [92, 28] on span "[PERSON_NAME]" at bounding box center [93, 28] width 127 height 10
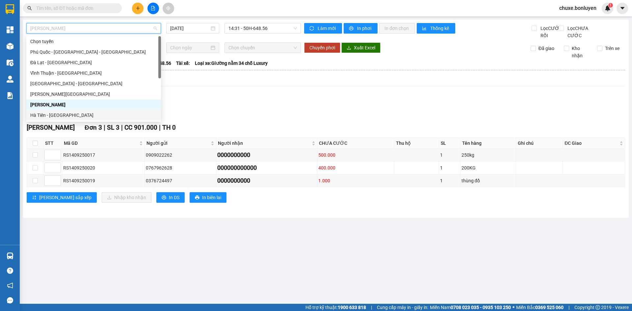
click at [91, 120] on div "Hà Tiên - [GEOGRAPHIC_DATA]" at bounding box center [93, 115] width 135 height 11
type input "[DATE]"
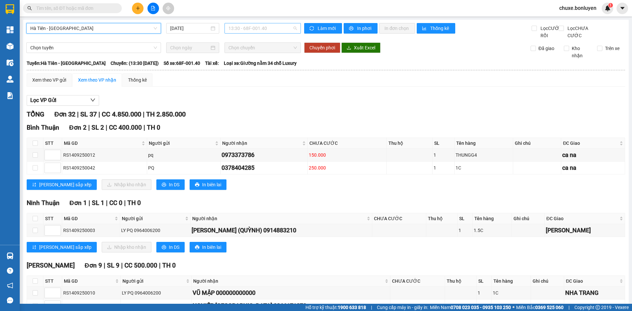
click at [284, 30] on span "13:30 - 68F-001.40" at bounding box center [263, 28] width 69 height 10
click at [269, 68] on body "Kết quả tìm kiếm ( 0 ) Bộ lọc No Data chuxe.bonluyen 1 Tổng Quan Kho hàng mới Đ…" at bounding box center [316, 155] width 632 height 311
click at [243, 28] on span "13:30 - 68F-001.40" at bounding box center [263, 28] width 69 height 10
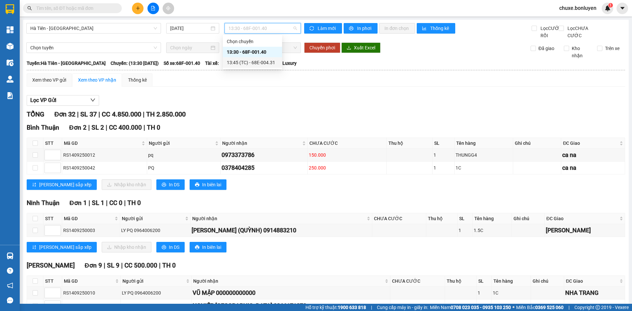
click at [248, 61] on div "13:45 (TC) - 68E-004.31" at bounding box center [252, 62] width 51 height 7
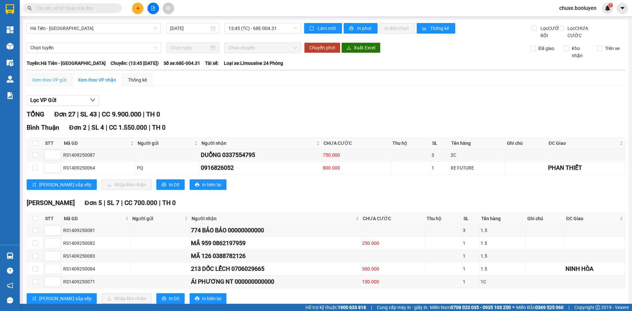
click at [61, 83] on div "Xem theo VP gửi" at bounding box center [49, 79] width 45 height 13
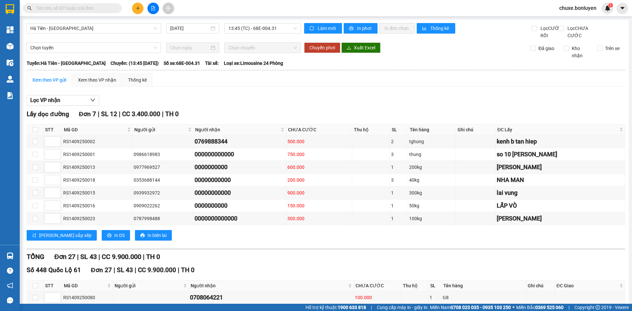
click at [31, 135] on th at bounding box center [35, 130] width 16 height 11
click at [33, 132] on input "checkbox" at bounding box center [35, 129] width 5 height 5
checkbox input "true"
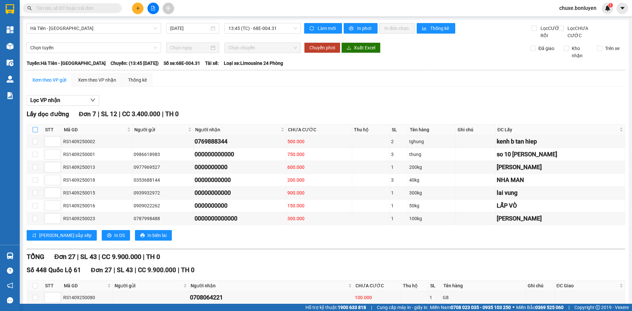
checkbox input "true"
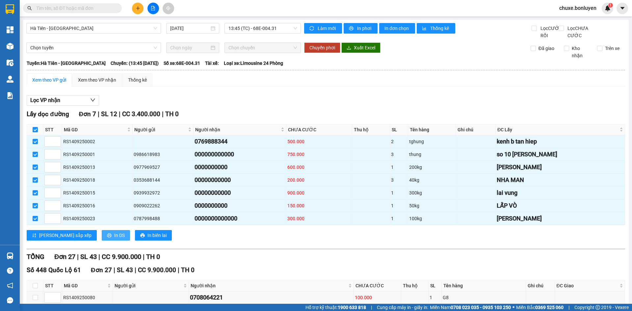
click at [114, 239] on span "In DS" at bounding box center [119, 235] width 11 height 7
click at [94, 84] on div "Xem theo VP nhận" at bounding box center [97, 79] width 38 height 7
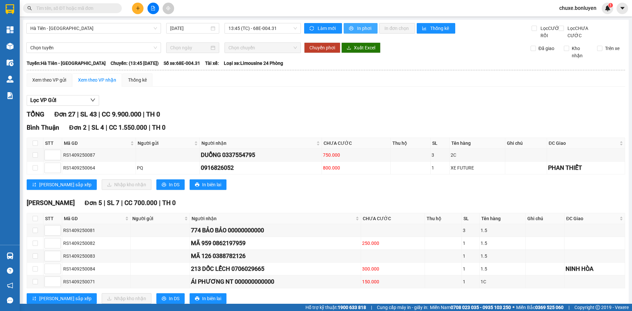
click at [357, 28] on span "In phơi" at bounding box center [364, 28] width 15 height 7
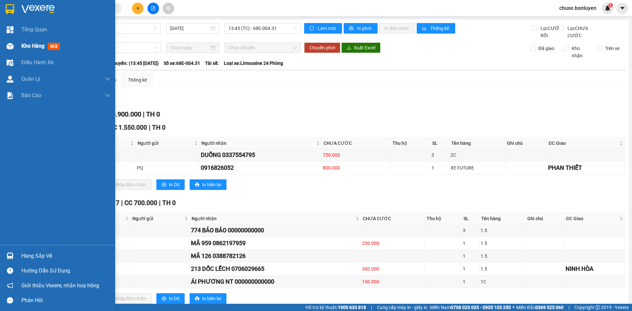
click at [23, 46] on span "Kho hàng" at bounding box center [32, 46] width 23 height 6
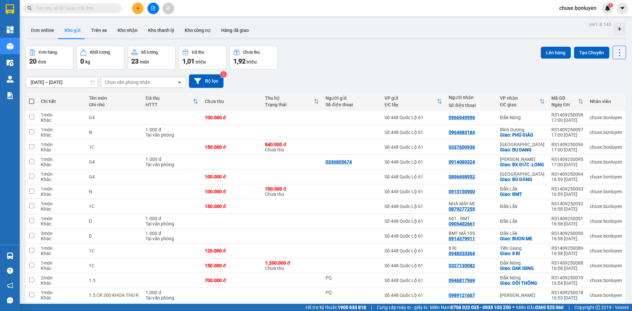
click at [32, 99] on span at bounding box center [31, 101] width 5 height 5
click at [32, 98] on input "checkbox" at bounding box center [32, 98] width 0 height 0
checkbox input "true"
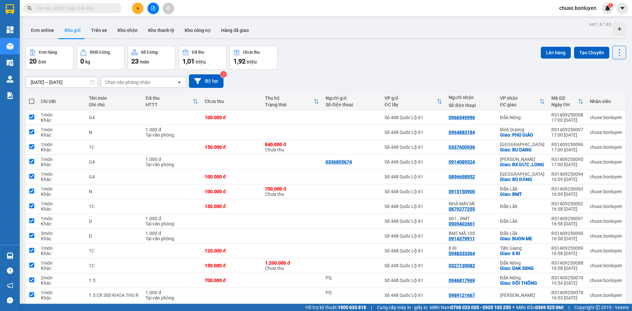
checkbox input "true"
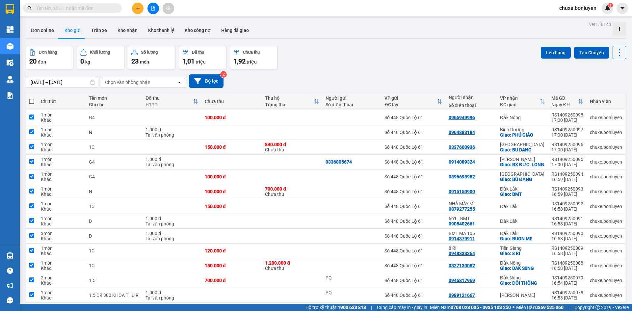
checkbox input "true"
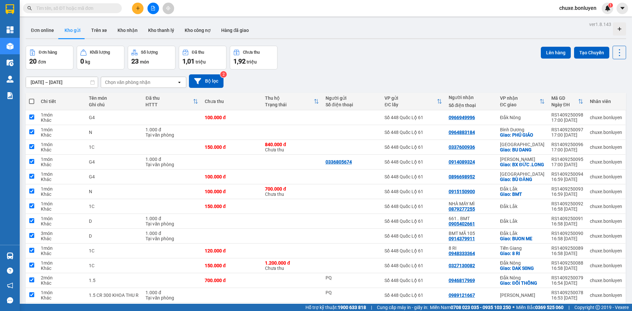
checkbox input "true"
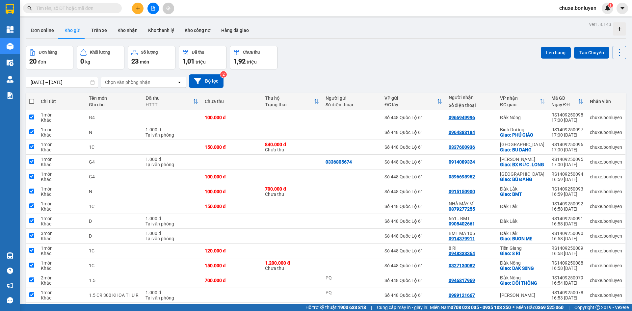
checkbox input "true"
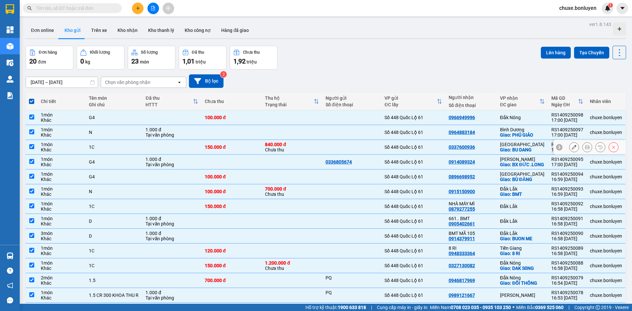
scroll to position [135, 0]
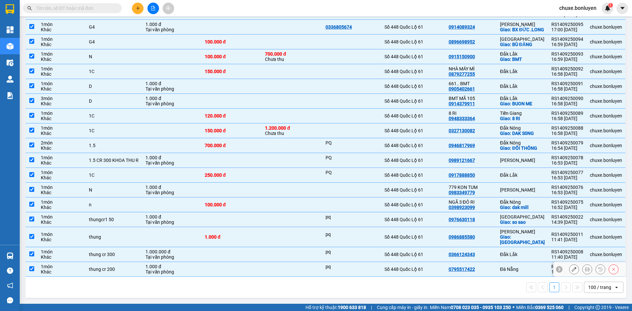
click at [482, 268] on div "0795517422" at bounding box center [471, 269] width 45 height 5
checkbox input "false"
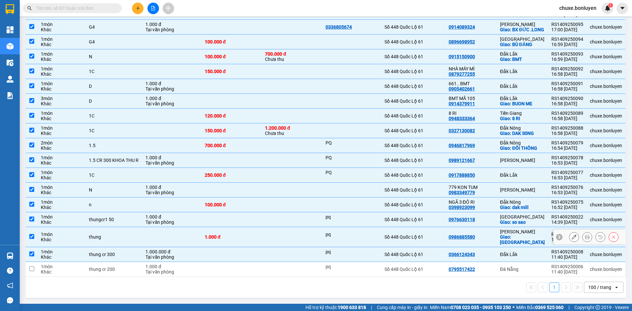
click at [482, 237] on div "0986885580" at bounding box center [471, 237] width 45 height 5
checkbox input "false"
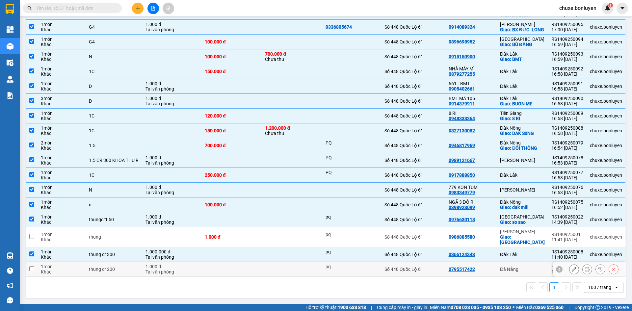
scroll to position [0, 0]
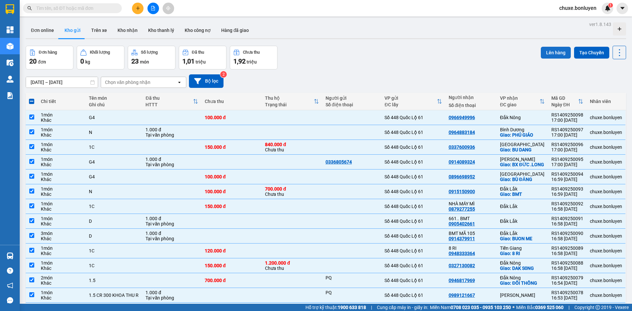
click at [554, 51] on button "Lên hàng" at bounding box center [556, 53] width 30 height 12
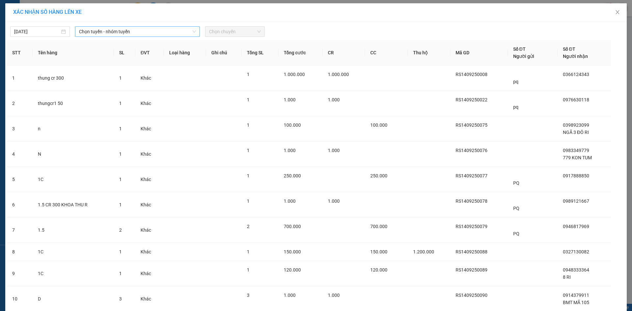
click at [140, 37] on div "Chọn tuyến - nhóm tuyến" at bounding box center [137, 31] width 125 height 11
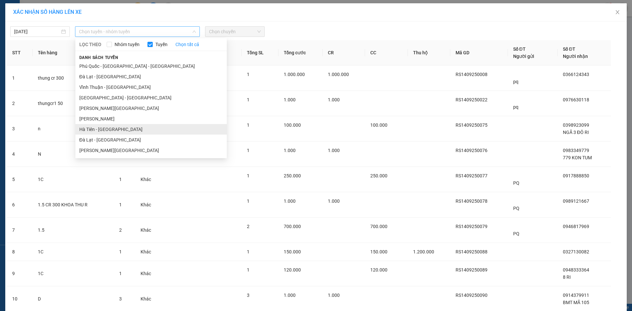
click at [125, 132] on li "Hà Tiên - [GEOGRAPHIC_DATA]" at bounding box center [151, 129] width 152 height 11
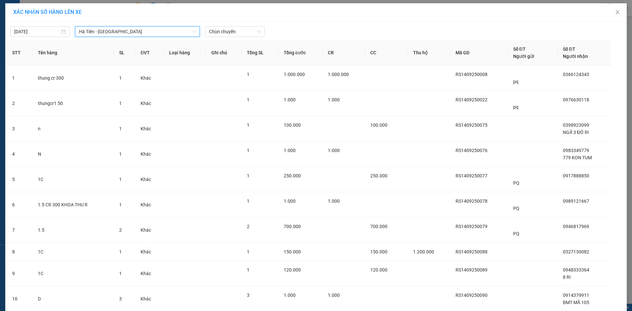
click at [105, 32] on span "Hà Tiên - [GEOGRAPHIC_DATA]" at bounding box center [137, 32] width 117 height 10
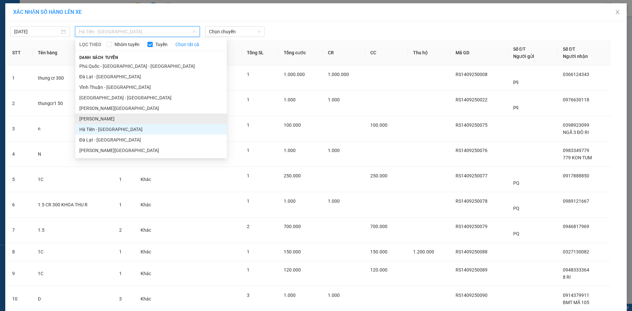
drag, startPoint x: 108, startPoint y: 119, endPoint x: 275, endPoint y: 21, distance: 192.8
click at [109, 118] on li "[PERSON_NAME]" at bounding box center [151, 119] width 152 height 11
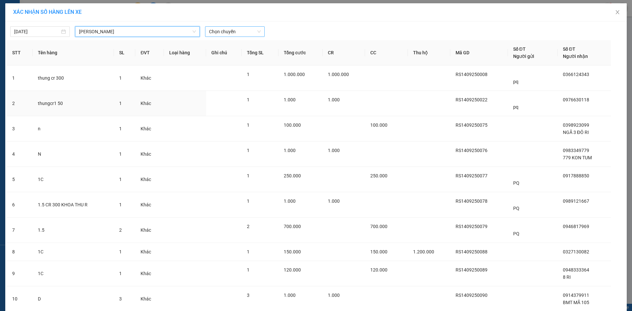
click at [247, 29] on span "Chọn chuyến" at bounding box center [235, 32] width 52 height 10
click at [240, 54] on div "14:31 - 50H-648.56" at bounding box center [232, 55] width 51 height 7
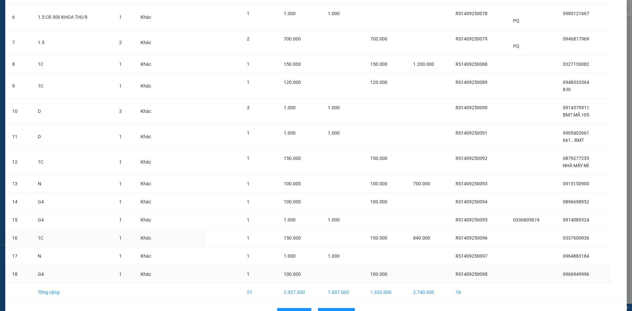
scroll to position [212, 0]
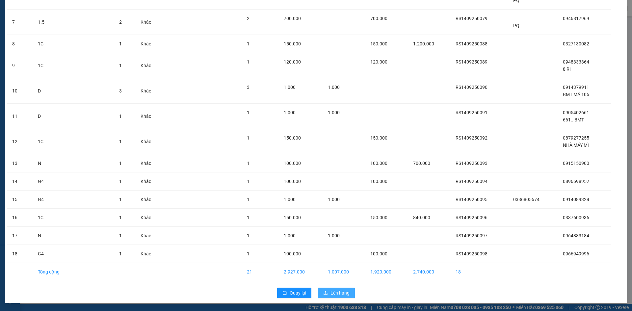
click at [335, 294] on span "Lên hàng" at bounding box center [340, 293] width 19 height 7
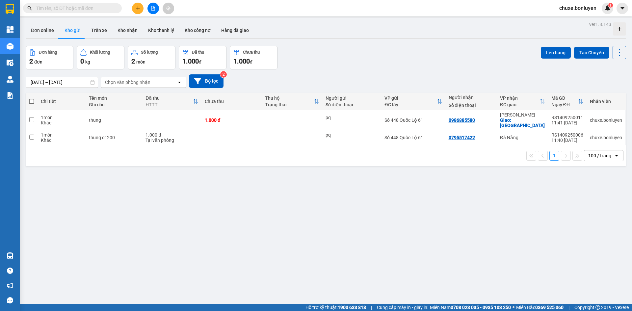
click at [154, 8] on icon "file-add" at bounding box center [154, 8] width 4 height 5
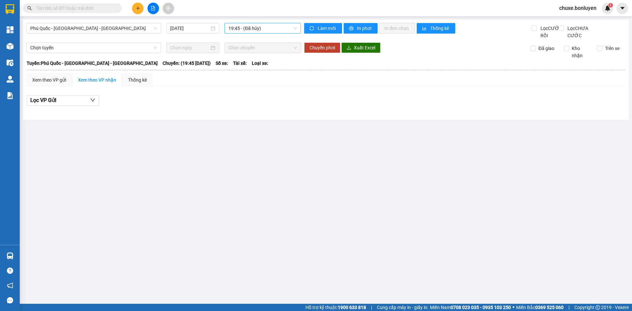
click at [244, 27] on span "19:45 - (Đã hủy)" at bounding box center [263, 28] width 69 height 10
click at [122, 26] on span "Phú Quốc - [GEOGRAPHIC_DATA] - [GEOGRAPHIC_DATA]" at bounding box center [93, 28] width 127 height 10
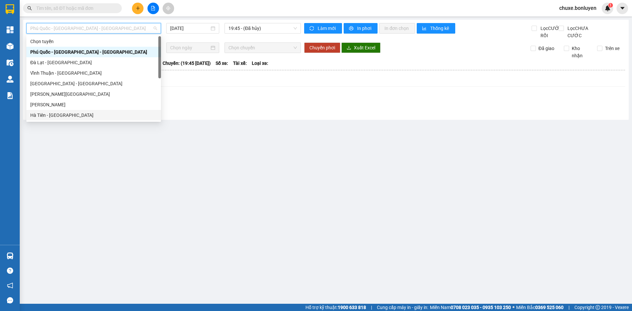
click at [87, 115] on div "Hà Tiên - [GEOGRAPHIC_DATA]" at bounding box center [93, 115] width 127 height 7
type input "[DATE]"
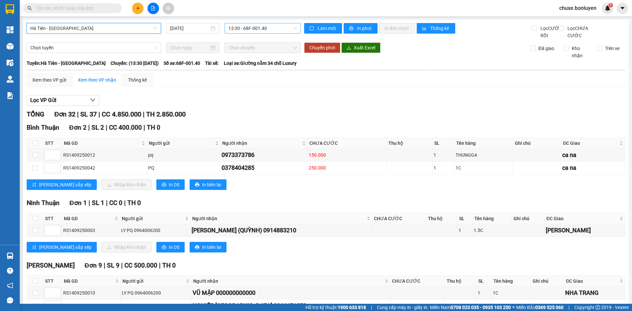
click at [262, 28] on span "13:30 - 68F-001.40" at bounding box center [263, 28] width 69 height 10
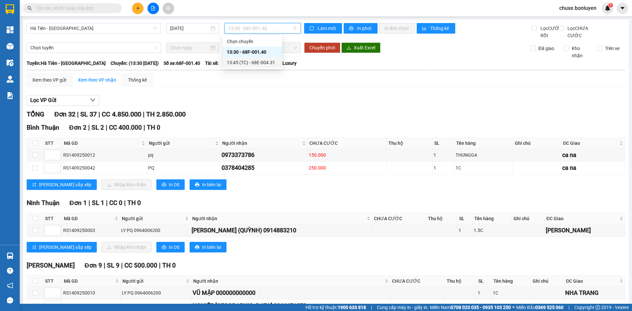
click at [262, 63] on div "13:45 (TC) - 68E-004.31" at bounding box center [252, 62] width 51 height 7
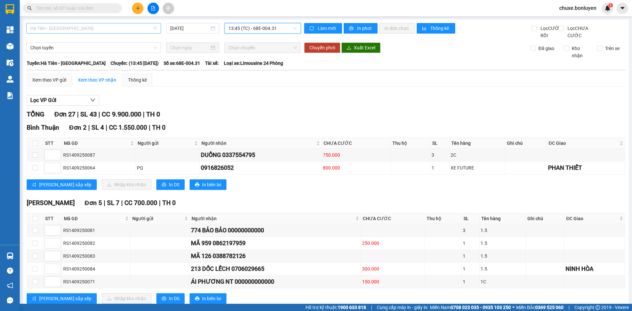
click at [86, 30] on span "Hà Tiên - [GEOGRAPHIC_DATA]" at bounding box center [93, 28] width 127 height 10
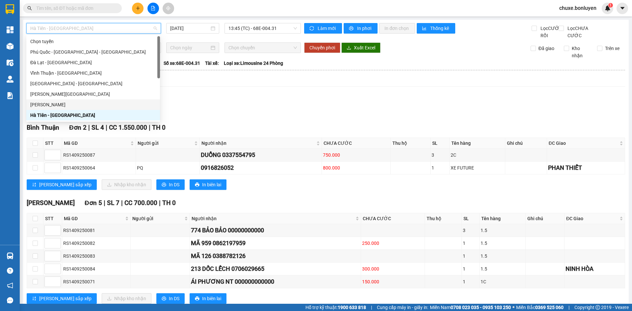
click at [75, 104] on div "[PERSON_NAME]" at bounding box center [93, 104] width 126 height 7
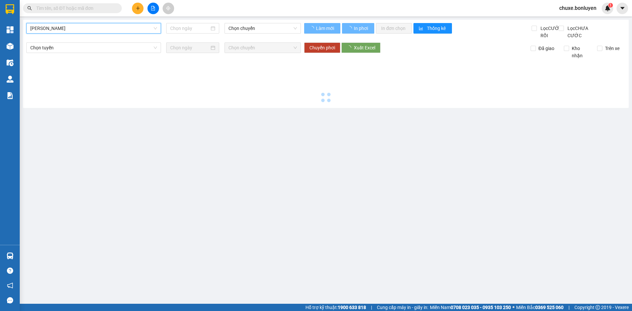
type input "[DATE]"
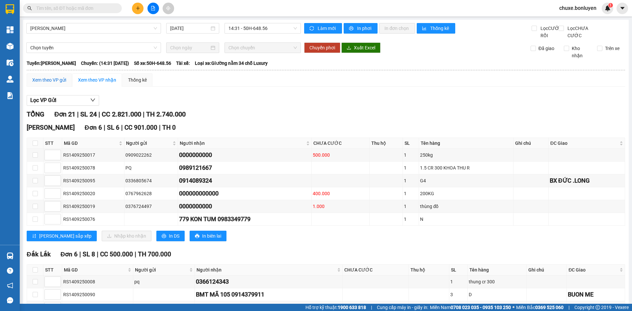
click at [65, 84] on div "Xem theo VP gửi" at bounding box center [49, 79] width 34 height 7
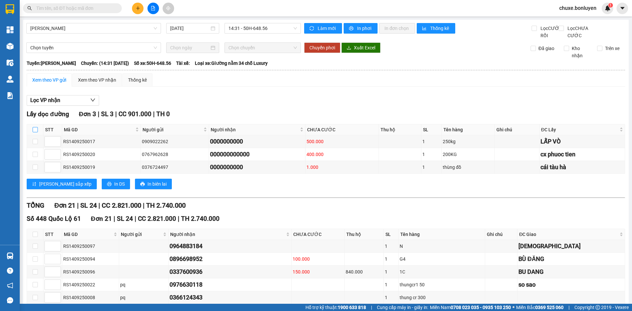
click at [35, 132] on input "checkbox" at bounding box center [35, 129] width 5 height 5
checkbox input "true"
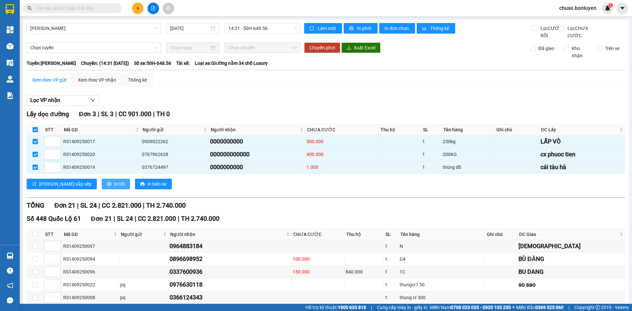
click at [114, 188] on span "In DS" at bounding box center [119, 183] width 11 height 7
click at [95, 81] on div "Xem theo VP nhận" at bounding box center [96, 79] width 49 height 13
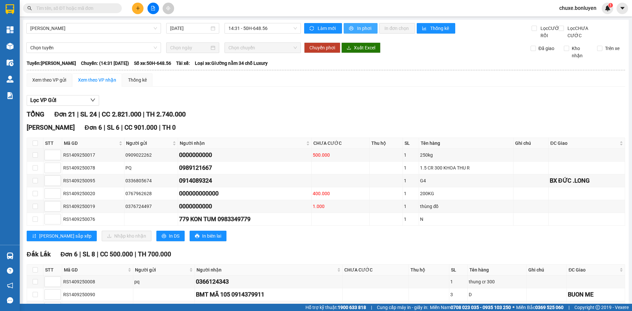
click at [364, 32] on button "In phơi" at bounding box center [361, 28] width 34 height 11
drag, startPoint x: 74, startPoint y: 8, endPoint x: 80, endPoint y: 16, distance: 10.4
click at [75, 8] on input "text" at bounding box center [75, 8] width 78 height 7
type input "401"
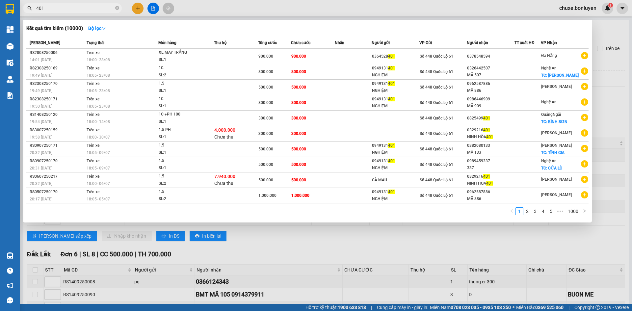
drag, startPoint x: 117, startPoint y: 6, endPoint x: 120, endPoint y: 13, distance: 7.4
click at [117, 7] on icon "close-circle" at bounding box center [117, 8] width 4 height 4
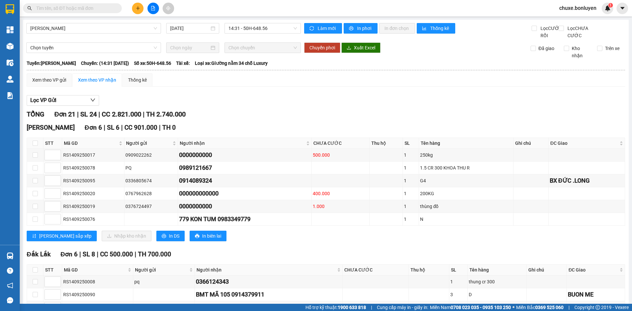
click at [51, 10] on input "text" at bounding box center [75, 8] width 78 height 7
click at [74, 8] on input "text" at bounding box center [75, 8] width 78 height 7
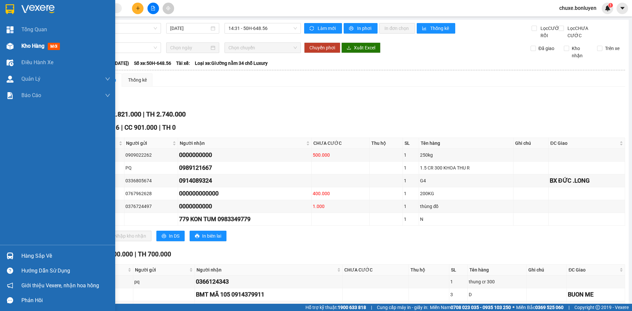
click at [11, 47] on img at bounding box center [10, 46] width 7 height 7
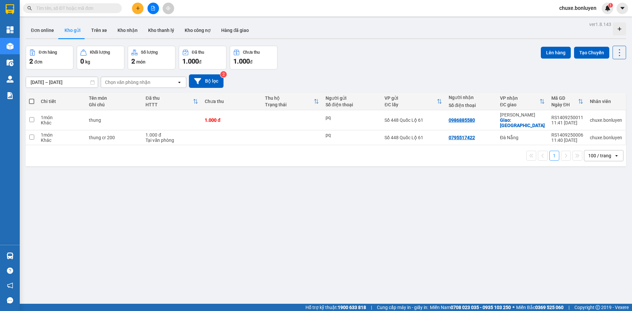
click at [456, 62] on div "Đơn hàng 2 đơn Khối lượng 0 kg Số lượng 2 món Đã thu 1.000 đ Chưa thu 1.000 đ L…" at bounding box center [326, 58] width 601 height 24
click at [402, 30] on div "Đơn online Kho gửi Trên xe Kho nhận Kho thanh lý Kho công nợ Hàng đã giao" at bounding box center [326, 30] width 601 height 17
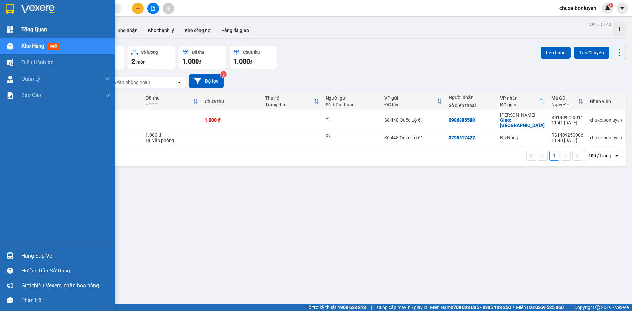
click at [15, 31] on div at bounding box center [10, 30] width 12 height 12
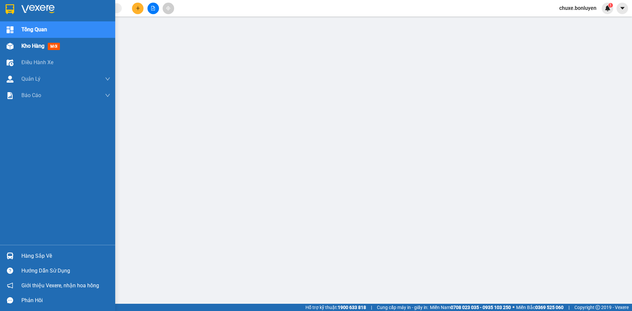
click at [34, 45] on span "Kho hàng" at bounding box center [32, 46] width 23 height 6
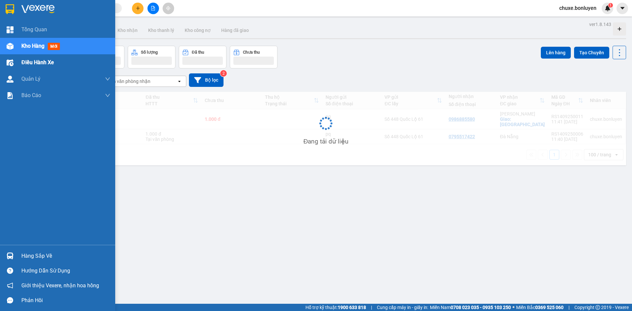
click at [35, 64] on span "Điều hành xe" at bounding box center [37, 62] width 33 height 8
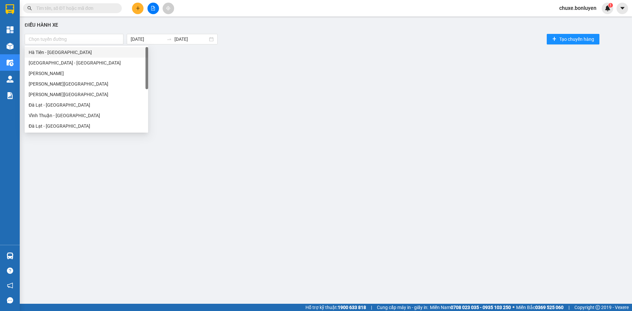
click at [37, 44] on div "Chọn tuyến đường" at bounding box center [74, 39] width 99 height 11
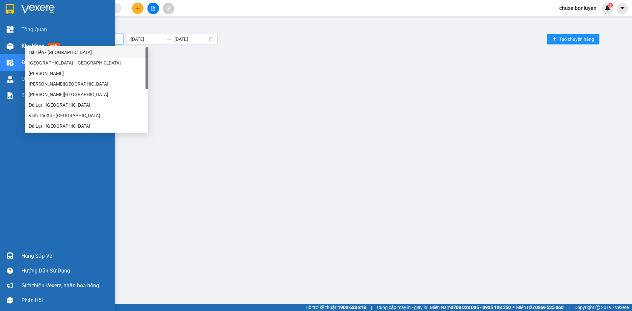
click at [15, 47] on div at bounding box center [10, 47] width 12 height 12
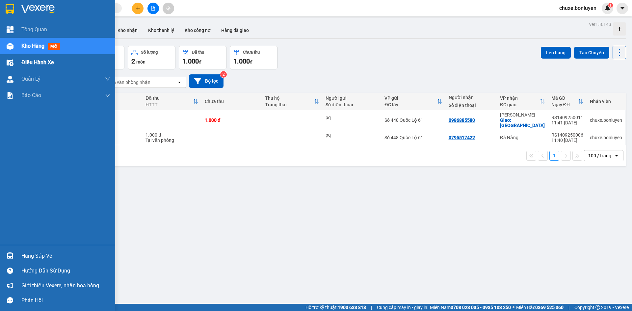
click at [29, 63] on span "Điều hành xe" at bounding box center [37, 62] width 33 height 8
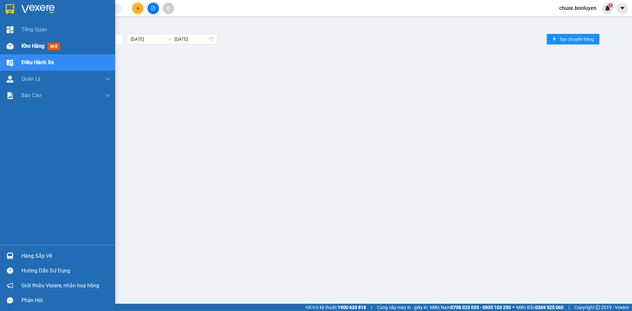
click at [14, 44] on div at bounding box center [10, 47] width 12 height 12
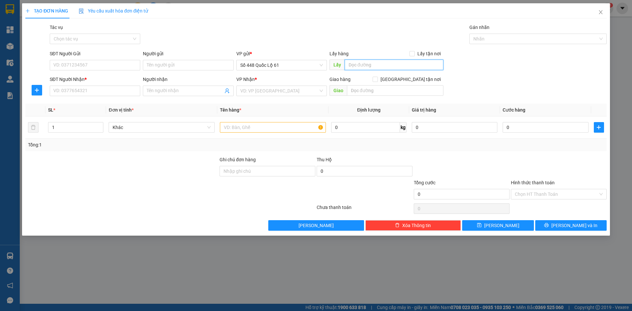
click at [389, 63] on input "text" at bounding box center [394, 65] width 99 height 11
type input "[PERSON_NAME]"
click at [78, 89] on input "SĐT Người Nhận *" at bounding box center [95, 91] width 91 height 11
click at [101, 93] on input "SĐT Người Nhận *" at bounding box center [95, 91] width 91 height 11
click at [105, 74] on form "SĐT Người Gửi VD: 0371234567 Người gửi Tên người gửi VP gửi * Số 448 Quốc Lộ 61…" at bounding box center [316, 74] width 582 height 49
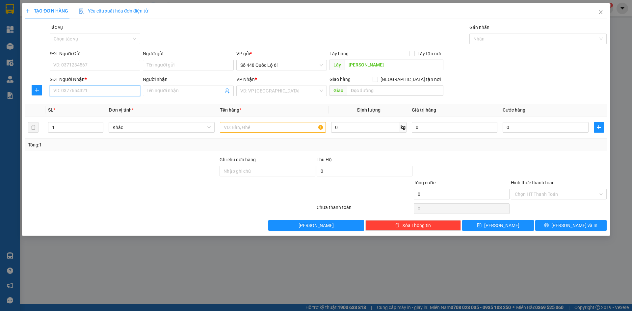
click at [105, 90] on input "SĐT Người Nhận *" at bounding box center [95, 91] width 91 height 11
click at [108, 114] on div "0905576377 - VÂN ANH" at bounding box center [95, 114] width 83 height 7
type input "0905576377"
type input "VÂN ANH"
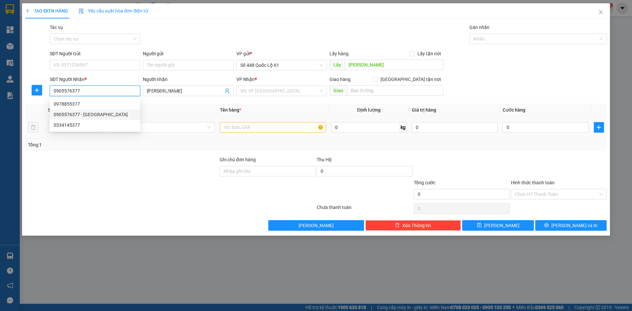
type input "1.000"
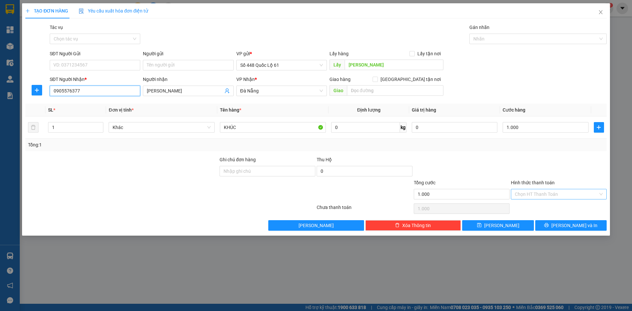
type input "0905576377"
click at [517, 199] on input "Hình thức thanh toán" at bounding box center [556, 194] width 83 height 10
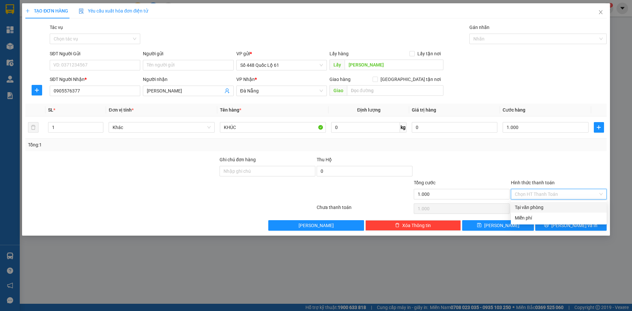
click at [520, 205] on div "Tại văn phòng" at bounding box center [559, 207] width 88 height 7
type input "0"
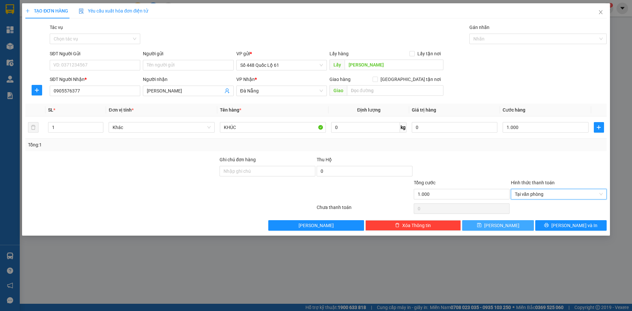
drag, startPoint x: 506, startPoint y: 225, endPoint x: 499, endPoint y: 225, distance: 7.2
click at [505, 225] on button "Lưu" at bounding box center [497, 225] width 71 height 11
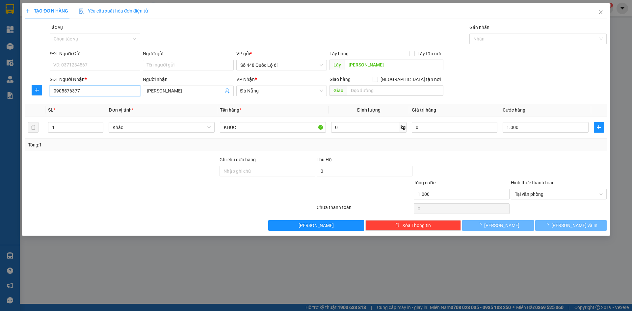
click at [117, 88] on input "0905576377" at bounding box center [95, 91] width 91 height 11
type input "0"
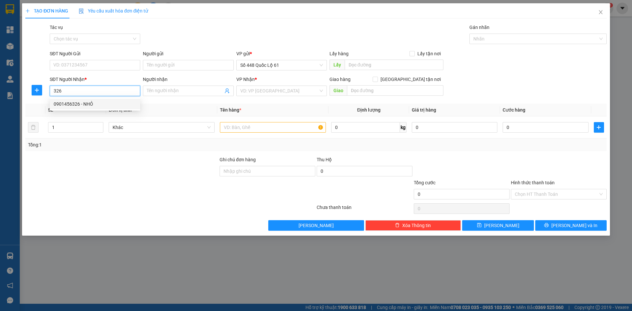
click at [110, 109] on div "0901456326 - NHỎ" at bounding box center [95, 104] width 91 height 11
type input "0901456326"
type input "NHỎ"
type input "1.000"
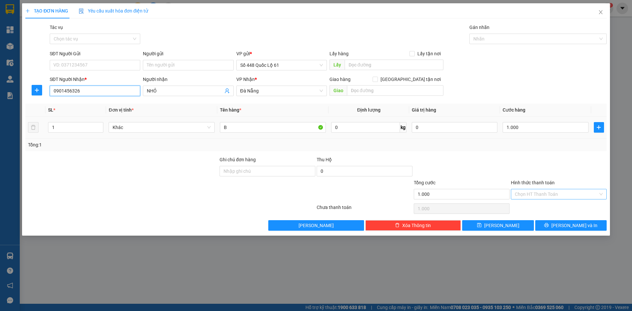
type input "0901456326"
drag, startPoint x: 542, startPoint y: 192, endPoint x: 543, endPoint y: 203, distance: 10.9
click at [542, 193] on input "Hình thức thanh toán" at bounding box center [556, 194] width 83 height 10
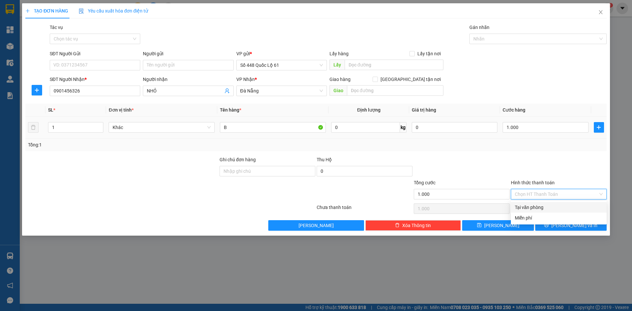
drag, startPoint x: 544, startPoint y: 207, endPoint x: 509, endPoint y: 224, distance: 39.8
click at [544, 207] on div "Tại văn phòng" at bounding box center [559, 207] width 88 height 7
type input "0"
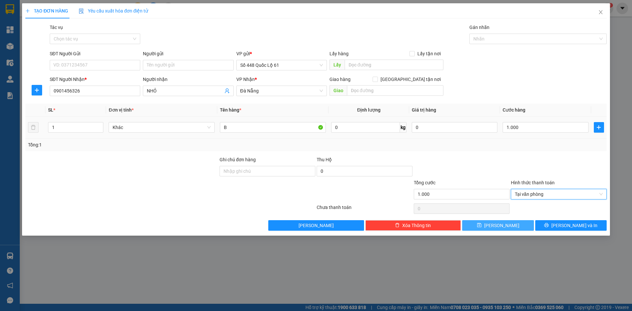
drag, startPoint x: 508, startPoint y: 224, endPoint x: 510, endPoint y: 220, distance: 5.0
click at [507, 224] on button "Lưu" at bounding box center [497, 225] width 71 height 11
type input "0"
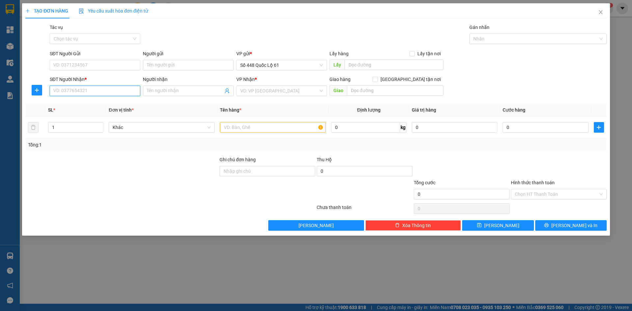
click at [89, 92] on input "SĐT Người Nhận *" at bounding box center [95, 91] width 91 height 11
click at [204, 34] on div "Gói vận chuyển * Tiêu chuẩn Tác vụ Chọn tác vụ Gán nhãn Nhãn" at bounding box center [328, 35] width 560 height 23
click at [120, 66] on input "SĐT Người Gửi" at bounding box center [95, 65] width 91 height 11
click at [111, 89] on input "SĐT Người Nhận *" at bounding box center [95, 91] width 91 height 11
type input "0982224936"
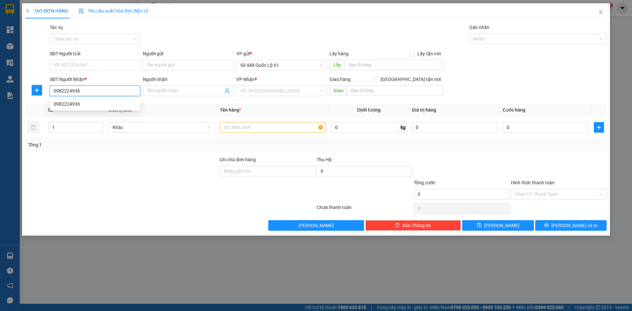
click at [119, 100] on div "0982224936" at bounding box center [95, 103] width 83 height 7
type input "800.000"
type input "0982224936"
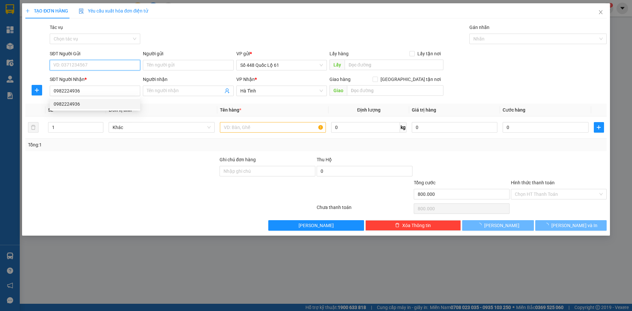
click at [103, 62] on input "SĐT Người Gửi" at bounding box center [95, 65] width 91 height 11
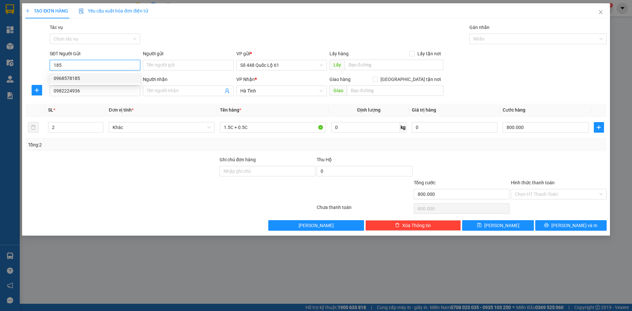
click at [106, 81] on div "0968578185" at bounding box center [95, 78] width 83 height 7
type input "0968578185"
type input "4.500.000"
type input "1.000"
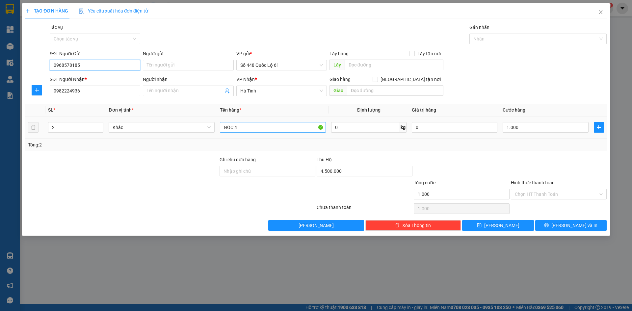
type input "0968578185"
drag, startPoint x: 243, startPoint y: 131, endPoint x: 171, endPoint y: 126, distance: 71.9
click at [171, 126] on tr "2 Khác GỐC 4 0 kg 0 1.000" at bounding box center [316, 128] width 582 height 22
type input "N+1C"
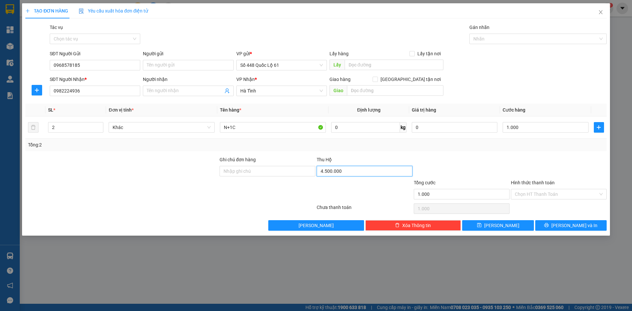
click at [344, 173] on input "4.500.000" at bounding box center [365, 171] width 96 height 11
type input "0"
click at [534, 130] on input "1.000" at bounding box center [546, 127] width 86 height 11
type input "7"
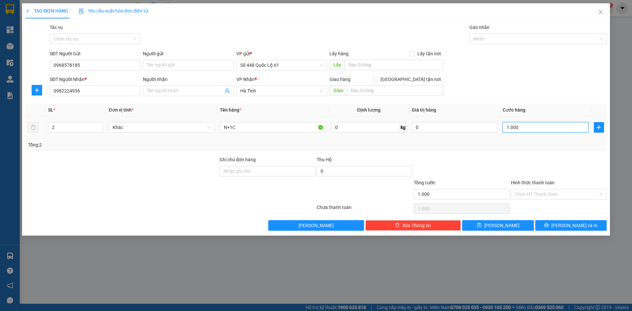
type input "00.007"
type input "70"
type input "00.000.070"
type input "700"
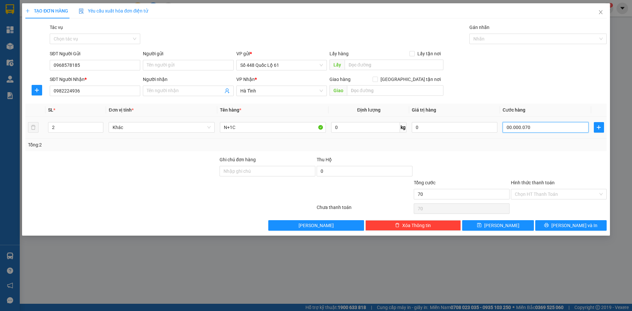
type input "700"
type input "0.000.000.700"
type input "700.000"
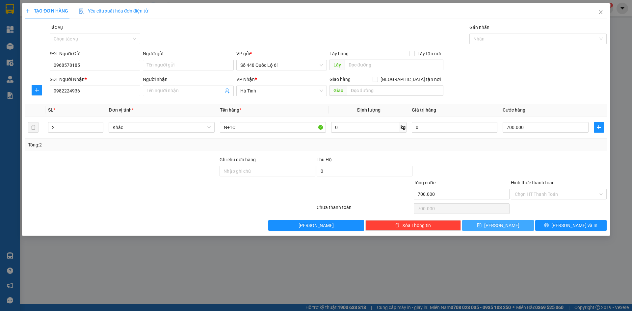
click at [496, 228] on button "Lưu" at bounding box center [497, 225] width 71 height 11
type input "0"
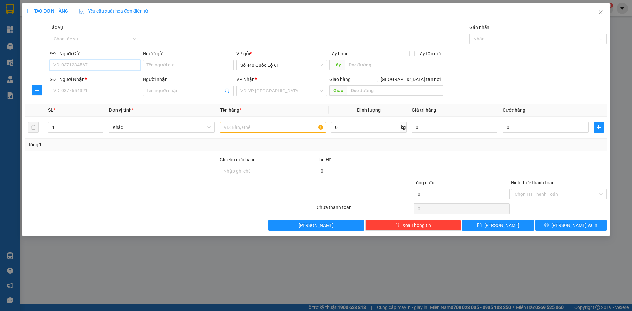
click at [69, 66] on input "SĐT Người Gửi" at bounding box center [95, 65] width 91 height 11
click at [72, 78] on div "0968578185" at bounding box center [95, 78] width 83 height 7
type input "0968578185"
type input "0982224936"
type input "700.000"
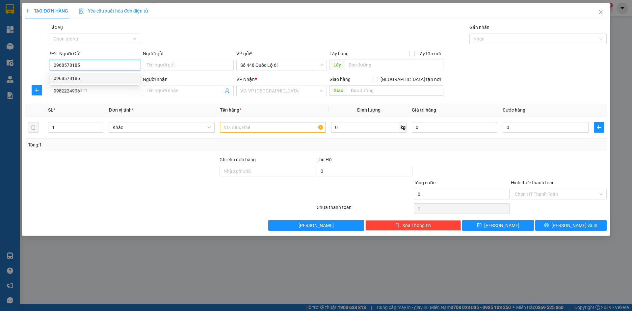
type input "700.000"
type input "0968578185"
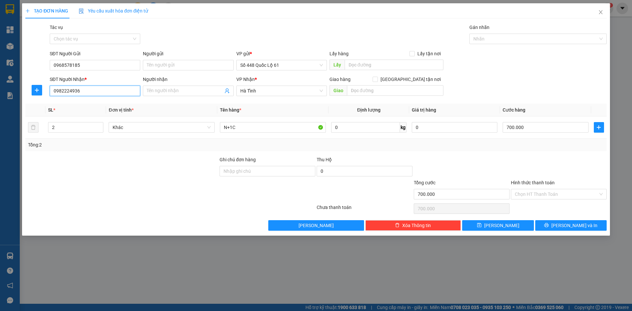
drag, startPoint x: 85, startPoint y: 92, endPoint x: 60, endPoint y: 92, distance: 24.4
click at [60, 92] on input "0982224936" at bounding box center [95, 91] width 91 height 11
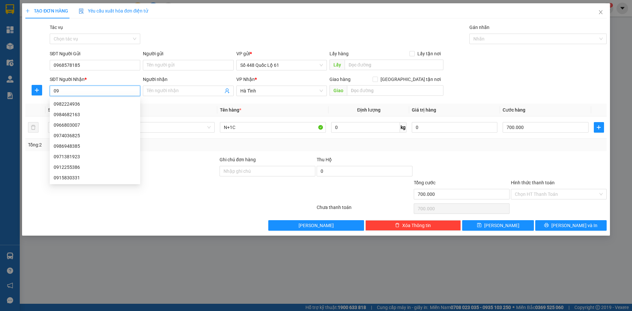
type input "0"
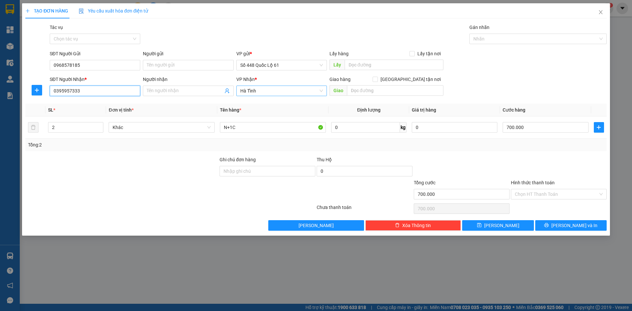
click at [272, 93] on span "Hà Tĩnh" at bounding box center [281, 91] width 83 height 10
type input "0395957333"
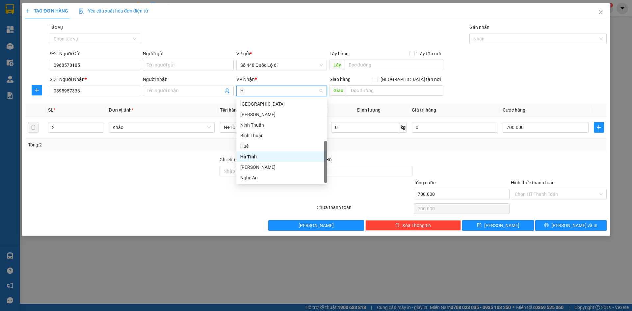
scroll to position [126, 0]
type input "HA"
click at [255, 133] on div "Hà Nội" at bounding box center [281, 135] width 83 height 7
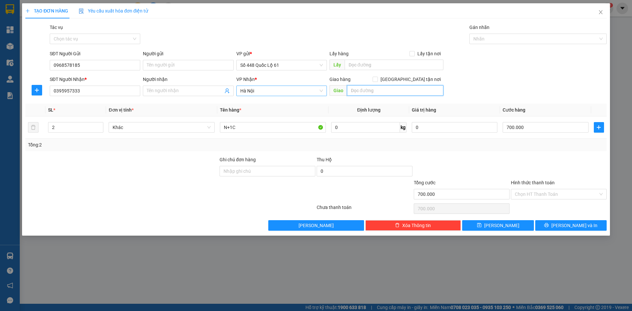
click at [414, 88] on input "text" at bounding box center [395, 90] width 97 height 11
type input "THƯỜNG TÍN"
click at [378, 82] on span at bounding box center [375, 79] width 5 height 5
click at [377, 81] on input "Giao tận nơi" at bounding box center [375, 79] width 5 height 5
checkbox input "true"
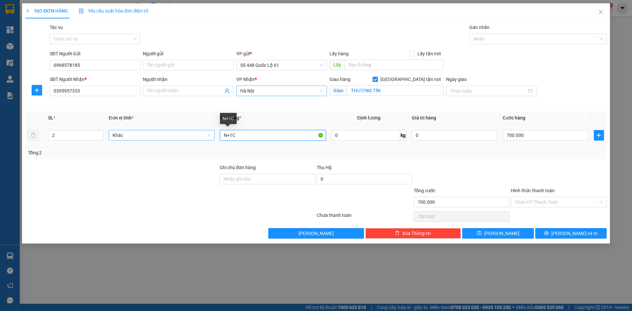
drag, startPoint x: 253, startPoint y: 136, endPoint x: 145, endPoint y: 140, distance: 108.1
click at [145, 140] on tr "2 Khác N+1C 0 kg 0 700.000" at bounding box center [316, 136] width 582 height 22
type input "1.5"
click at [25, 136] on div "TẠO ĐƠN HÀNG Yêu cầu xuất hóa đơn điện tử Transit Pickup Surcharge Ids Transit …" at bounding box center [316, 123] width 588 height 240
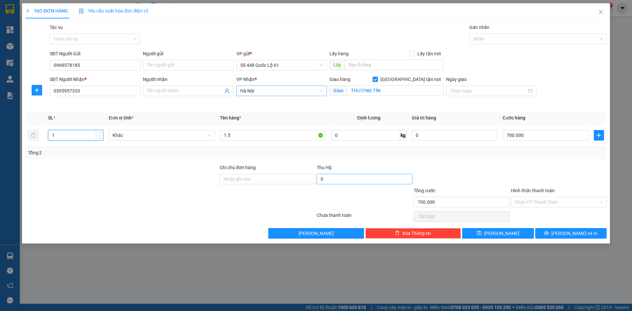
type input "1"
click at [344, 178] on input "0" at bounding box center [365, 179] width 96 height 11
type input "0"
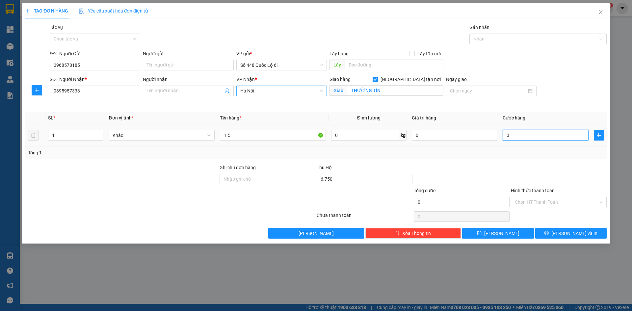
type input "6.750.000"
click at [552, 130] on input "0" at bounding box center [546, 135] width 86 height 11
type input "5"
type input "005"
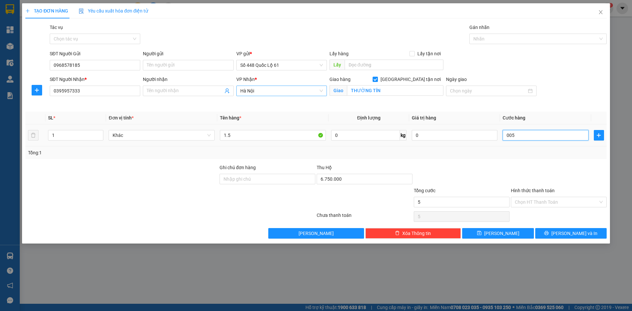
type input "50"
type input "00.500"
type input "500"
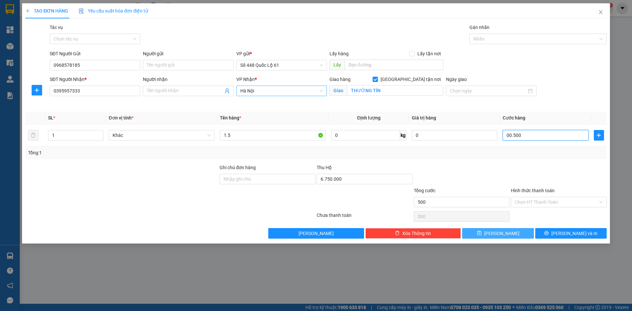
type input "00.500"
type input "500.000"
click at [511, 232] on button "Lưu" at bounding box center [497, 233] width 71 height 11
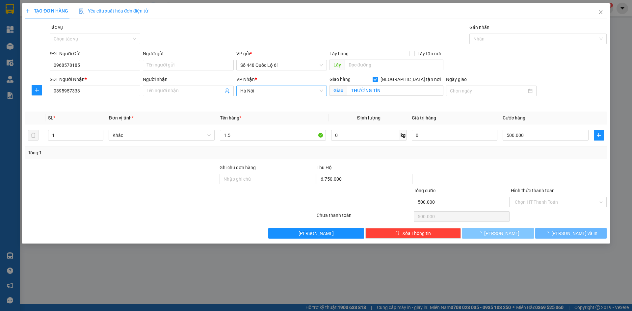
checkbox input "false"
type input "0"
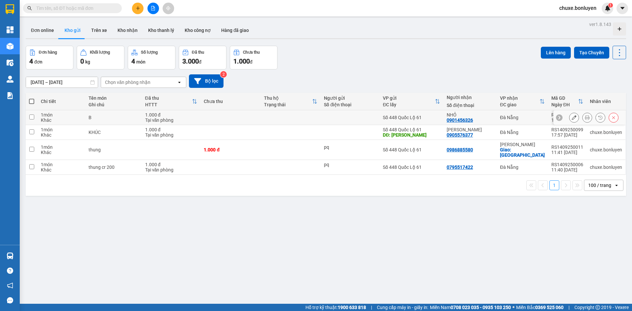
click at [440, 118] on div "Số 448 Quốc Lộ 61" at bounding box center [411, 117] width 57 height 5
checkbox input "true"
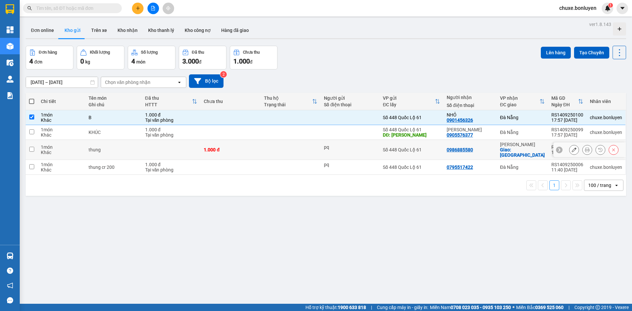
drag, startPoint x: 440, startPoint y: 143, endPoint x: 440, endPoint y: 154, distance: 11.5
click at [440, 144] on td "Số 448 Quốc Lộ 61" at bounding box center [412, 150] width 64 height 20
checkbox input "true"
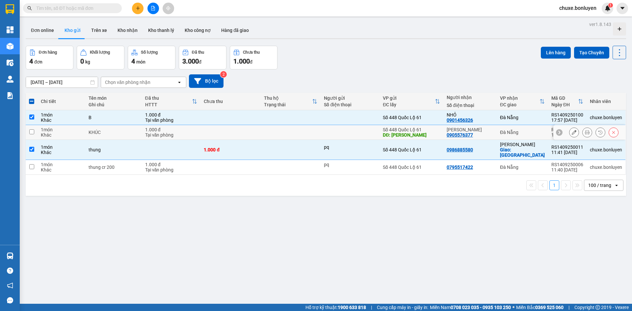
click at [447, 131] on td "VÂN ANH 0905576377" at bounding box center [470, 132] width 53 height 15
checkbox input "true"
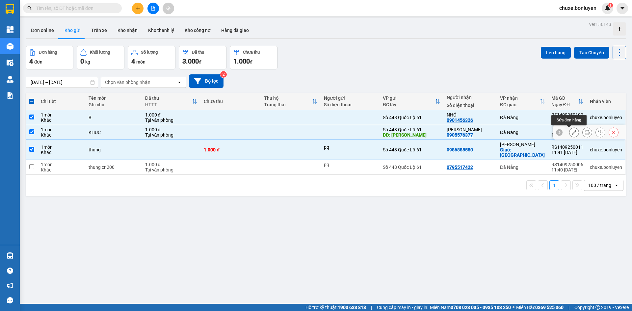
click at [570, 136] on button at bounding box center [574, 133] width 9 height 12
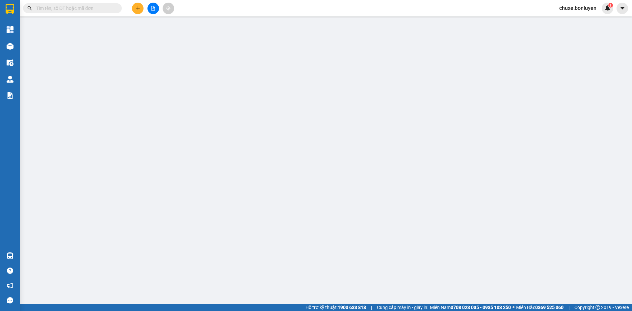
type input "[PERSON_NAME]"
type input "0905576377"
type input "[PERSON_NAME]"
type input "1.000"
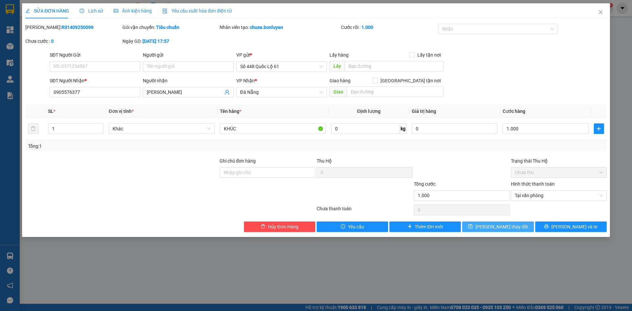
drag, startPoint x: 487, startPoint y: 228, endPoint x: 476, endPoint y: 222, distance: 12.4
click at [486, 228] on button "[PERSON_NAME] thay đổi" at bounding box center [497, 227] width 71 height 11
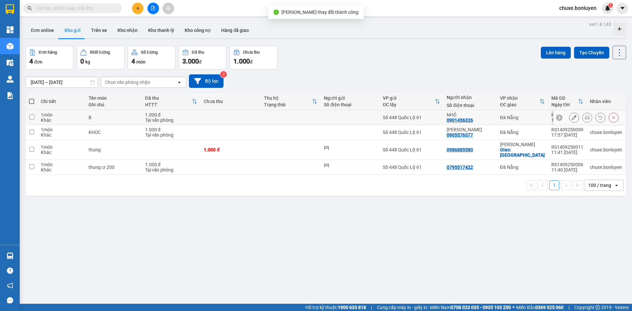
drag, startPoint x: 365, startPoint y: 118, endPoint x: 365, endPoint y: 134, distance: 16.1
click at [365, 122] on td at bounding box center [350, 117] width 59 height 15
checkbox input "true"
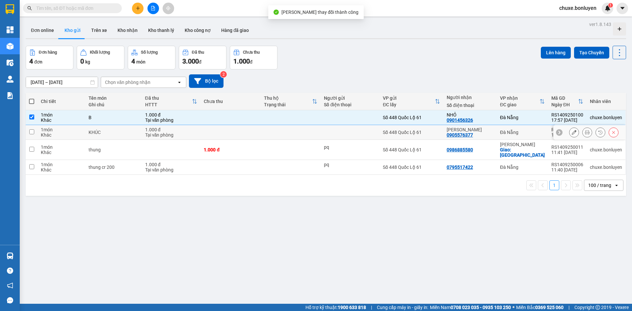
click at [365, 134] on div at bounding box center [350, 132] width 52 height 5
checkbox input "true"
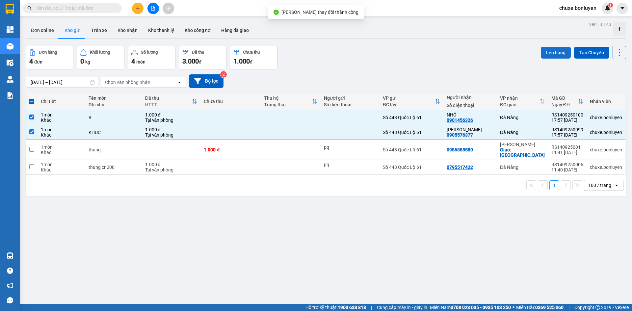
click at [551, 53] on button "Lên hàng" at bounding box center [556, 53] width 30 height 12
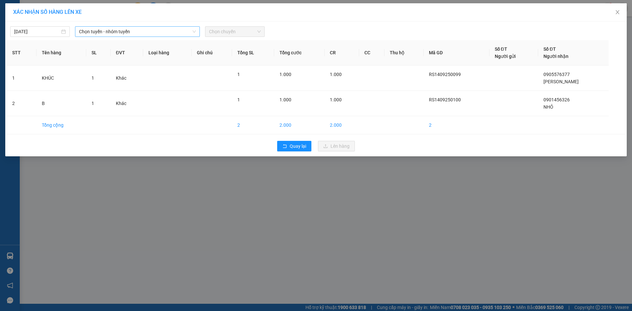
click at [143, 27] on span "Chọn tuyến - nhóm tuyến" at bounding box center [137, 32] width 117 height 10
drag, startPoint x: 38, startPoint y: 33, endPoint x: 66, endPoint y: 87, distance: 60.1
click at [39, 35] on div "[DATE]" at bounding box center [40, 31] width 60 height 11
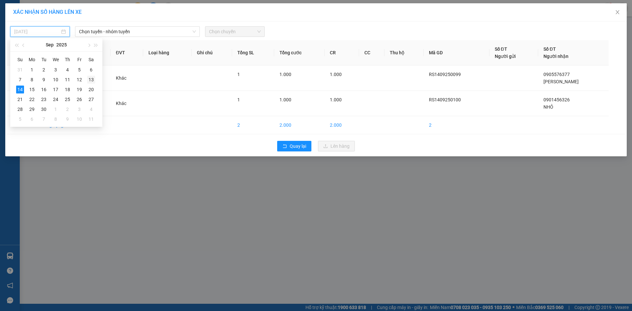
click at [91, 81] on div "13" at bounding box center [91, 80] width 8 height 8
type input "[DATE]"
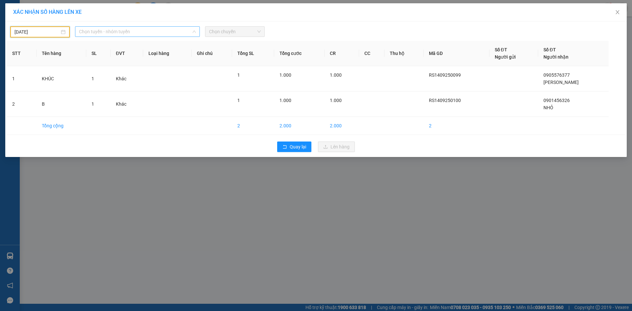
click at [110, 33] on span "Chọn tuyến - nhóm tuyến" at bounding box center [137, 32] width 117 height 10
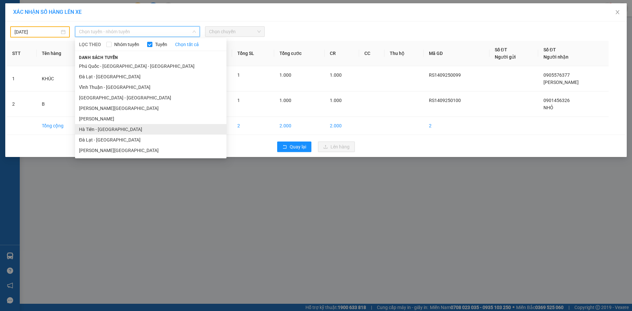
click at [110, 127] on li "Hà Tiên - [GEOGRAPHIC_DATA]" at bounding box center [151, 129] width 152 height 11
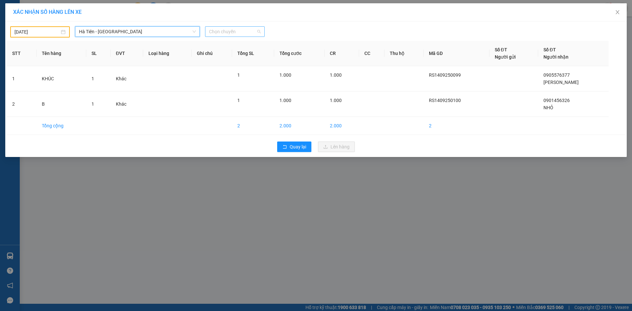
click at [235, 31] on span "Chọn chuyến" at bounding box center [235, 32] width 52 height 10
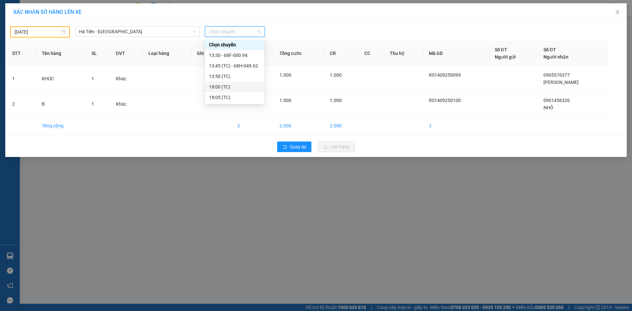
click at [231, 87] on div "18:00 (TC)" at bounding box center [234, 86] width 51 height 7
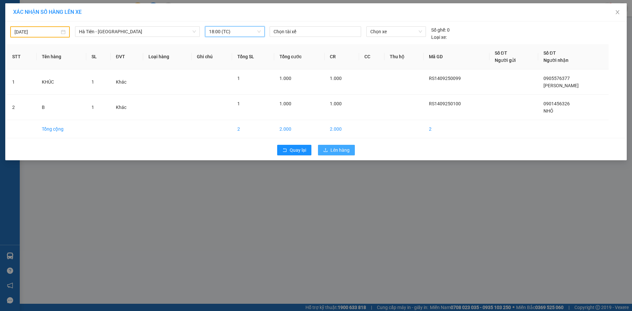
click at [335, 147] on span "Lên hàng" at bounding box center [340, 150] width 19 height 7
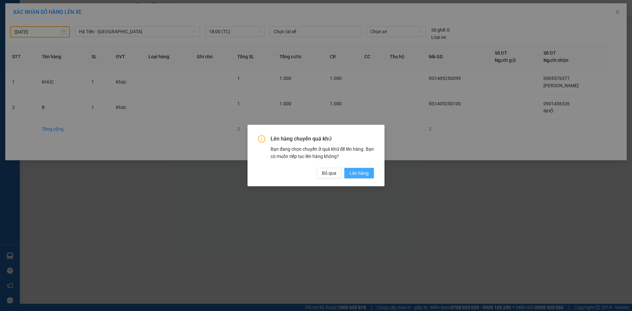
click at [361, 175] on span "Lên hàng" at bounding box center [359, 173] width 19 height 7
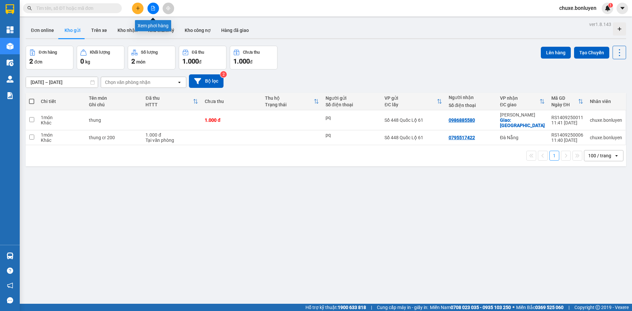
click at [155, 9] on icon "file-add" at bounding box center [153, 8] width 5 height 5
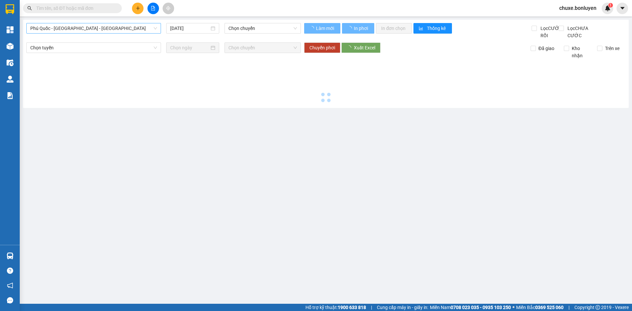
click at [107, 31] on span "Phú Quốc - [GEOGRAPHIC_DATA] - [GEOGRAPHIC_DATA]" at bounding box center [93, 28] width 127 height 10
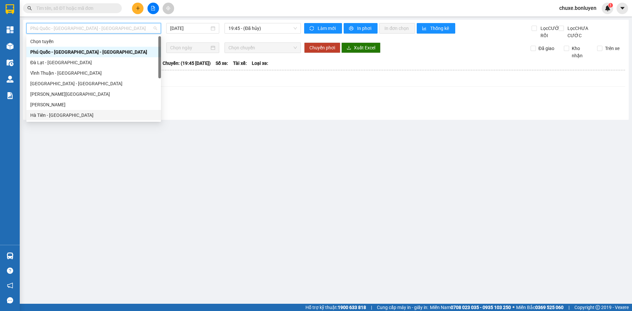
click at [97, 117] on div "Hà Tiên - [GEOGRAPHIC_DATA]" at bounding box center [93, 115] width 127 height 7
type input "[DATE]"
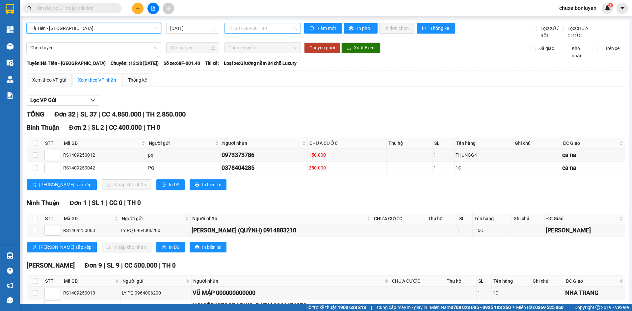
click at [243, 31] on span "13:30 - 68F-001.40" at bounding box center [263, 28] width 69 height 10
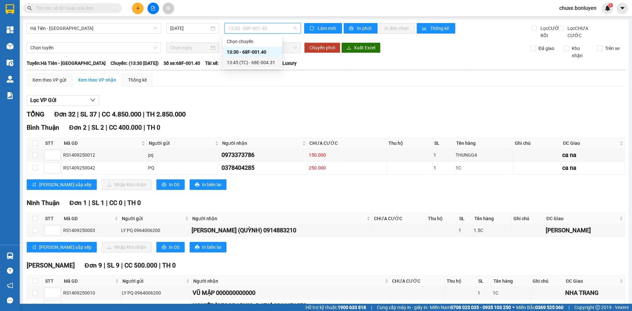
click at [245, 63] on div "13:45 (TC) - 68E-004.31" at bounding box center [252, 62] width 51 height 7
